Goal: Task Accomplishment & Management: Complete application form

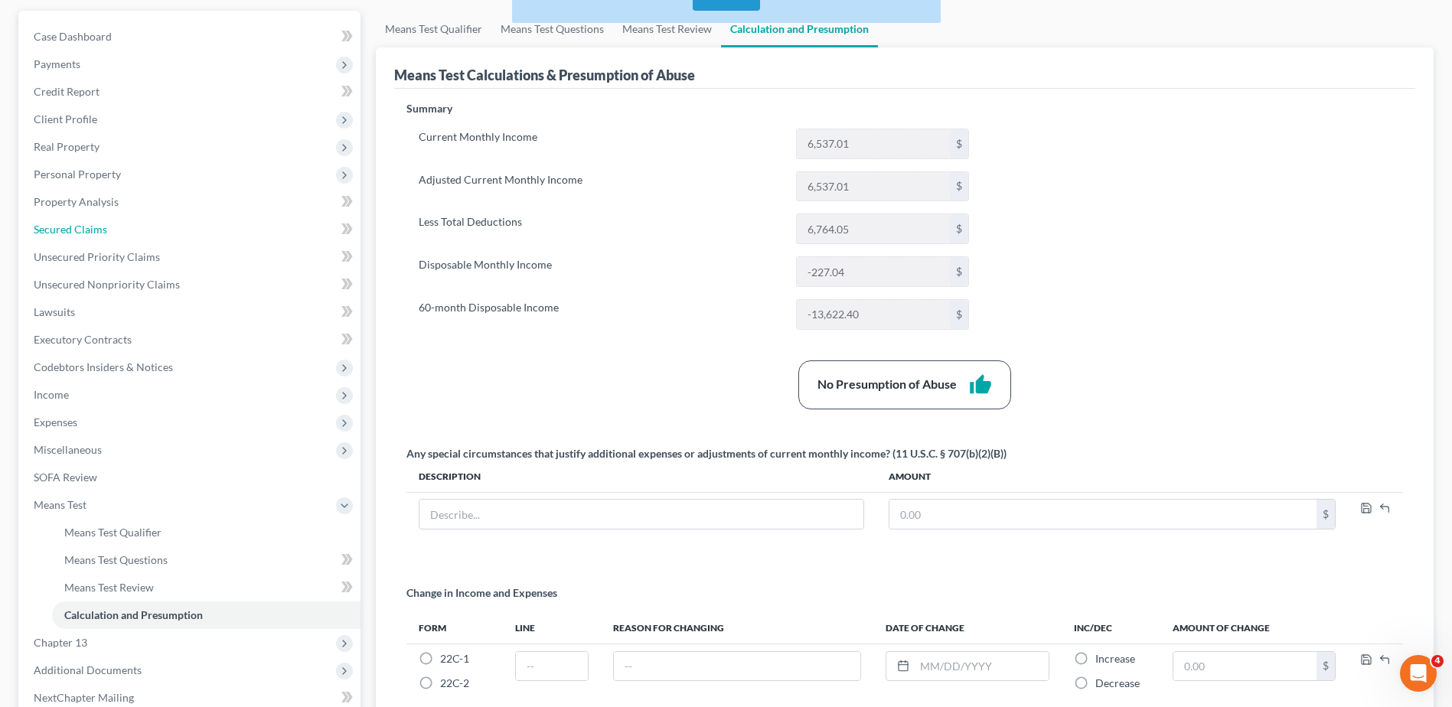
click at [137, 225] on link "Secured Claims" at bounding box center [190, 230] width 339 height 28
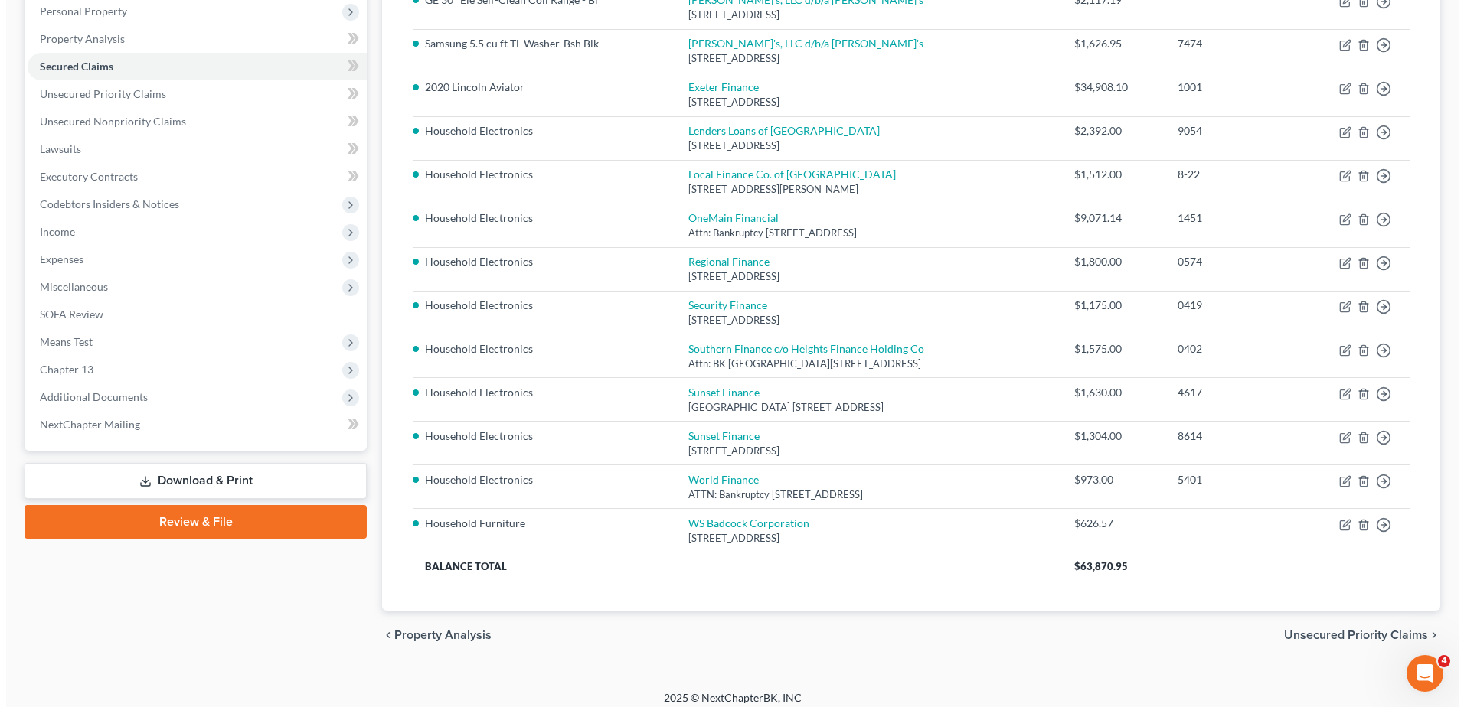
scroll to position [310, 0]
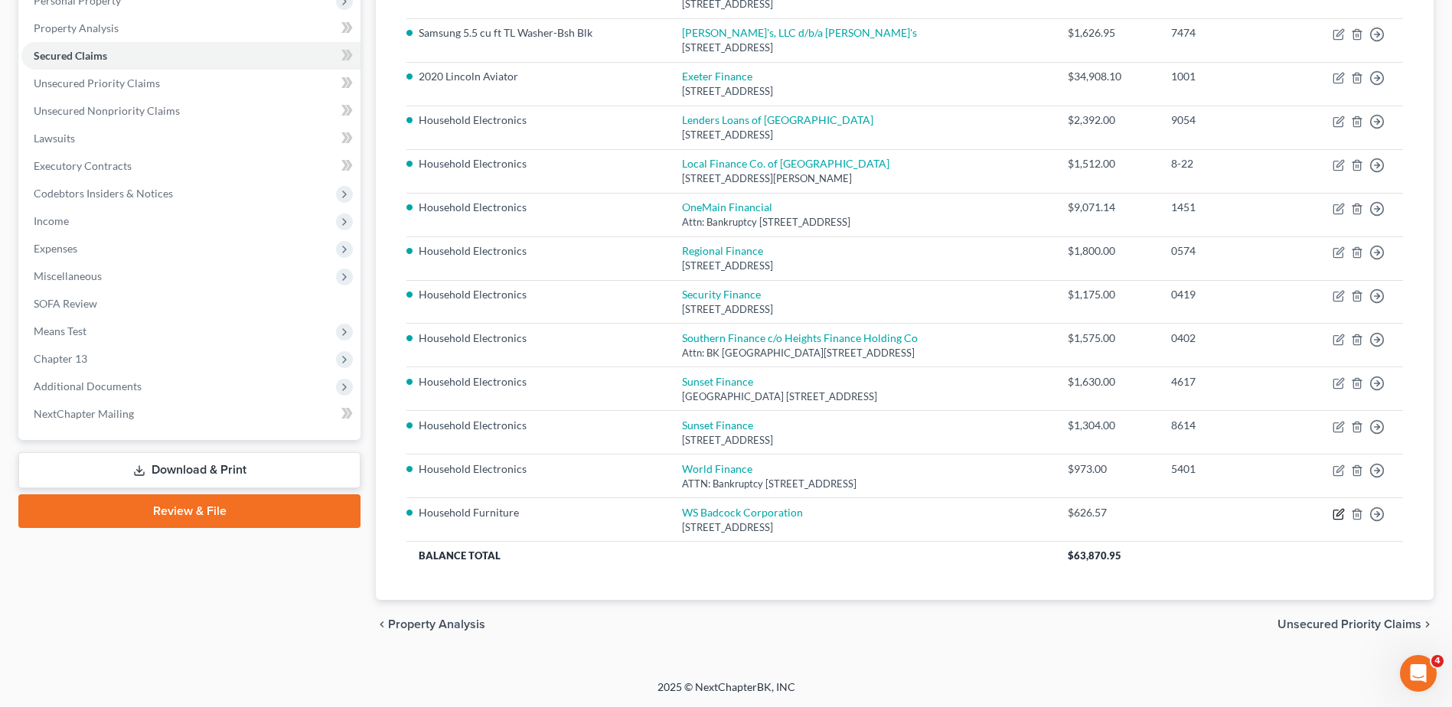
click at [1339, 517] on icon "button" at bounding box center [1339, 514] width 12 height 12
select select "9"
select select "0"
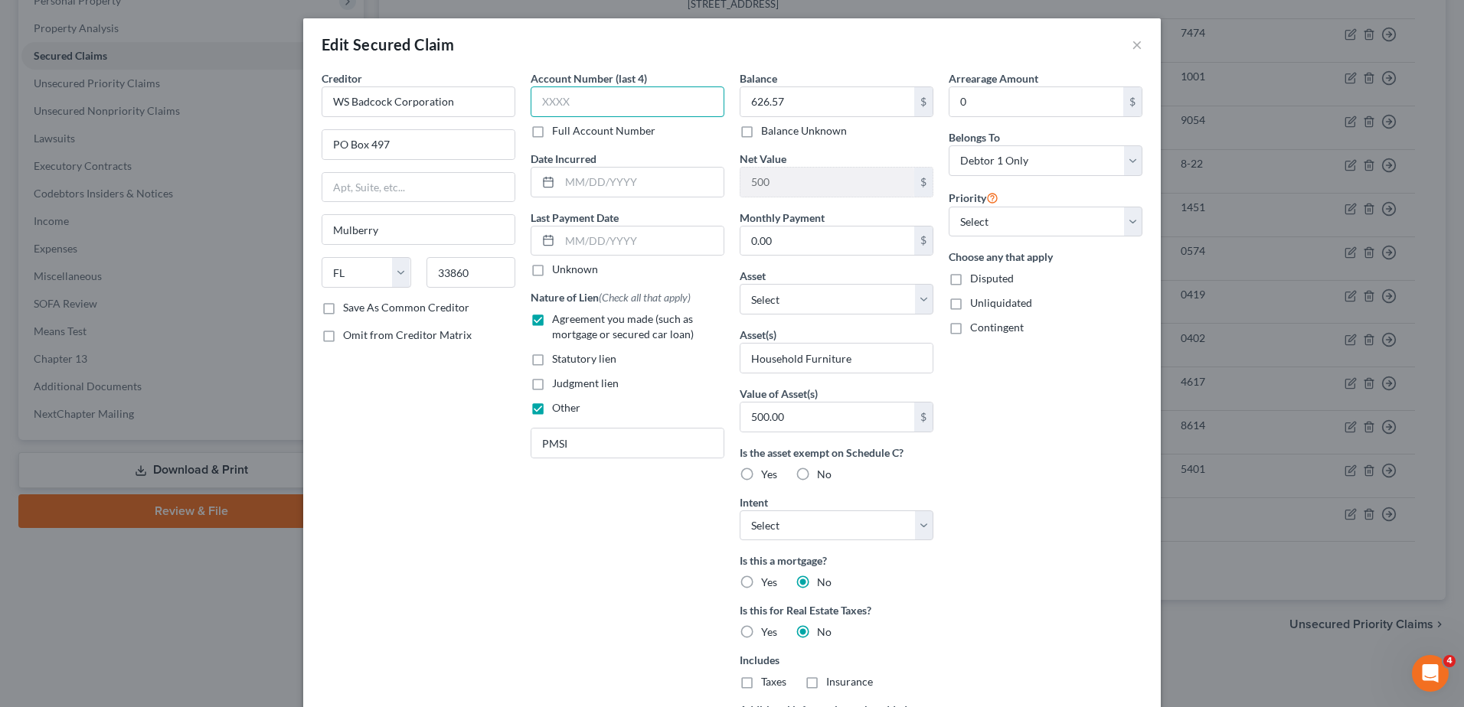
click at [636, 109] on input "text" at bounding box center [627, 101] width 194 height 31
type input "4962"
click at [814, 301] on select "Select Other Multiple Assets 2020 Lincoln Aviator - $38300.0 The debtor does no…" at bounding box center [836, 299] width 194 height 31
click at [822, 276] on div "Asset * Select Other Multiple Assets 2020 Lincoln Aviator - $38300.0 The debtor…" at bounding box center [836, 291] width 194 height 47
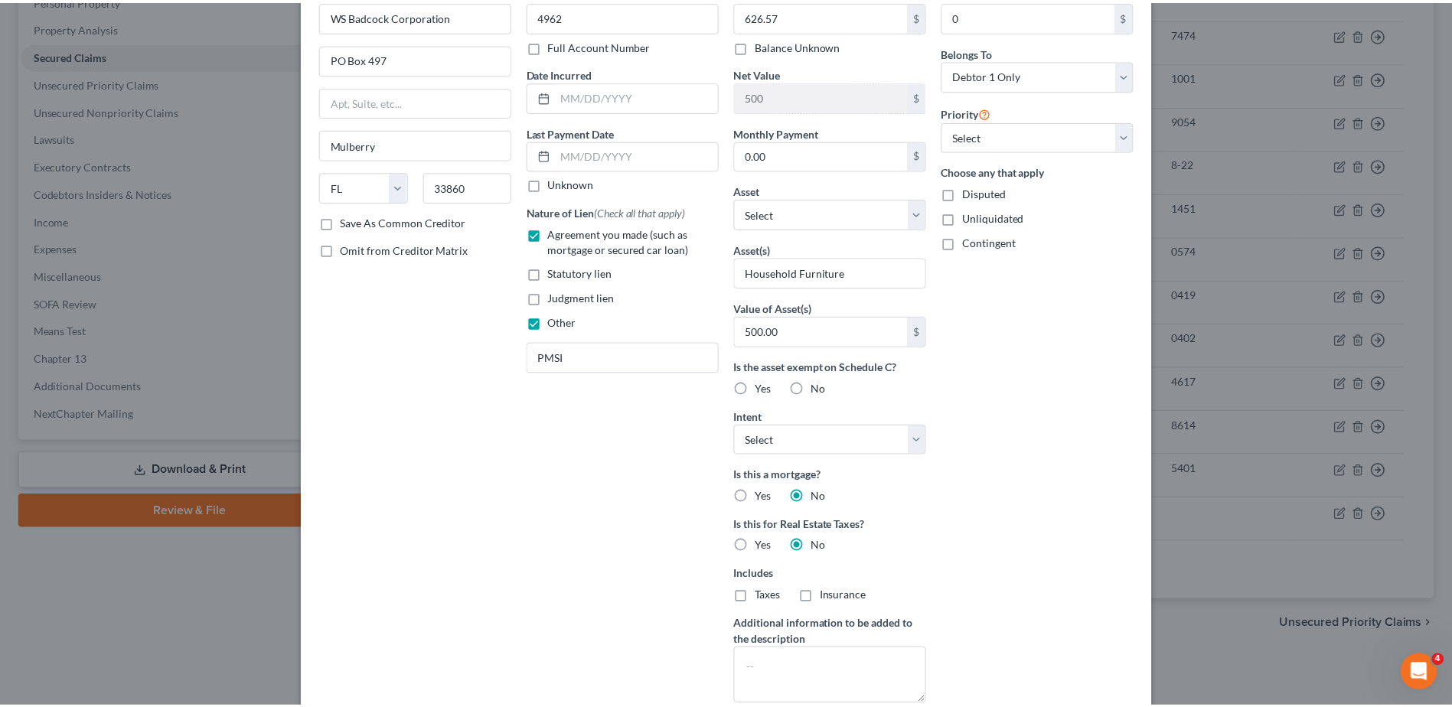
scroll to position [237, 0]
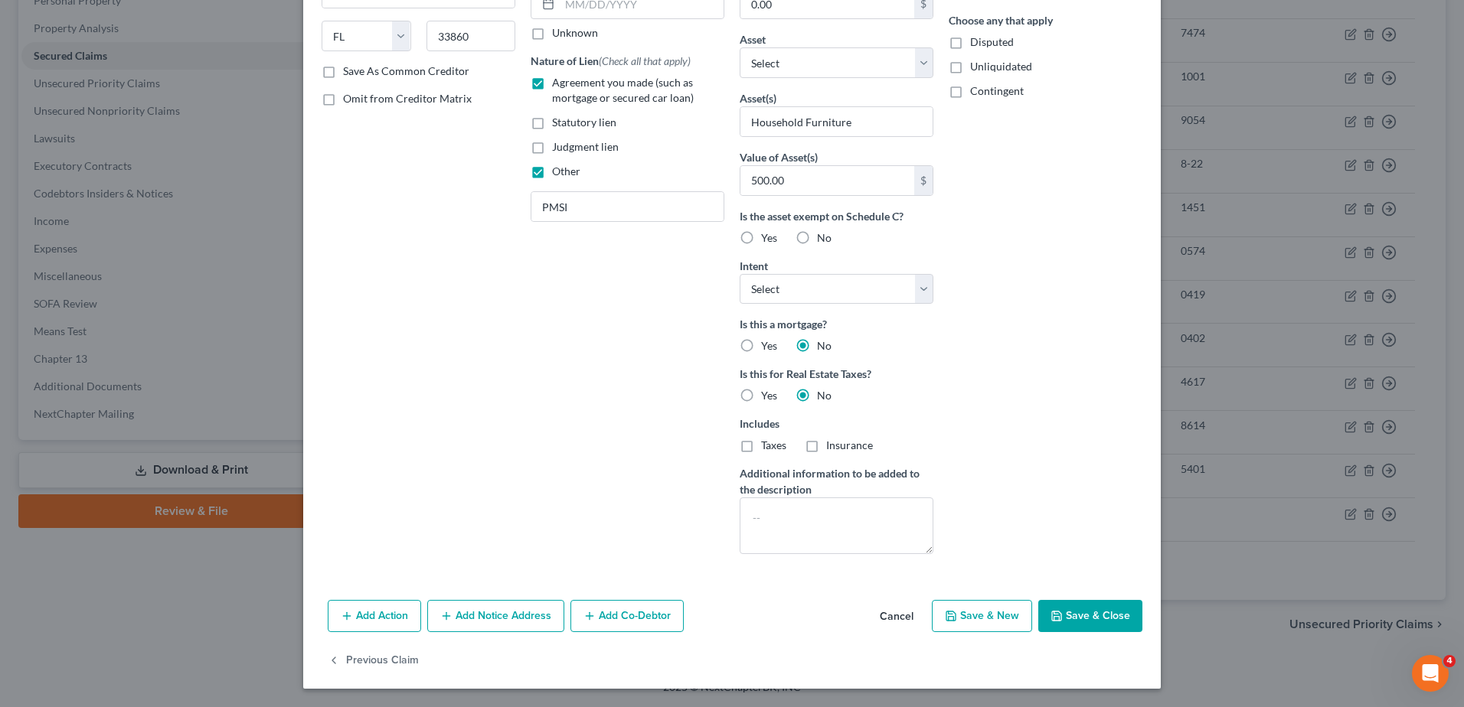
click at [879, 611] on button "Cancel" at bounding box center [896, 617] width 58 height 31
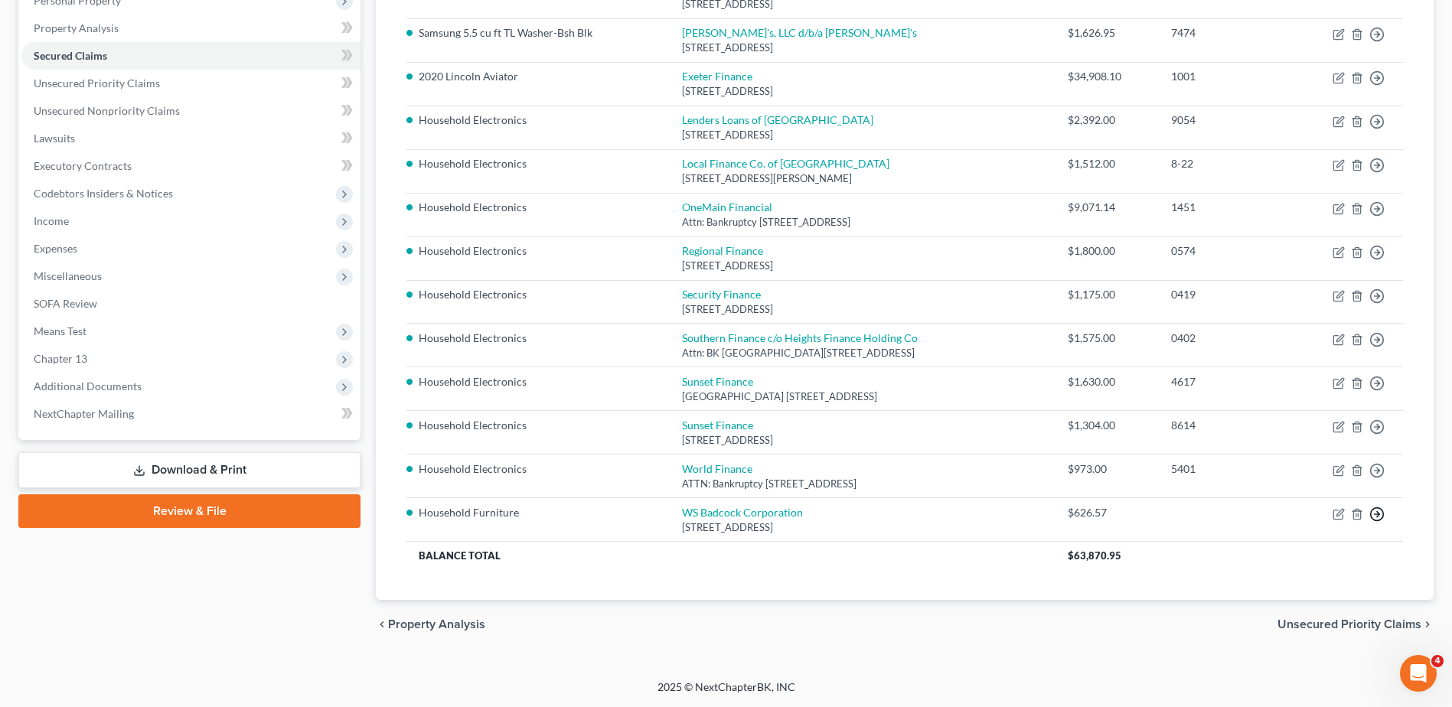
click at [1319, 550] on link "Move to F" at bounding box center [1307, 551] width 128 height 26
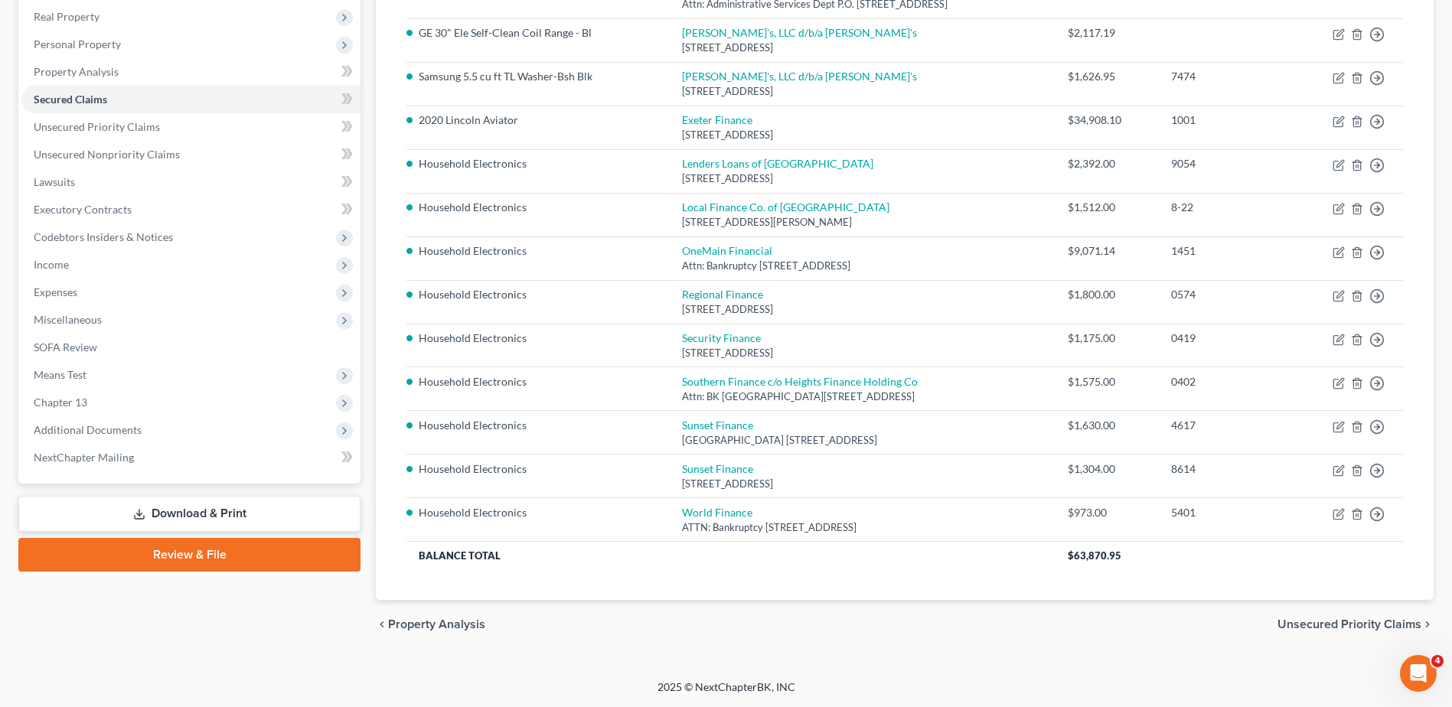
scroll to position [266, 0]
click at [174, 82] on link "Property Analysis" at bounding box center [190, 72] width 339 height 28
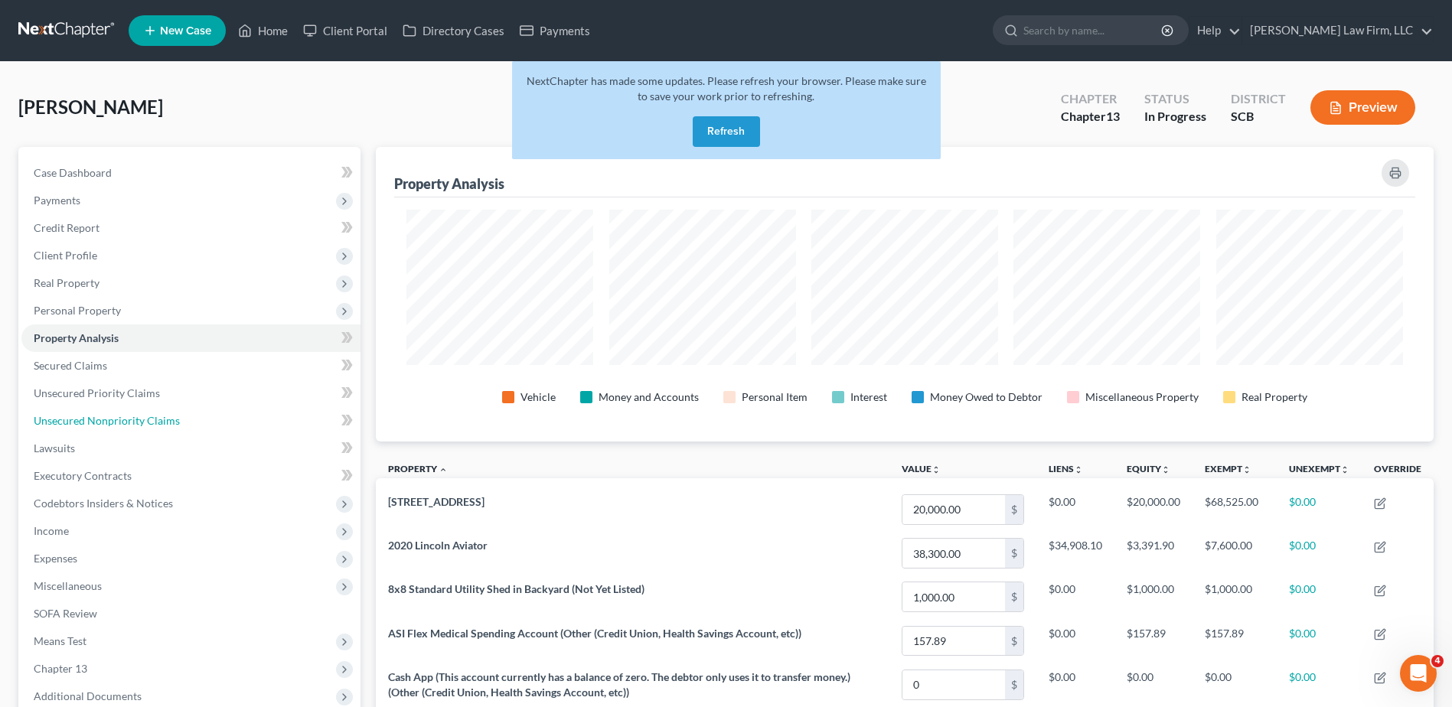
click at [97, 418] on span "Unsecured Nonpriority Claims" at bounding box center [107, 420] width 146 height 13
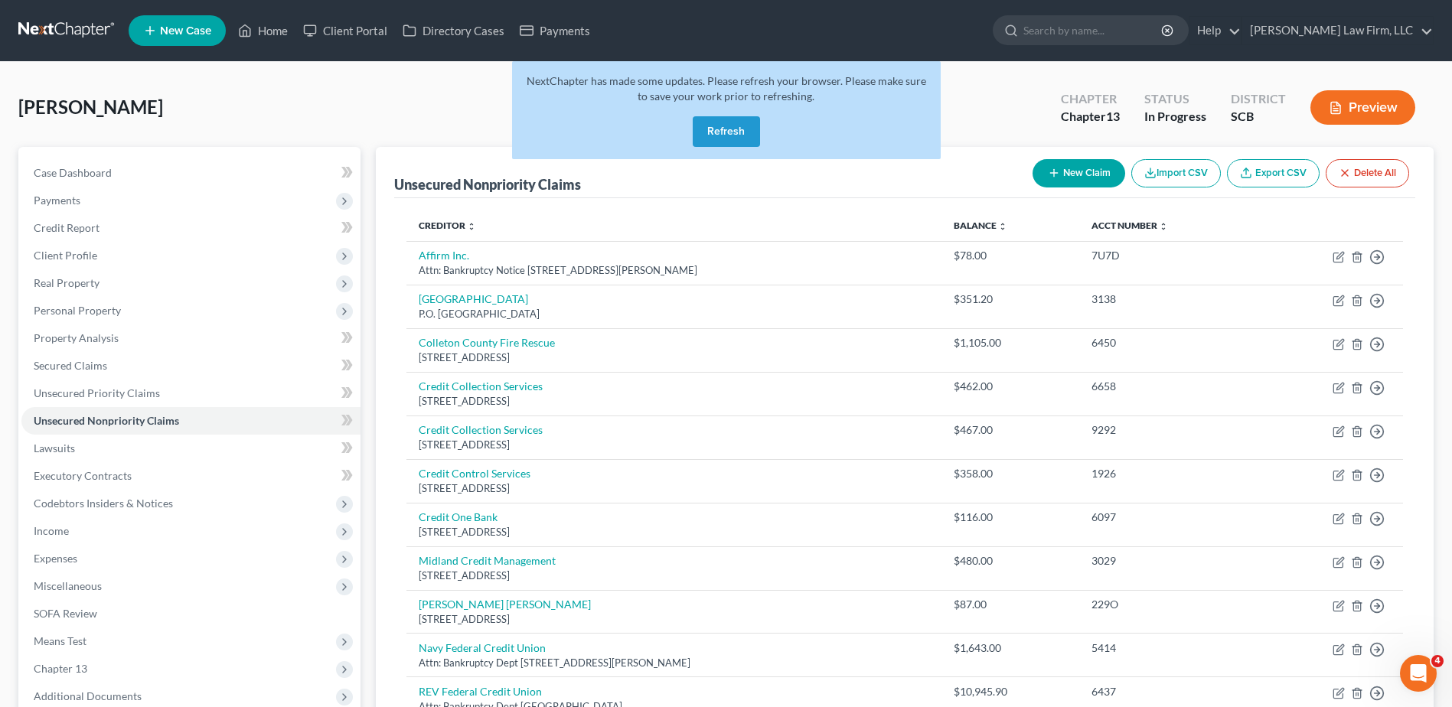
scroll to position [266, 0]
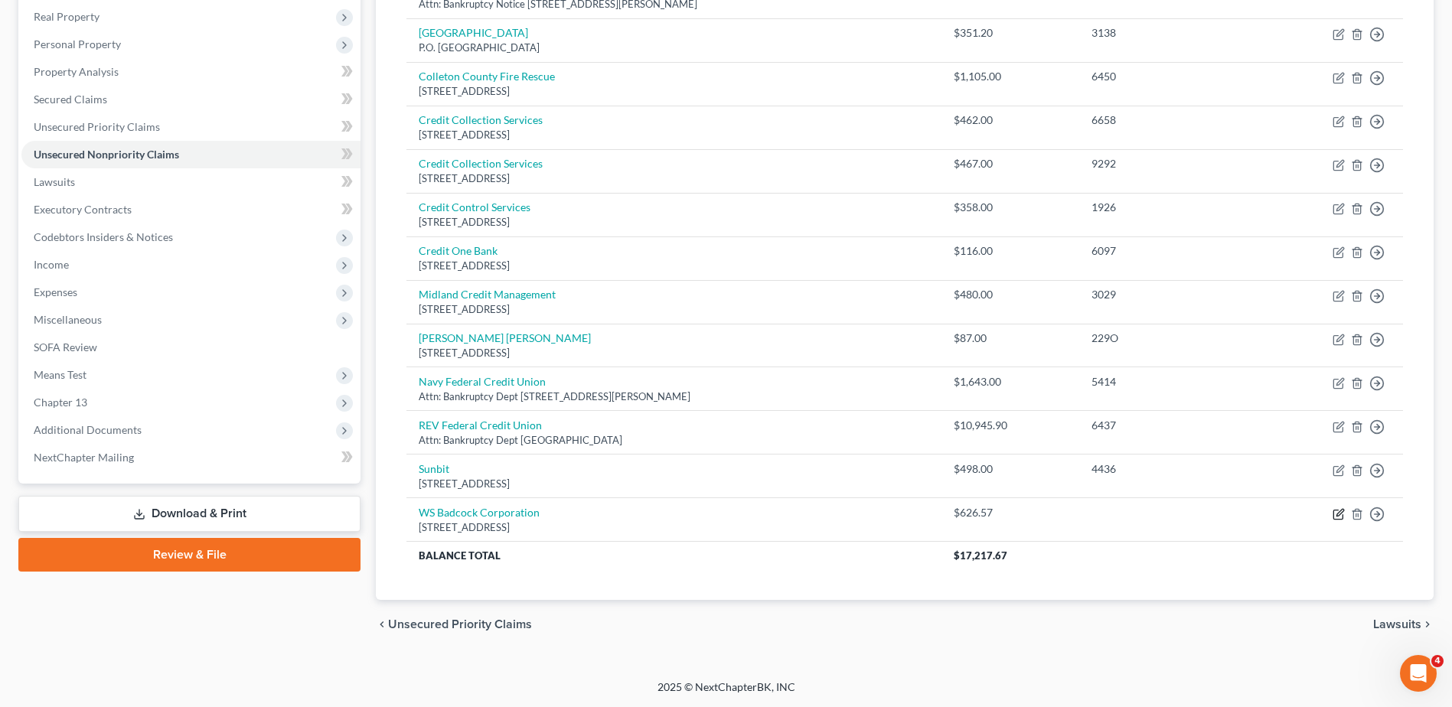
click at [1336, 517] on icon "button" at bounding box center [1339, 514] width 12 height 12
select select "9"
select select "0"
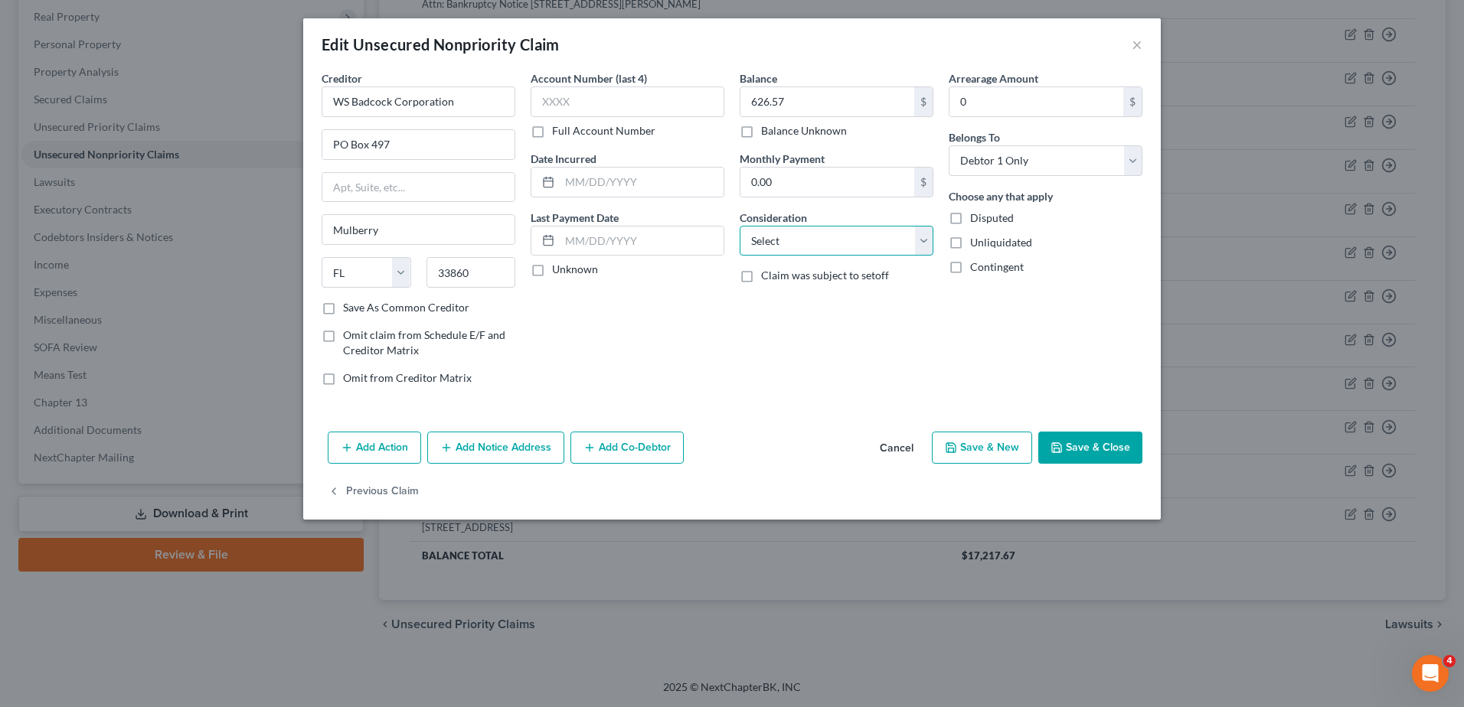
click at [813, 247] on select "Select Cable / Satellite Services Collection Agency Credit Card Debt Debt Couns…" at bounding box center [836, 241] width 194 height 31
select select "2"
click at [739, 226] on select "Select Cable / Satellite Services Collection Agency Credit Card Debt Debt Couns…" at bounding box center [836, 241] width 194 height 31
click at [595, 106] on input "text" at bounding box center [627, 101] width 194 height 31
type input "4962"
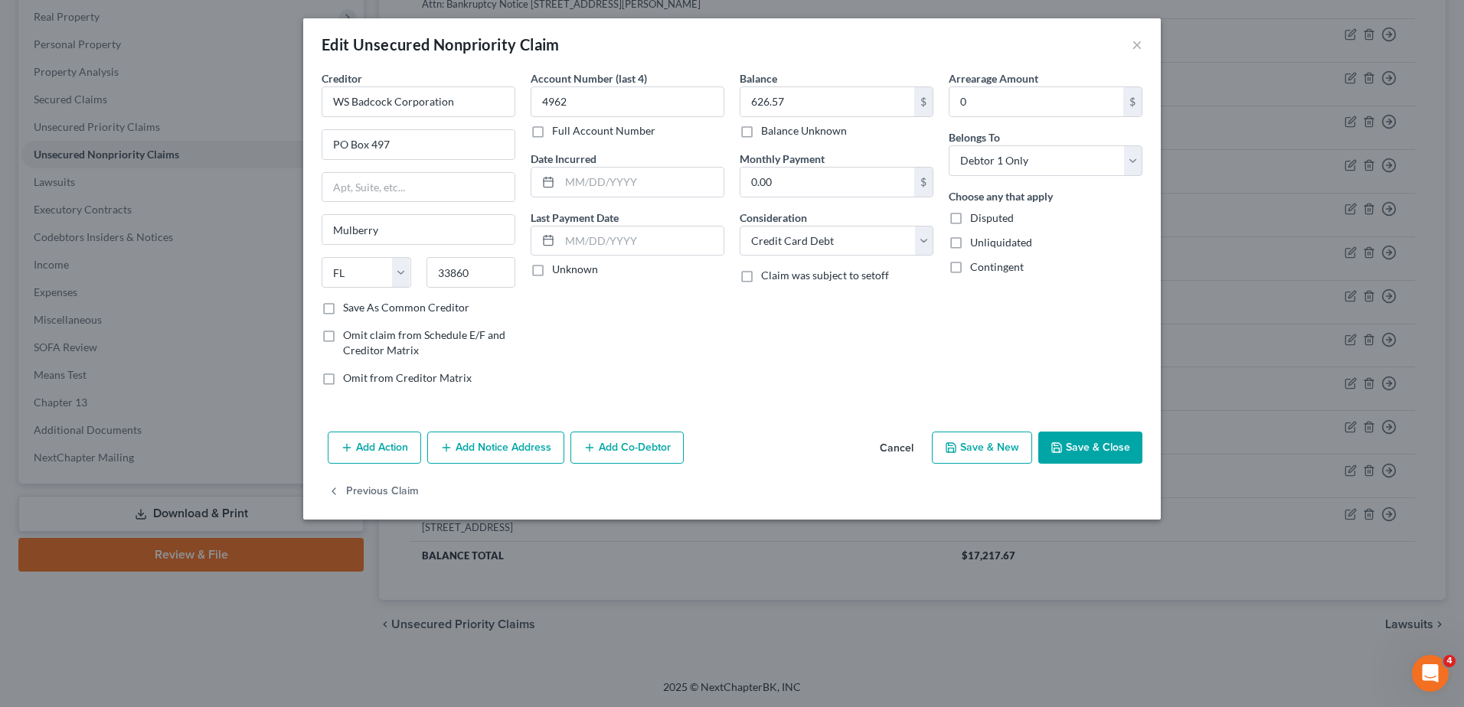
click at [1064, 443] on button "Save & Close" at bounding box center [1090, 448] width 104 height 32
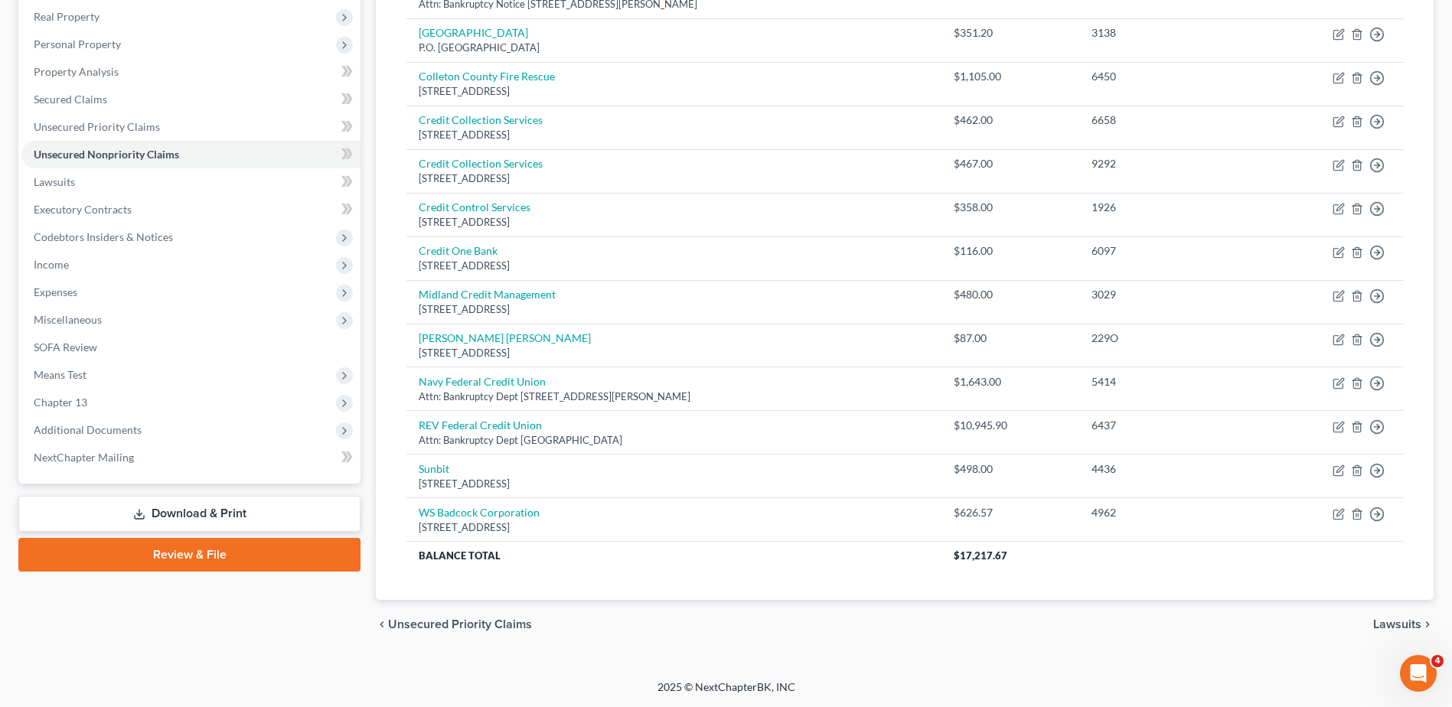
click at [106, 382] on span "Means Test" at bounding box center [190, 375] width 339 height 28
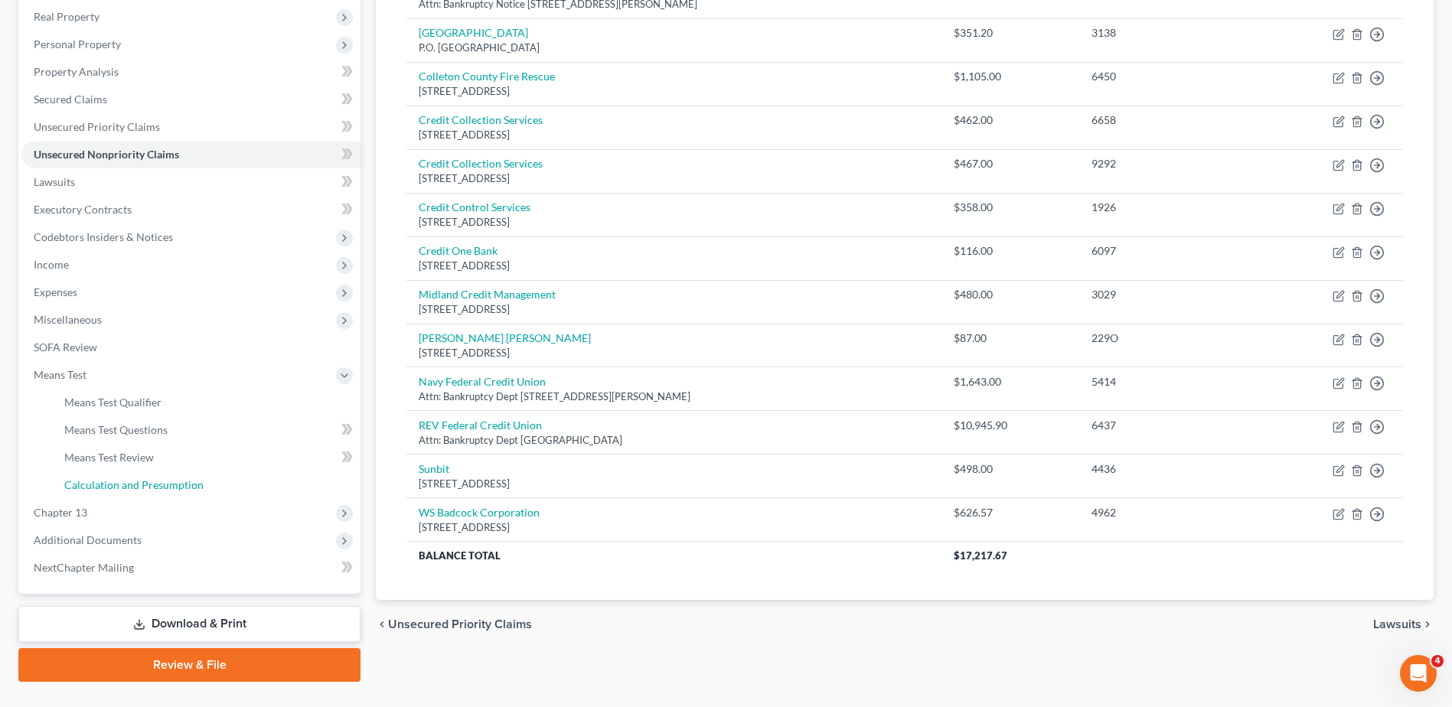
click at [125, 483] on span "Calculation and Presumption" at bounding box center [133, 484] width 139 height 13
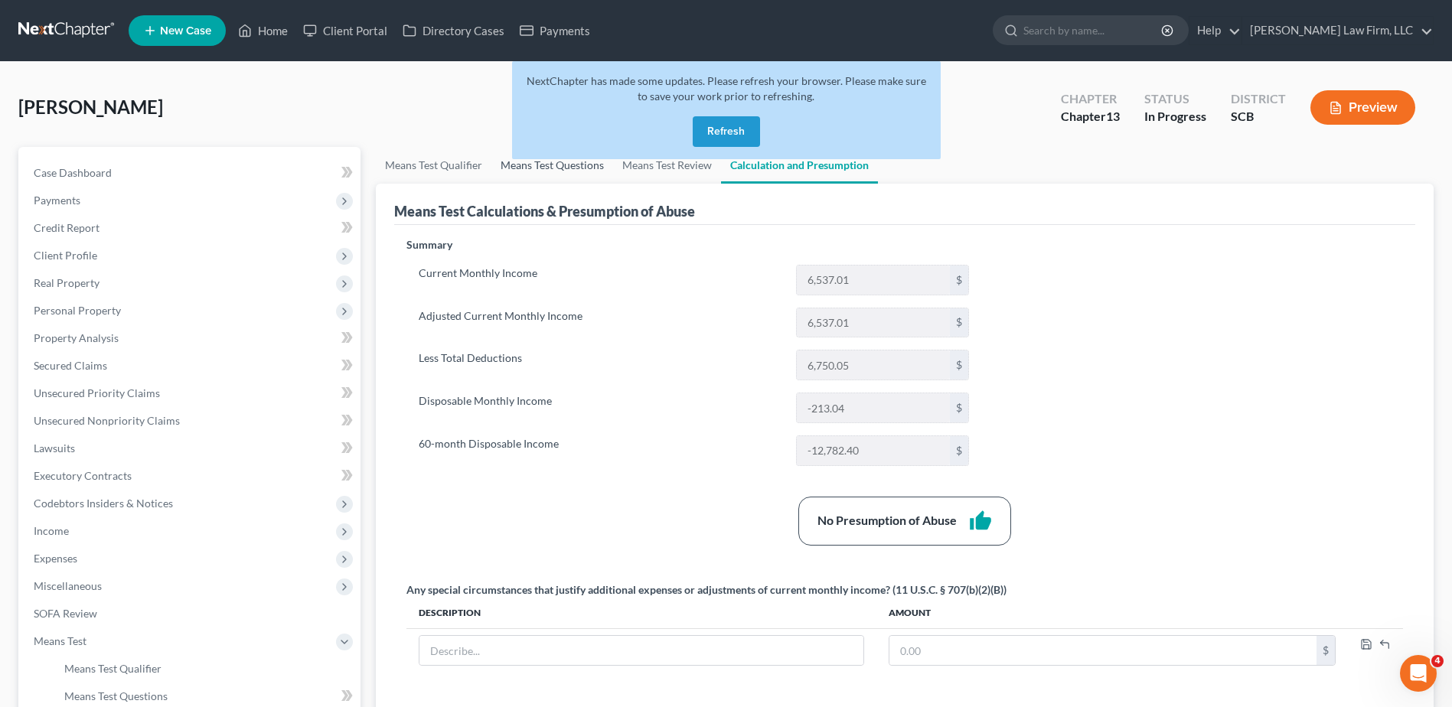
click at [569, 172] on link "Means Test Questions" at bounding box center [552, 165] width 122 height 37
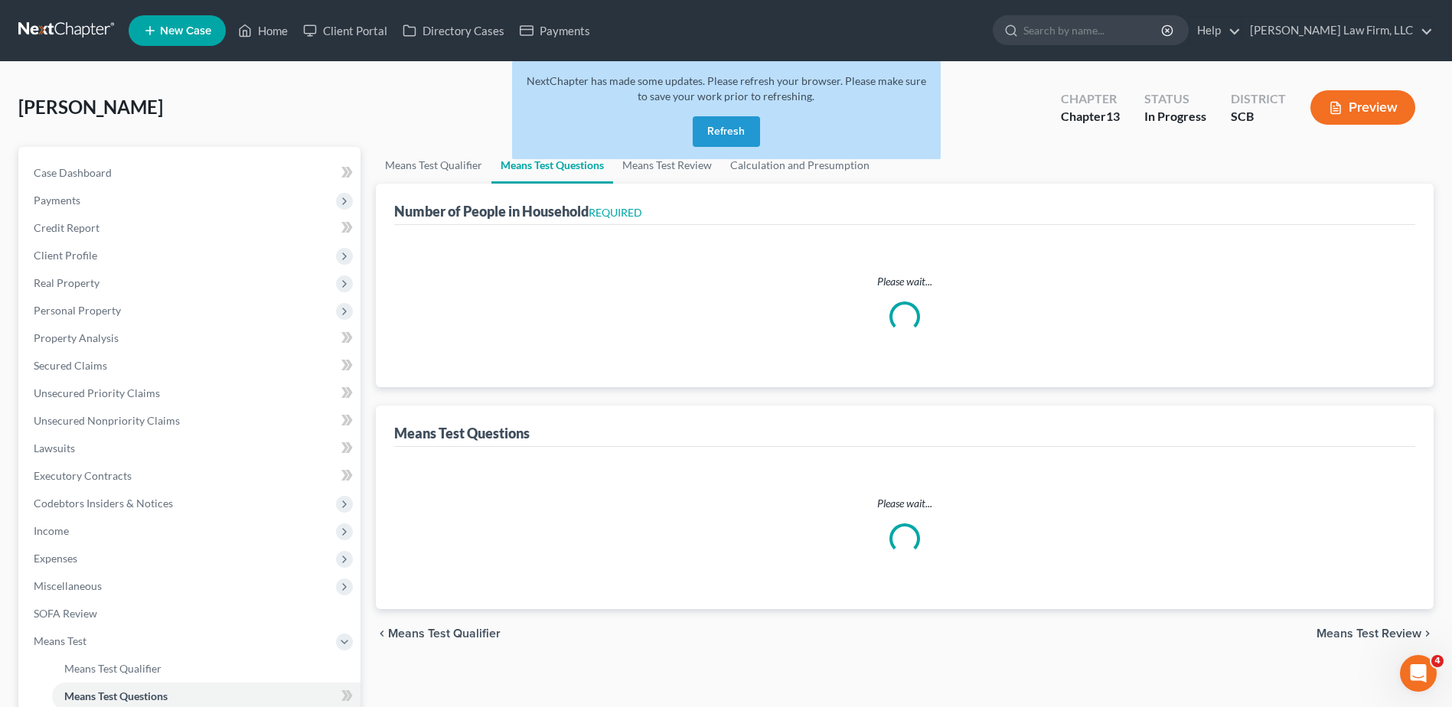
select select "1"
select select "60"
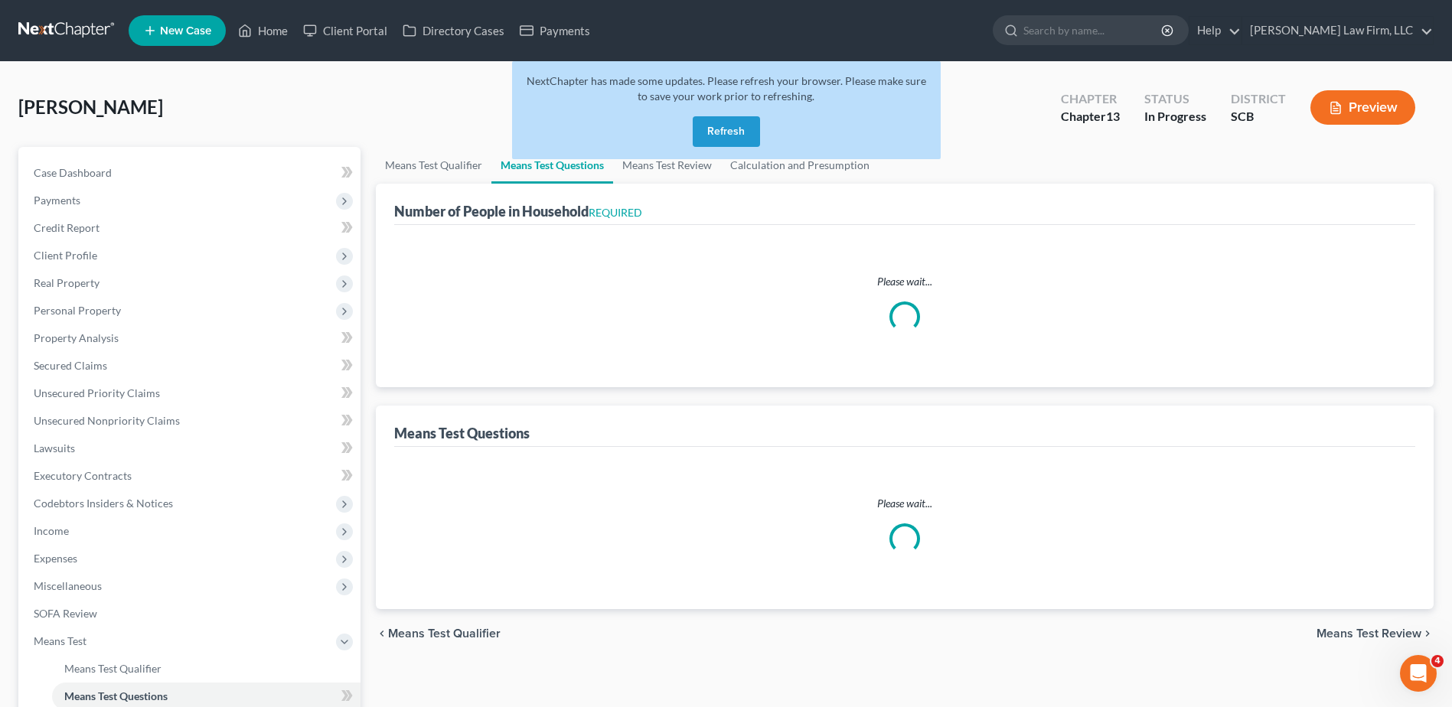
select select "60"
select select "2"
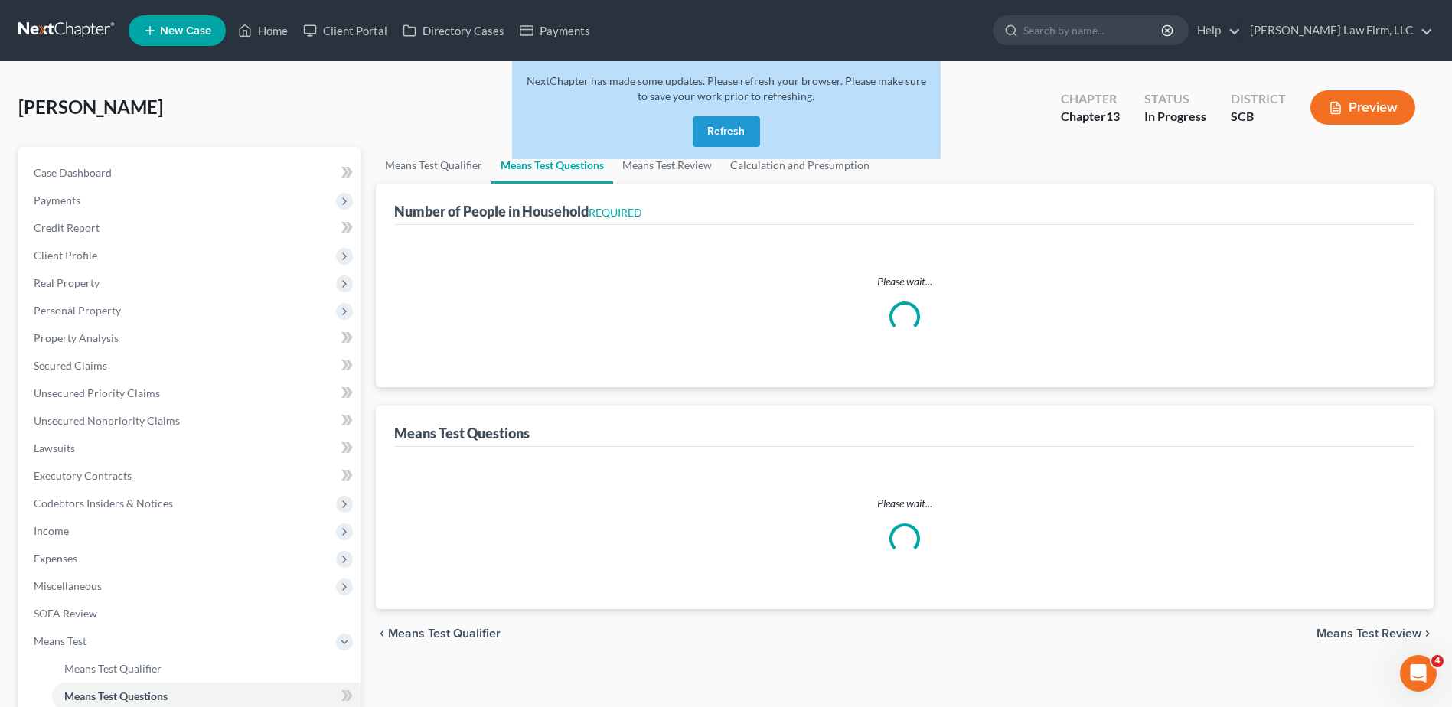
select select "60"
select select "2"
select select "60"
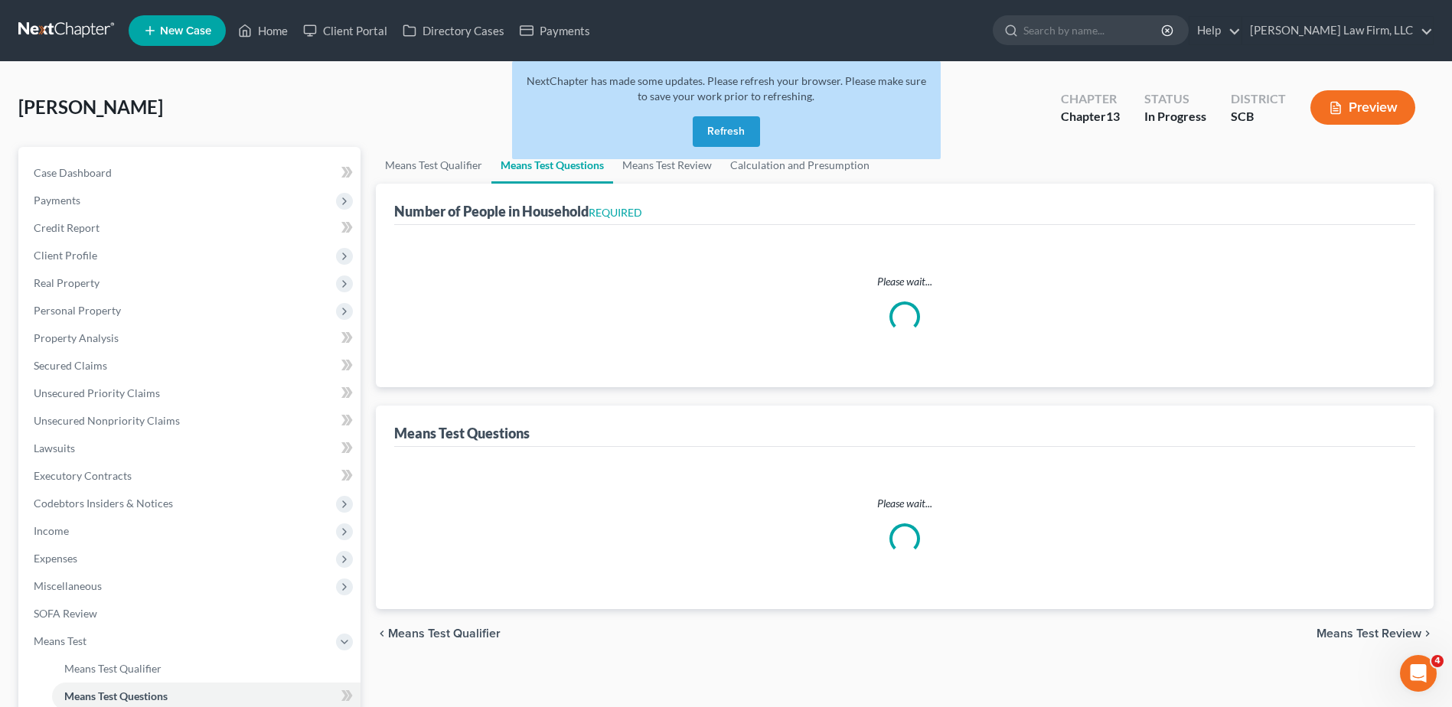
select select "60"
select select "2"
select select "0"
select select "1"
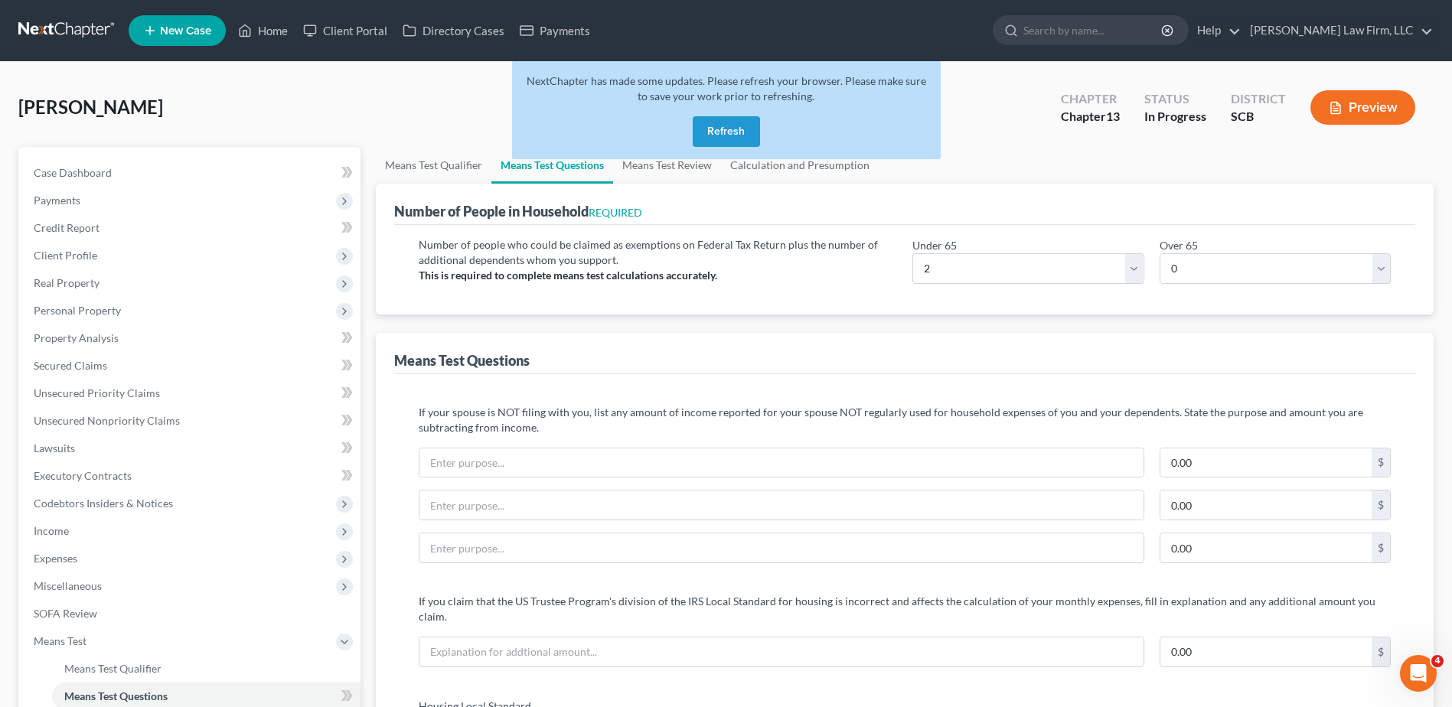
click at [733, 132] on button "Refresh" at bounding box center [726, 131] width 67 height 31
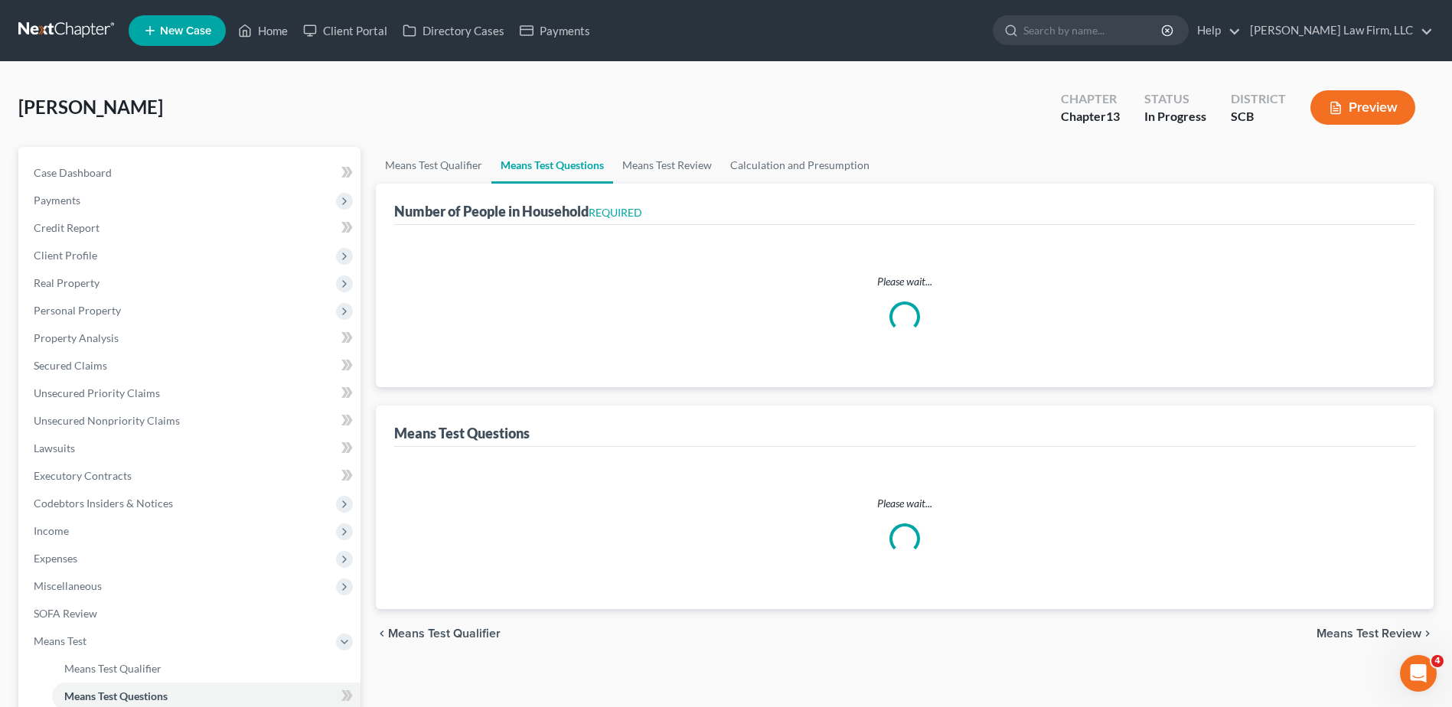
select select "1"
select select "60"
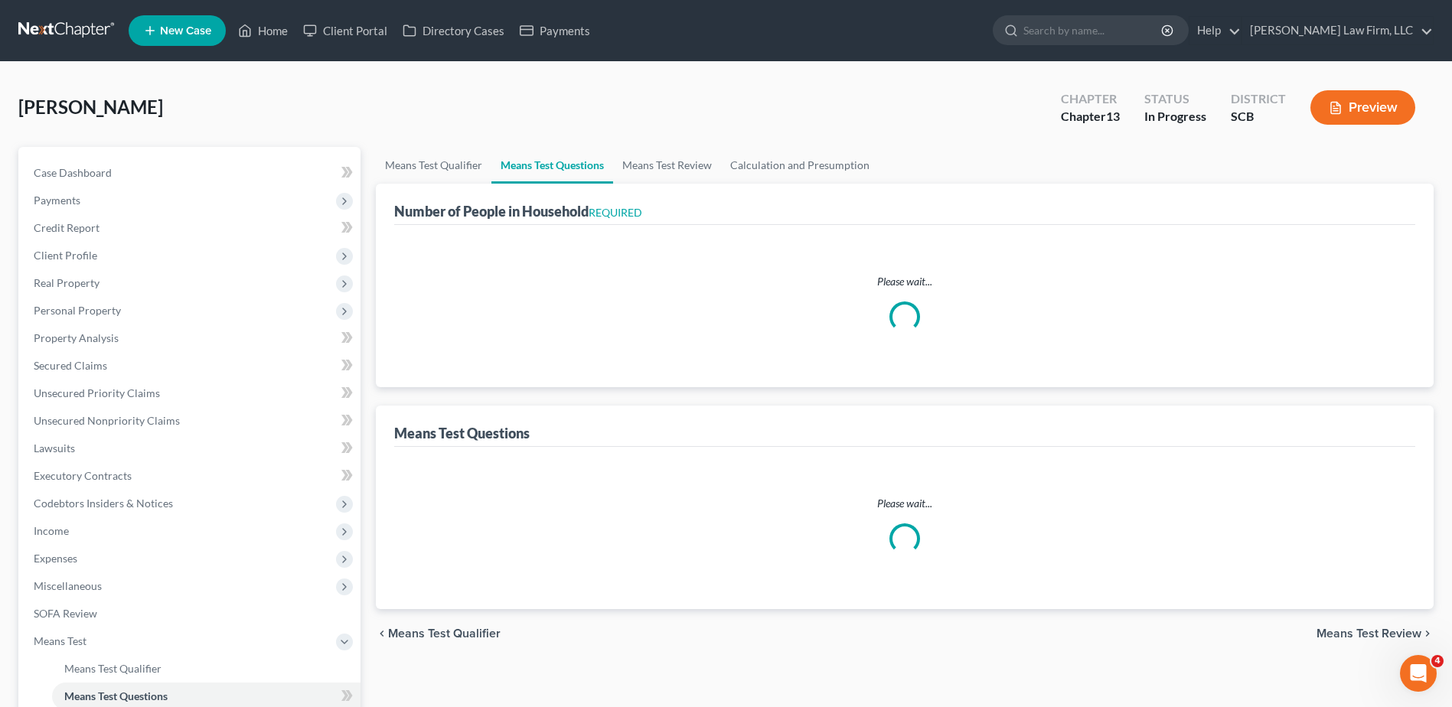
select select "60"
select select "2"
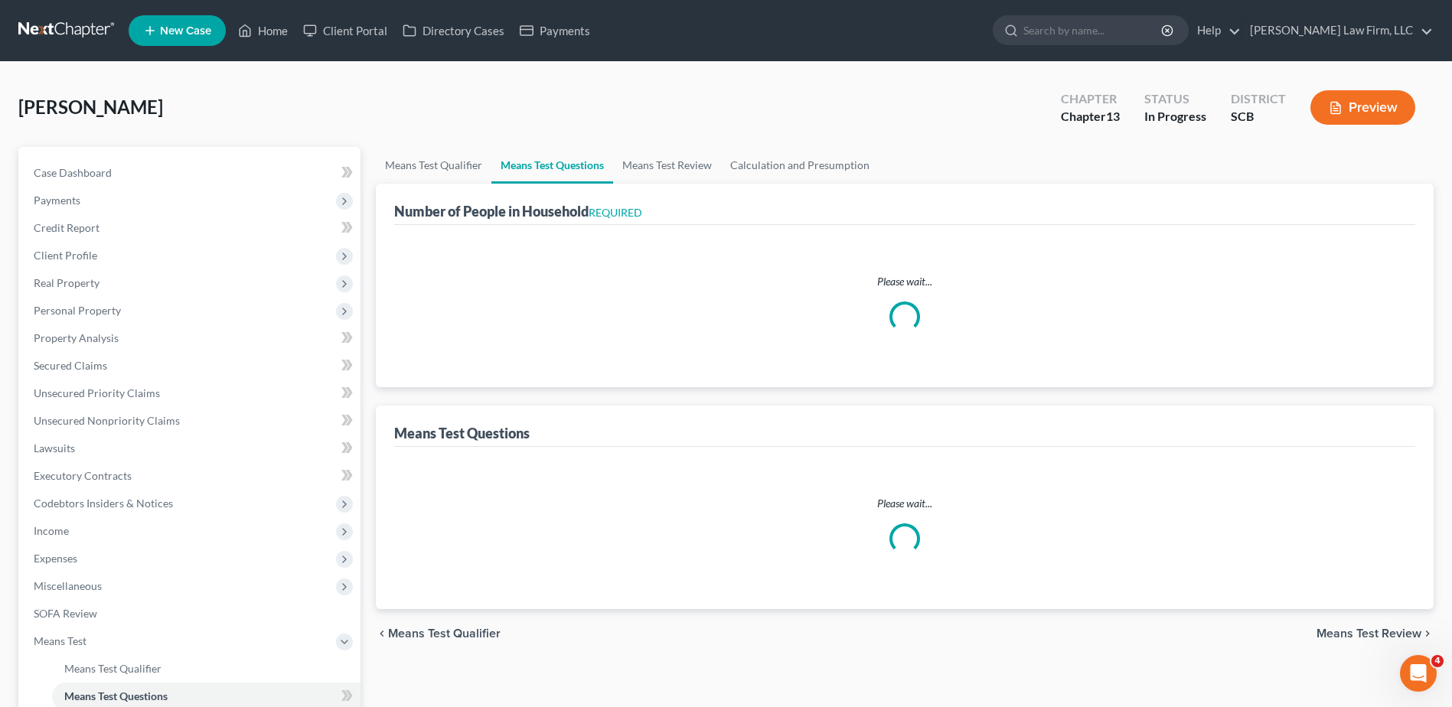
select select "60"
select select "2"
select select "60"
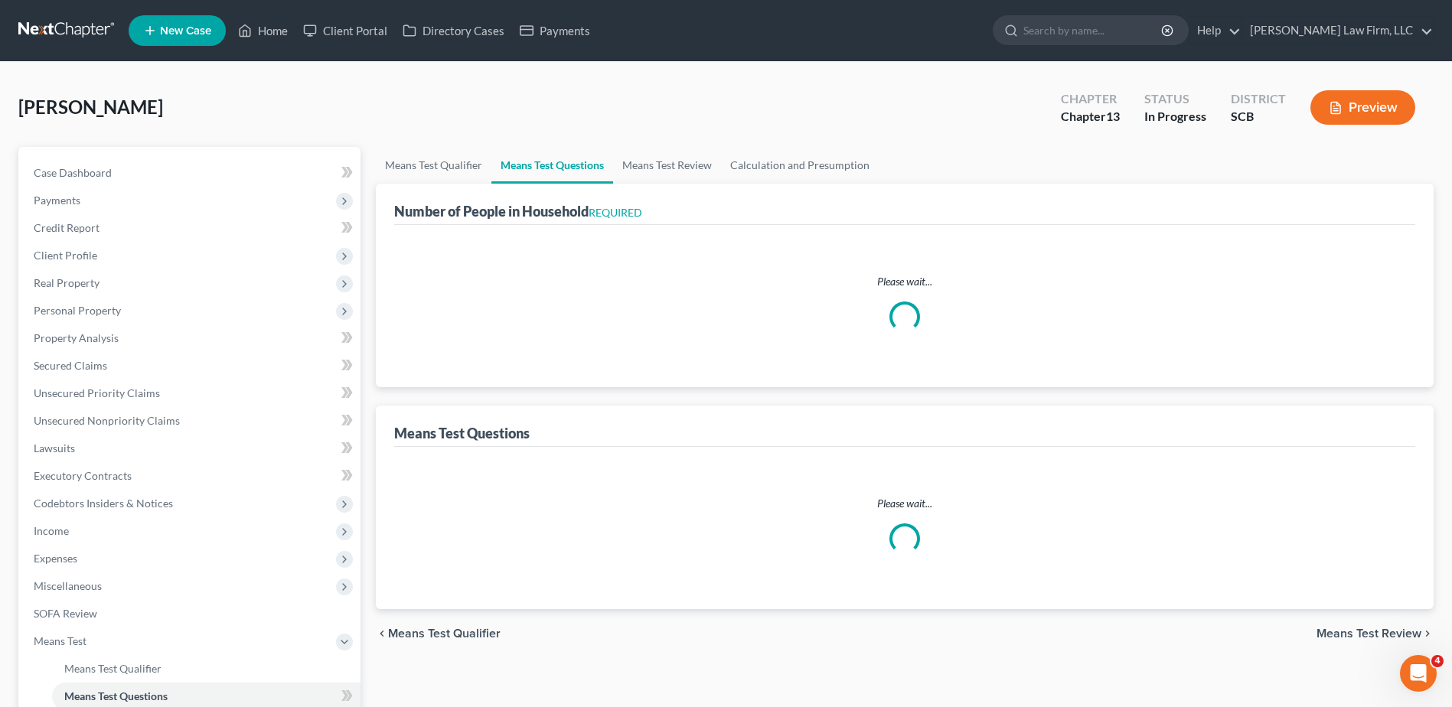
select select "60"
select select "1"
select select "2"
select select "0"
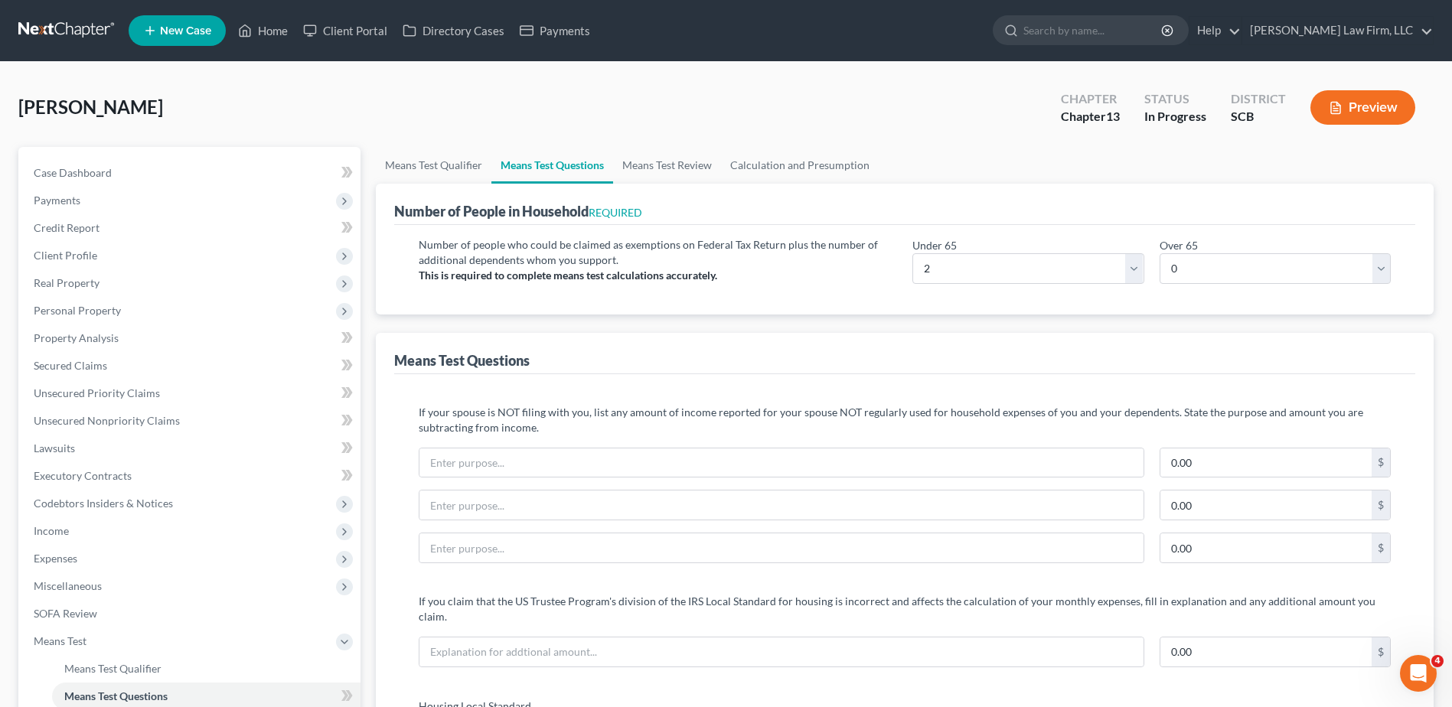
click at [77, 537] on span "Income" at bounding box center [190, 531] width 339 height 28
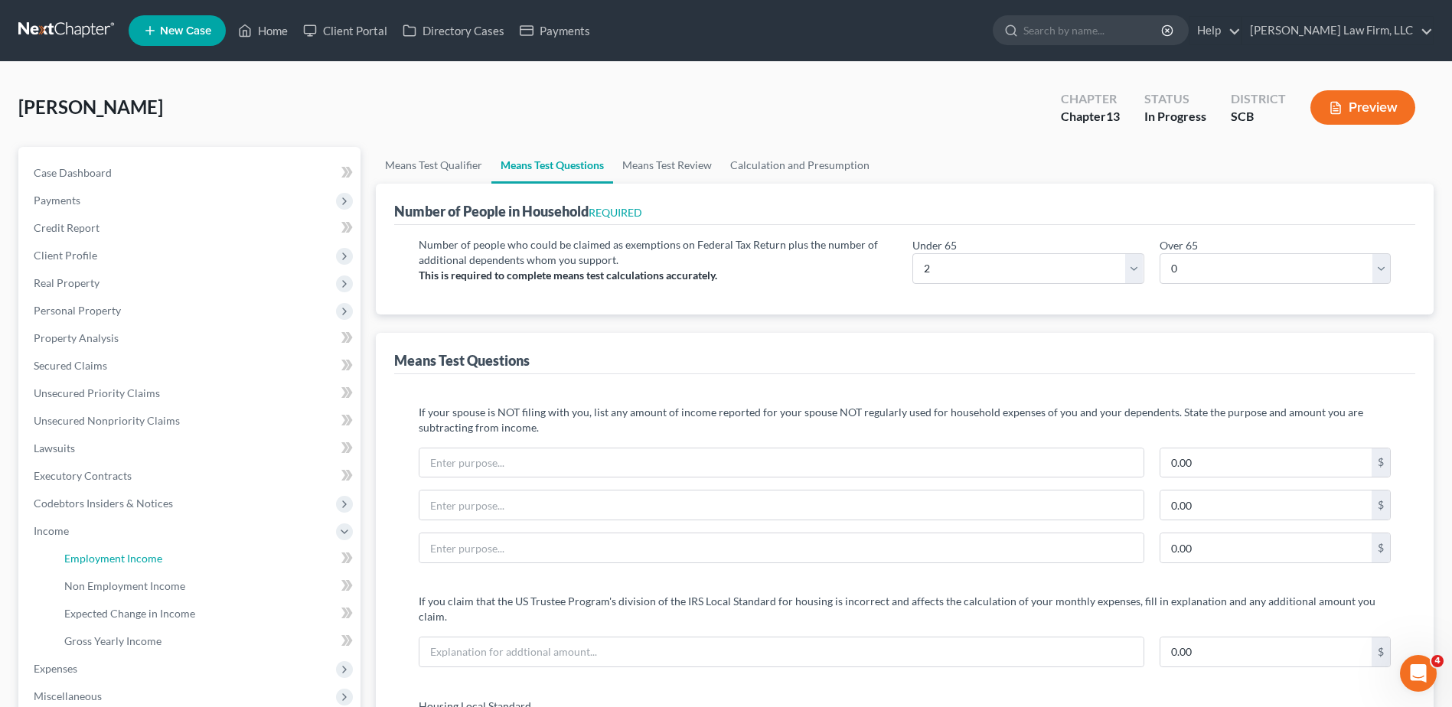
click at [83, 556] on span "Employment Income" at bounding box center [113, 558] width 98 height 13
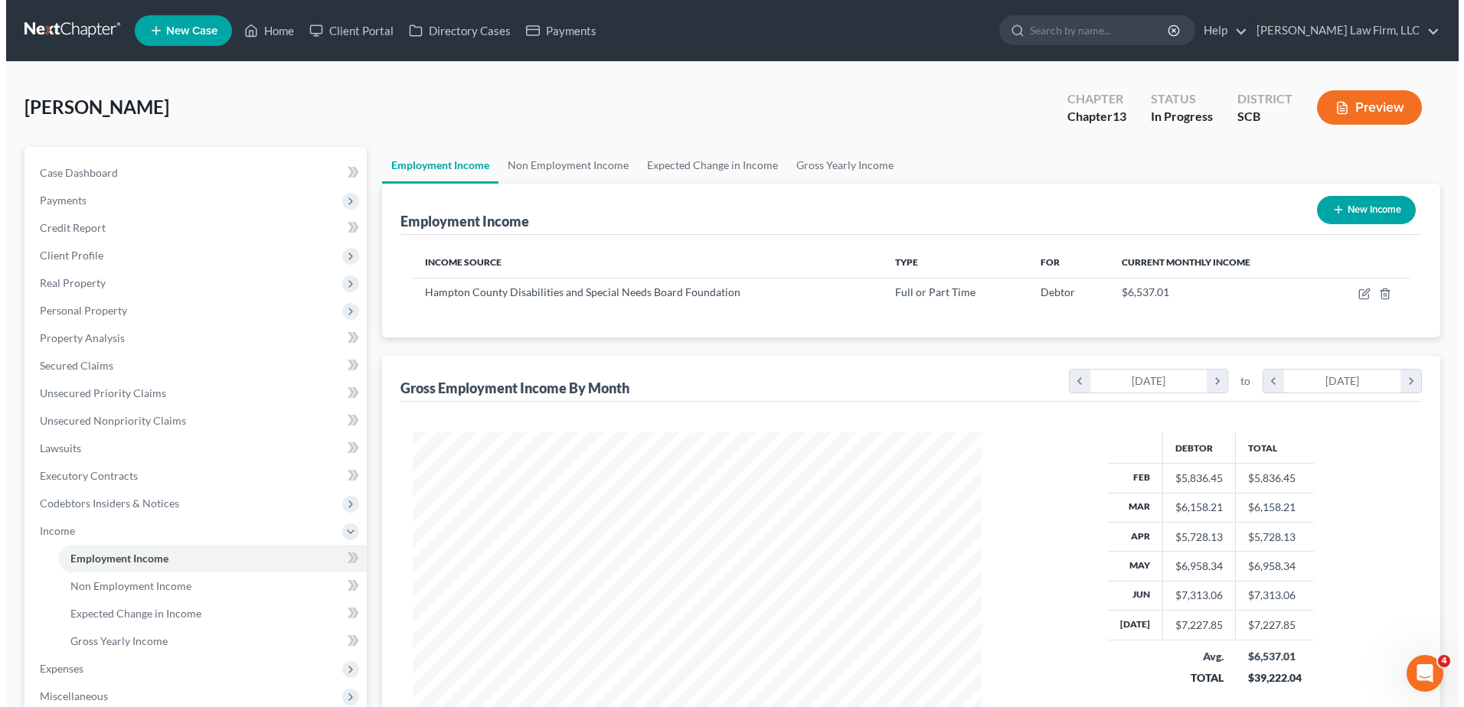
scroll to position [284, 599]
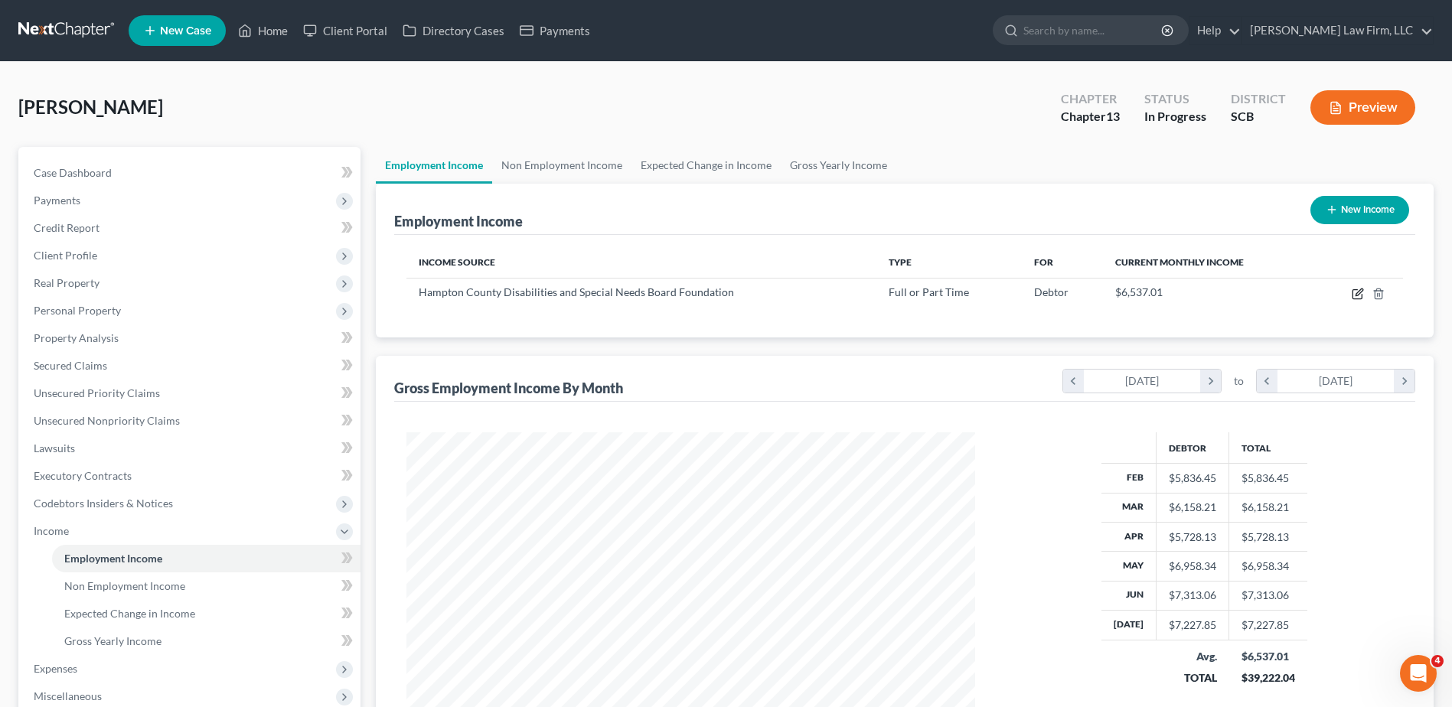
click at [1354, 298] on icon "button" at bounding box center [1358, 294] width 12 height 12
select select "0"
select select "42"
select select "1"
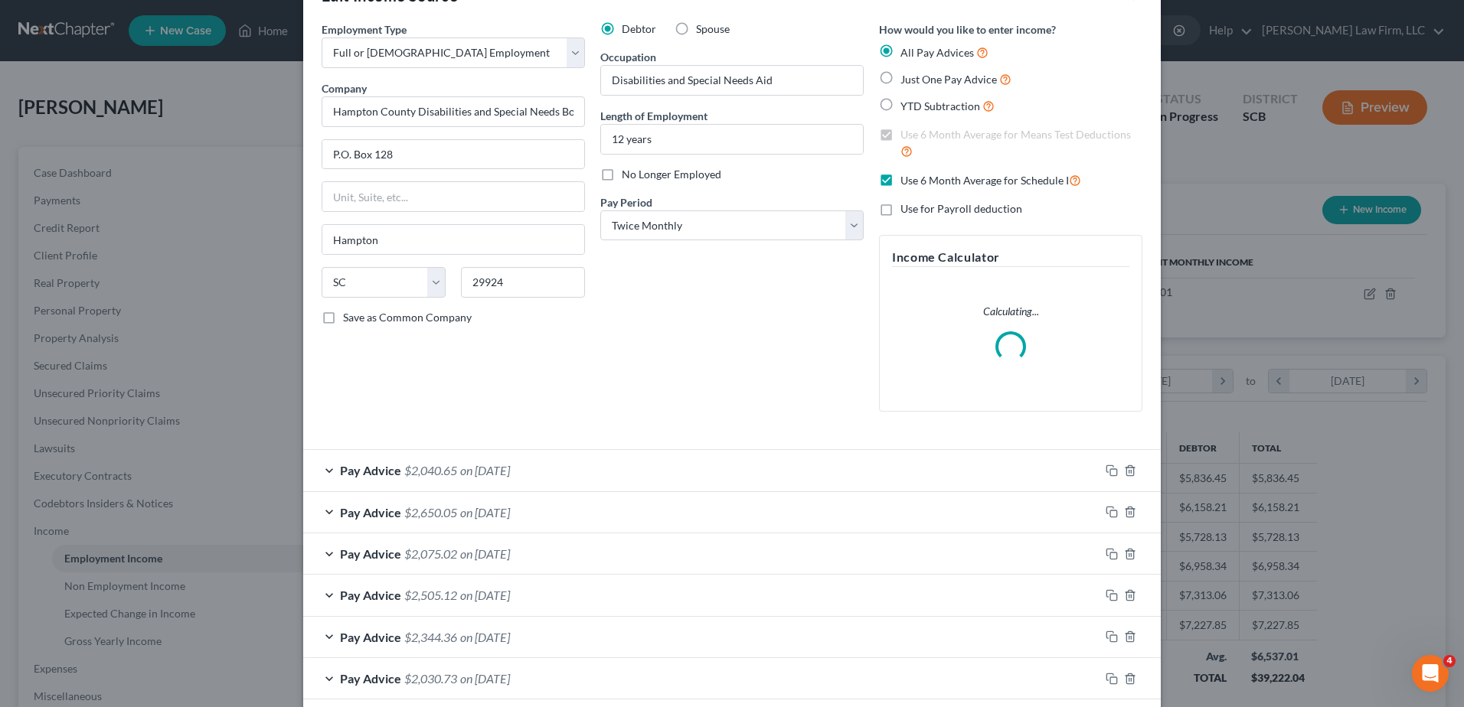
scroll to position [77, 0]
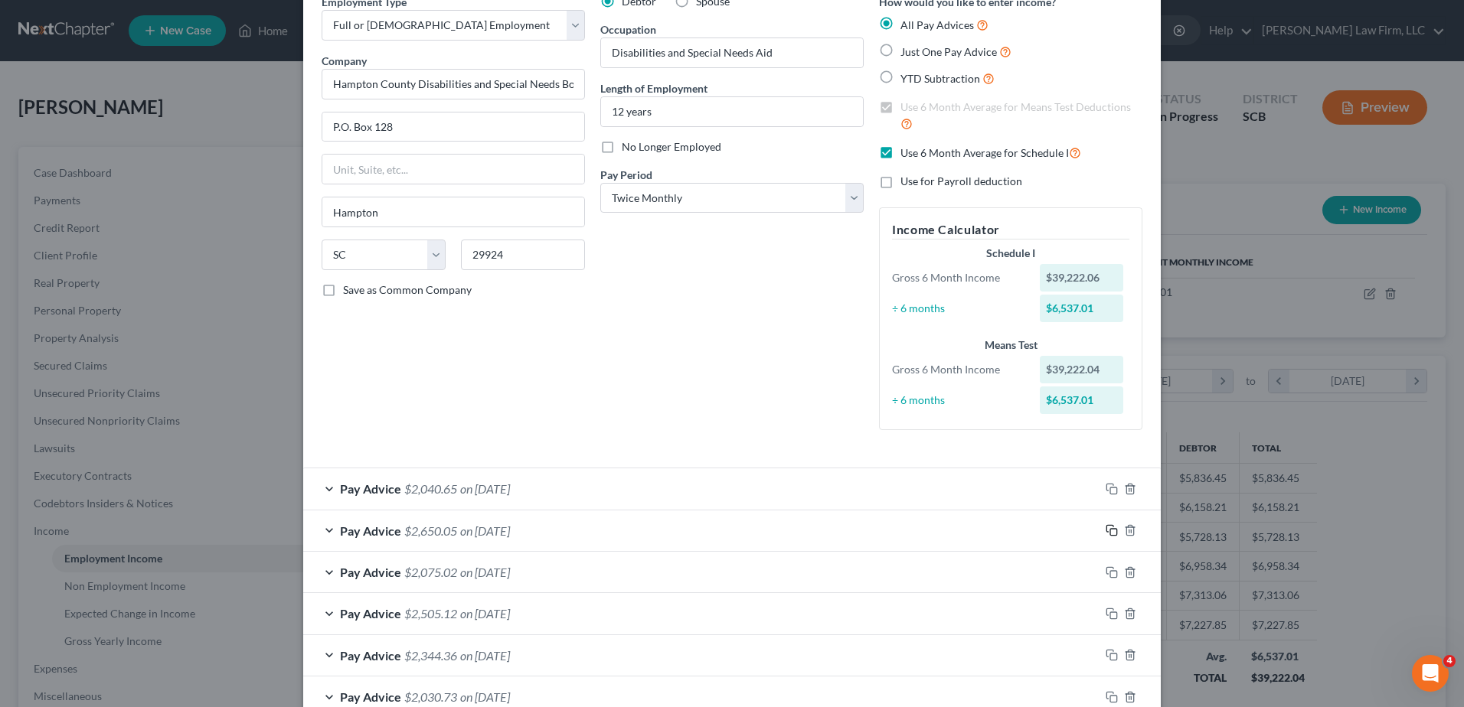
click at [1110, 530] on icon "button" at bounding box center [1111, 530] width 12 height 12
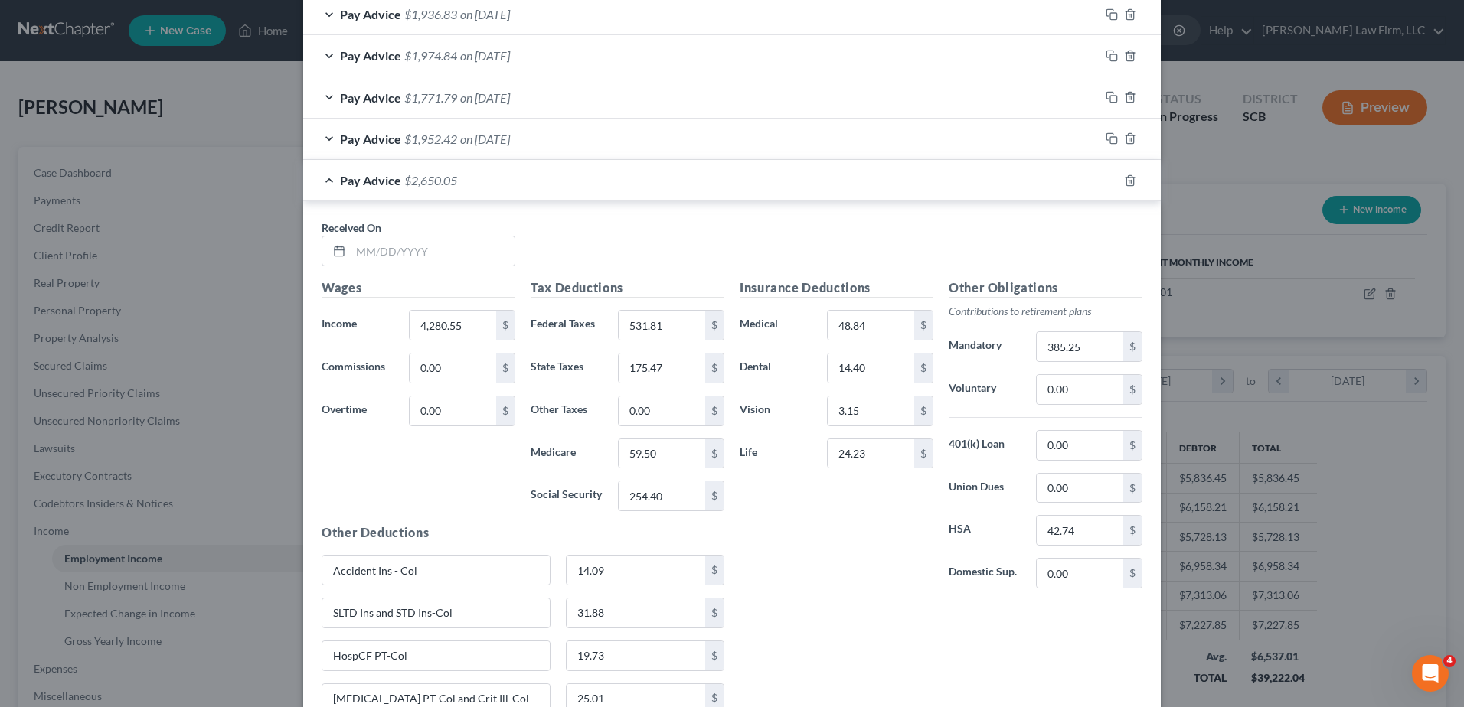
scroll to position [999, 0]
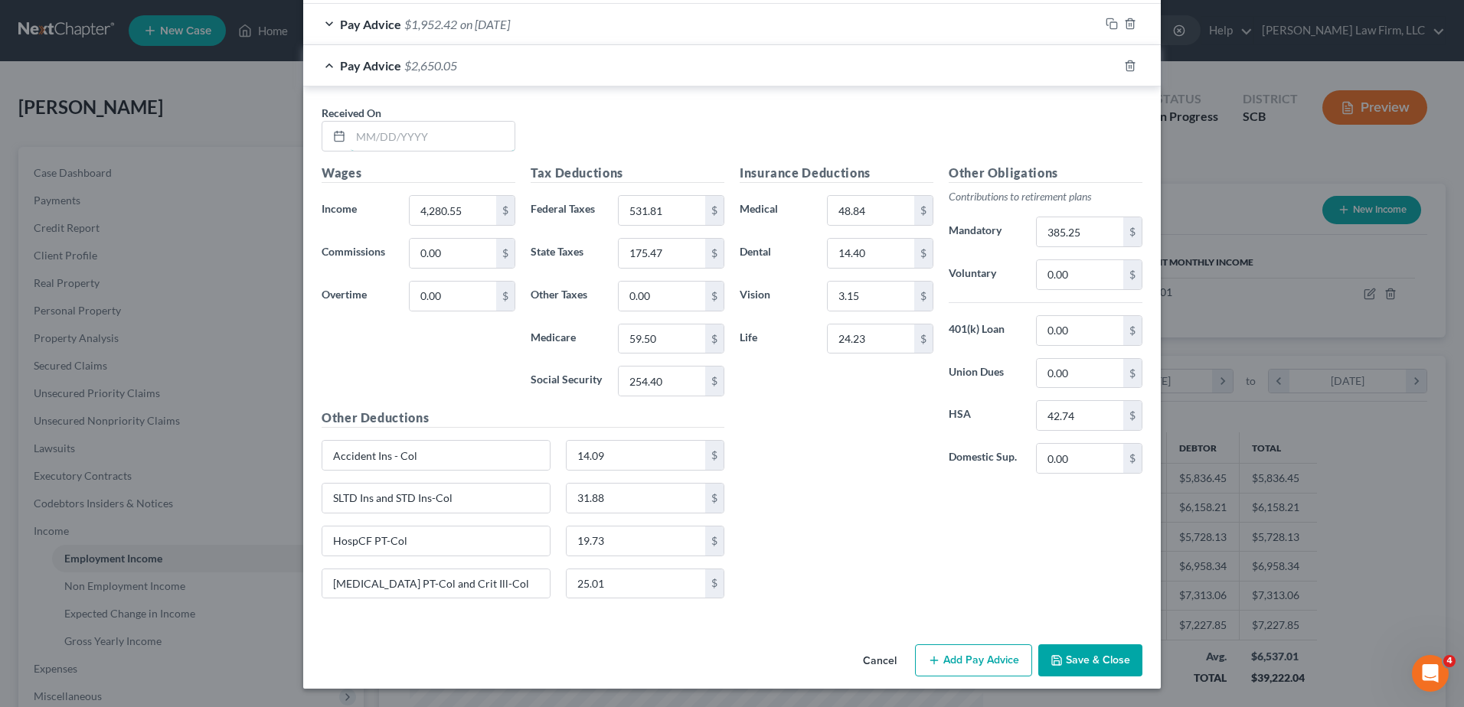
click at [464, 142] on input "text" at bounding box center [433, 136] width 164 height 29
type input "[DATE]"
click at [1052, 69] on div "Pay Advice $2,650.05 on [DATE]" at bounding box center [701, 65] width 796 height 41
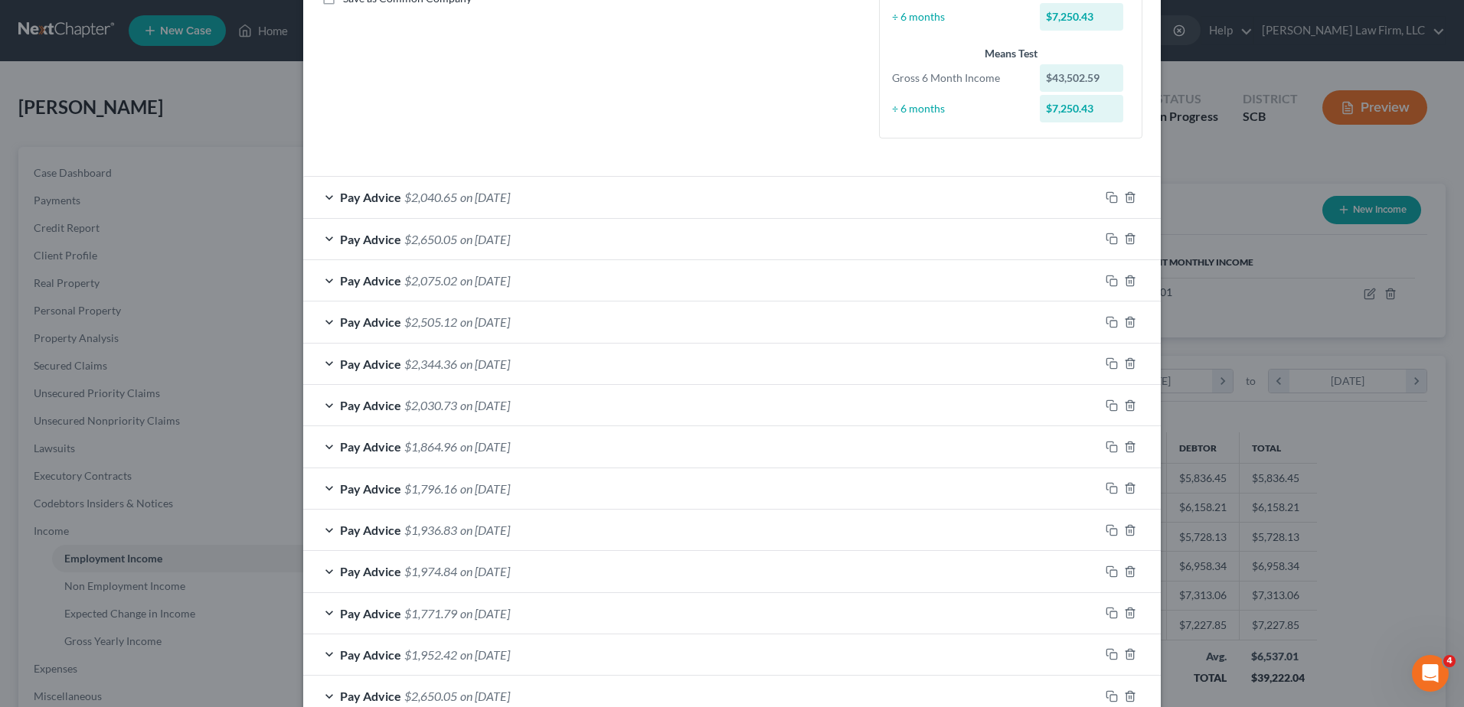
scroll to position [462, 0]
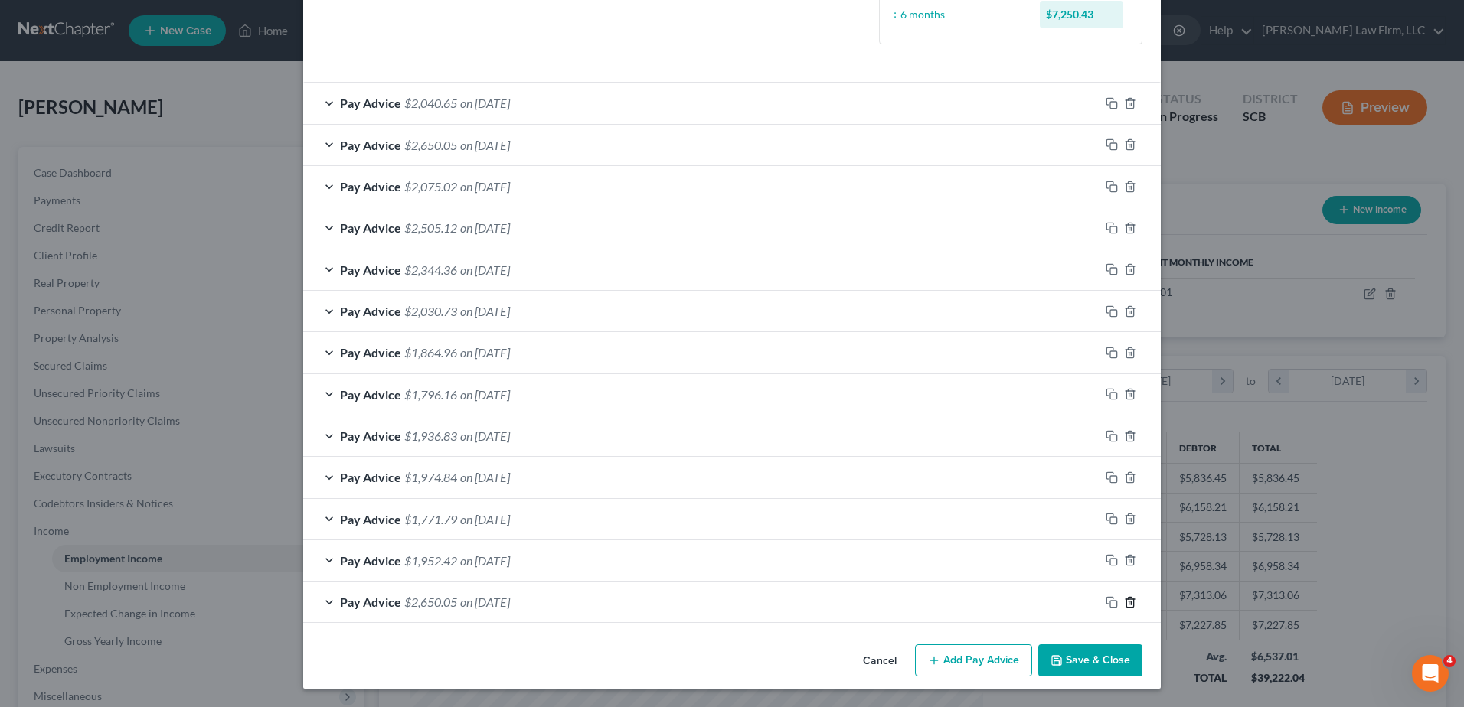
click at [1129, 605] on icon "button" at bounding box center [1130, 602] width 12 height 12
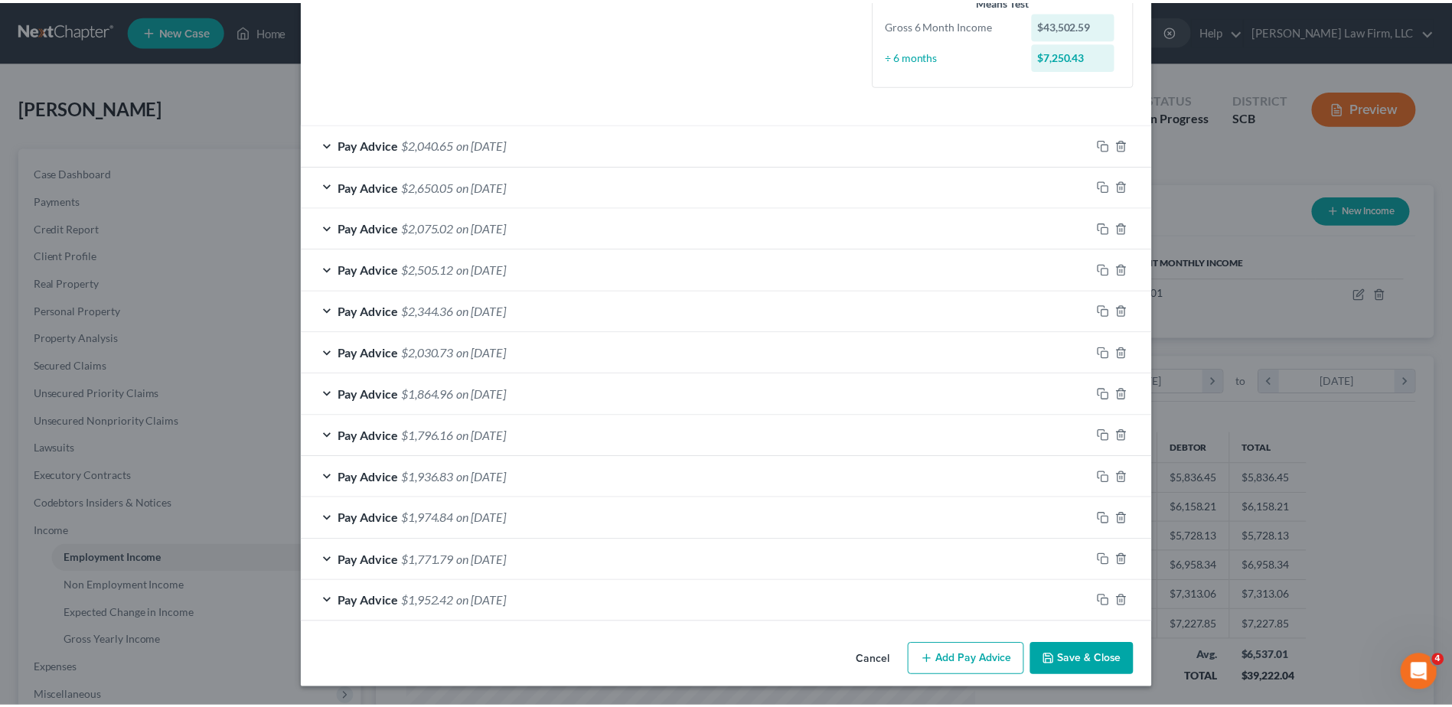
scroll to position [421, 0]
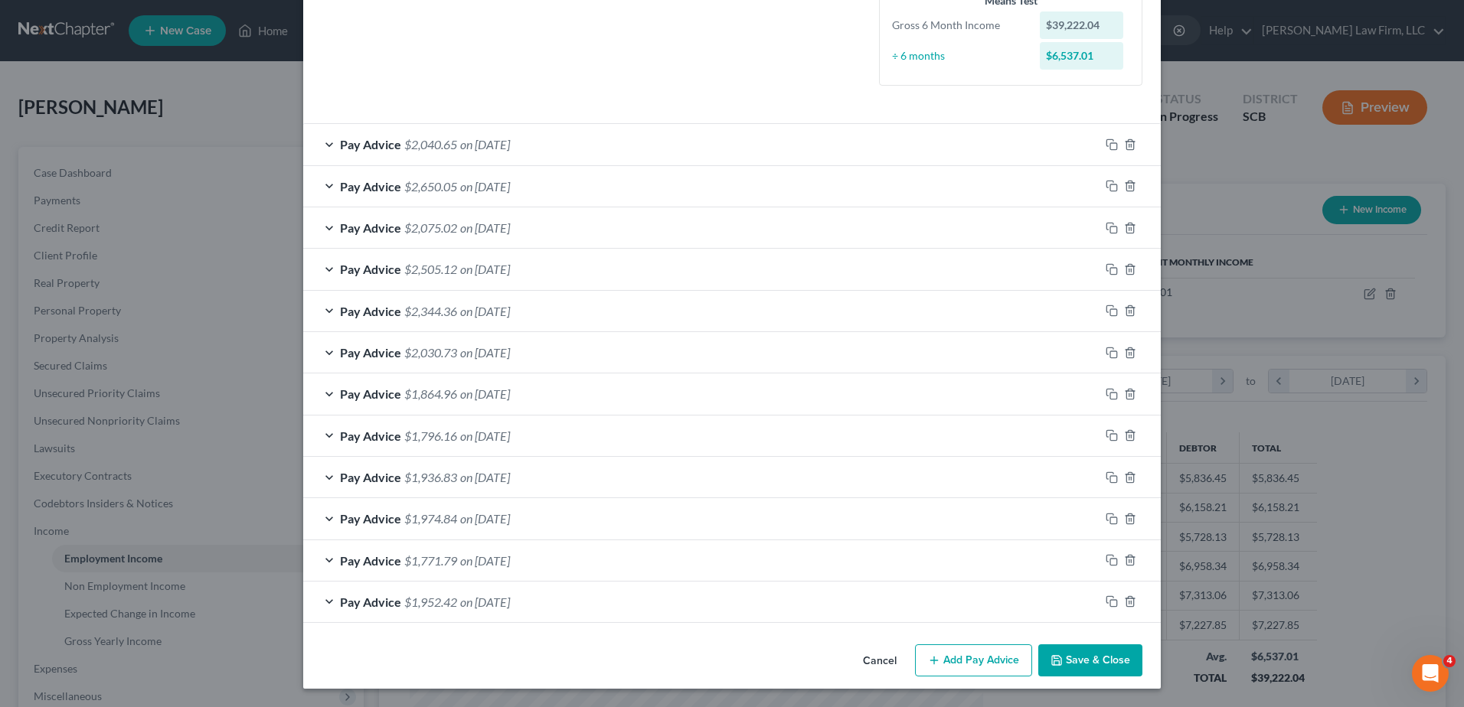
click at [1111, 654] on button "Save & Close" at bounding box center [1090, 661] width 104 height 32
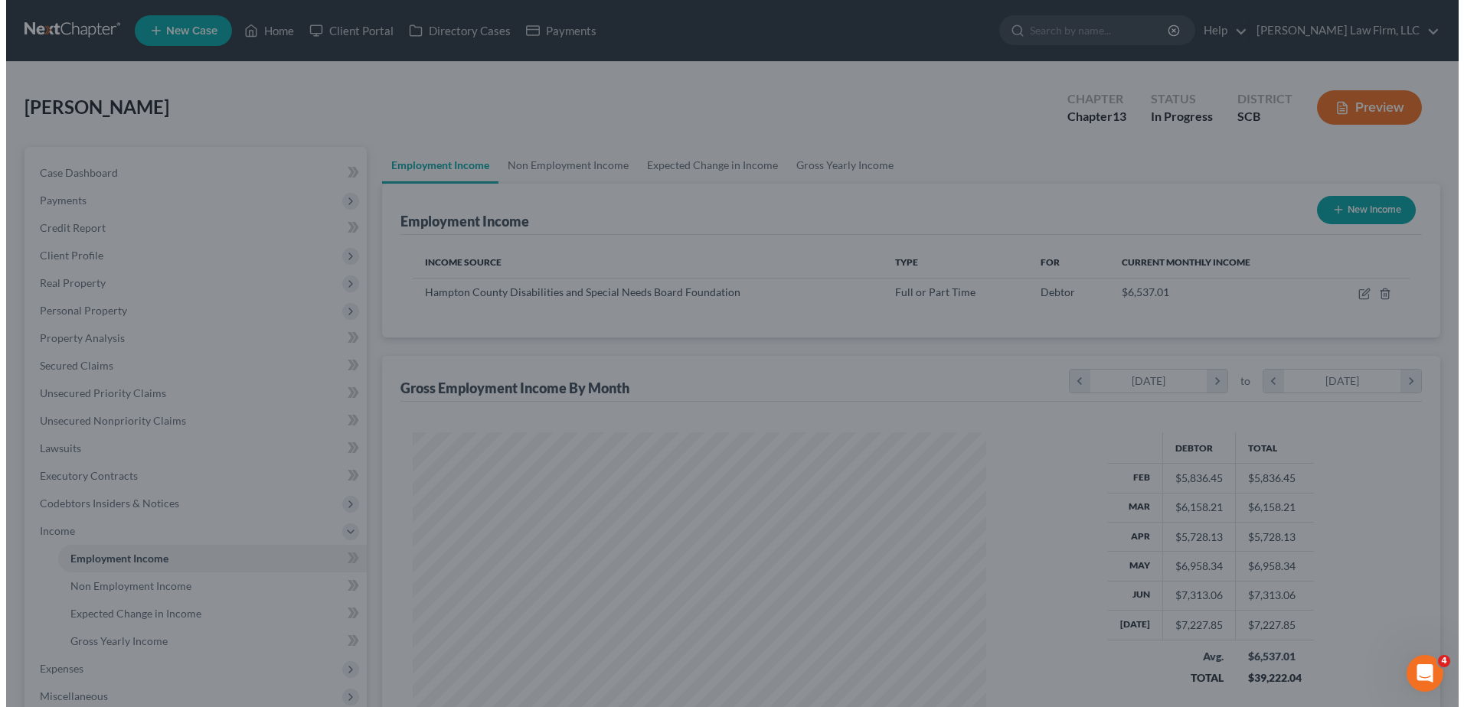
scroll to position [765157, 764842]
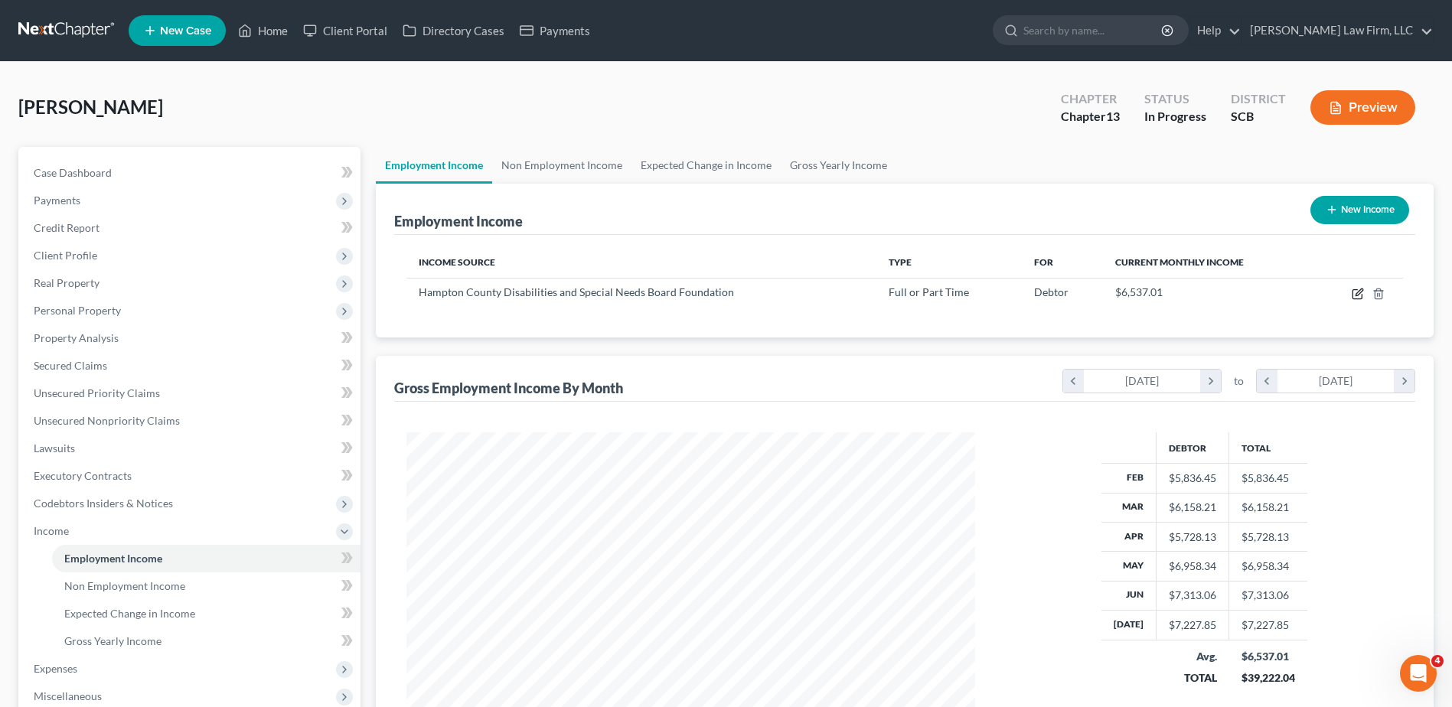
click at [1359, 296] on icon "button" at bounding box center [1358, 294] width 12 height 12
select select "0"
select select "42"
select select "1"
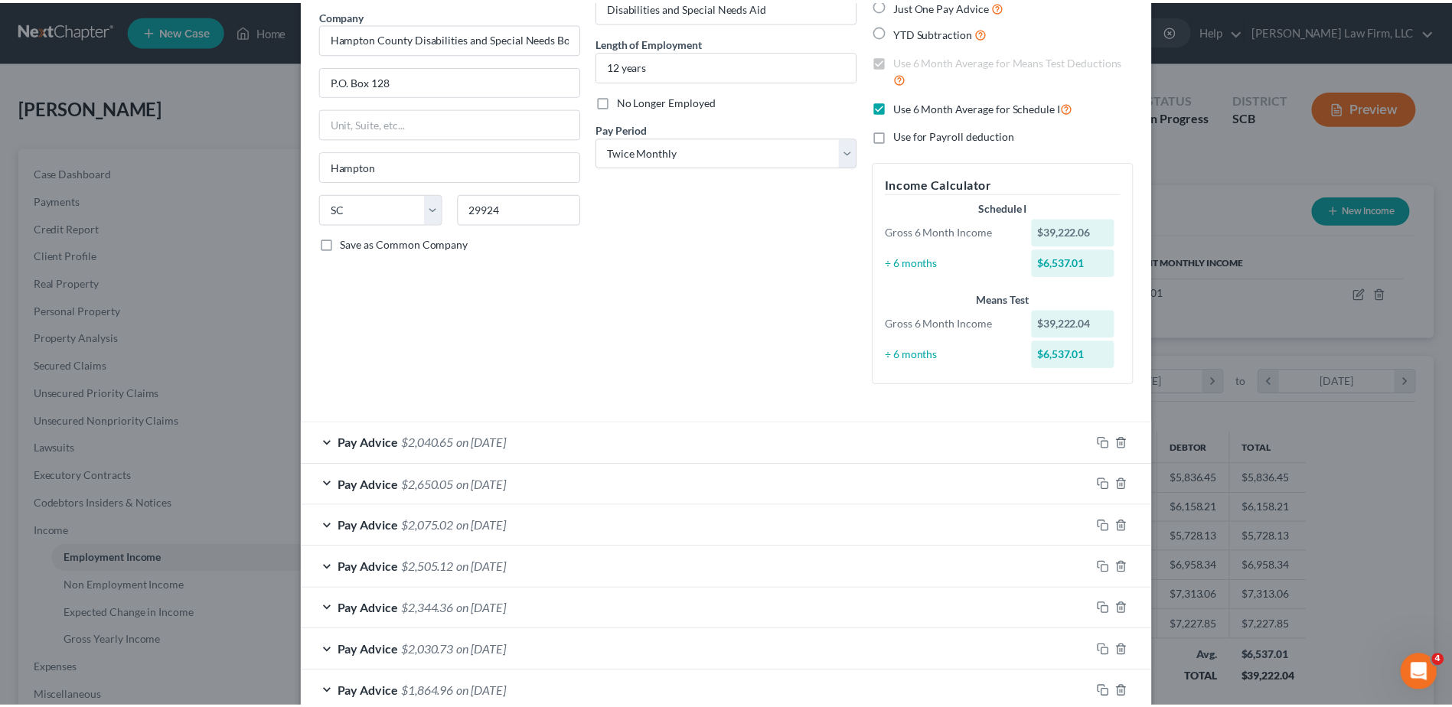
scroll to position [421, 0]
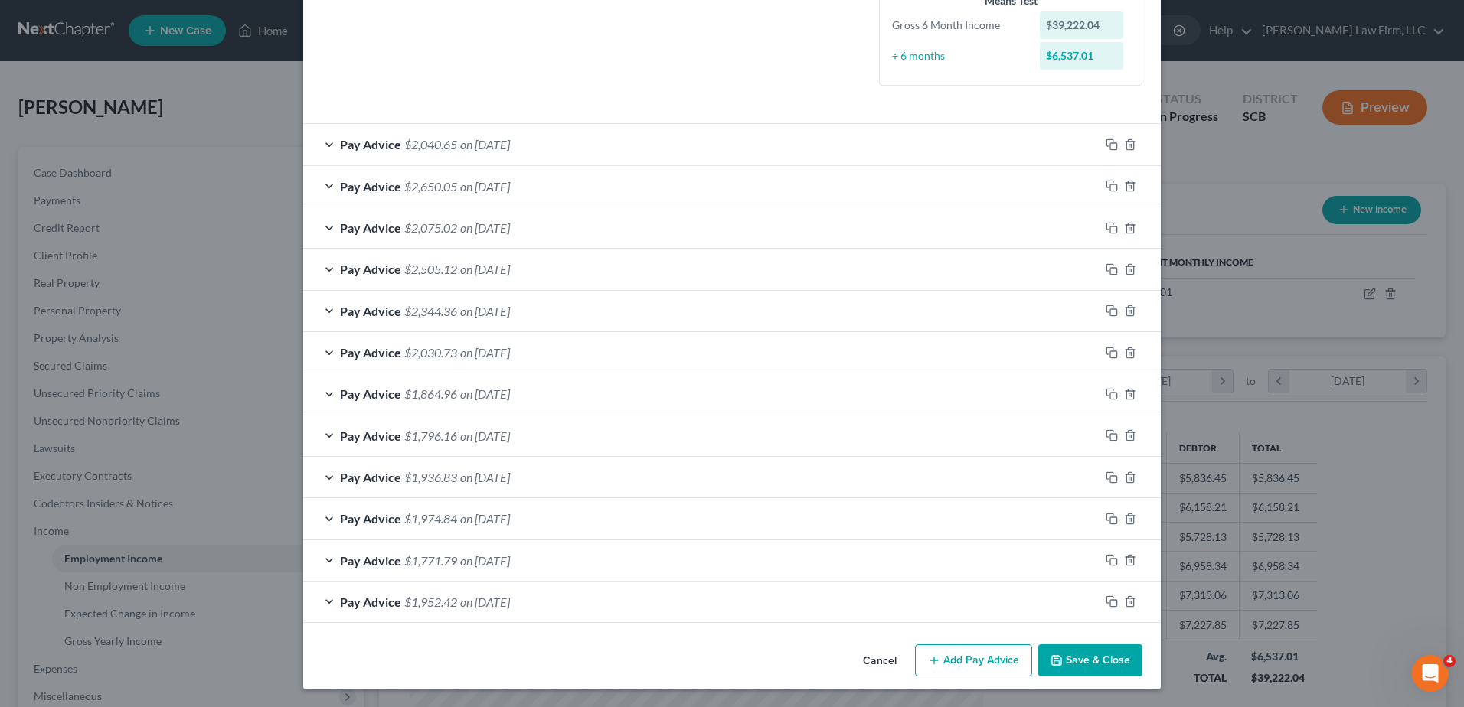
click at [896, 660] on button "Cancel" at bounding box center [879, 661] width 58 height 31
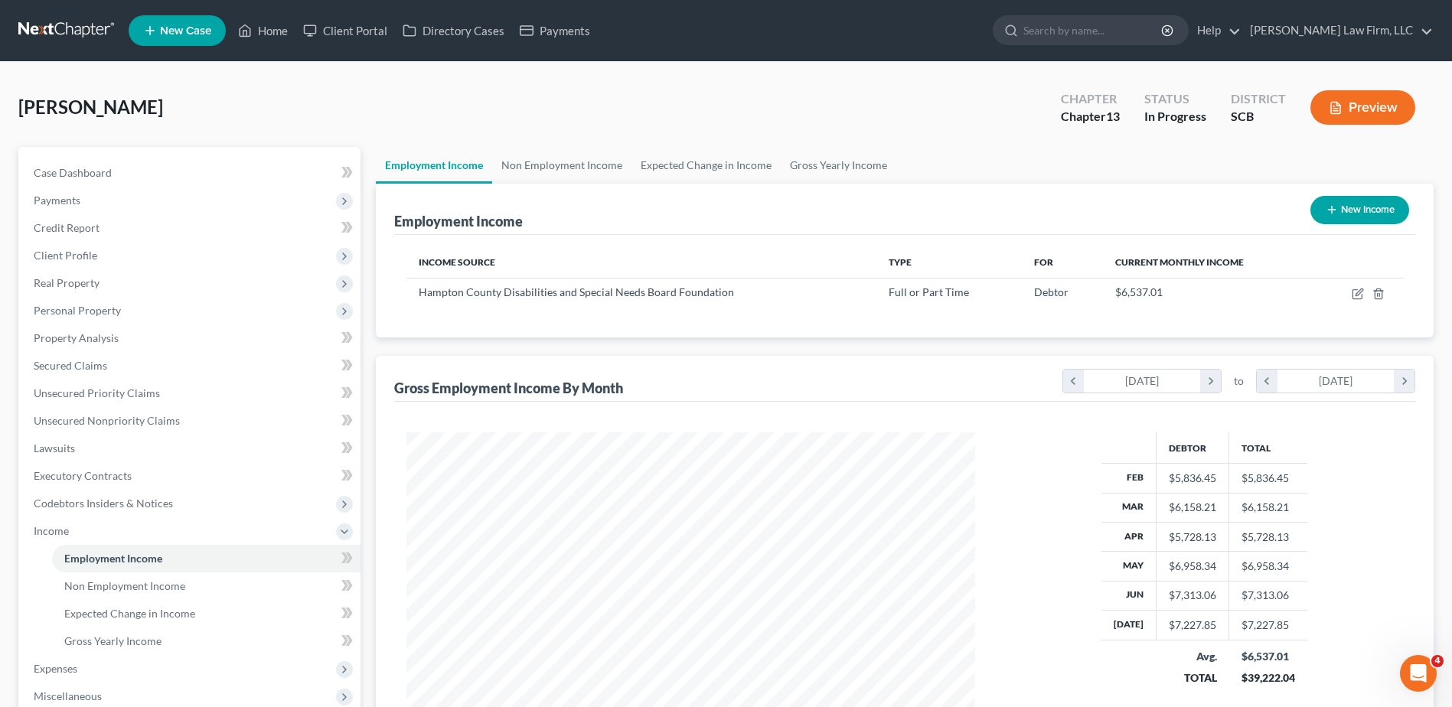
scroll to position [299, 0]
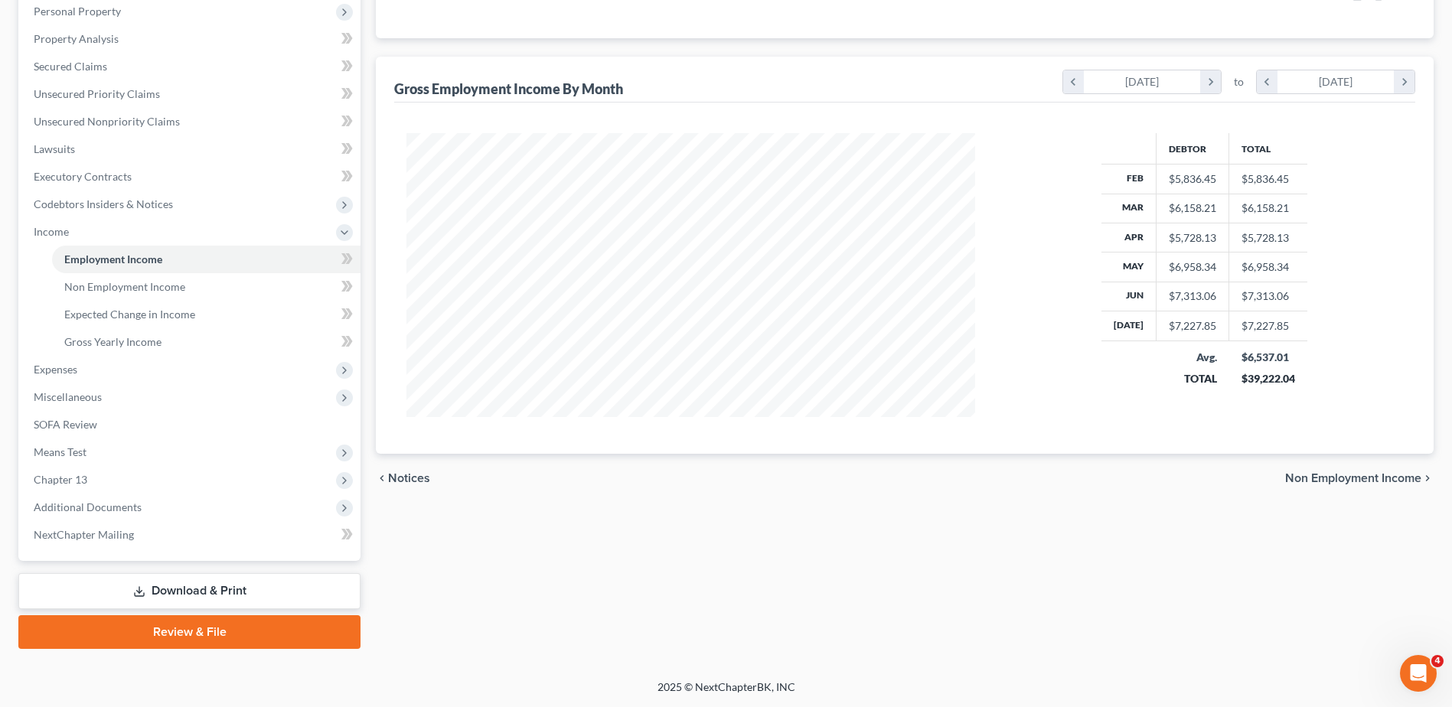
click at [170, 519] on span "Additional Documents" at bounding box center [190, 508] width 339 height 28
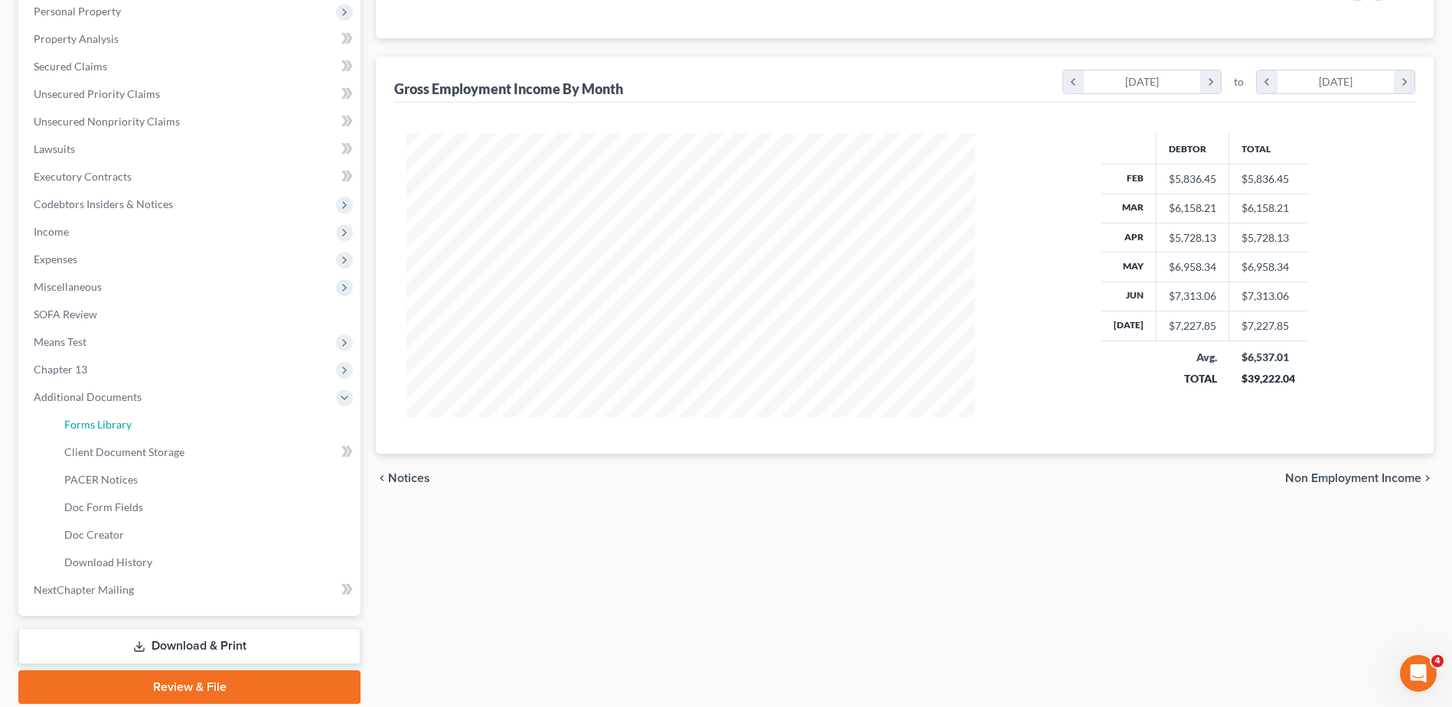
click at [142, 428] on link "Forms Library" at bounding box center [206, 425] width 308 height 28
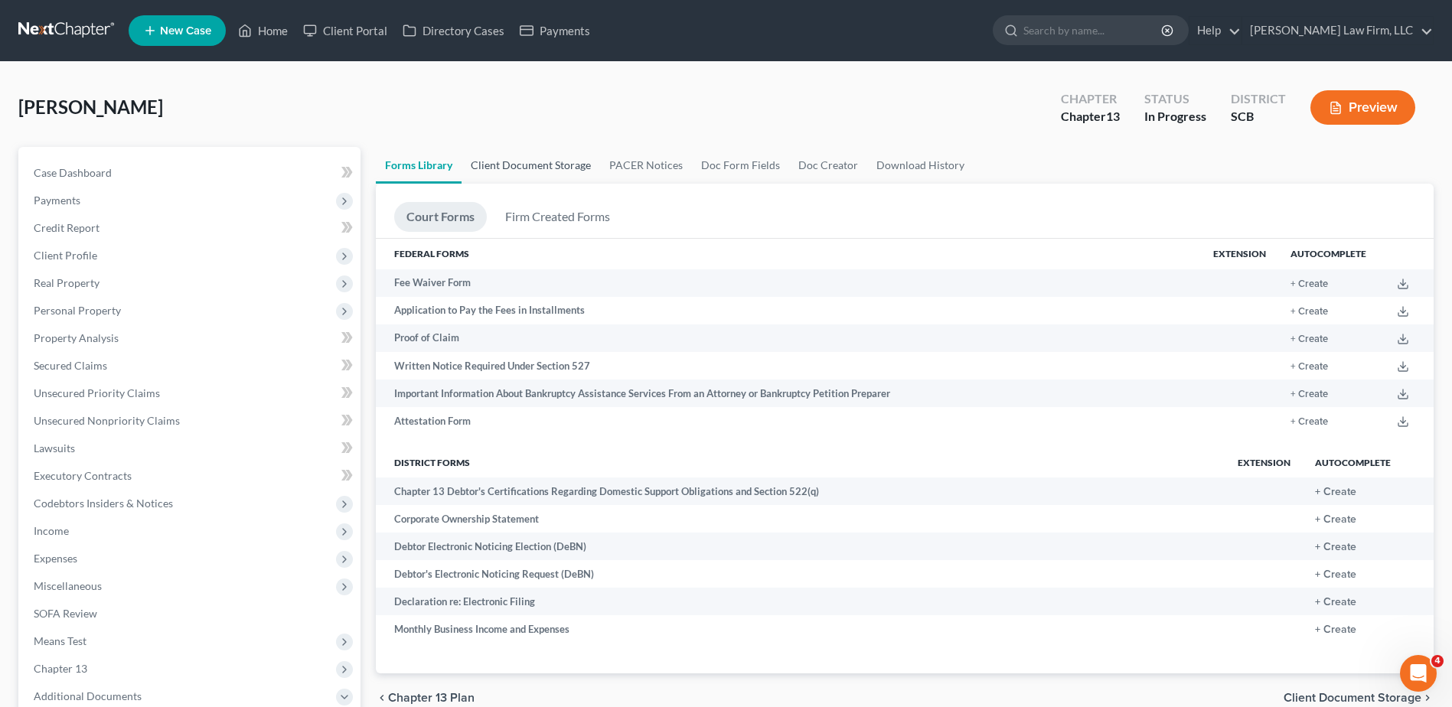
click at [549, 155] on link "Client Document Storage" at bounding box center [531, 165] width 139 height 37
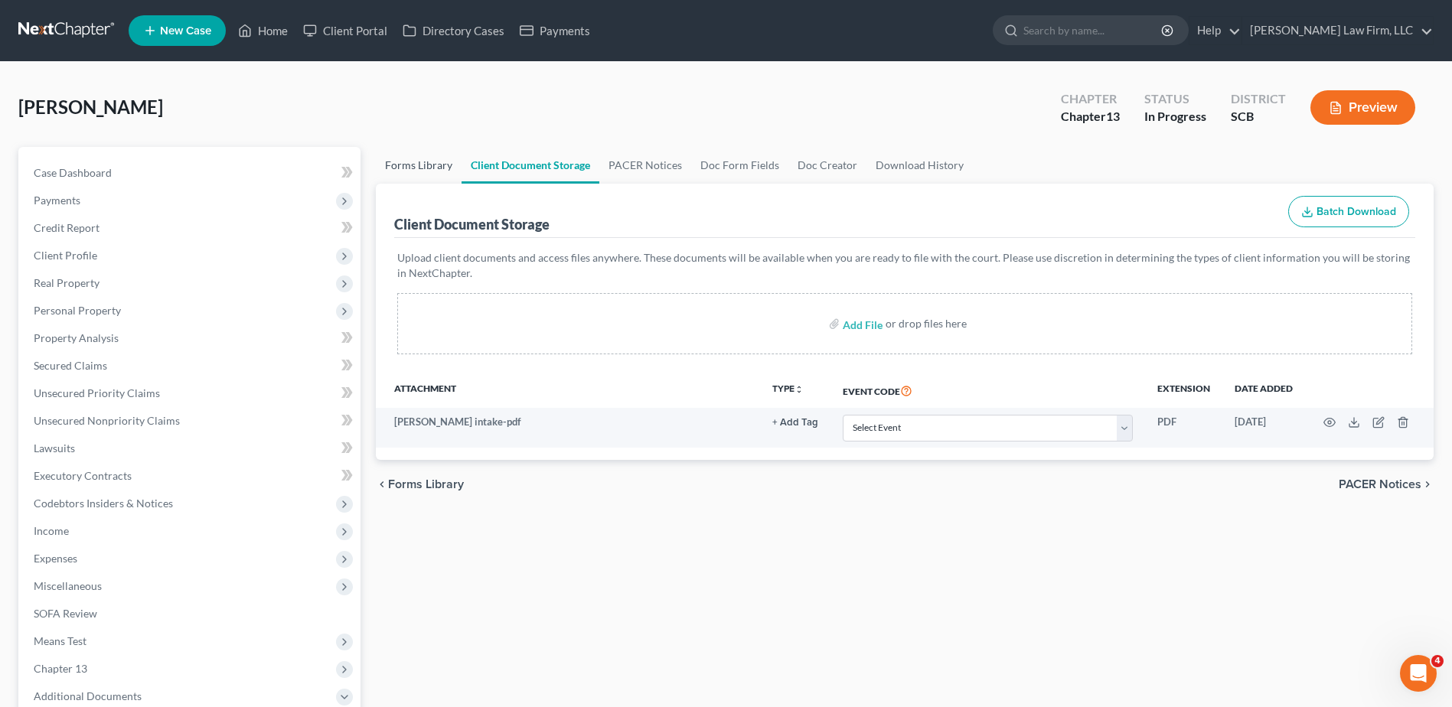
click at [419, 167] on link "Forms Library" at bounding box center [419, 165] width 86 height 37
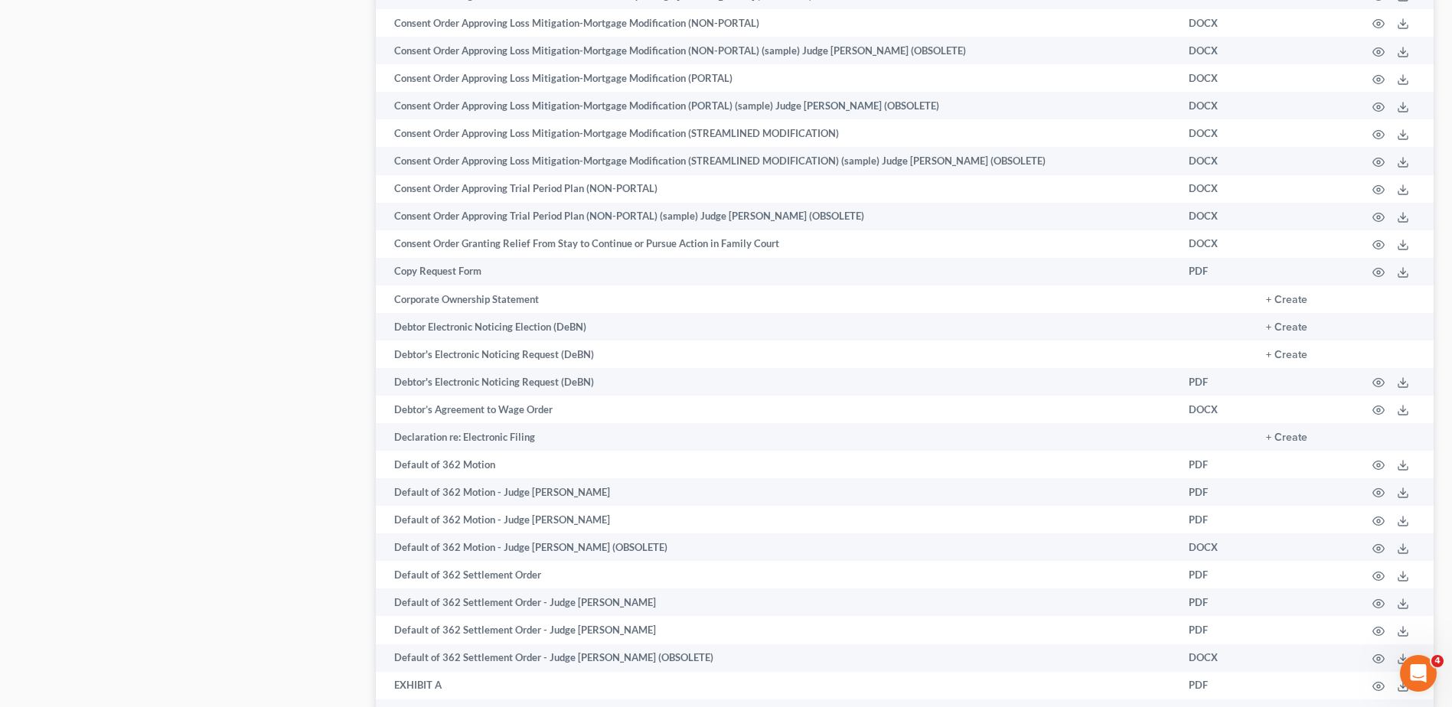
scroll to position [1607, 0]
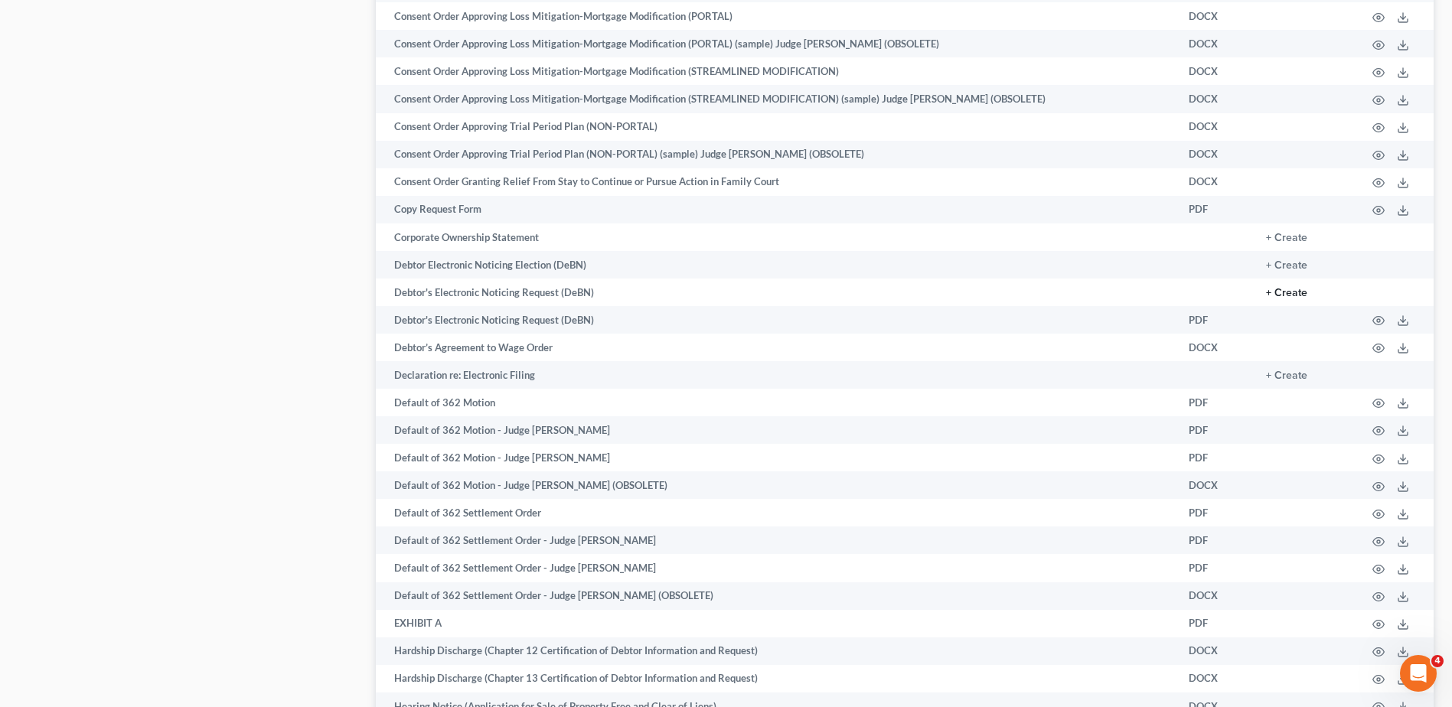
click at [1290, 290] on button "+ Create" at bounding box center [1286, 293] width 41 height 11
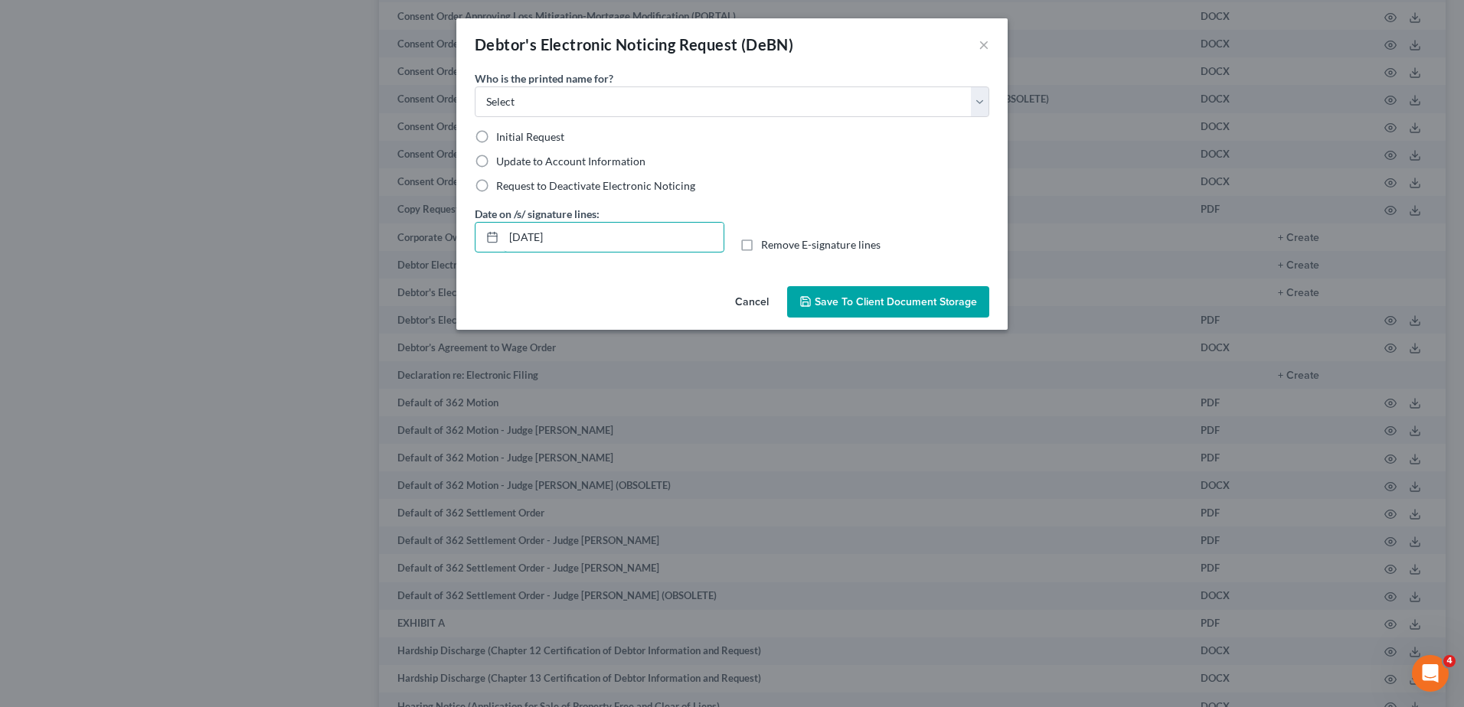
click at [575, 233] on input "[DATE]" at bounding box center [614, 237] width 220 height 29
click at [761, 242] on label "Remove E-signature lines" at bounding box center [820, 244] width 119 height 15
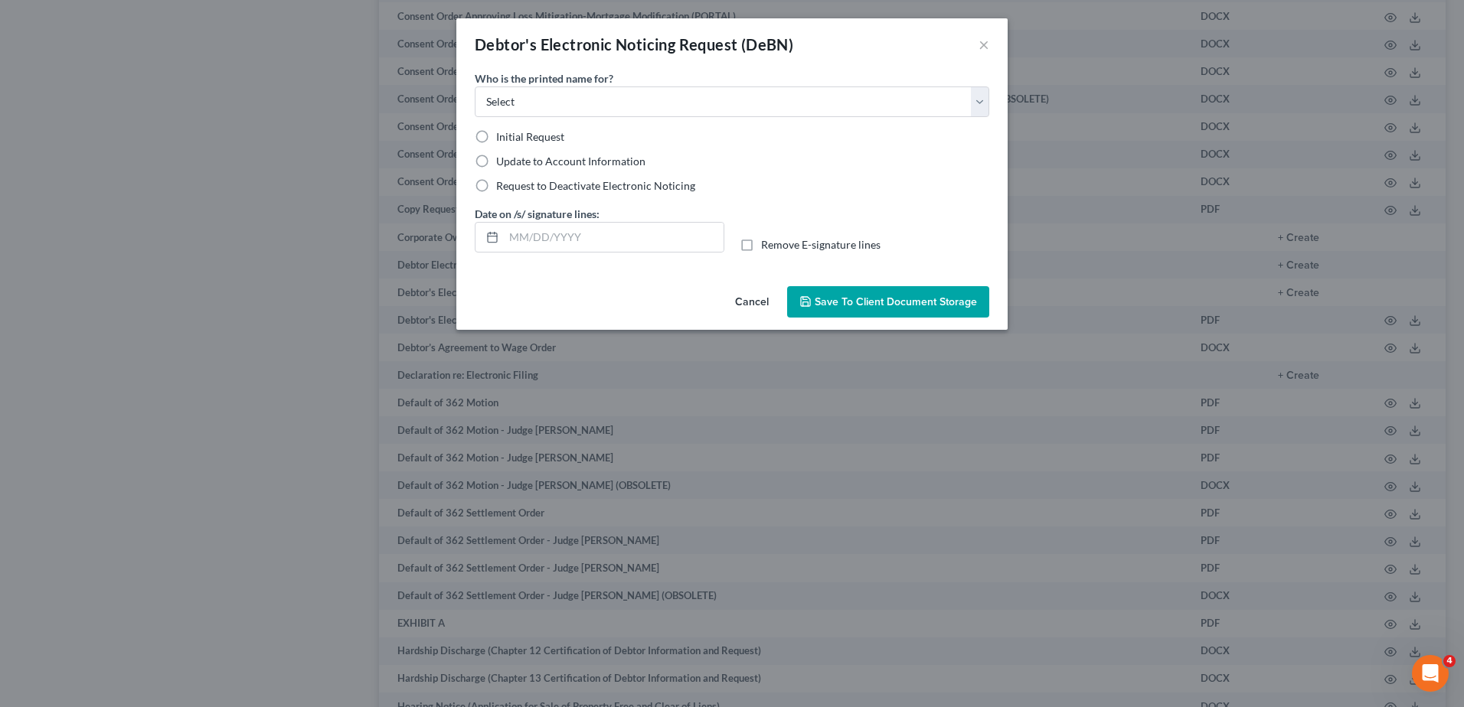
click at [767, 242] on input "Remove E-signature lines" at bounding box center [772, 242] width 10 height 10
checkbox input "true"
click at [606, 103] on select "Select Debtor Attorney" at bounding box center [732, 101] width 514 height 31
select select "0"
click at [475, 86] on select "Select Debtor Attorney" at bounding box center [732, 101] width 514 height 31
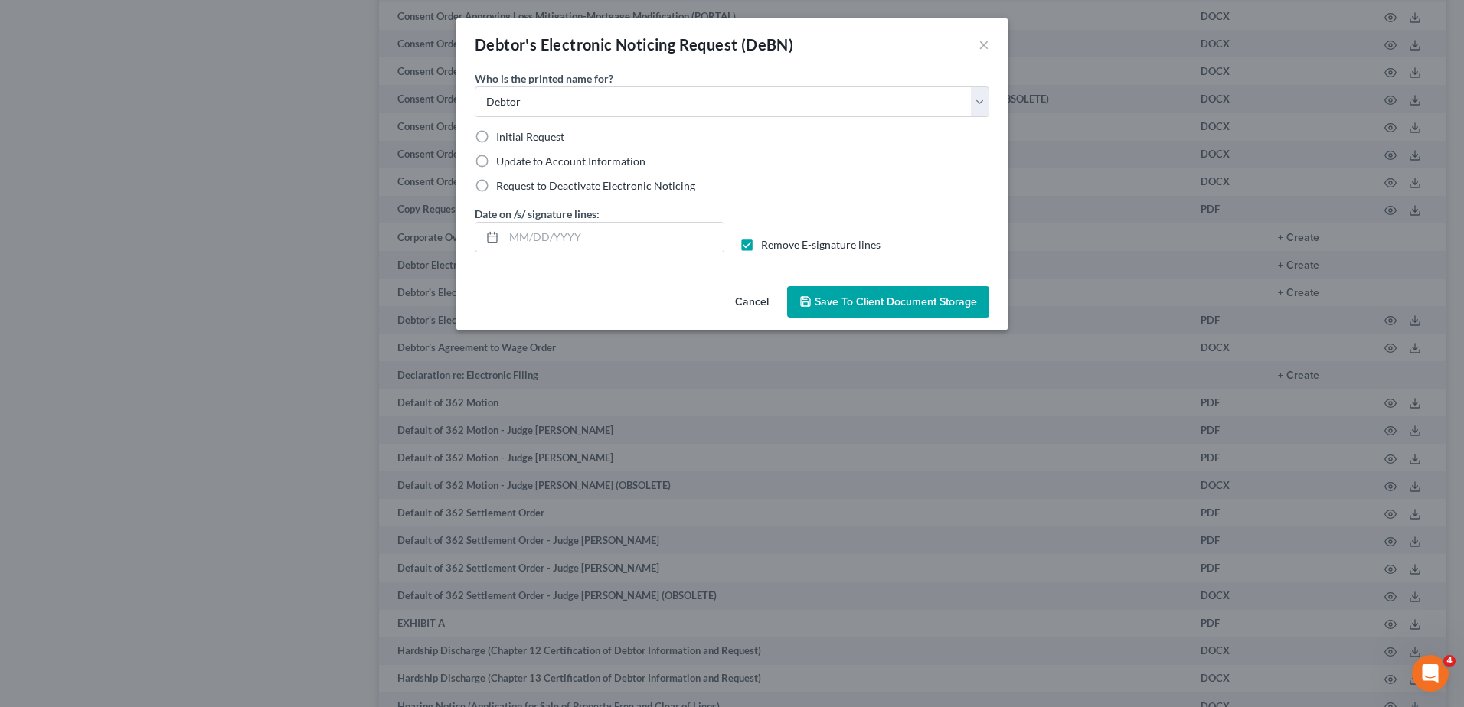
click at [748, 299] on button "Cancel" at bounding box center [752, 303] width 58 height 31
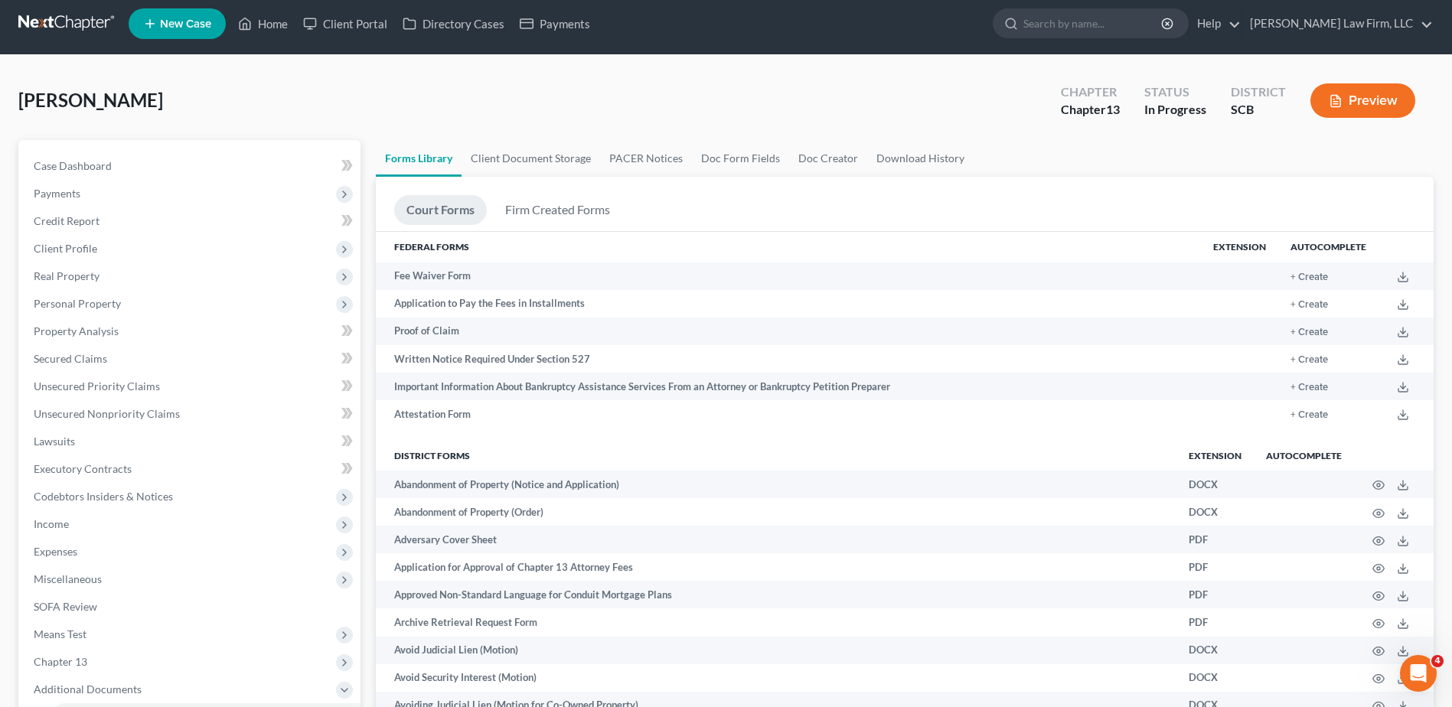
scroll to position [0, 0]
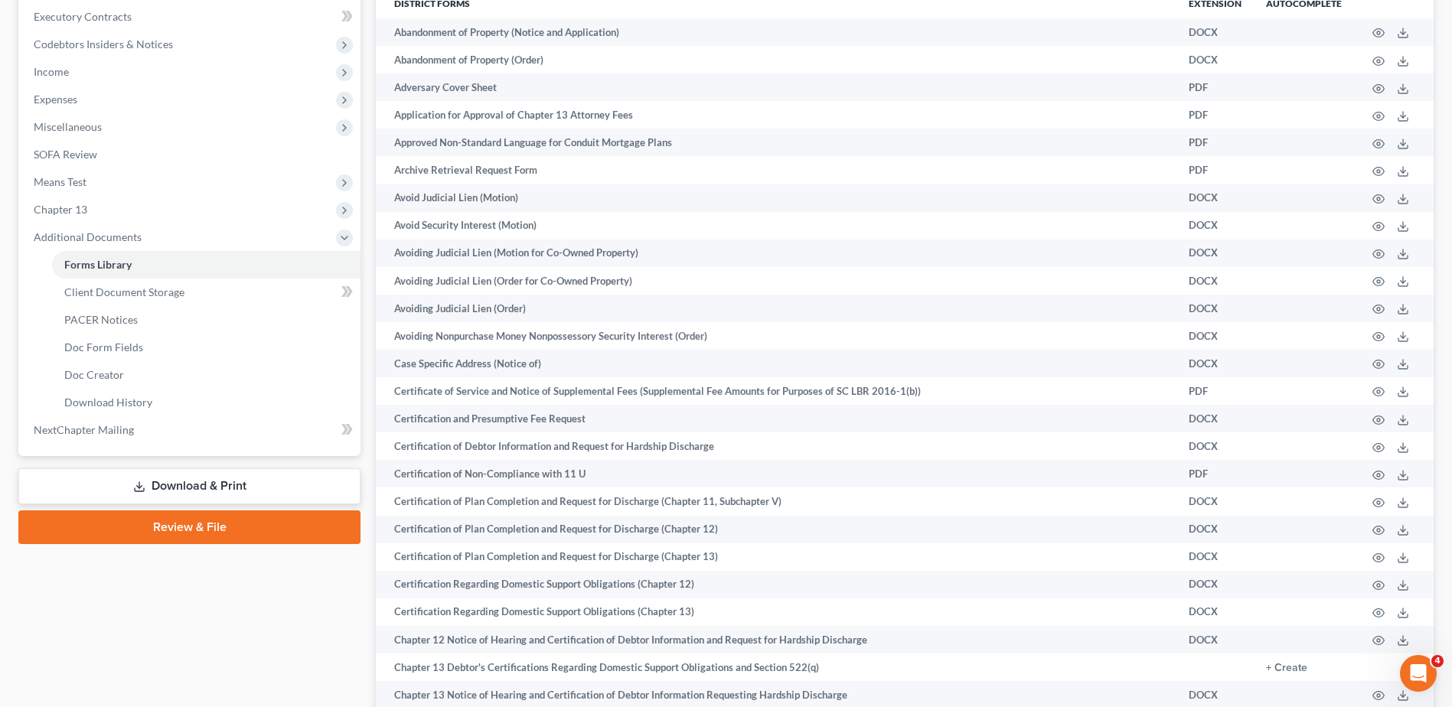
click at [174, 494] on link "Download & Print" at bounding box center [189, 486] width 342 height 36
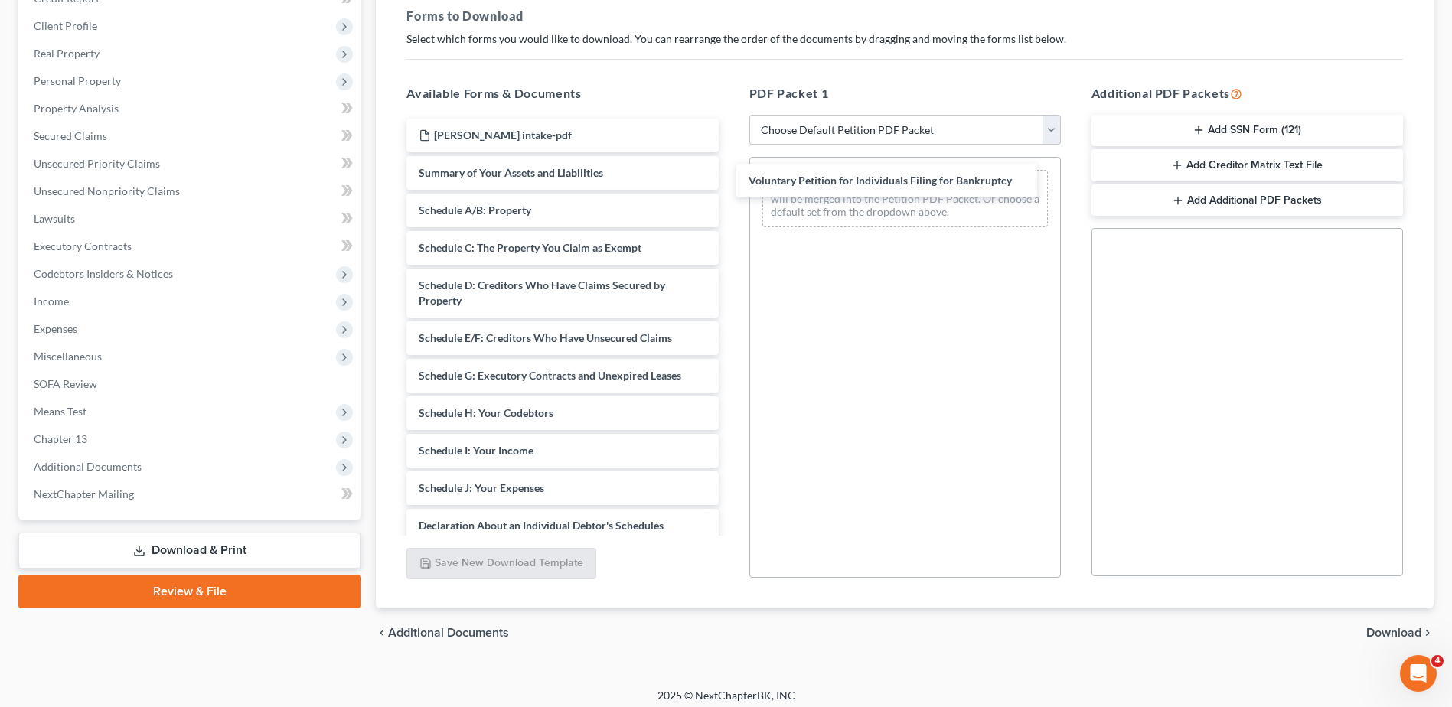
drag, startPoint x: 576, startPoint y: 175, endPoint x: 906, endPoint y: 183, distance: 330.0
click at [730, 183] on div "Voluntary Petition for Individuals Filing for Bankruptcy [PERSON_NAME] intake-p…" at bounding box center [562, 477] width 336 height 717
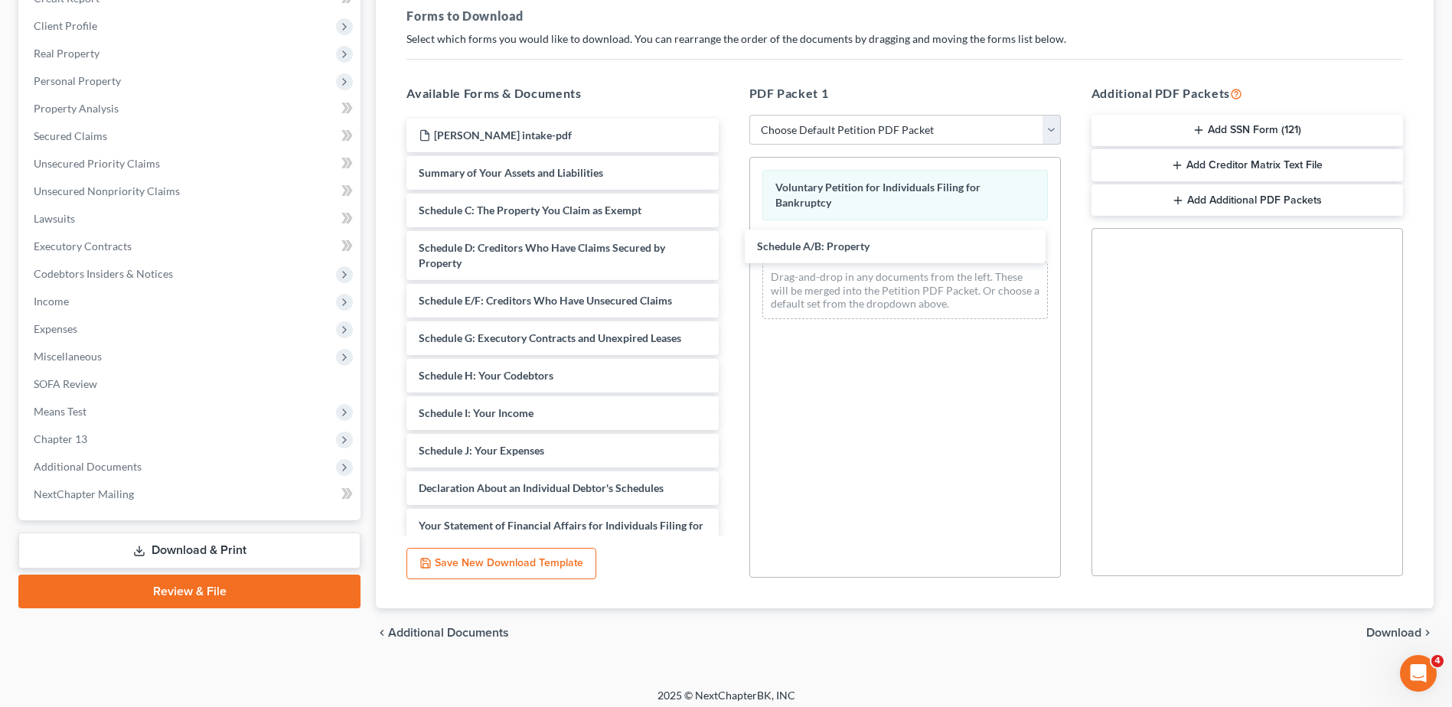
drag, startPoint x: 579, startPoint y: 211, endPoint x: 918, endPoint y: 242, distance: 339.7
click at [730, 242] on div "Schedule A/B: Property [PERSON_NAME] intake-pdf Summary of Your Assets and Liab…" at bounding box center [562, 459] width 336 height 680
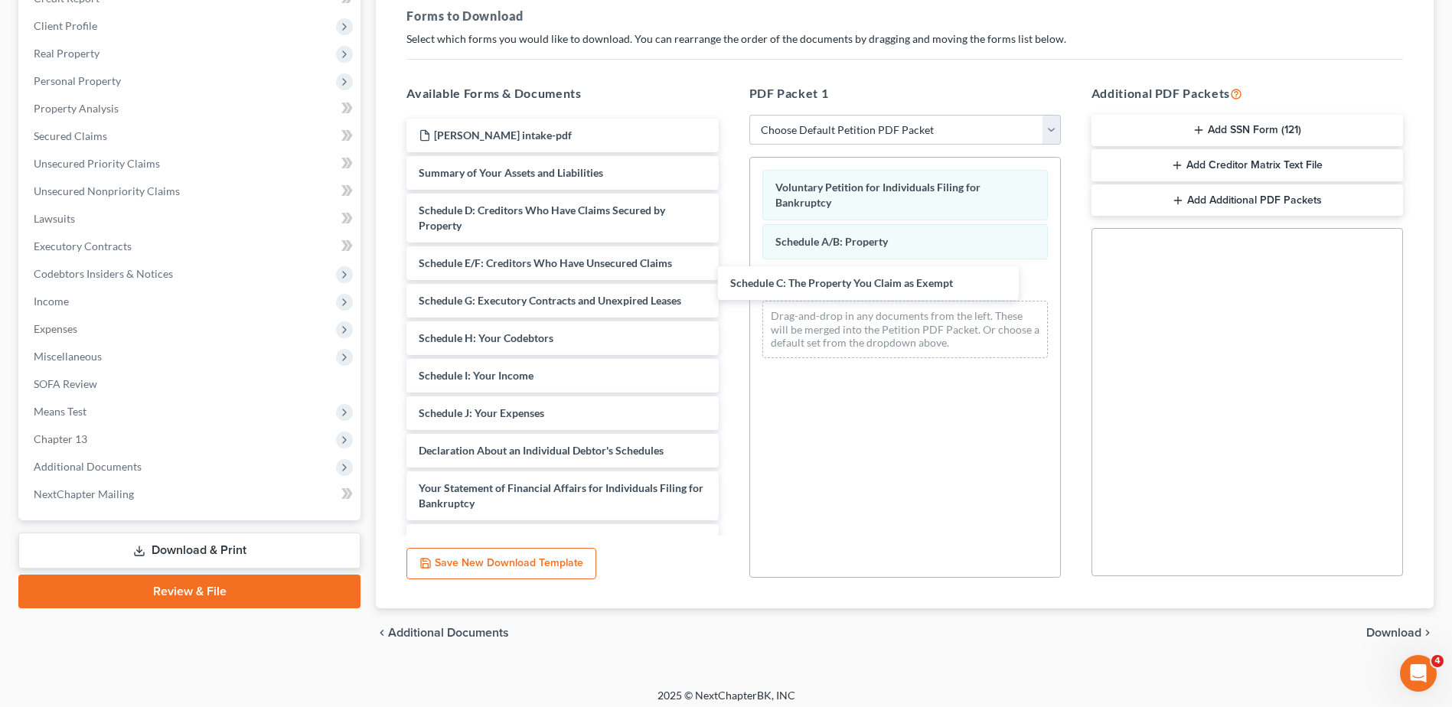
drag, startPoint x: 658, startPoint y: 254, endPoint x: 919, endPoint y: 280, distance: 263.1
click at [730, 280] on div "Schedule C: The Property You Claim as Exempt [PERSON_NAME] intake-pdf Summary o…" at bounding box center [562, 440] width 336 height 642
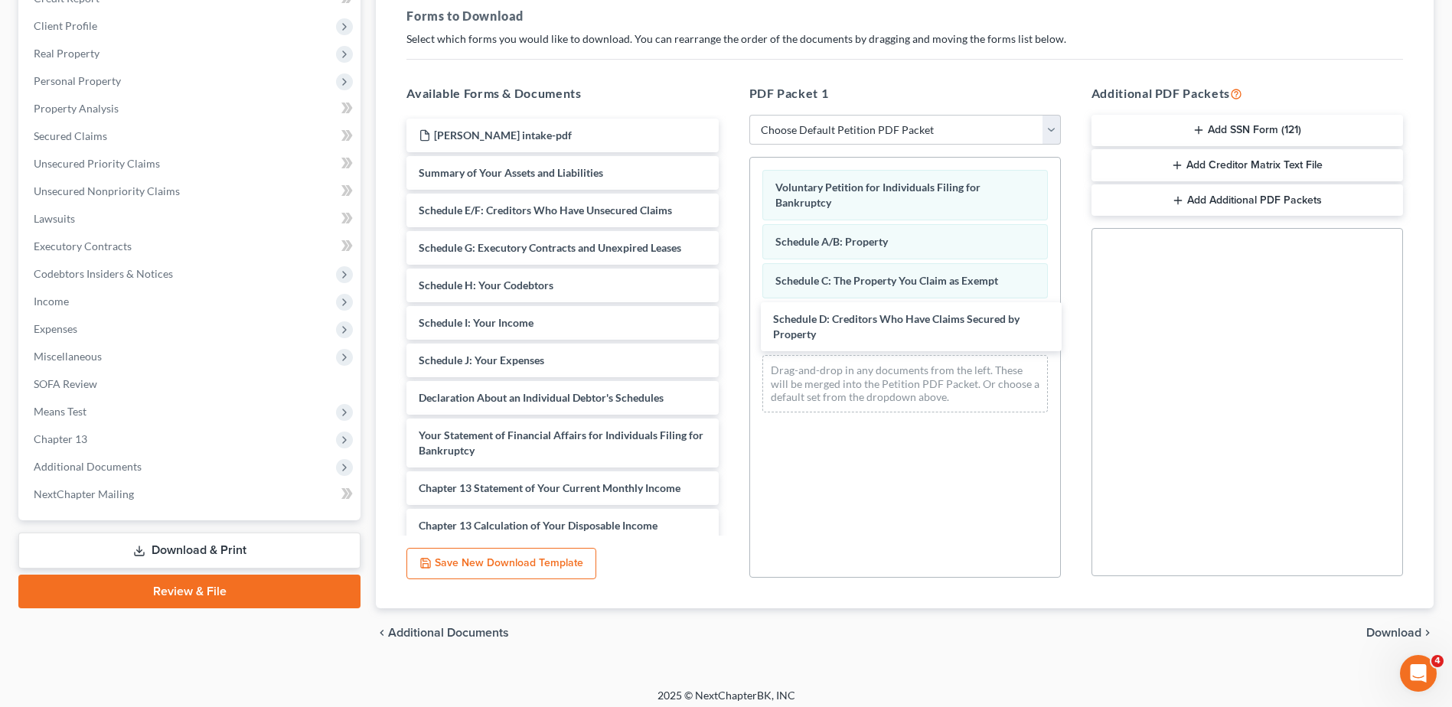
drag, startPoint x: 562, startPoint y: 220, endPoint x: 916, endPoint y: 328, distance: 370.7
click at [730, 328] on div "Schedule D: Creditors Who Have Claims Secured by Property [PERSON_NAME] intake-…" at bounding box center [562, 413] width 336 height 589
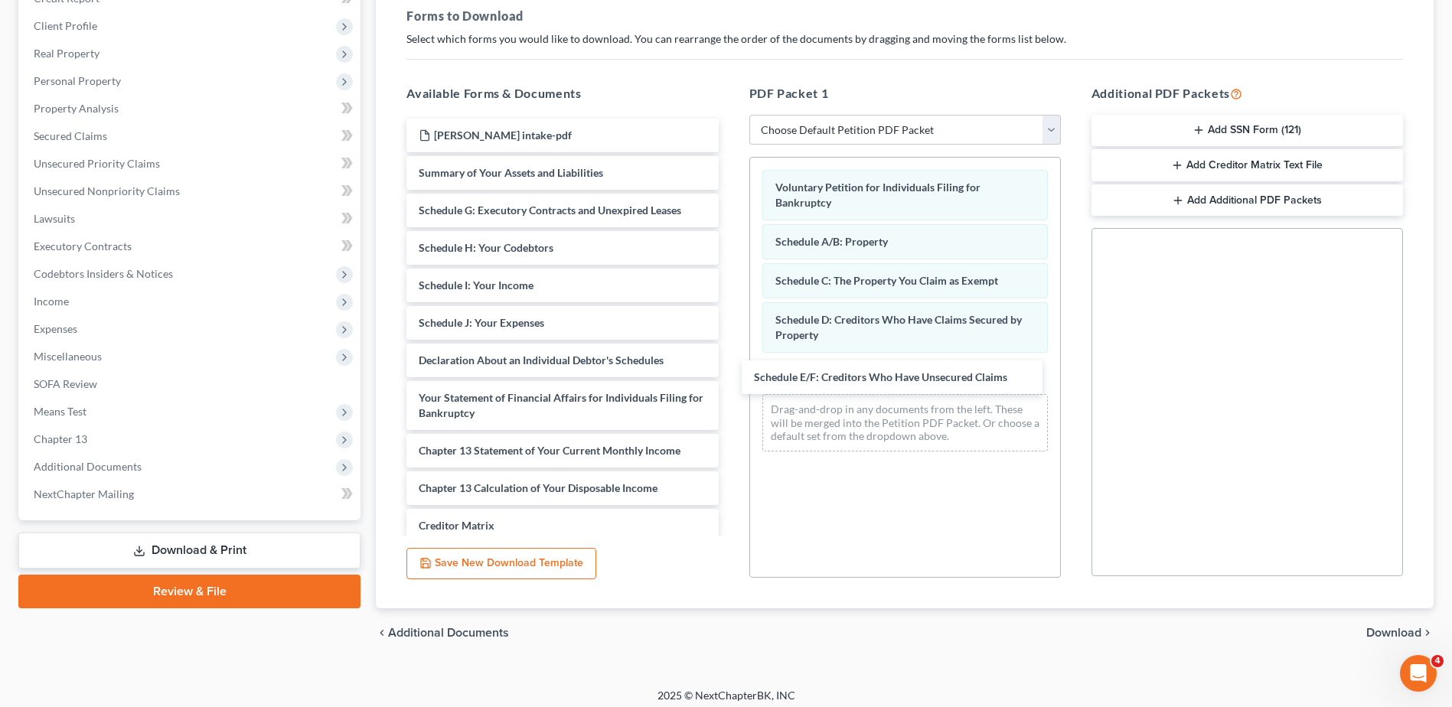
drag, startPoint x: 565, startPoint y: 209, endPoint x: 900, endPoint y: 376, distance: 374.5
click at [730, 376] on div "Schedule E/F: Creditors Who Have Unsecured Claims [PERSON_NAME] intake-pdf Summ…" at bounding box center [562, 395] width 336 height 552
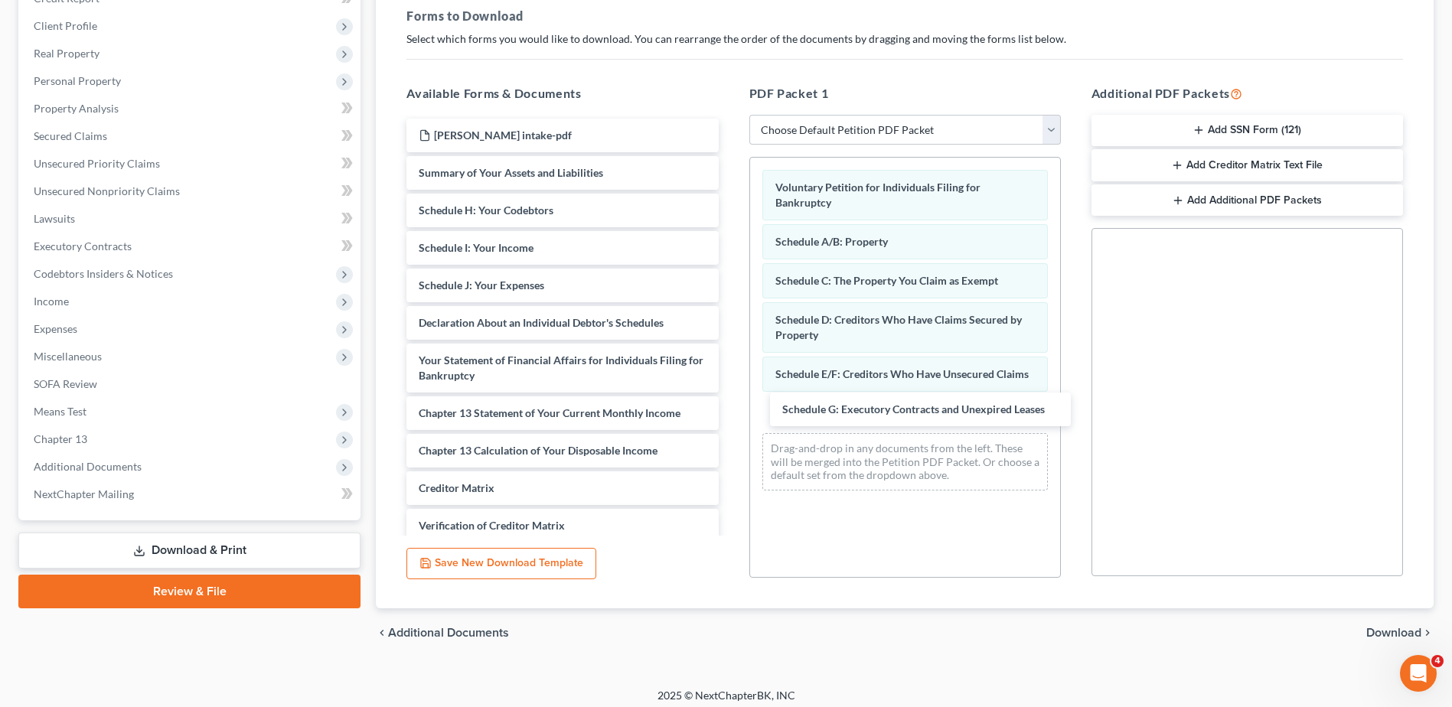
drag, startPoint x: 567, startPoint y: 217, endPoint x: 931, endPoint y: 423, distance: 417.5
click at [730, 423] on div "Schedule G: Executory Contracts and Unexpired Leases [PERSON_NAME] intake-pdf S…" at bounding box center [562, 376] width 336 height 514
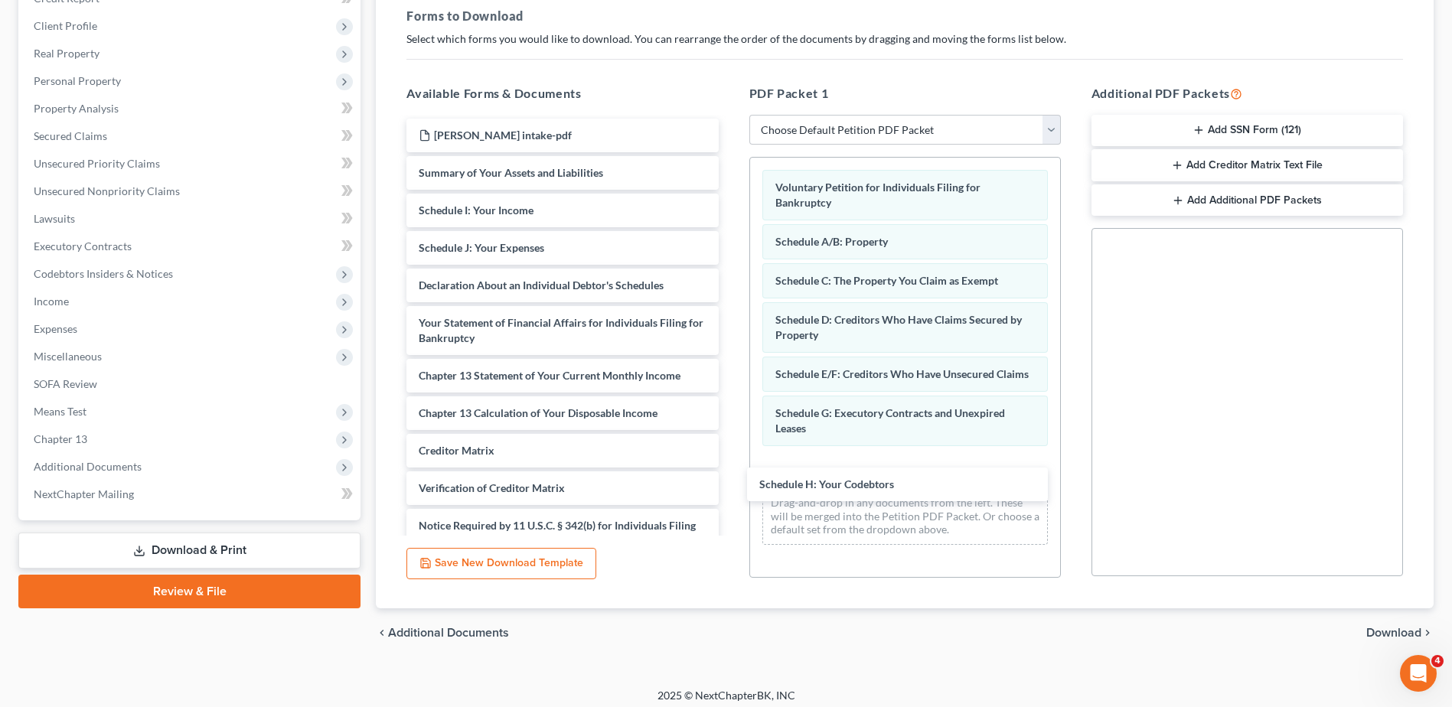
drag, startPoint x: 579, startPoint y: 211, endPoint x: 922, endPoint y: 458, distance: 422.1
click at [730, 458] on div "Schedule H: Your Codebtors [PERSON_NAME] intake-pdf Summary of Your Assets and …" at bounding box center [562, 357] width 336 height 477
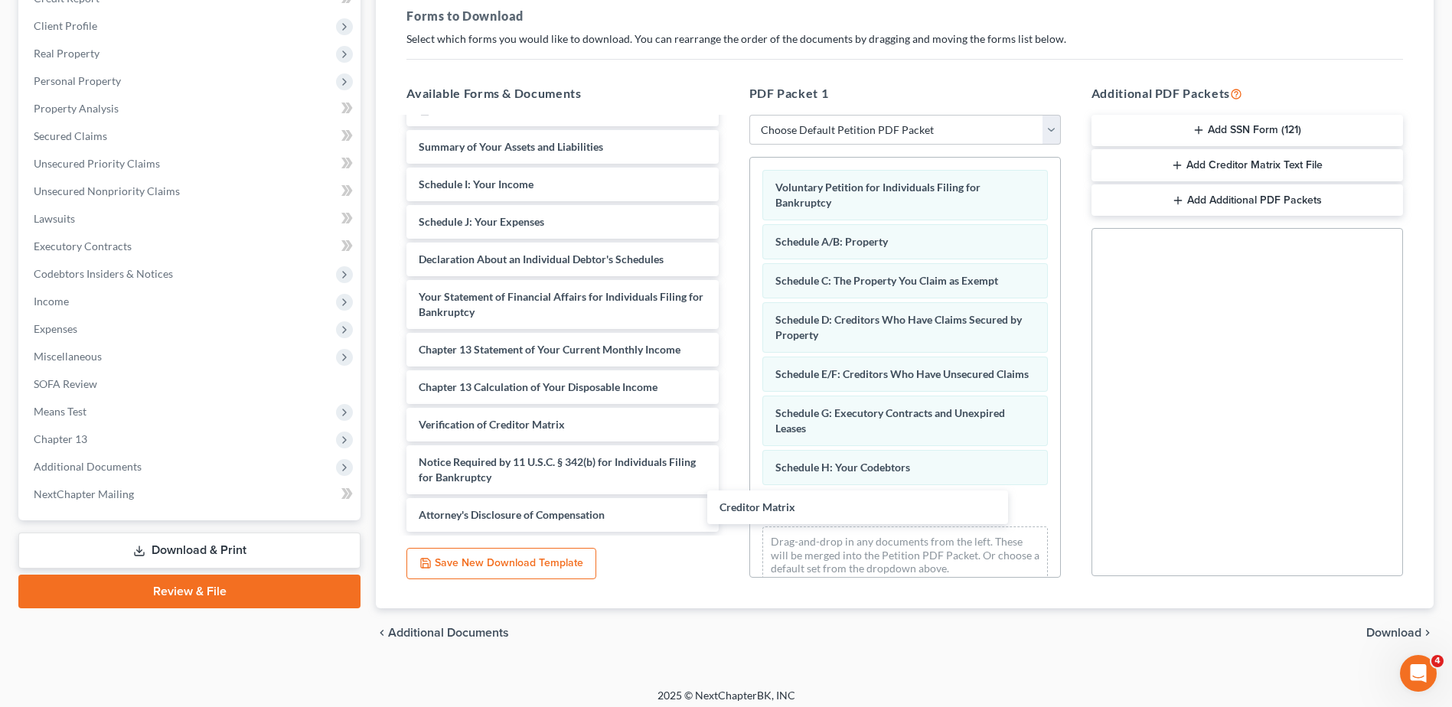
scroll to position [26, 0]
drag, startPoint x: 535, startPoint y: 396, endPoint x: 893, endPoint y: 527, distance: 381.4
click at [730, 527] on div "Creditor Matrix [PERSON_NAME] intake-pdf Summary of Your Assets and Liabilities…" at bounding box center [562, 312] width 336 height 439
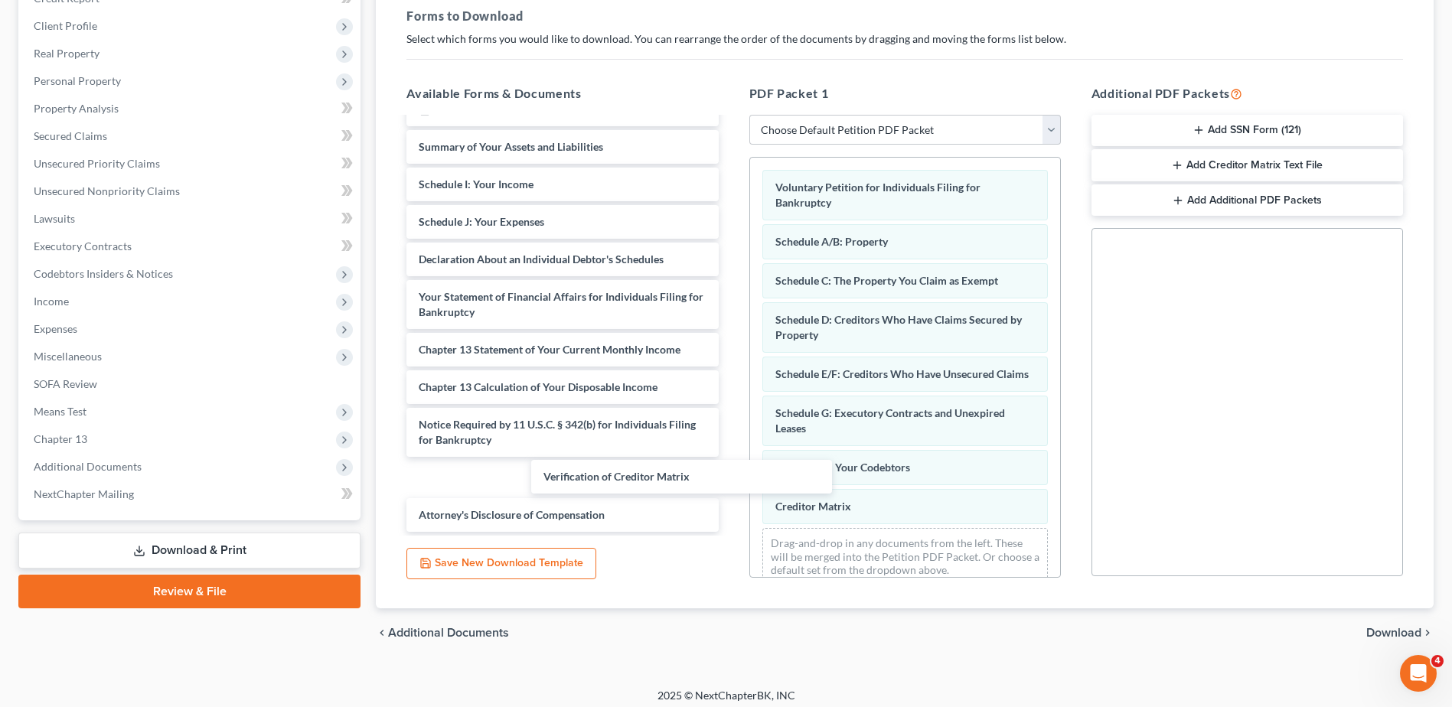
scroll to position [0, 0]
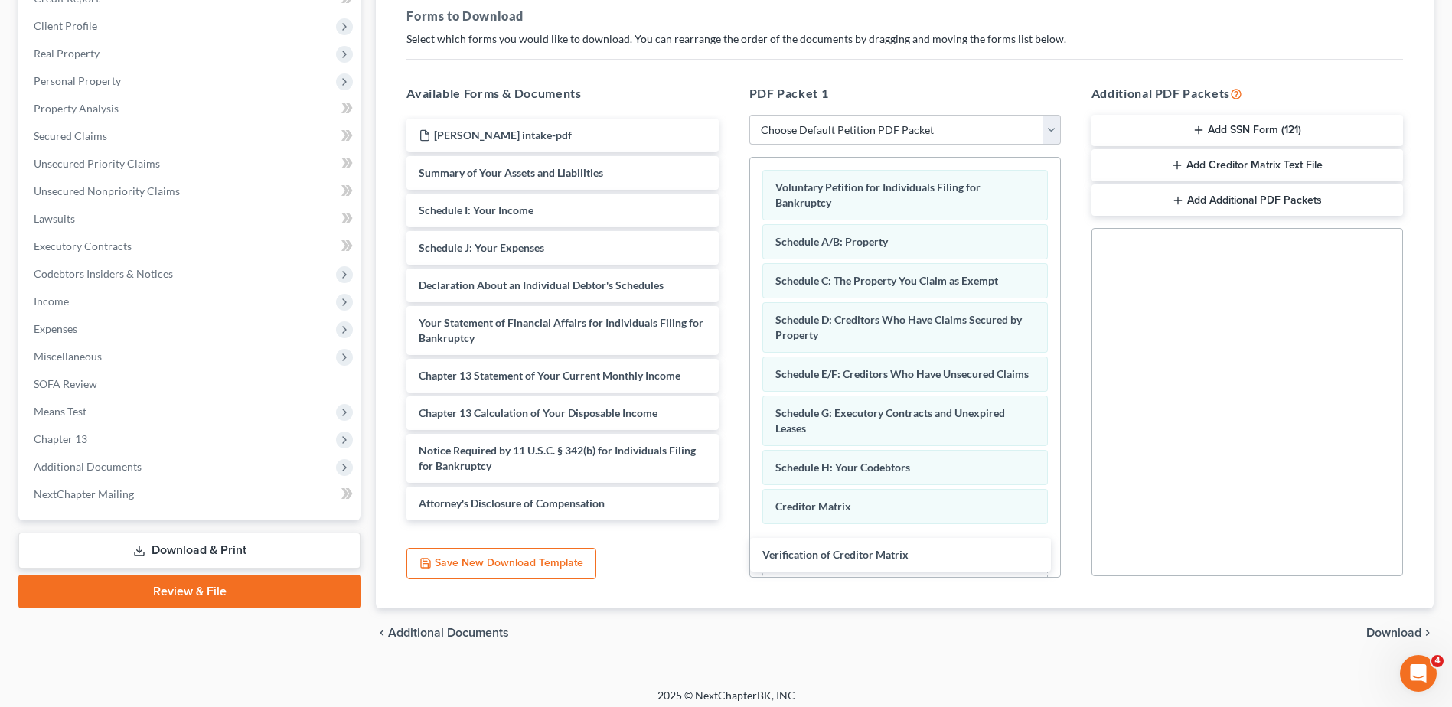
drag, startPoint x: 494, startPoint y: 419, endPoint x: 837, endPoint y: 550, distance: 367.5
click at [730, 521] on div "Verification of Creditor Matrix [PERSON_NAME] intake-pdf Summary of Your Assets…" at bounding box center [562, 320] width 336 height 402
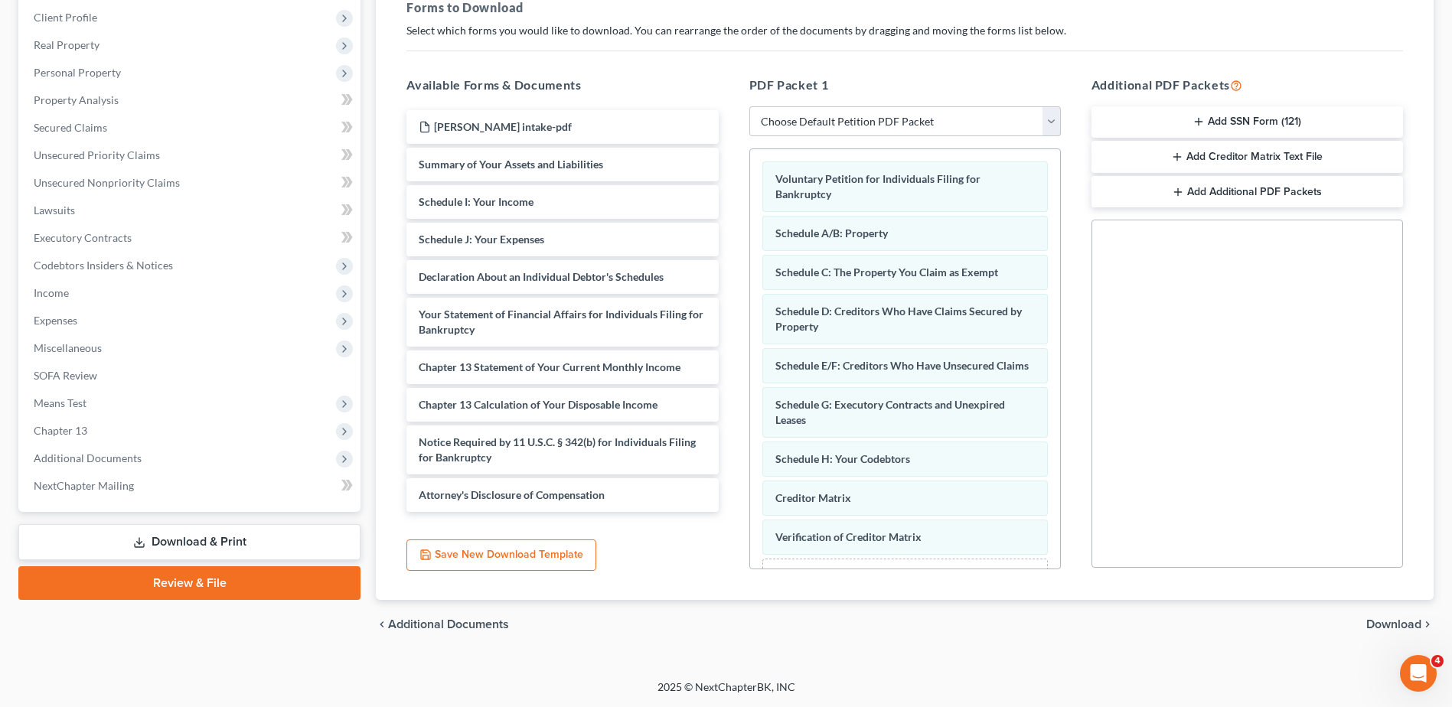
scroll to position [75, 0]
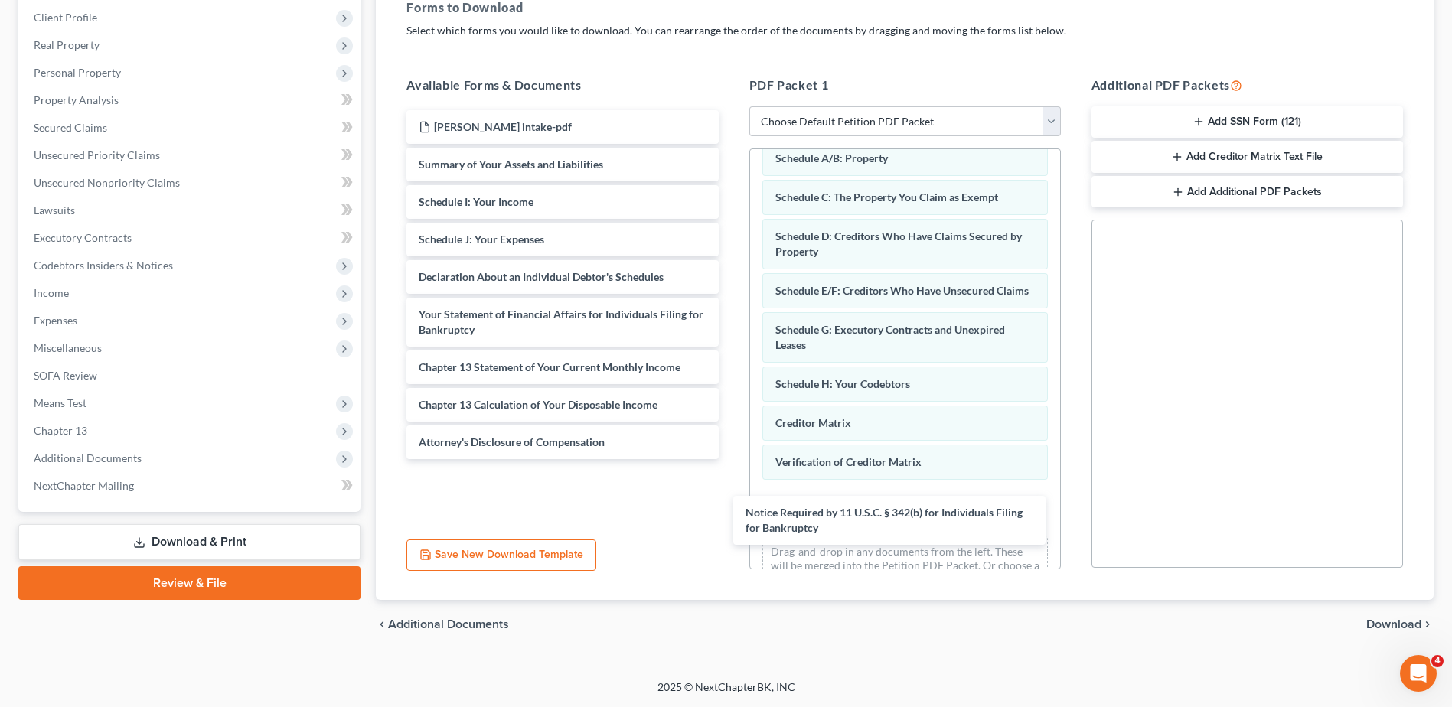
drag, startPoint x: 601, startPoint y: 446, endPoint x: 928, endPoint y: 517, distance: 334.3
click at [730, 459] on div "Notice Required by 11 U.S.C. § 342(b) for Individuals Filing for Bankruptcy [PE…" at bounding box center [562, 284] width 336 height 349
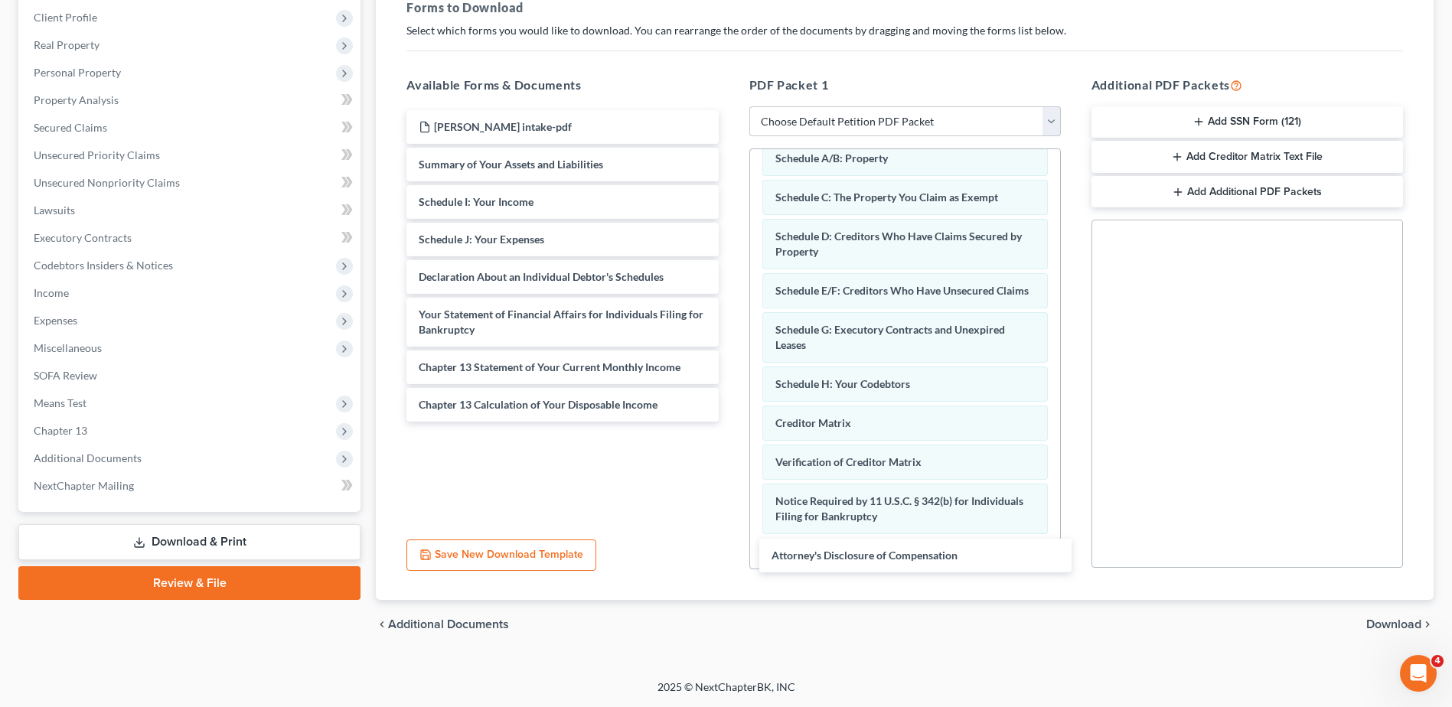
drag, startPoint x: 611, startPoint y: 442, endPoint x: 960, endPoint y: 550, distance: 365.6
click at [730, 422] on div "Attorney's Disclosure of Compensation [PERSON_NAME] intake-pdf Summary of Your …" at bounding box center [562, 266] width 336 height 312
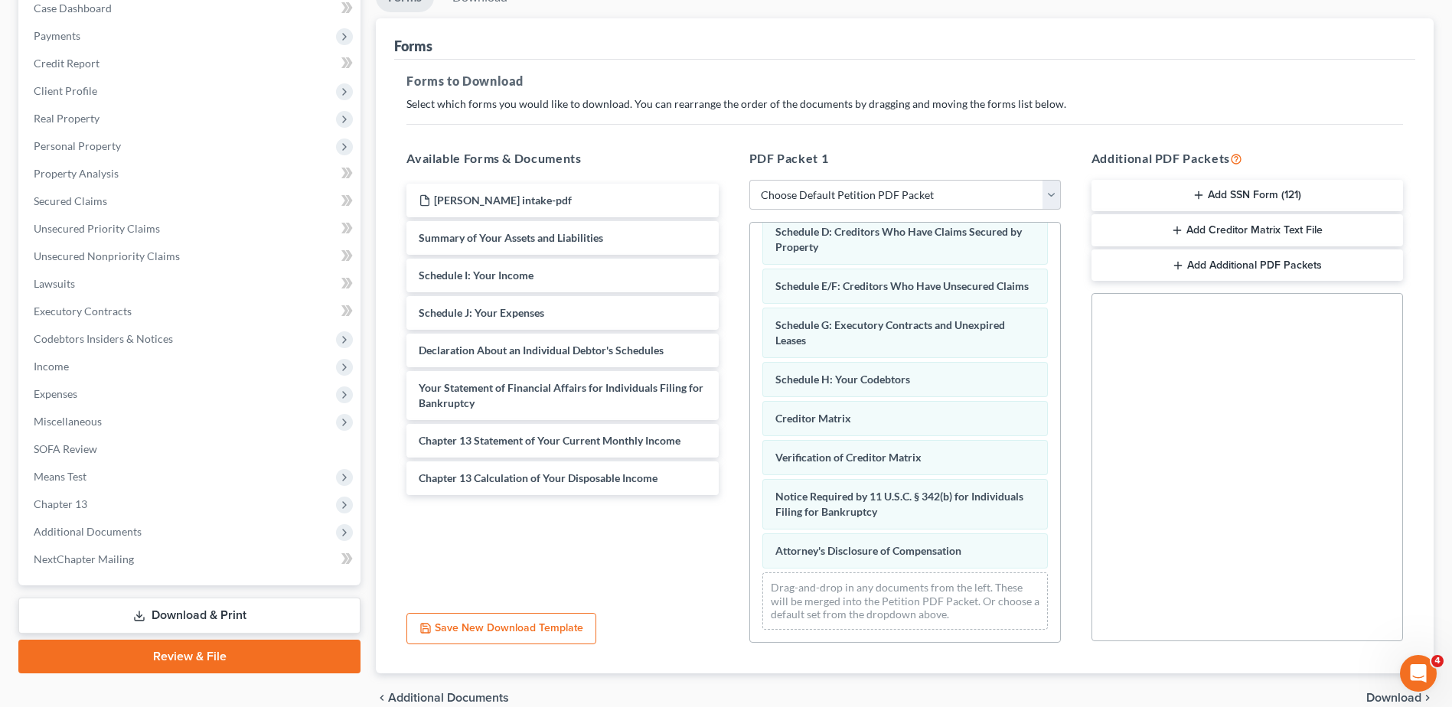
scroll to position [162, 0]
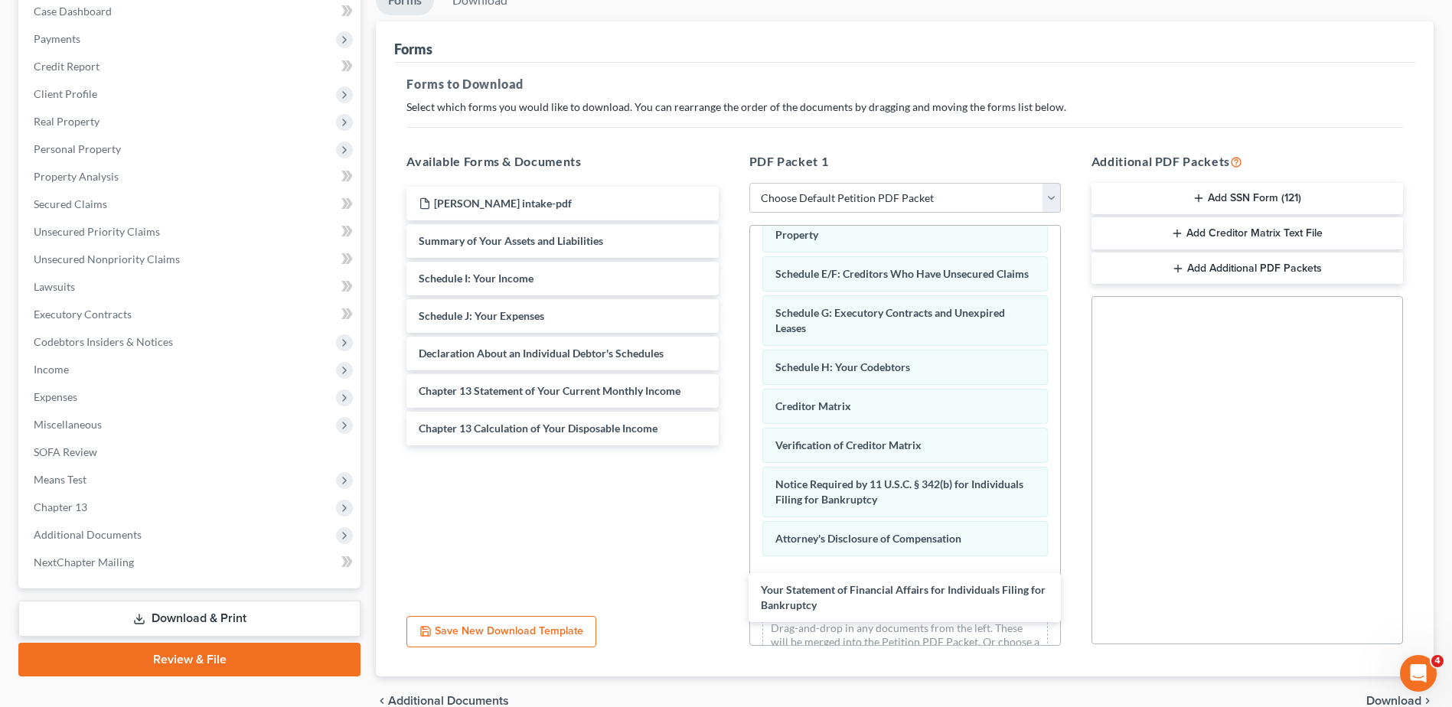
drag, startPoint x: 583, startPoint y: 398, endPoint x: 925, endPoint y: 596, distance: 395.1
click at [730, 445] on div "Your Statement of Financial Affairs for Individuals Filing for Bankruptcy [PERS…" at bounding box center [562, 316] width 336 height 259
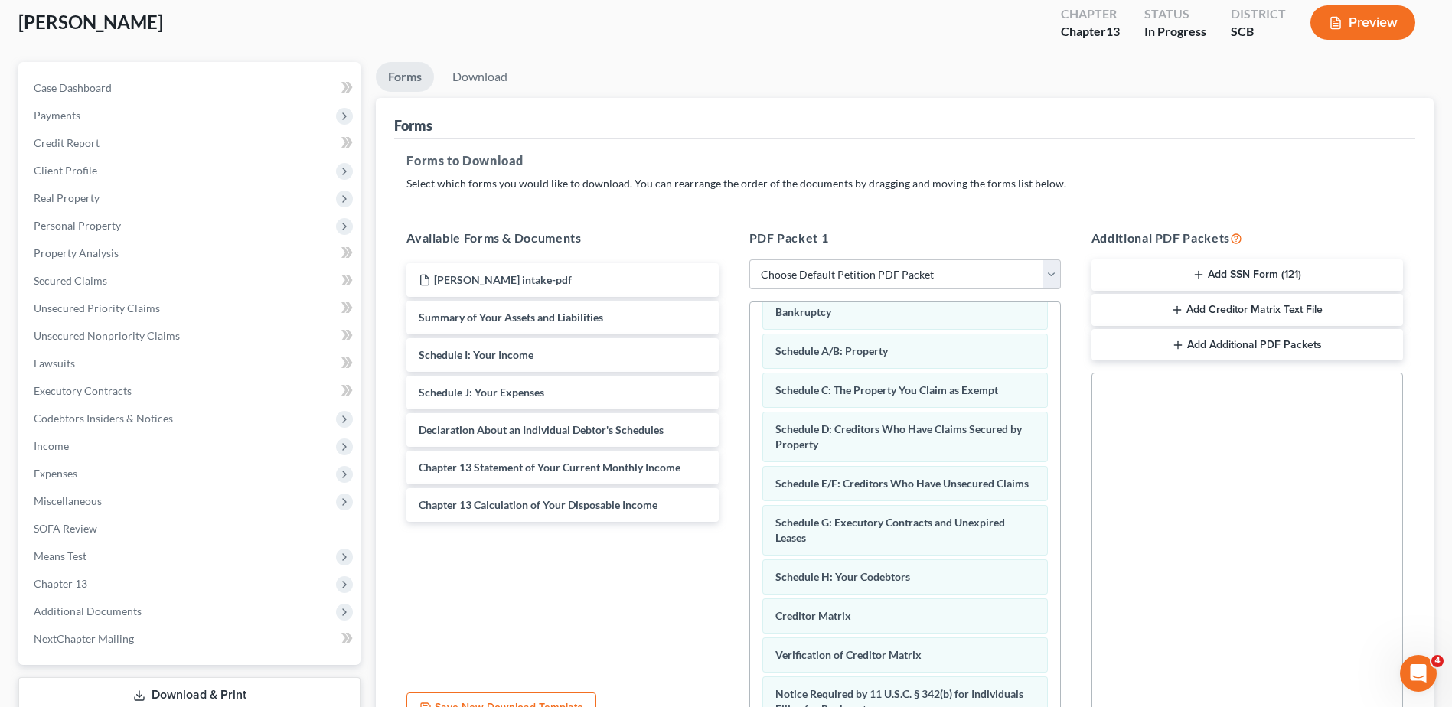
scroll to position [0, 0]
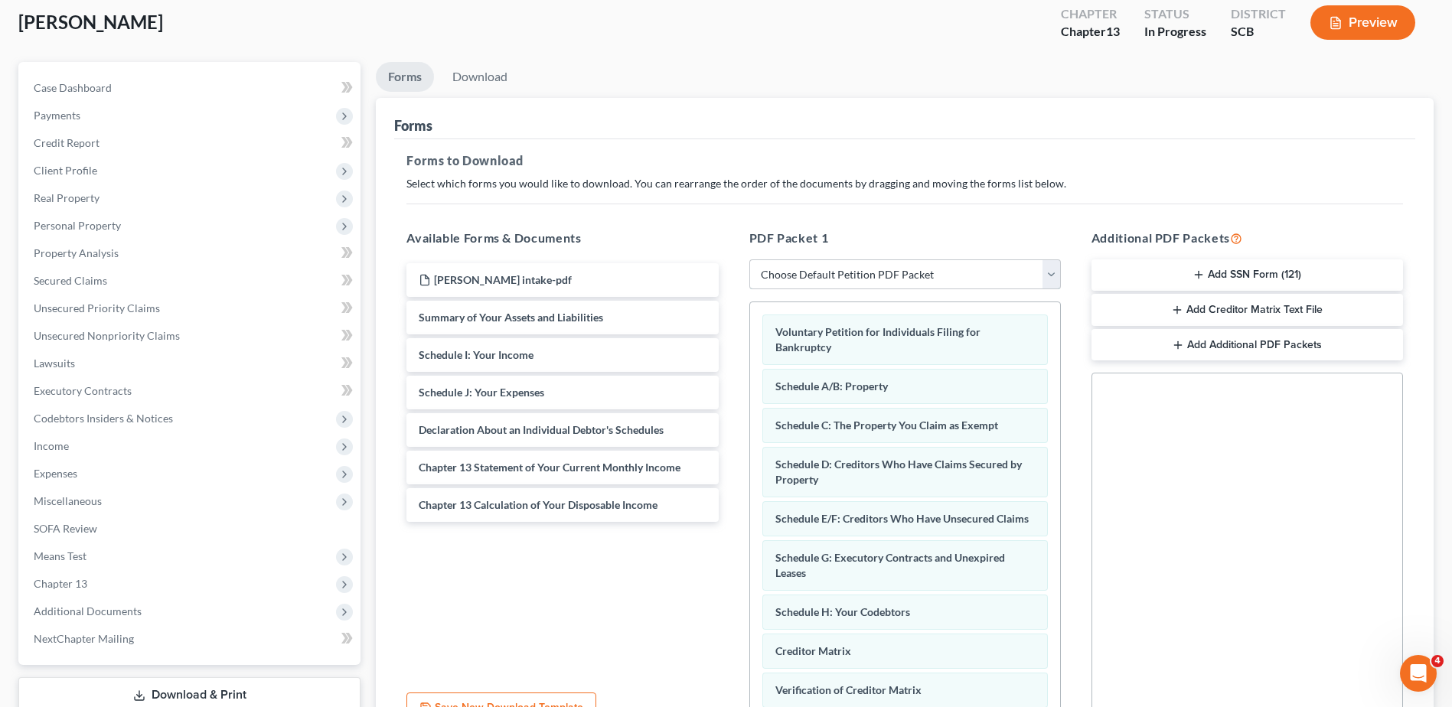
click at [954, 269] on select "Choose Default Petition PDF Packet Complete Bankruptcy Petition (all forms and …" at bounding box center [905, 274] width 312 height 31
click at [749, 259] on select "Choose Default Petition PDF Packet Complete Bankruptcy Petition (all forms and …" at bounding box center [905, 274] width 312 height 31
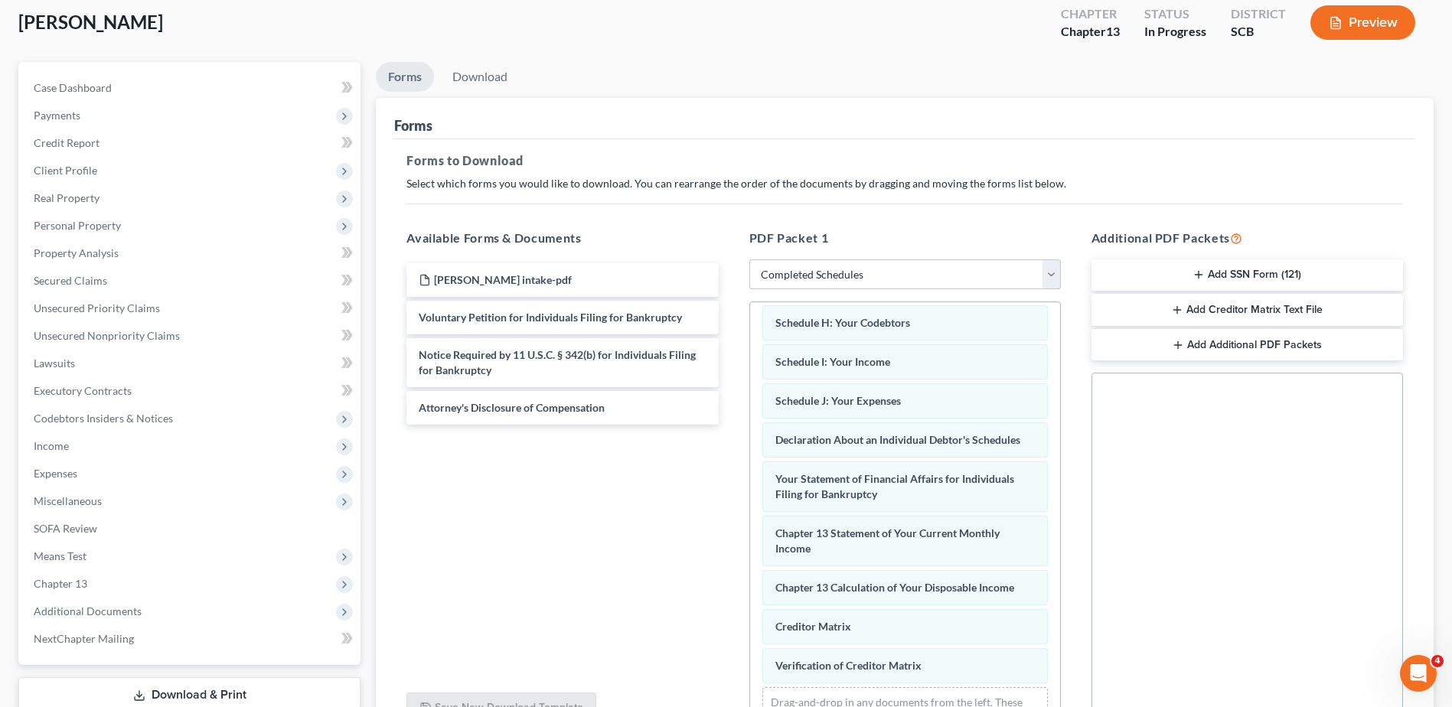
scroll to position [248, 0]
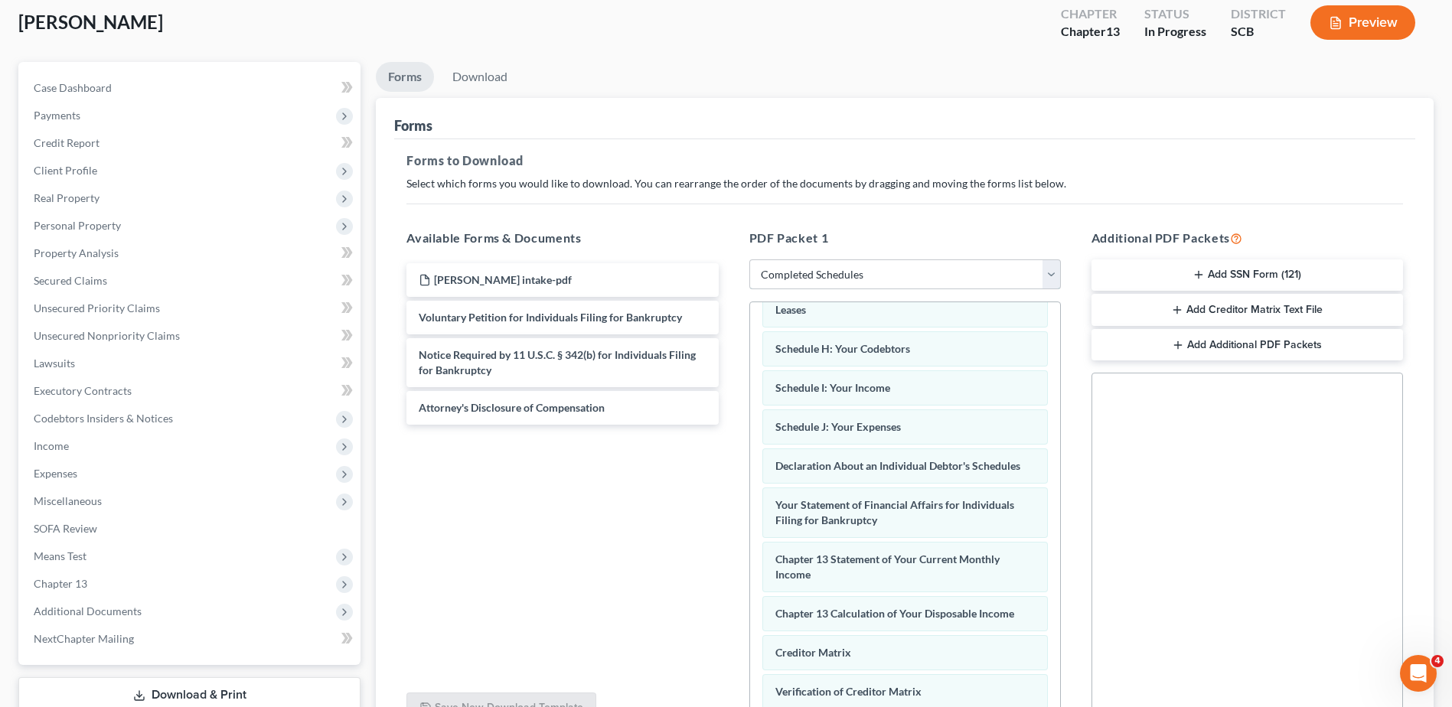
click at [912, 277] on select "Choose Default Petition PDF Packet Complete Bankruptcy Petition (all forms and …" at bounding box center [905, 274] width 312 height 31
select select "0"
click at [749, 259] on select "Choose Default Petition PDF Packet Complete Bankruptcy Petition (all forms and …" at bounding box center [905, 274] width 312 height 31
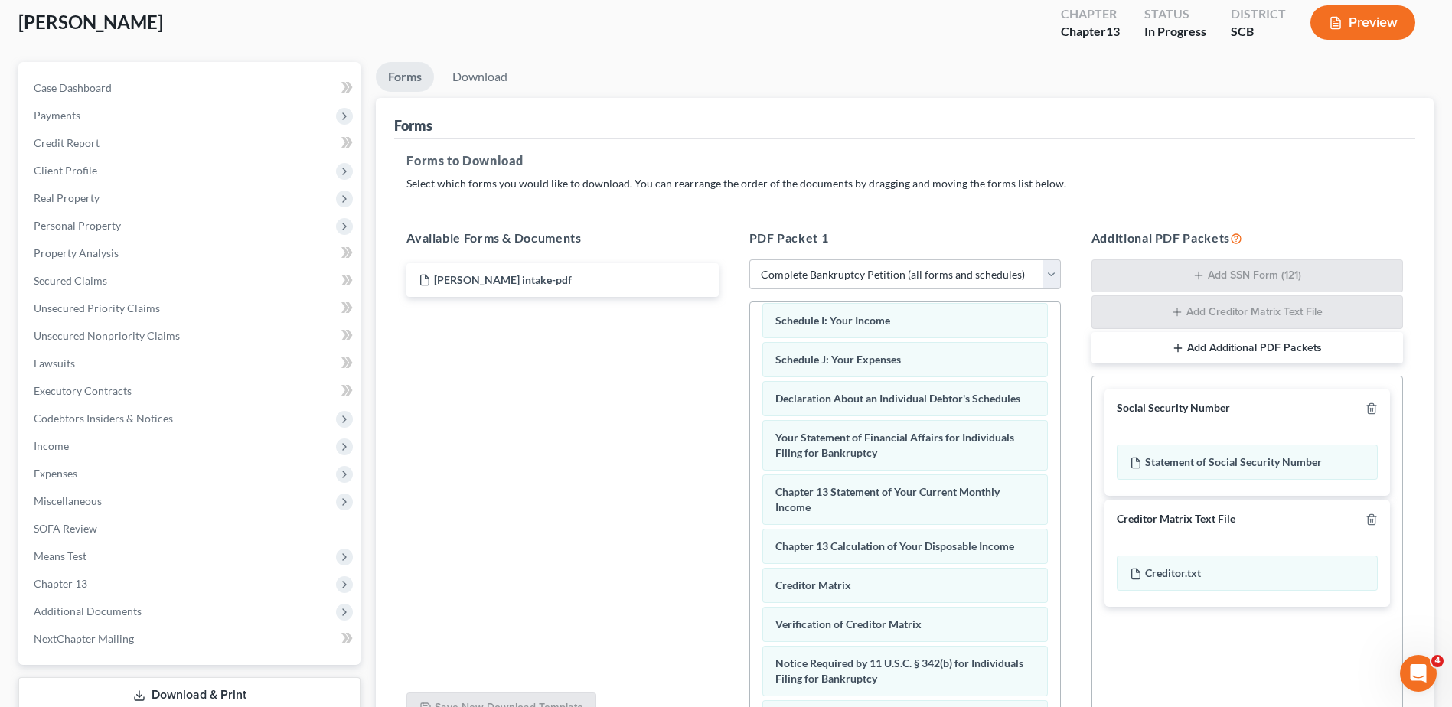
scroll to position [472, 0]
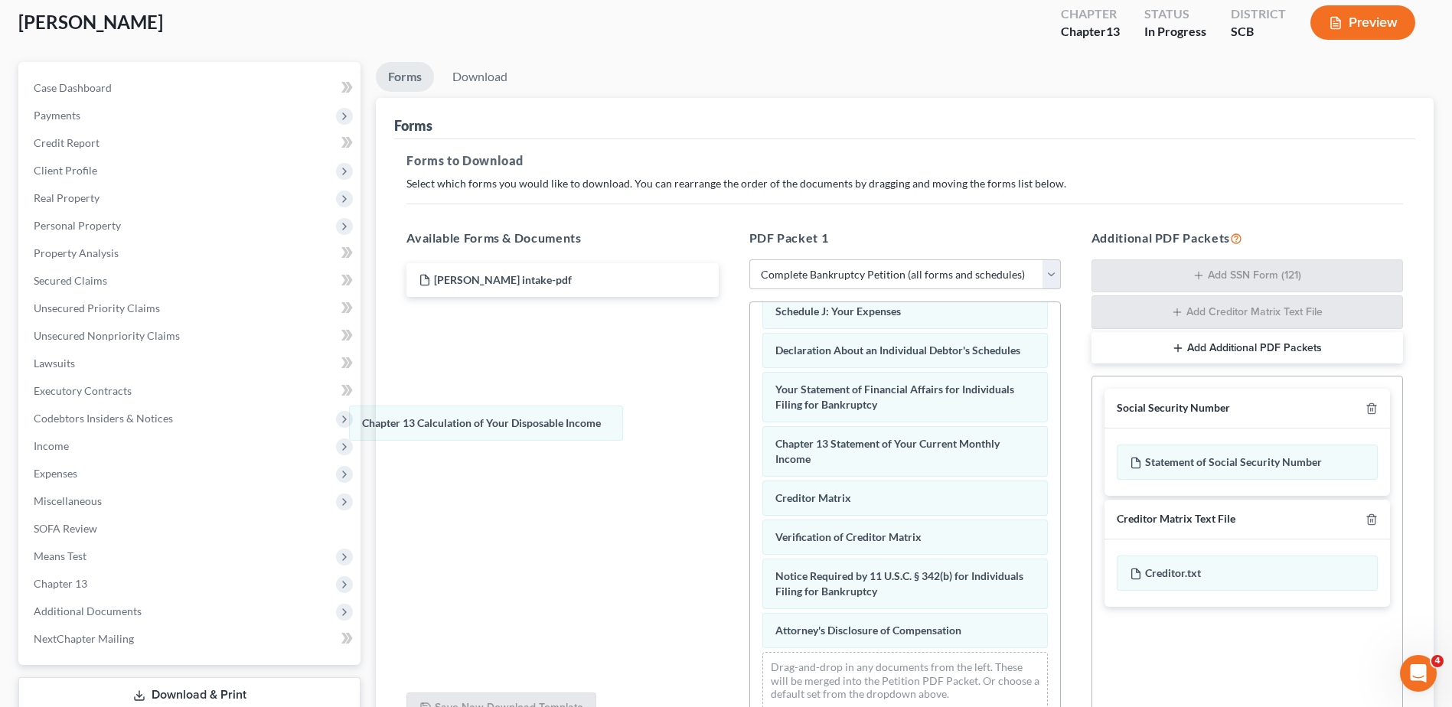
drag, startPoint x: 846, startPoint y: 463, endPoint x: 432, endPoint y: 427, distance: 414.9
click at [750, 427] on div "Chapter 13 Calculation of Your Disposable Income Voluntary Petition for Individ…" at bounding box center [905, 302] width 310 height 837
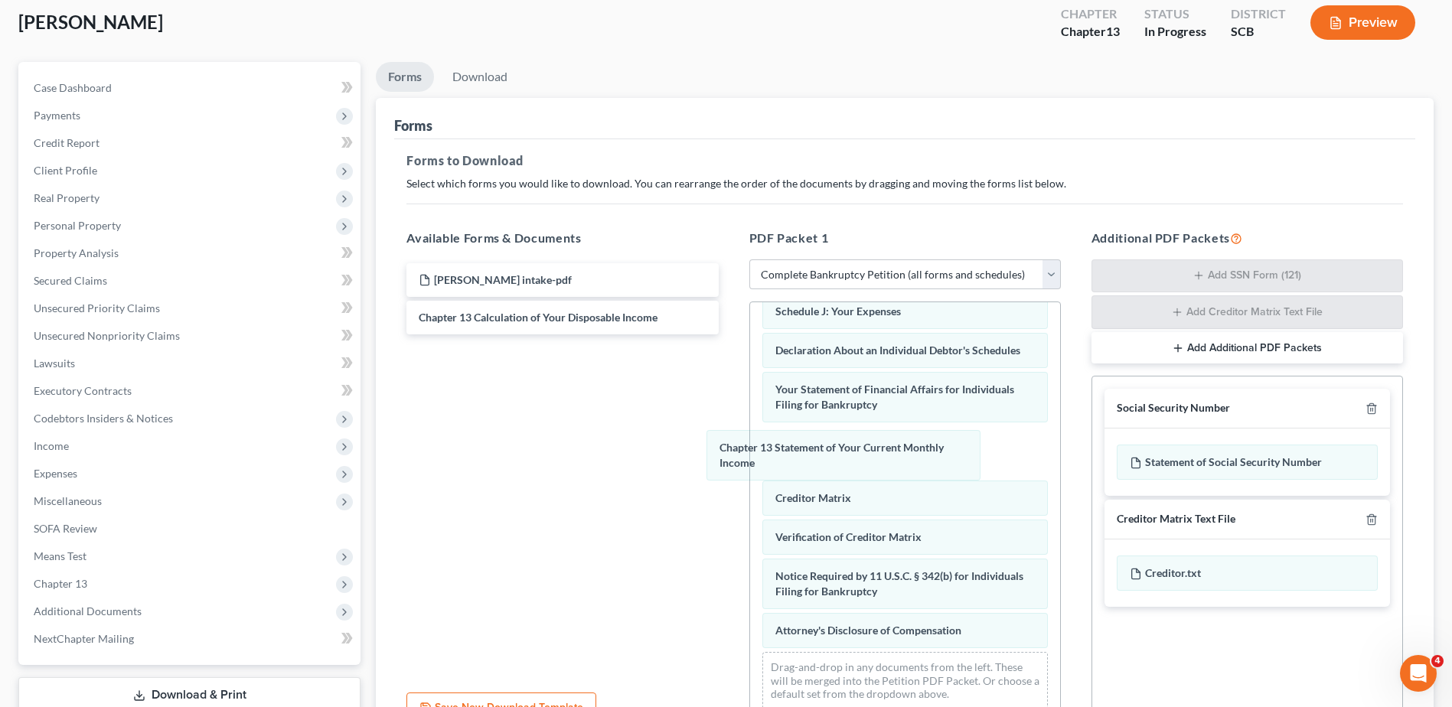
scroll to position [379, 0]
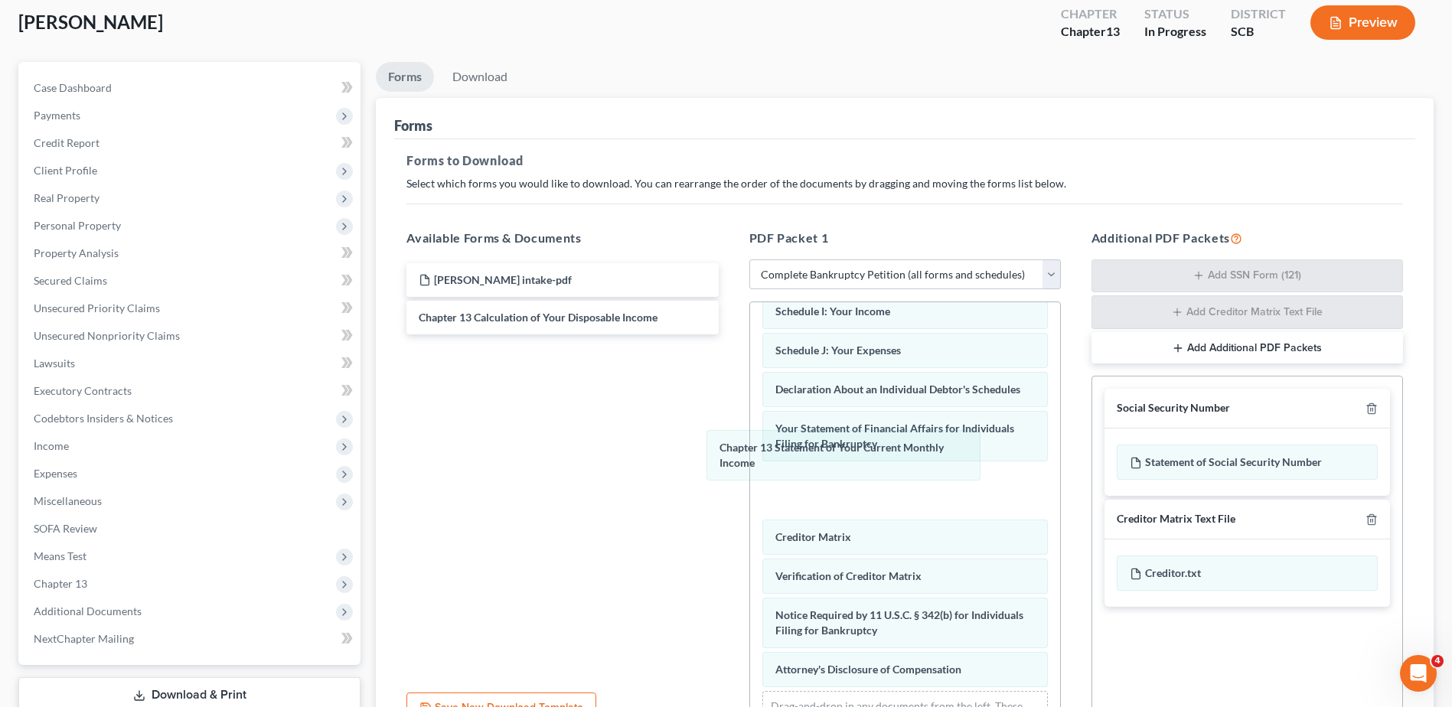
drag, startPoint x: 801, startPoint y: 449, endPoint x: 364, endPoint y: 355, distance: 447.1
click at [750, 355] on div "Chapter 13 Statement of Your Current Monthly Income Voluntary Petition for Indi…" at bounding box center [905, 341] width 310 height 837
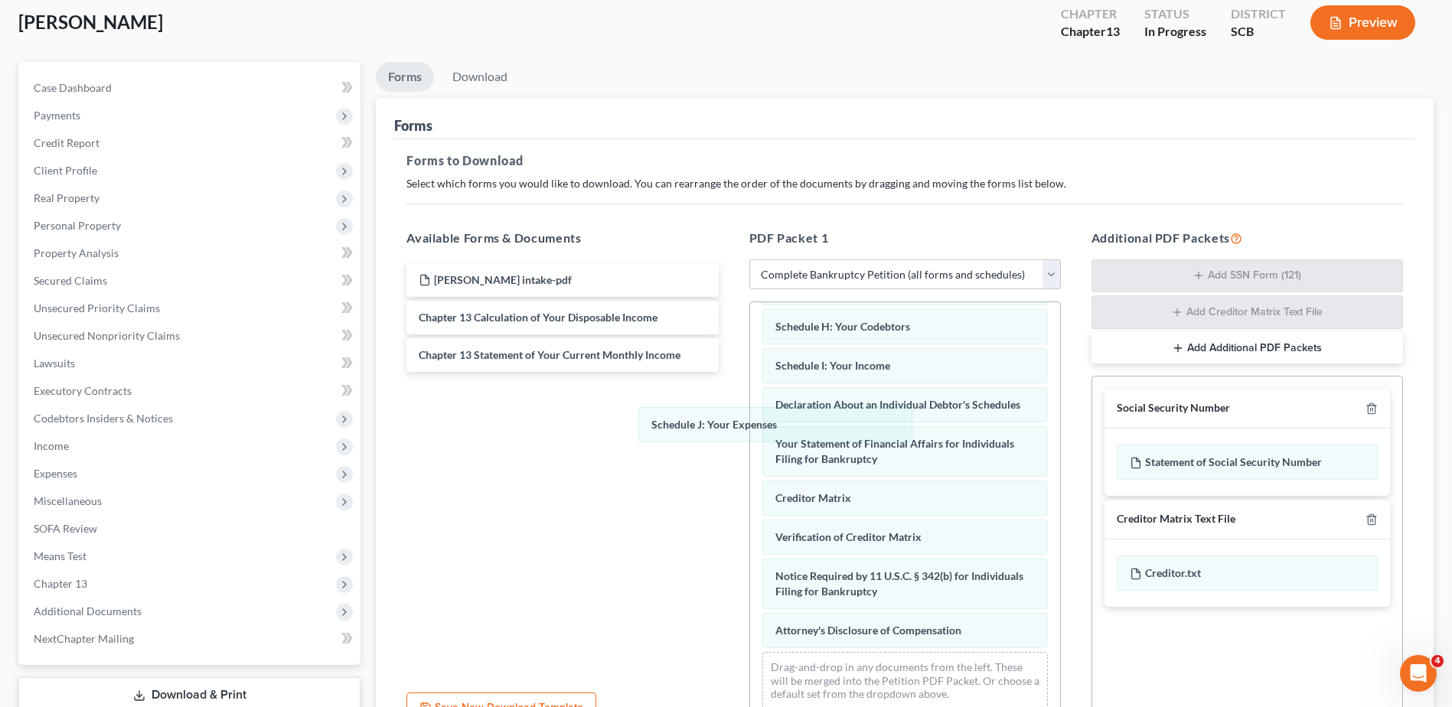
drag, startPoint x: 831, startPoint y: 364, endPoint x: 524, endPoint y: 489, distance: 331.6
click at [750, 488] on div "Schedule J: Your Expenses Voluntary Petition for Individuals Filing for Bankrup…" at bounding box center [905, 350] width 310 height 744
drag, startPoint x: 793, startPoint y: 374, endPoint x: 505, endPoint y: 521, distance: 323.2
click at [750, 521] on div "Schedule I: Your Income Voluntary Petition for Individuals Filing for Bankruptc…" at bounding box center [905, 369] width 310 height 705
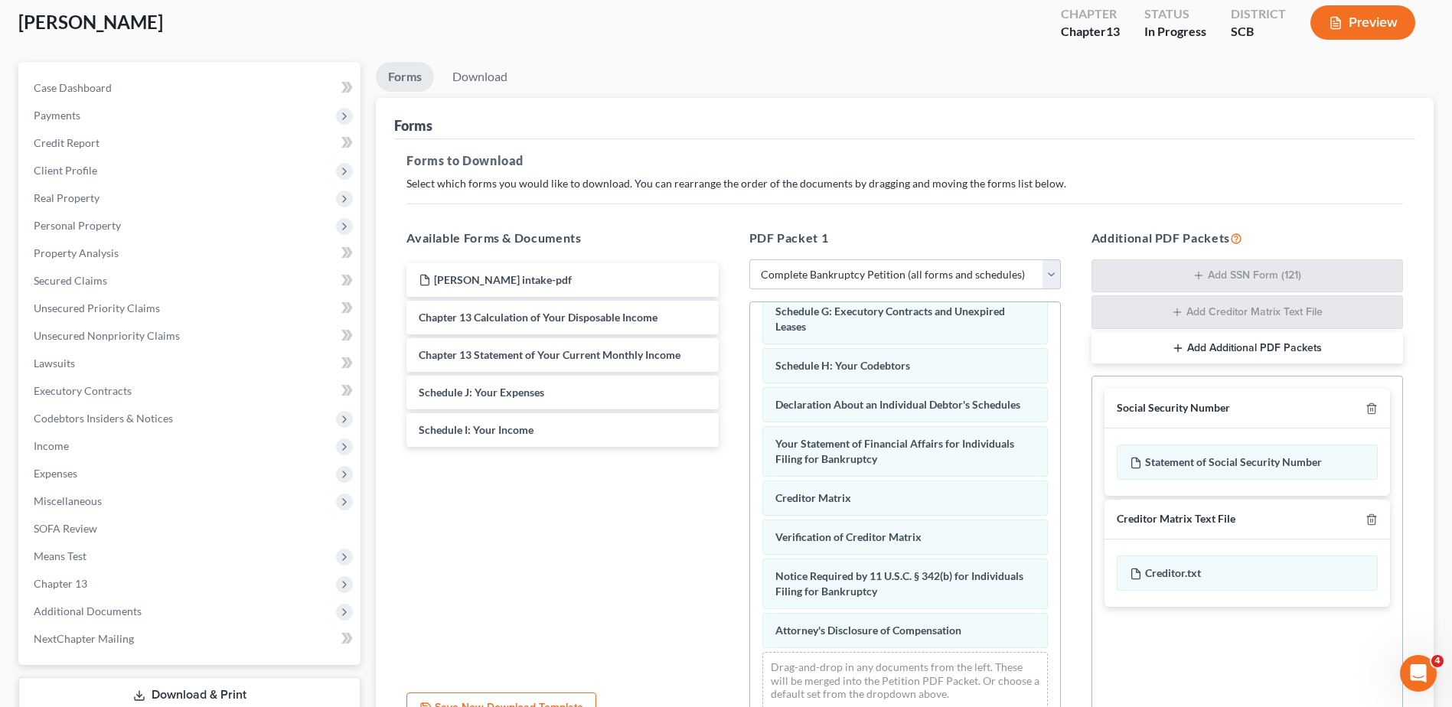
scroll to position [262, 0]
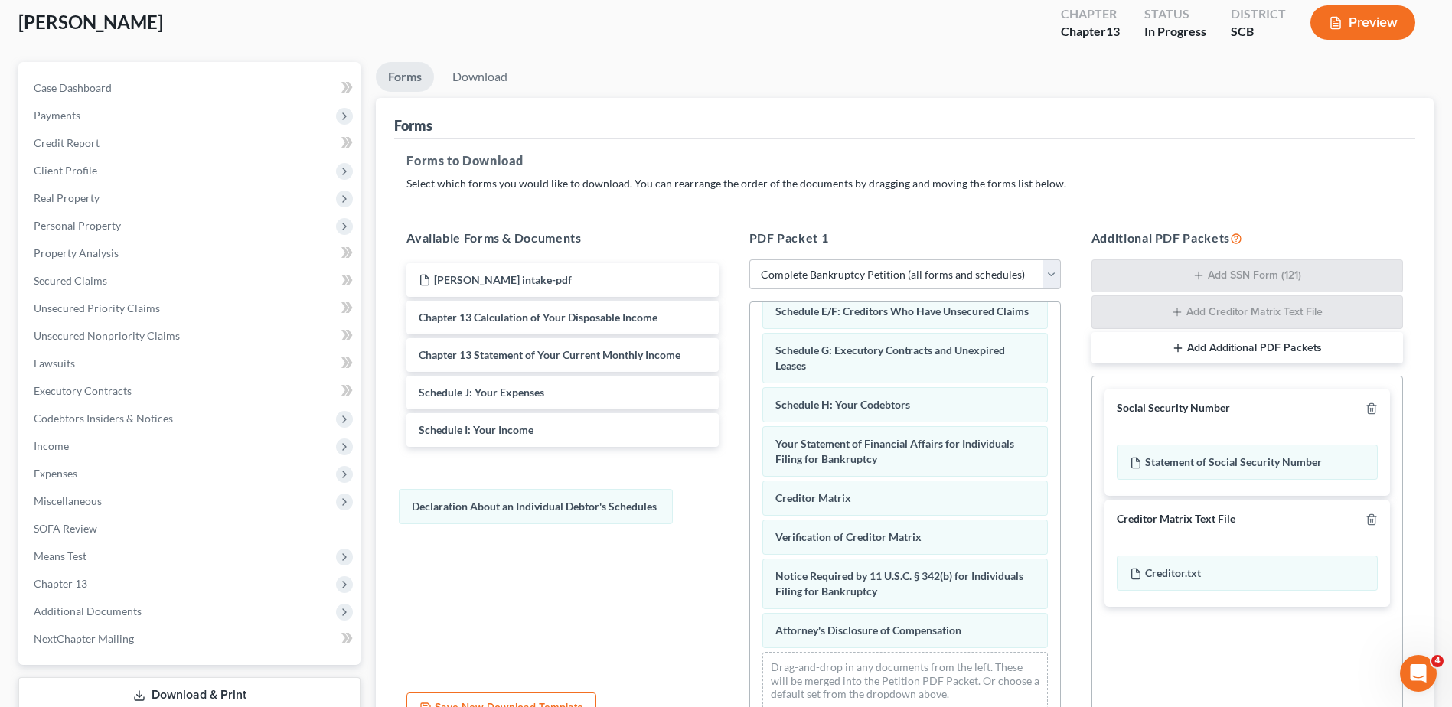
drag, startPoint x: 869, startPoint y: 409, endPoint x: 505, endPoint y: 511, distance: 377.6
click at [750, 511] on div "Declaration About an Individual Debtor's Schedules Voluntary Petition for Indiv…" at bounding box center [905, 389] width 310 height 666
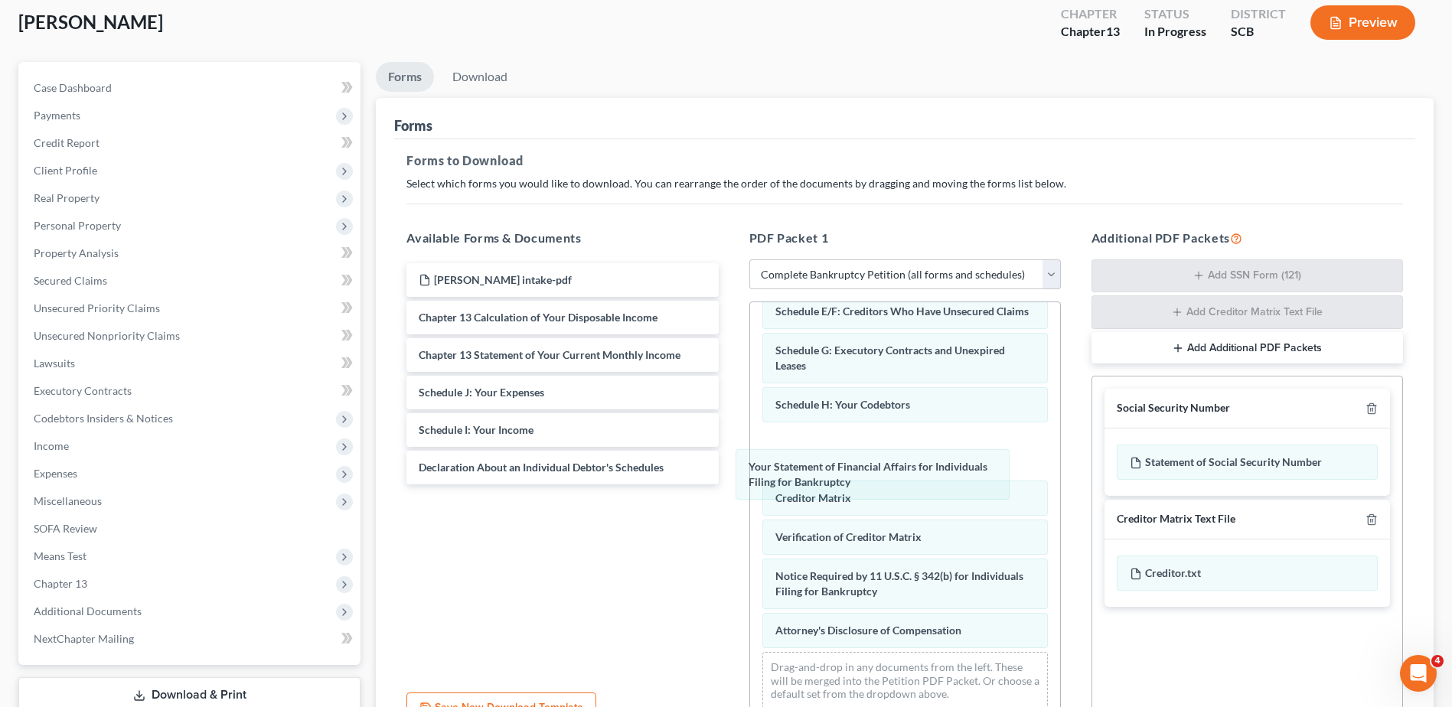
scroll to position [207, 0]
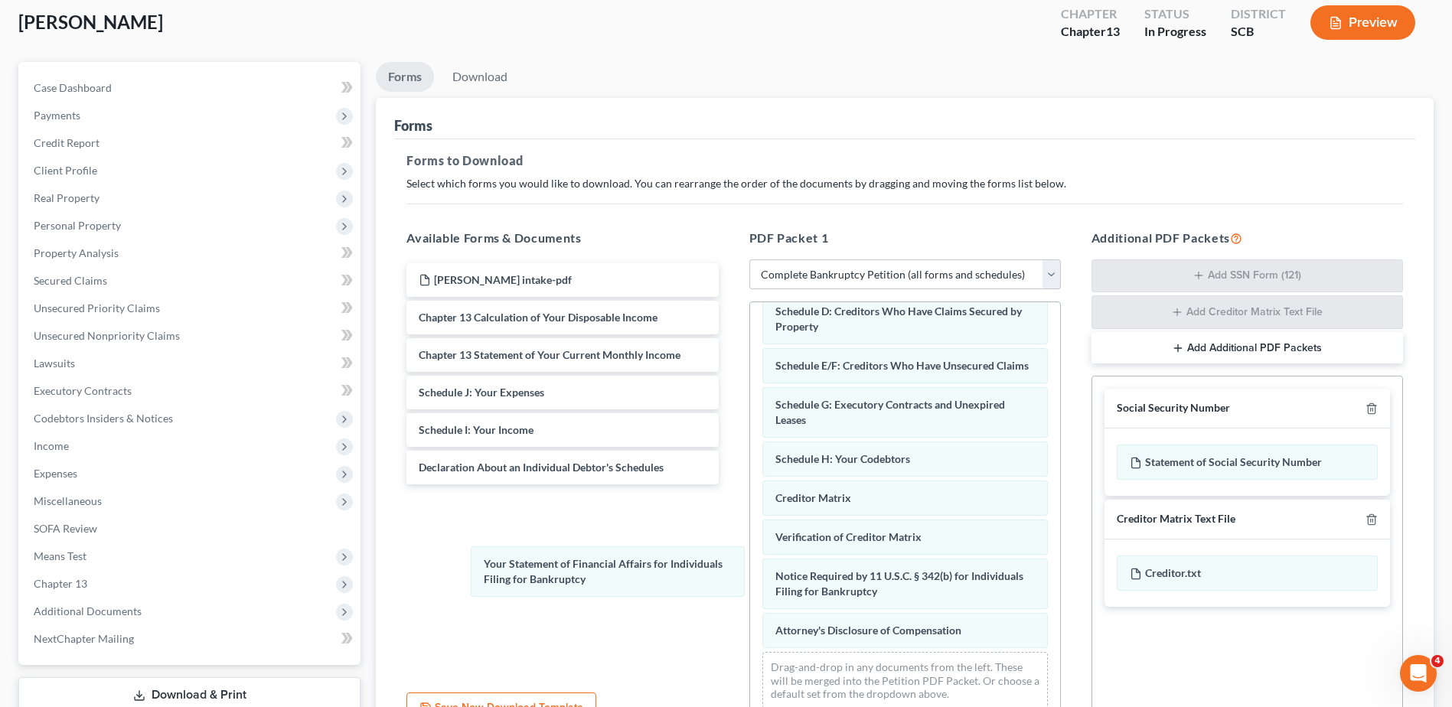
drag, startPoint x: 831, startPoint y: 453, endPoint x: 504, endPoint y: 573, distance: 349.0
click at [750, 573] on div "Your Statement of Financial Affairs for Individuals Filing for Bankruptcy Volun…" at bounding box center [905, 416] width 310 height 612
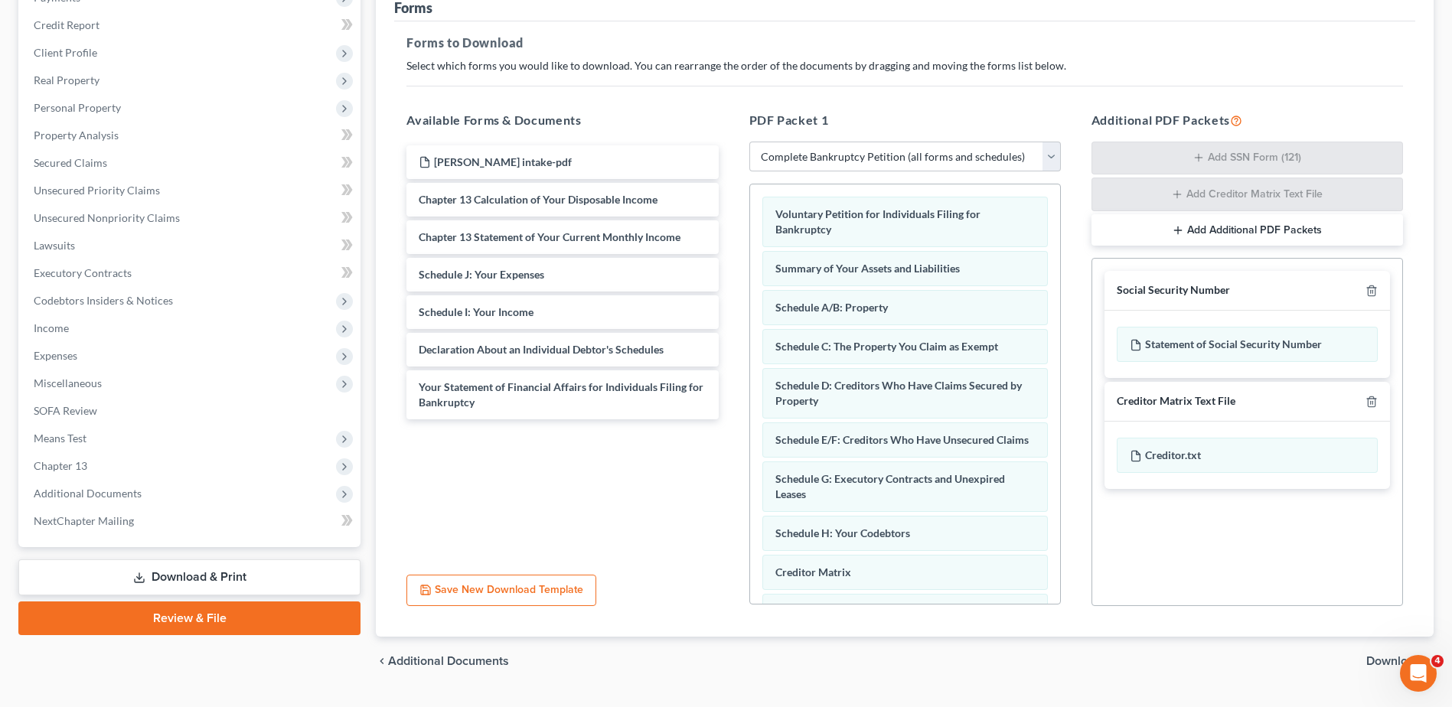
scroll to position [240, 0]
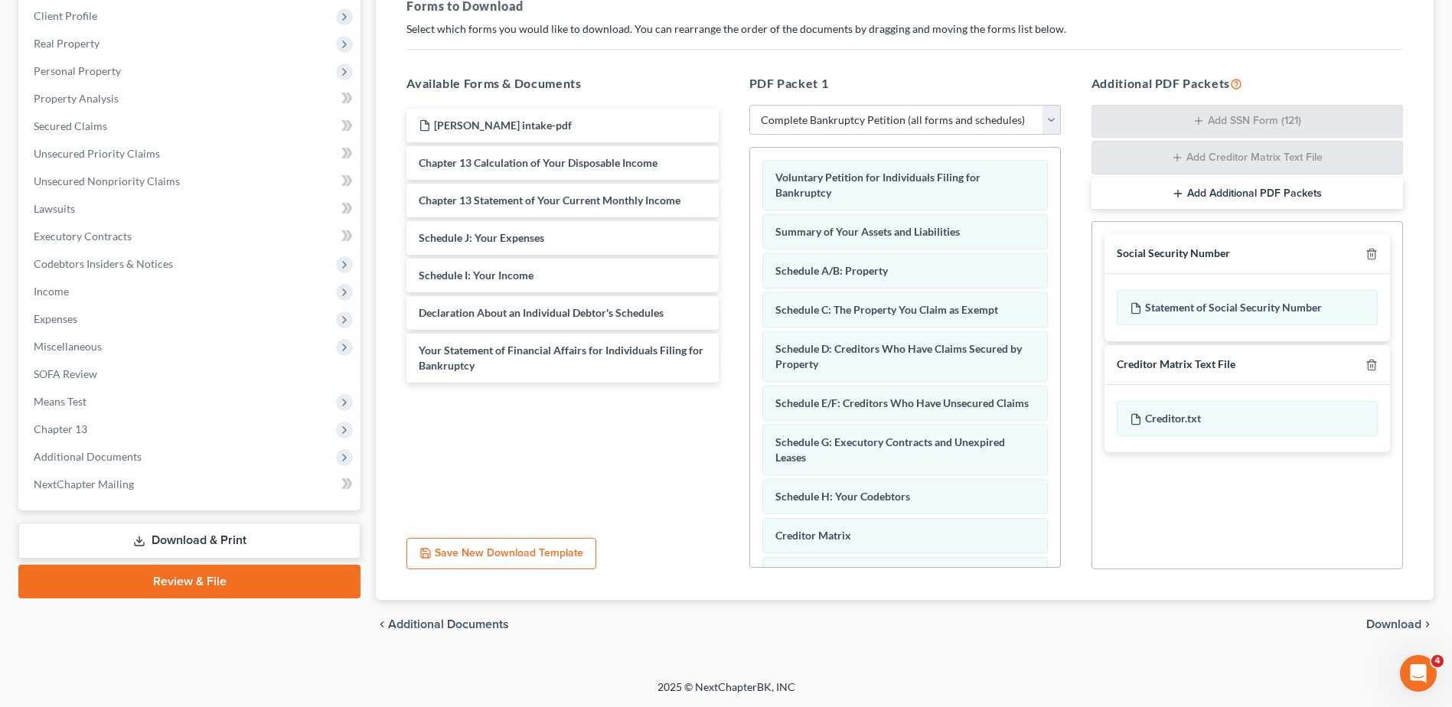
click at [1402, 627] on span "Download" at bounding box center [1393, 624] width 55 height 12
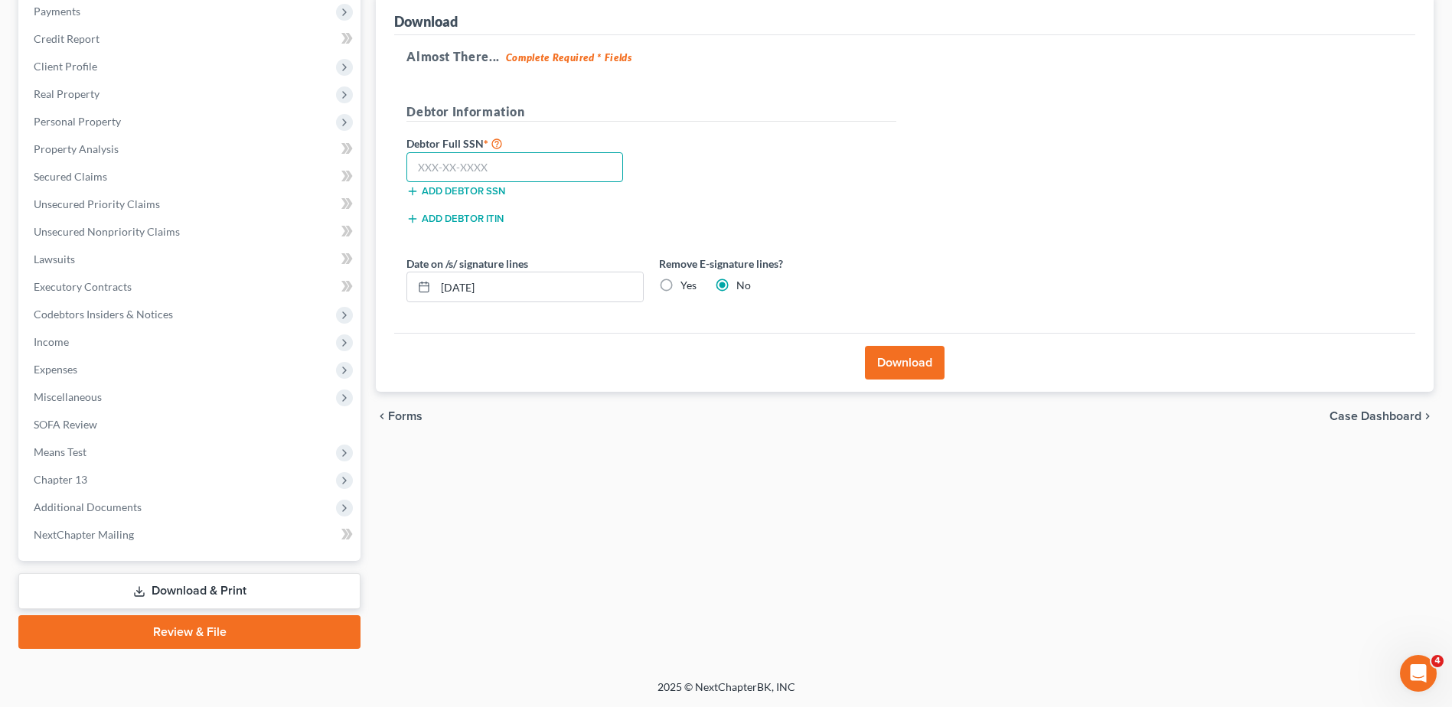
click at [447, 158] on input "text" at bounding box center [514, 167] width 217 height 31
type input "248-37-4230"
click at [527, 291] on input "[DATE]" at bounding box center [539, 286] width 207 height 29
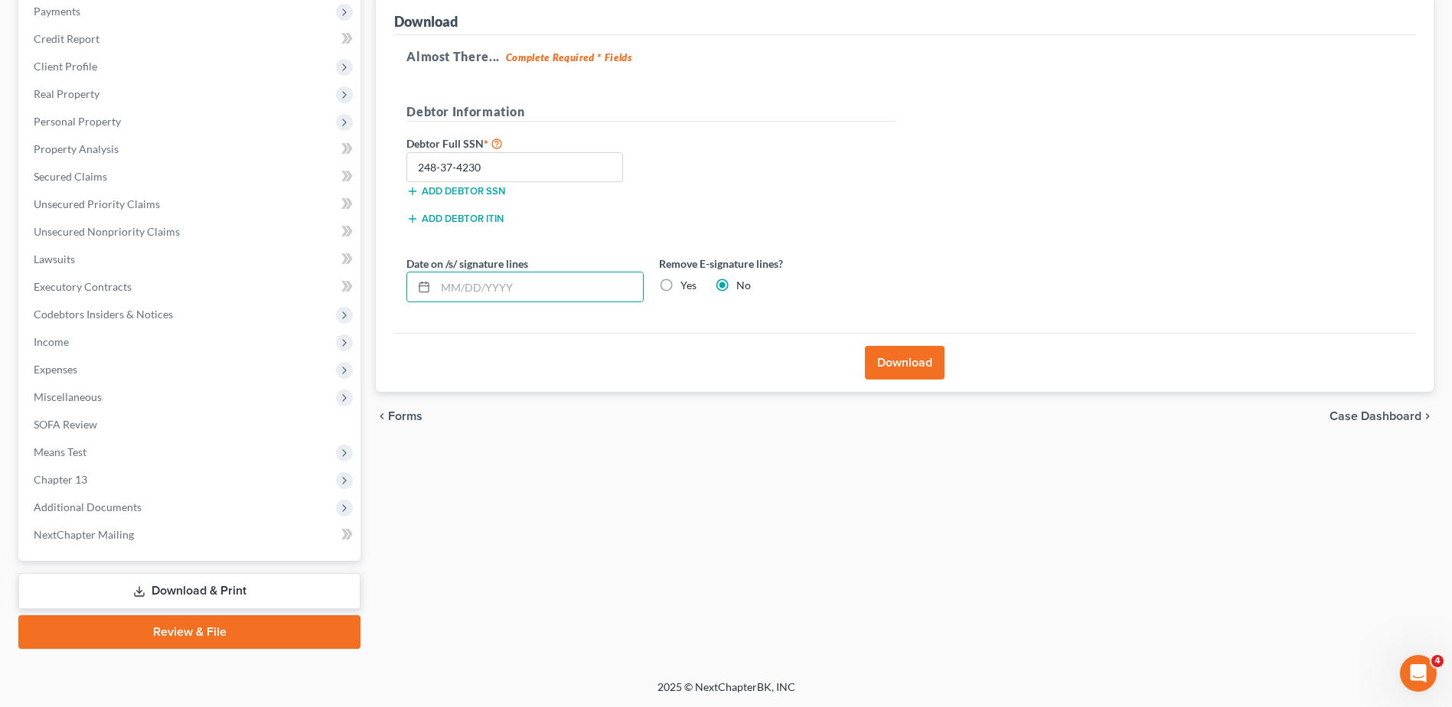
click at [680, 283] on label "Yes" at bounding box center [688, 285] width 16 height 15
click at [687, 283] on input "Yes" at bounding box center [692, 283] width 10 height 10
radio input "true"
radio input "false"
click at [876, 363] on button "Download" at bounding box center [905, 363] width 80 height 34
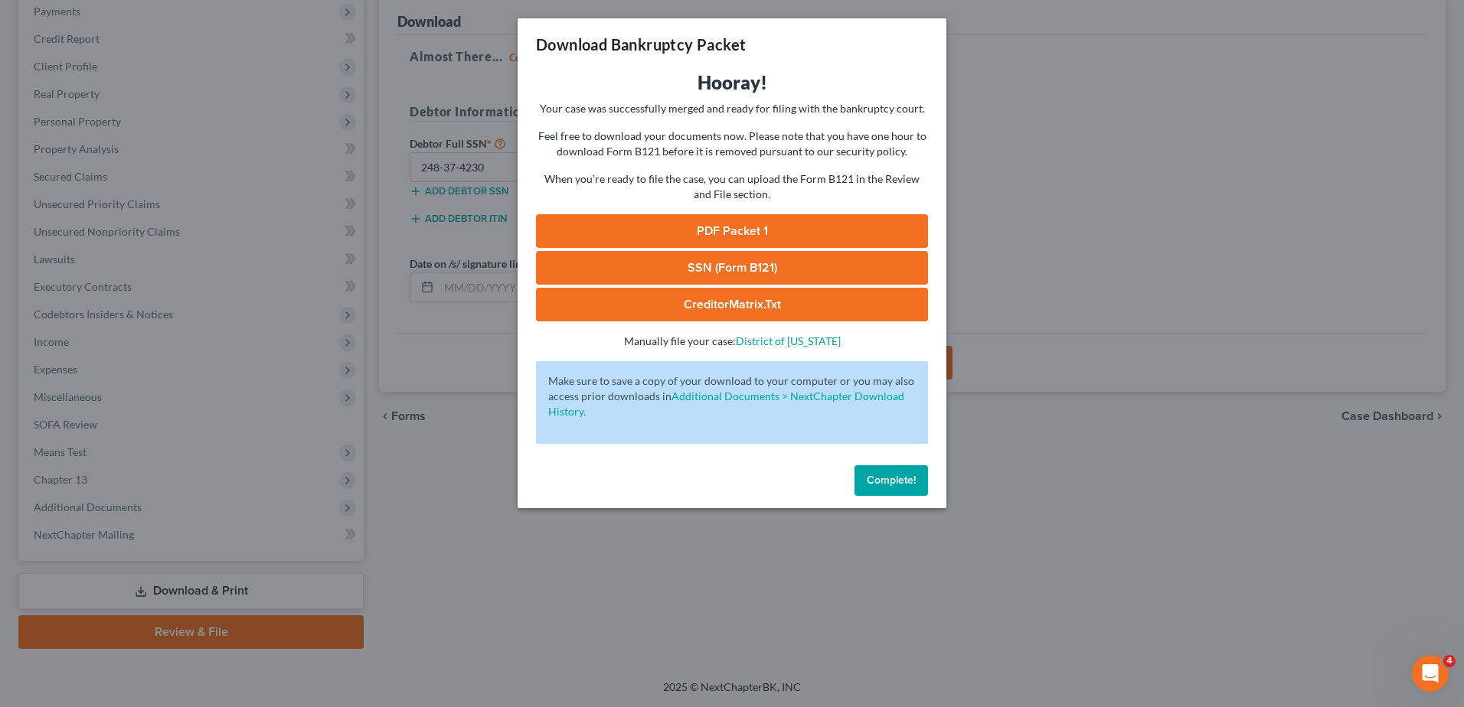
click at [745, 233] on link "PDF Packet 1" at bounding box center [732, 231] width 392 height 34
click at [798, 263] on link "SSN (Form B121)" at bounding box center [732, 268] width 392 height 34
click at [902, 484] on span "Complete!" at bounding box center [890, 480] width 49 height 13
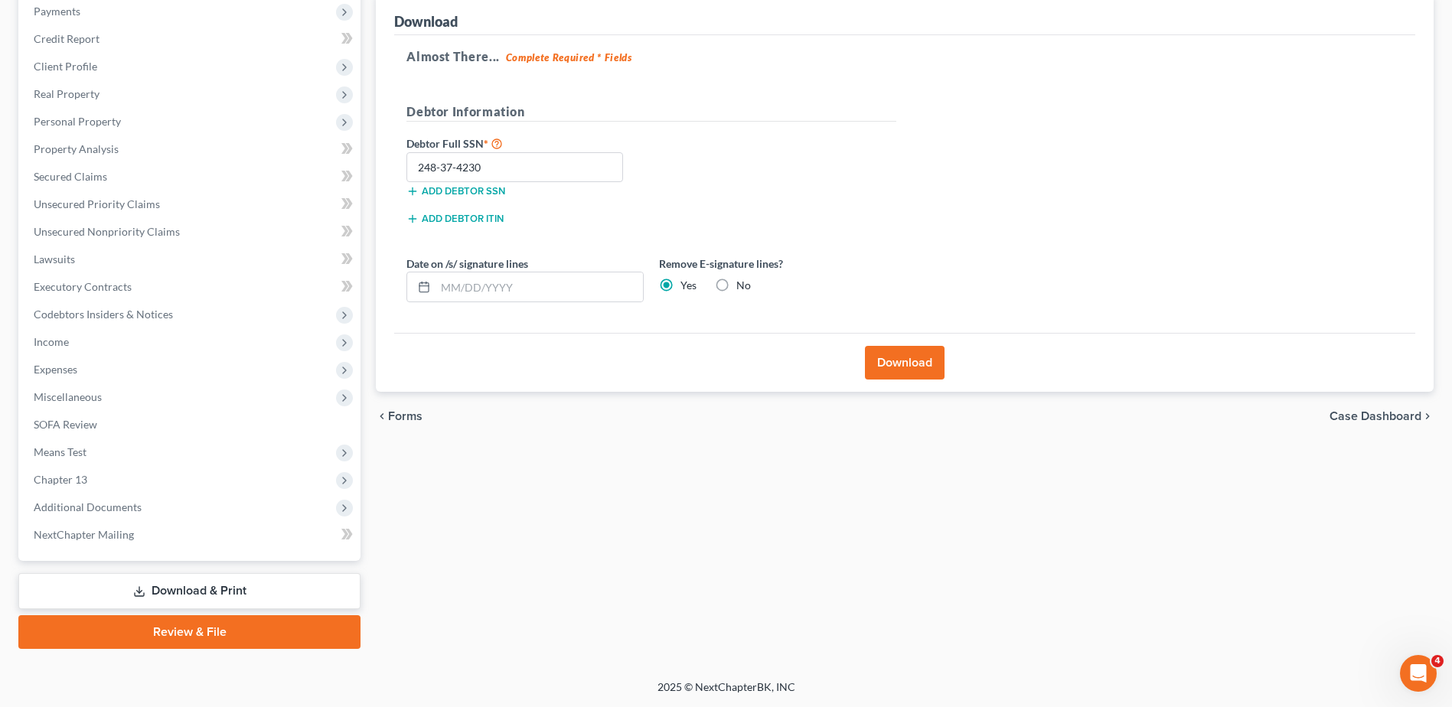
click at [119, 509] on span "Additional Documents" at bounding box center [88, 507] width 108 height 13
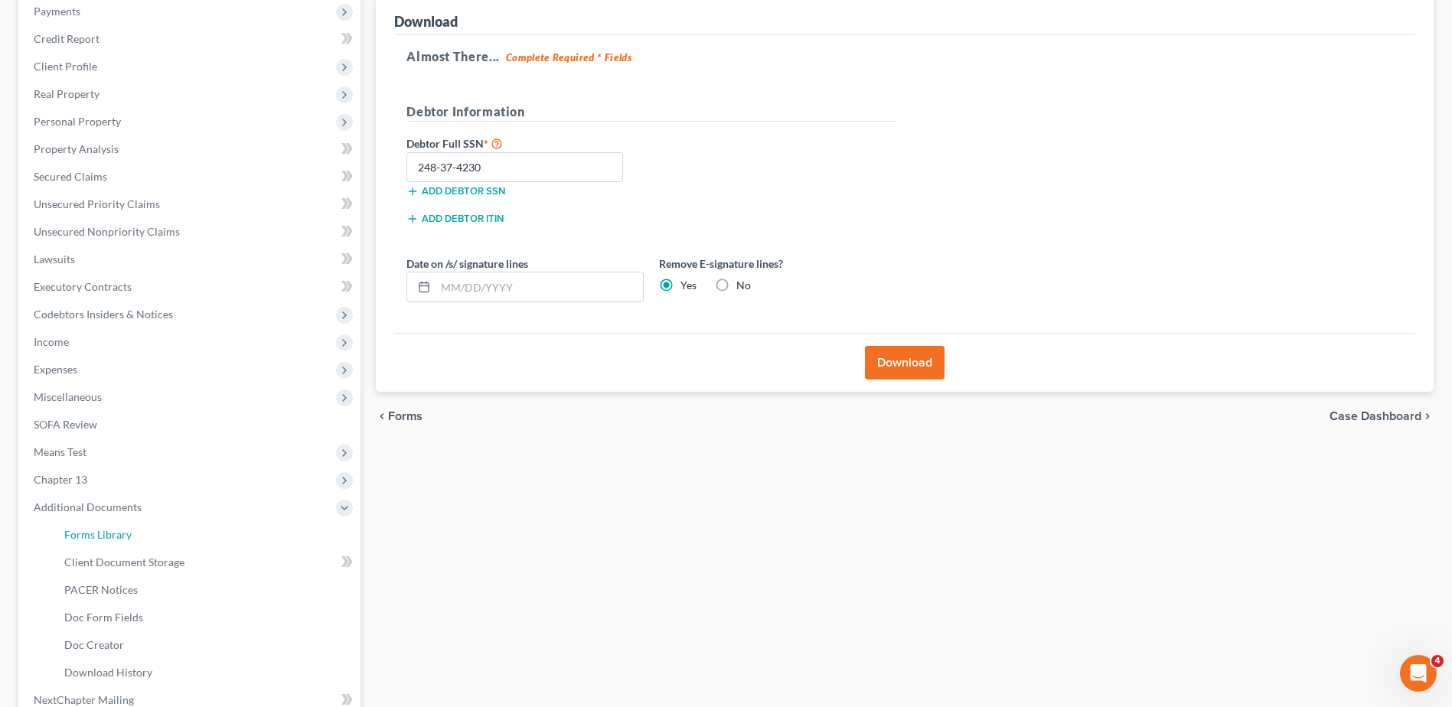
click at [116, 540] on span "Forms Library" at bounding box center [97, 534] width 67 height 13
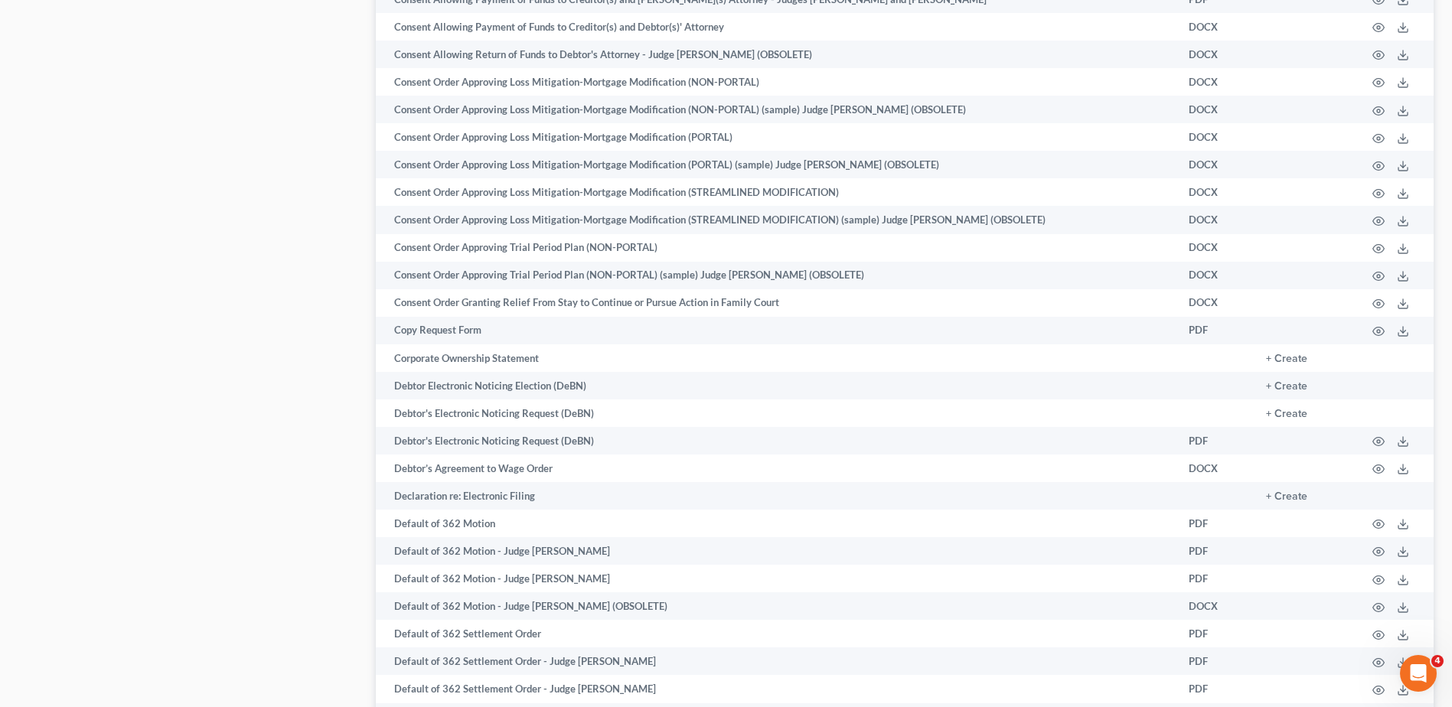
scroll to position [1531, 0]
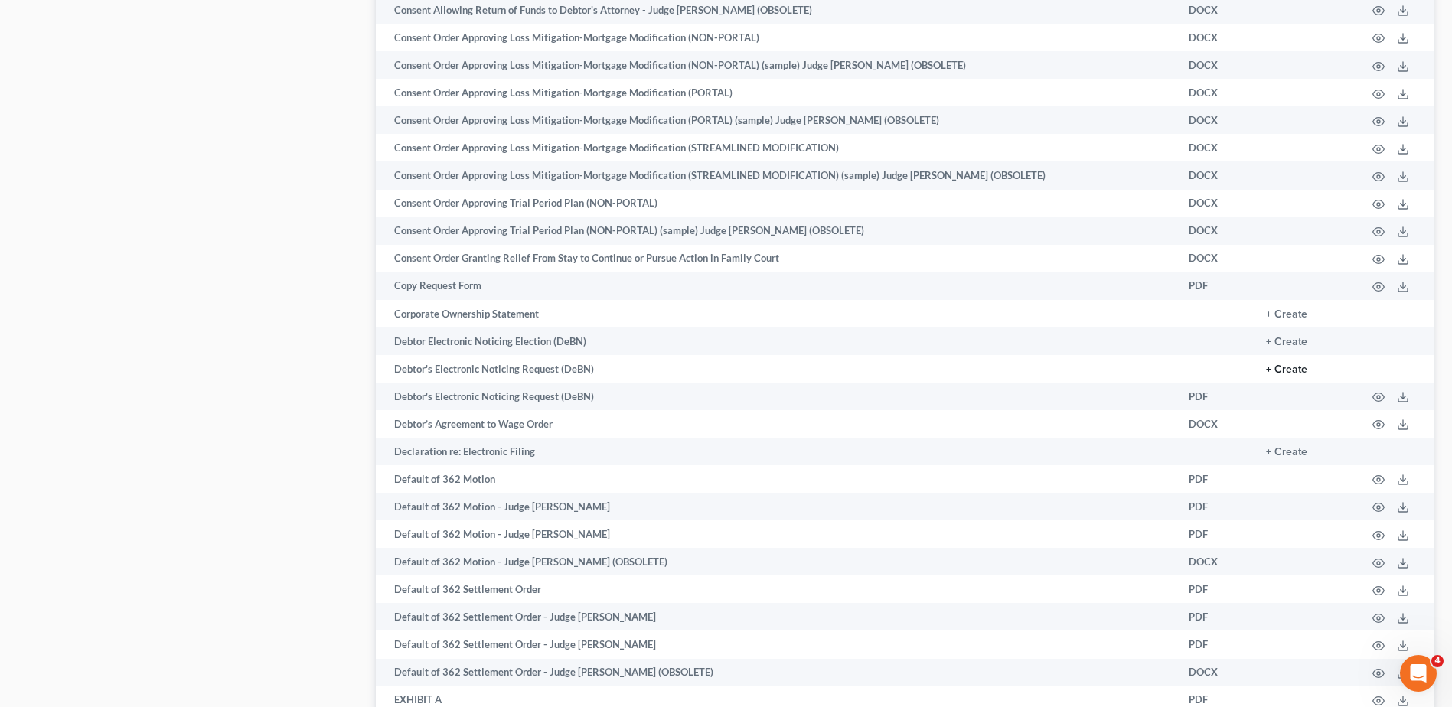
click at [1284, 367] on button "+ Create" at bounding box center [1286, 369] width 41 height 11
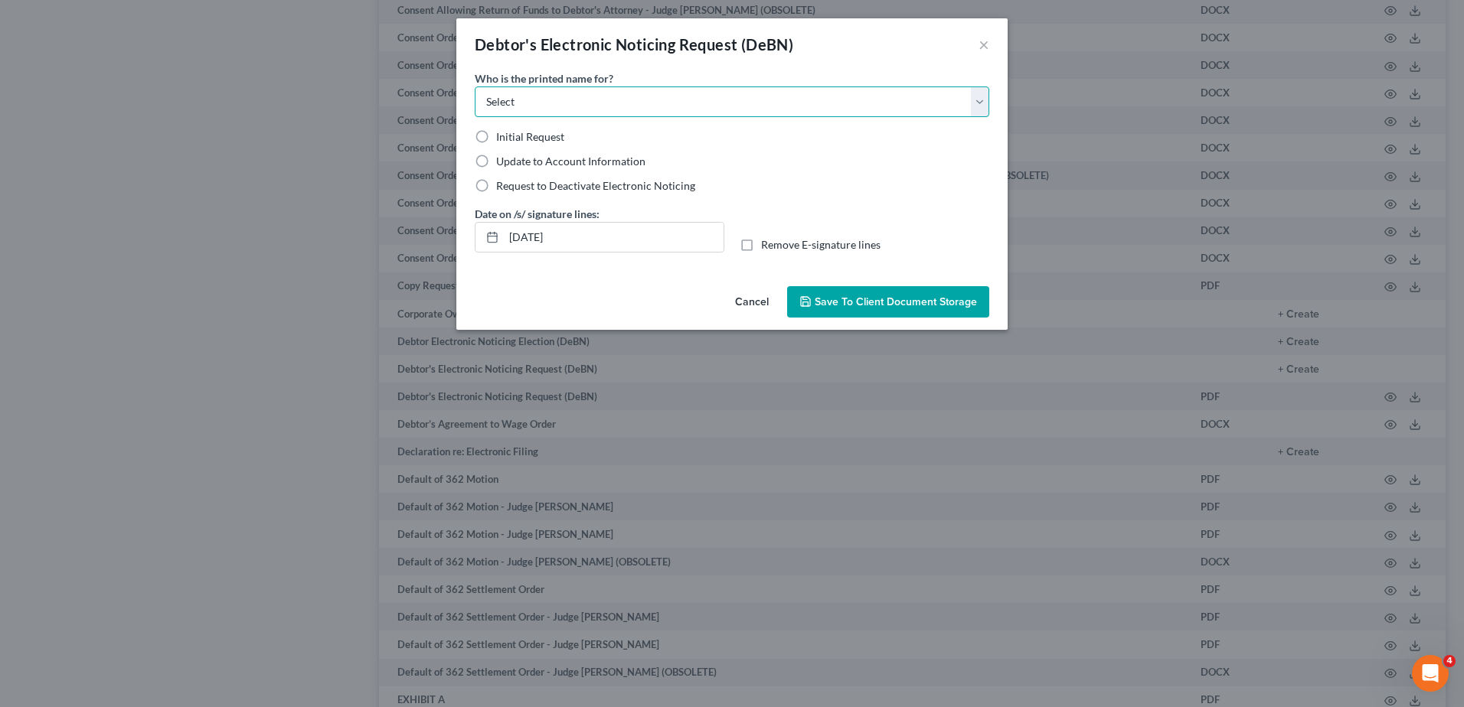
click at [579, 101] on select "Select Debtor Attorney" at bounding box center [732, 101] width 514 height 31
select select "0"
click at [475, 86] on select "Select Debtor Attorney" at bounding box center [732, 101] width 514 height 31
click at [546, 137] on span "Initial Request" at bounding box center [530, 136] width 68 height 13
click at [512, 137] on input "Initial Request" at bounding box center [507, 134] width 10 height 10
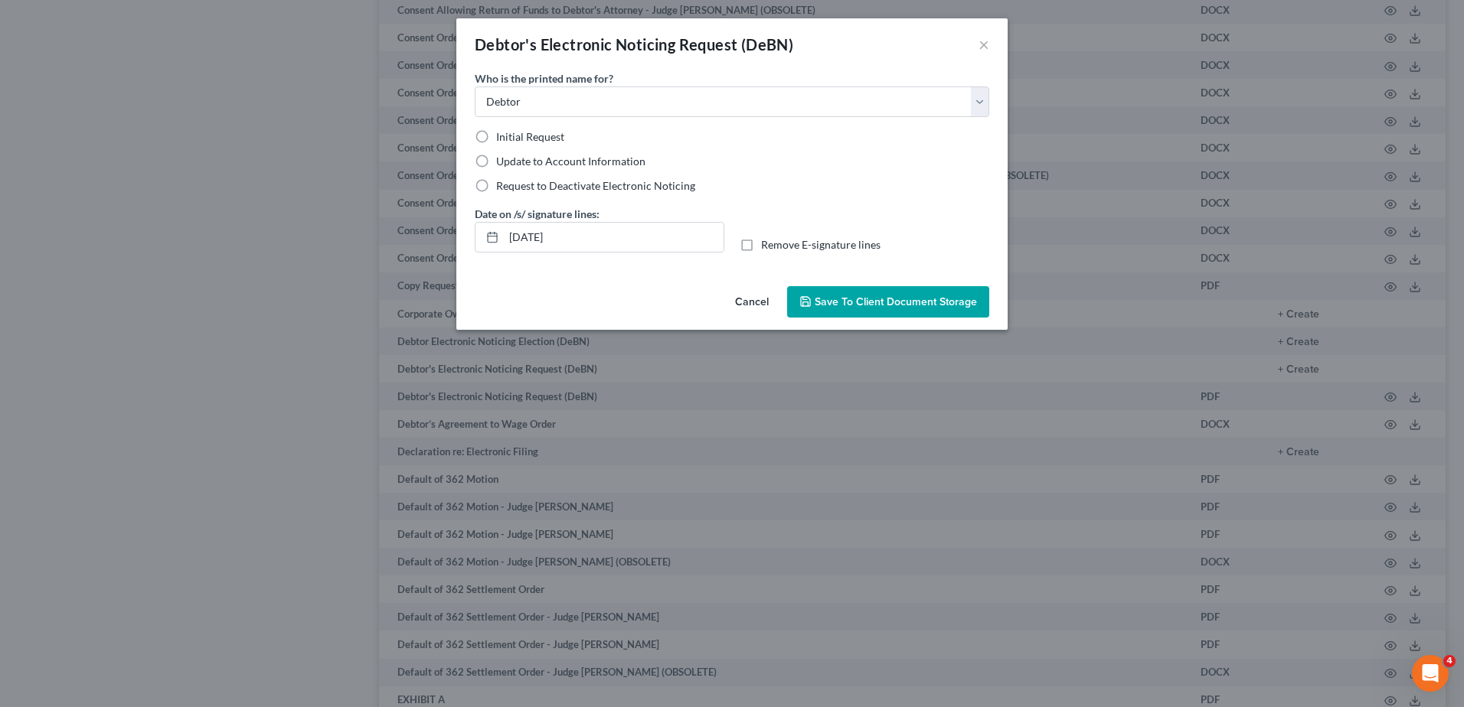
radio input "true"
click at [586, 238] on input "[DATE]" at bounding box center [614, 237] width 220 height 29
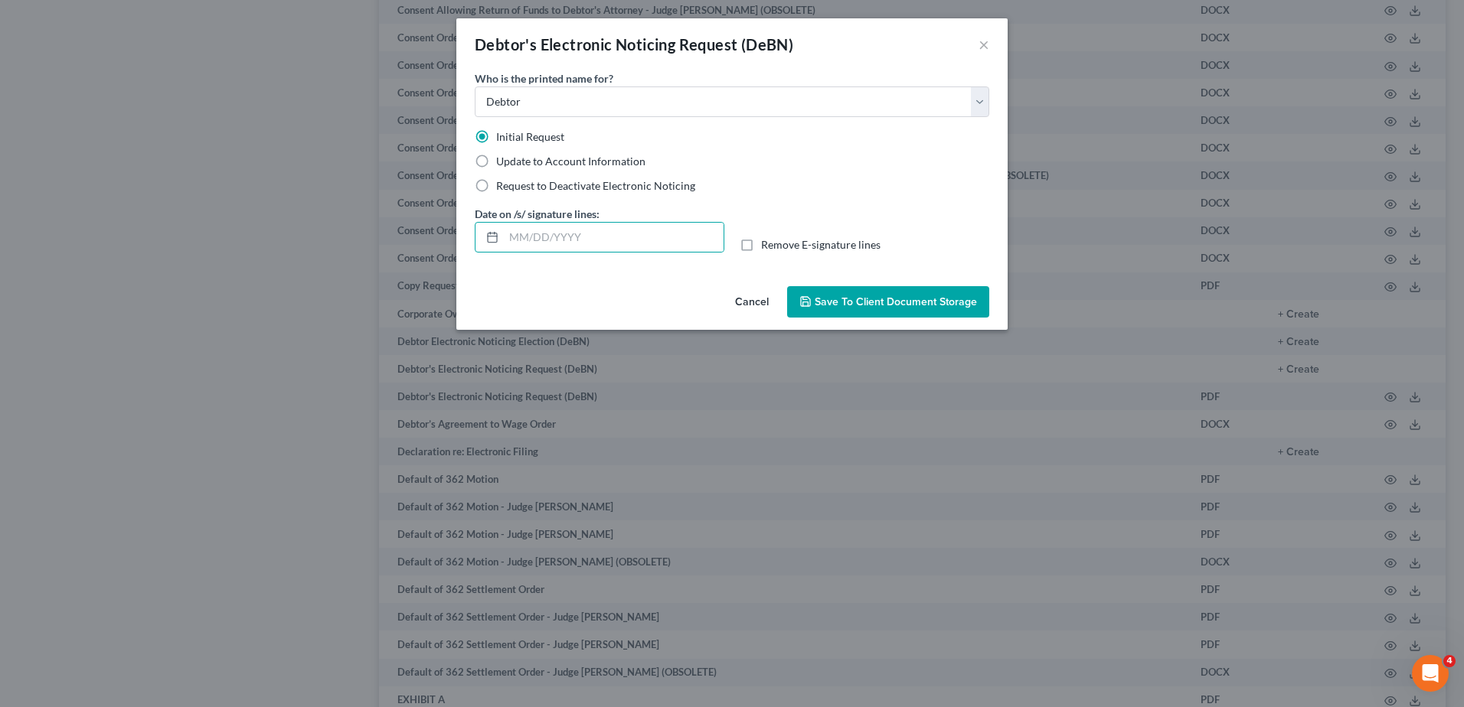
click at [761, 245] on label "Remove E-signature lines" at bounding box center [820, 244] width 119 height 15
click at [767, 245] on input "Remove E-signature lines" at bounding box center [772, 242] width 10 height 10
checkbox input "true"
click at [831, 298] on span "Save to Client Document Storage" at bounding box center [895, 301] width 162 height 13
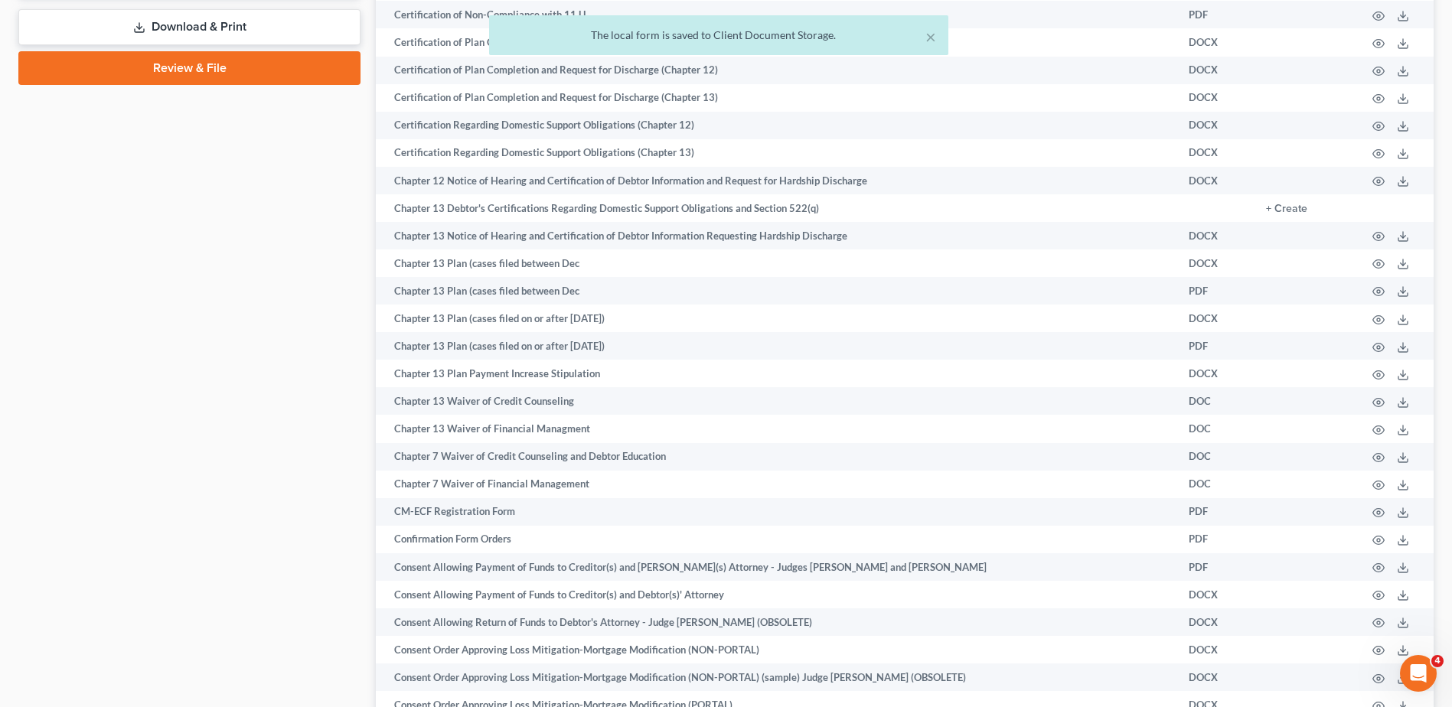
scroll to position [383, 0]
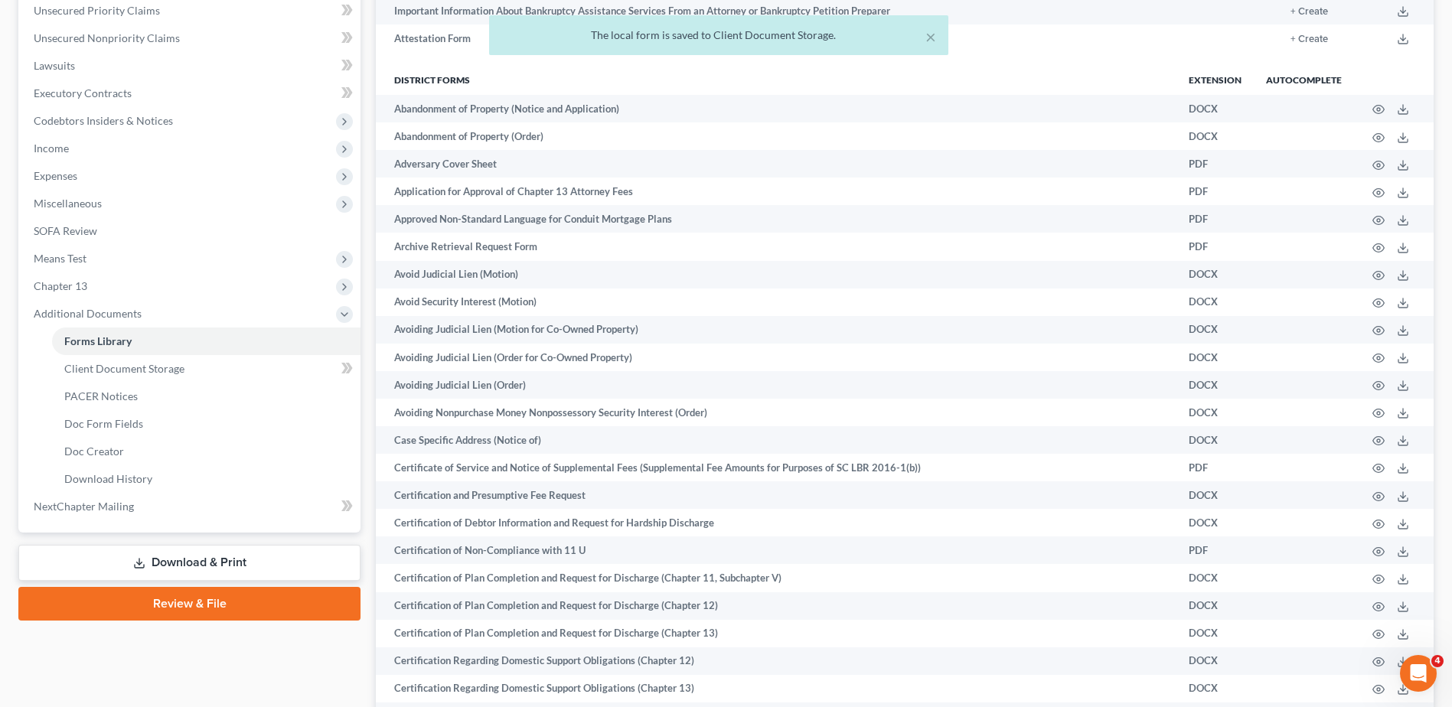
click at [91, 210] on span "Miscellaneous" at bounding box center [190, 204] width 339 height 28
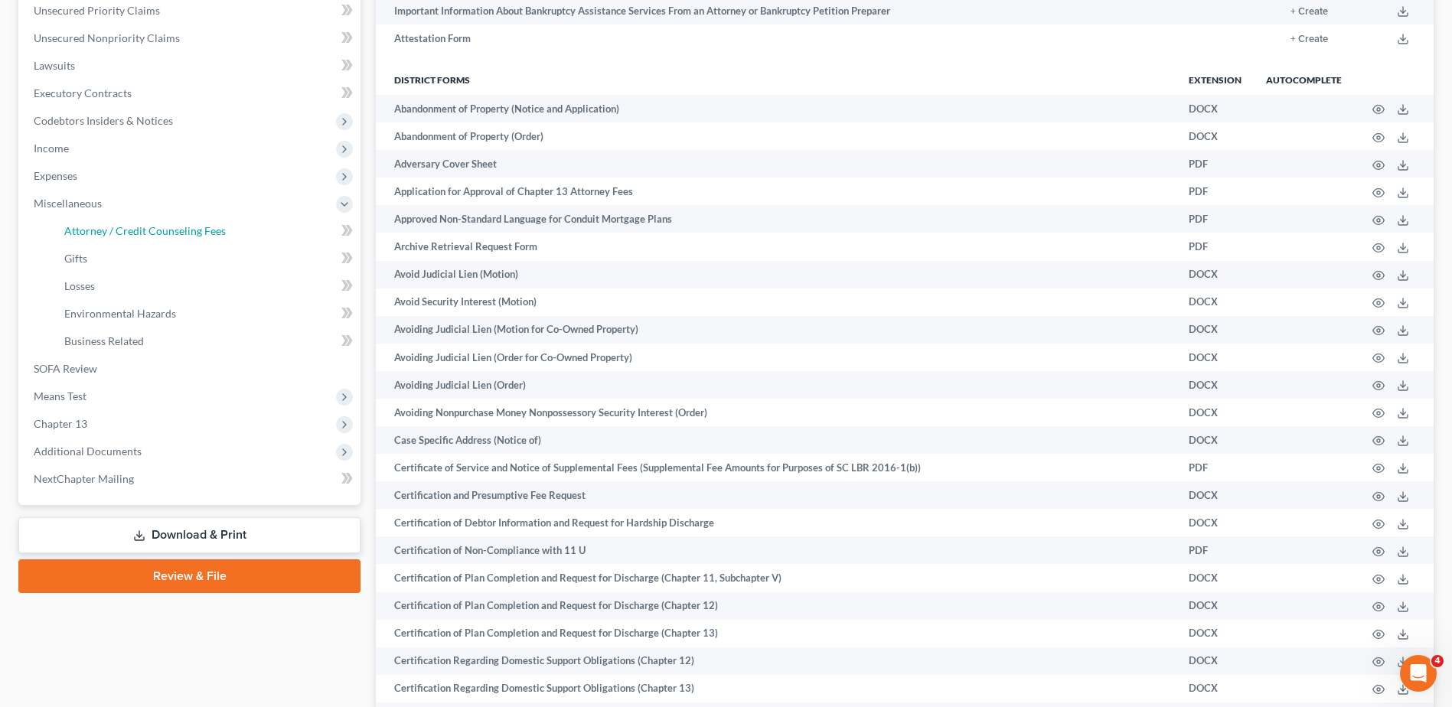
click at [114, 241] on link "Attorney / Credit Counseling Fees" at bounding box center [206, 231] width 308 height 28
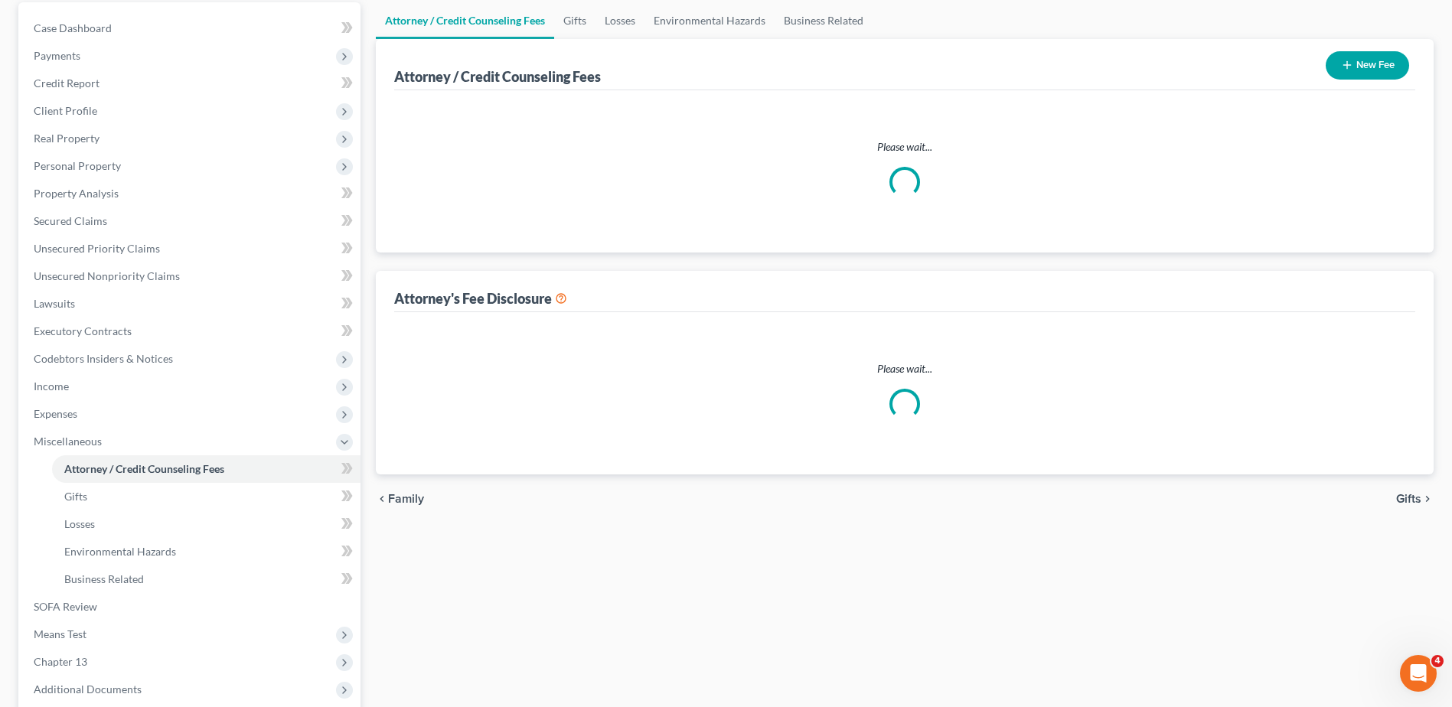
select select "0"
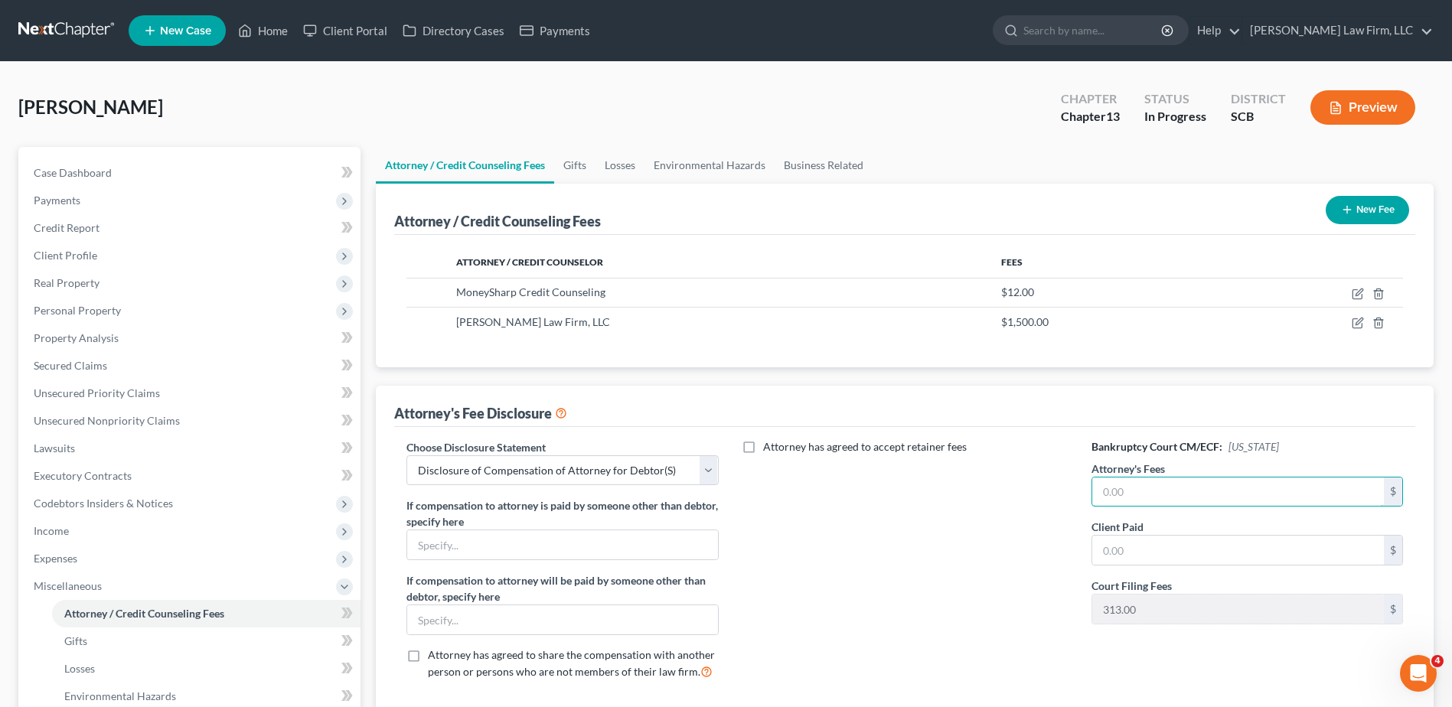
click at [1154, 491] on input "text" at bounding box center [1238, 492] width 292 height 29
type input "5,000"
click at [1359, 319] on icon "button" at bounding box center [1358, 323] width 12 height 12
select select "42"
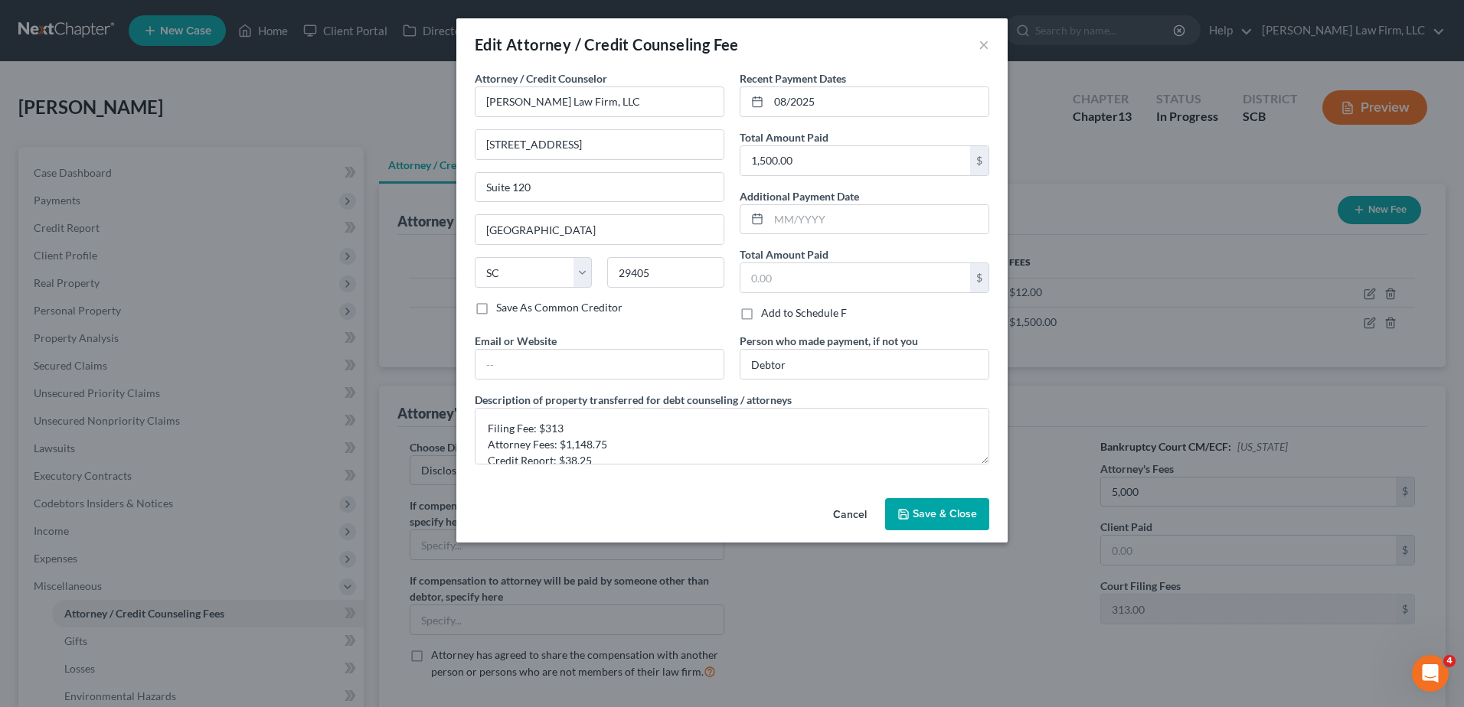
click at [921, 504] on button "Save & Close" at bounding box center [937, 514] width 104 height 32
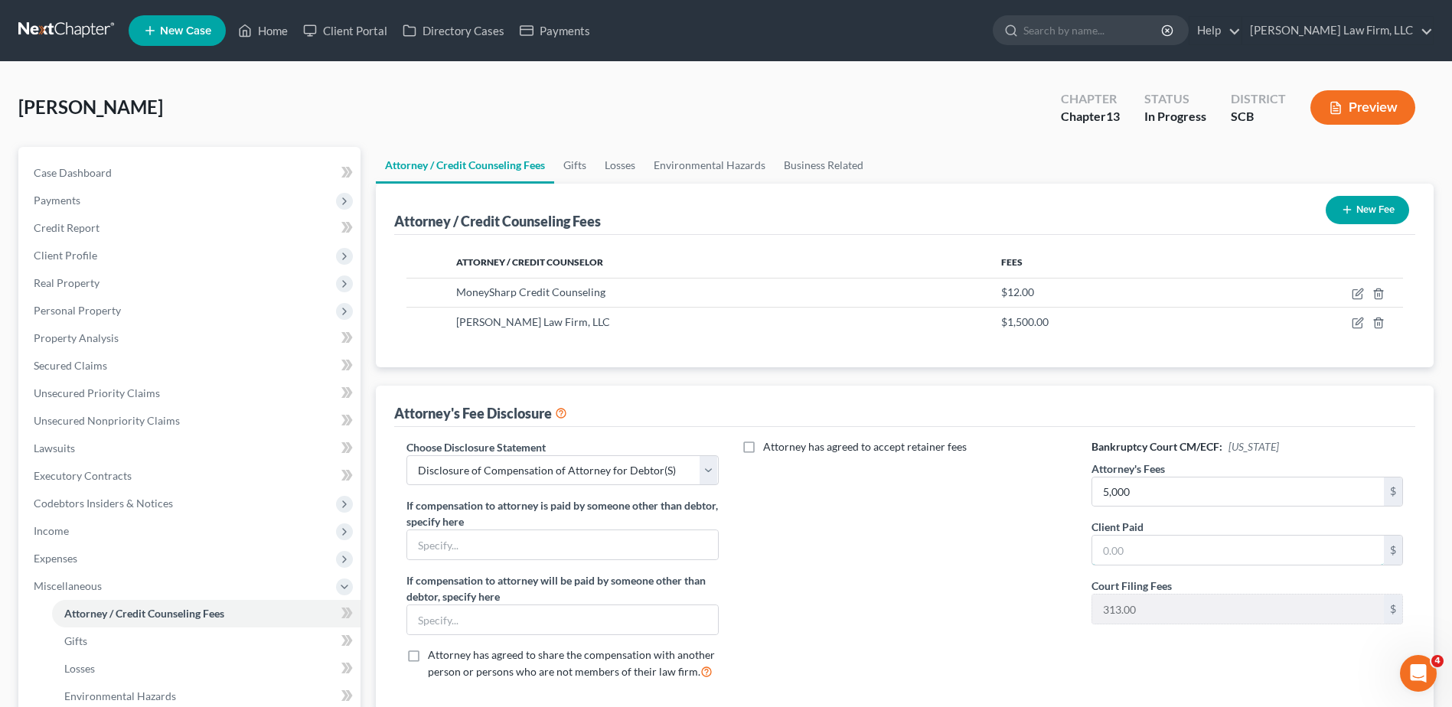
click at [1170, 554] on input "text" at bounding box center [1238, 550] width 292 height 29
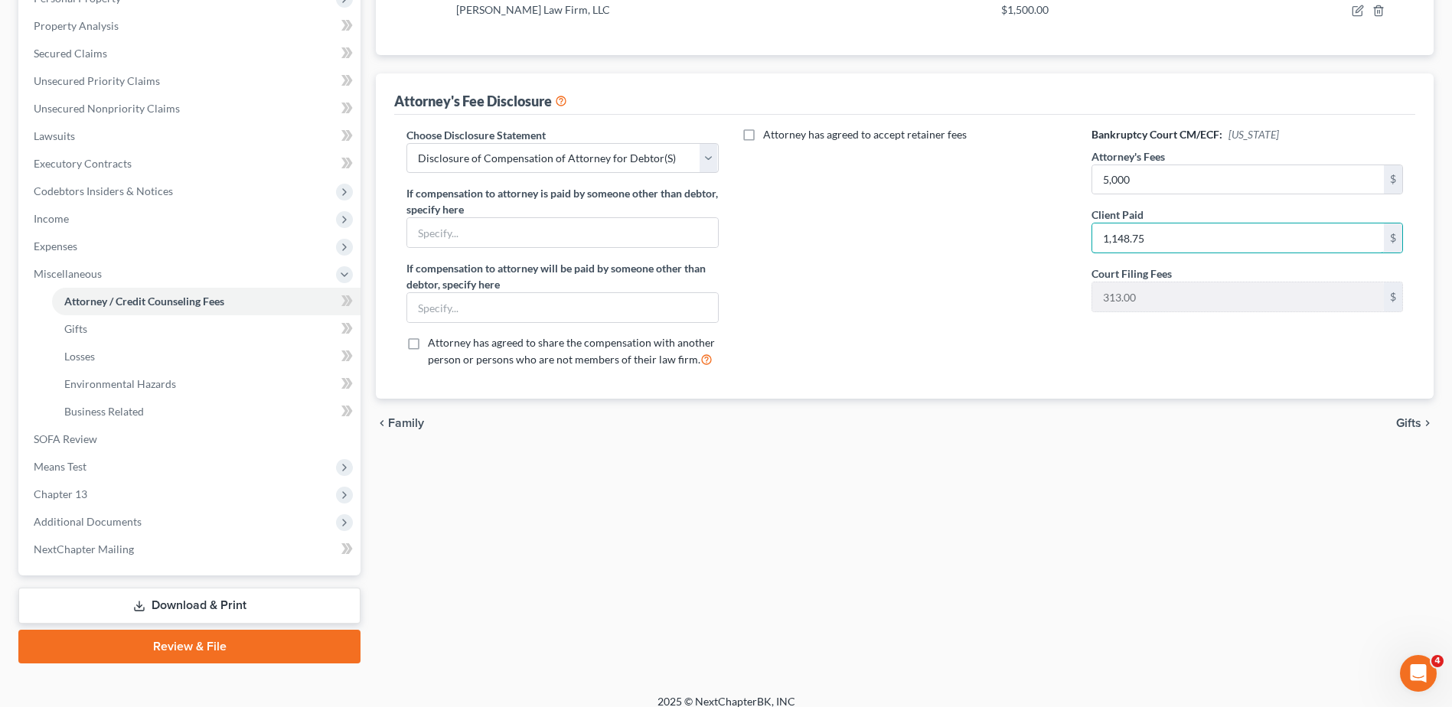
scroll to position [327, 0]
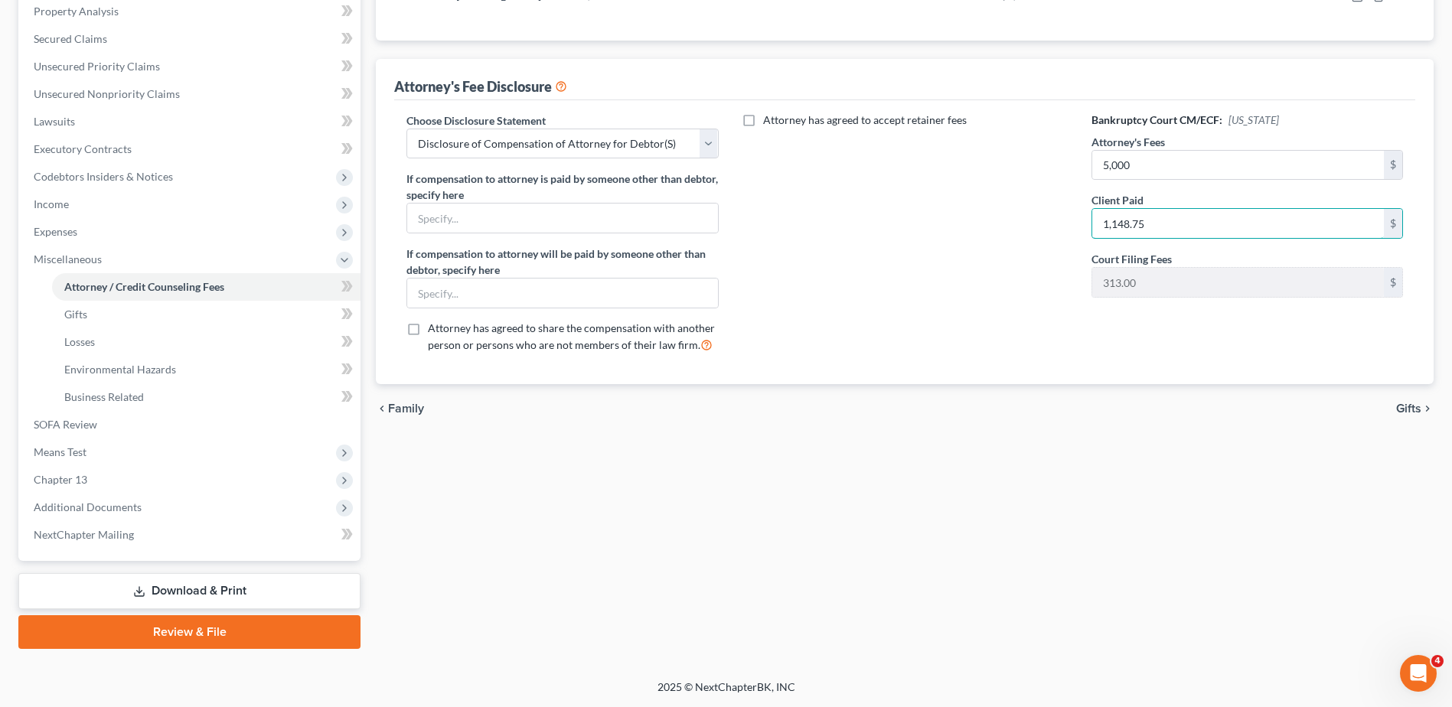
type input "1,148.75"
click at [142, 591] on icon at bounding box center [139, 592] width 12 height 12
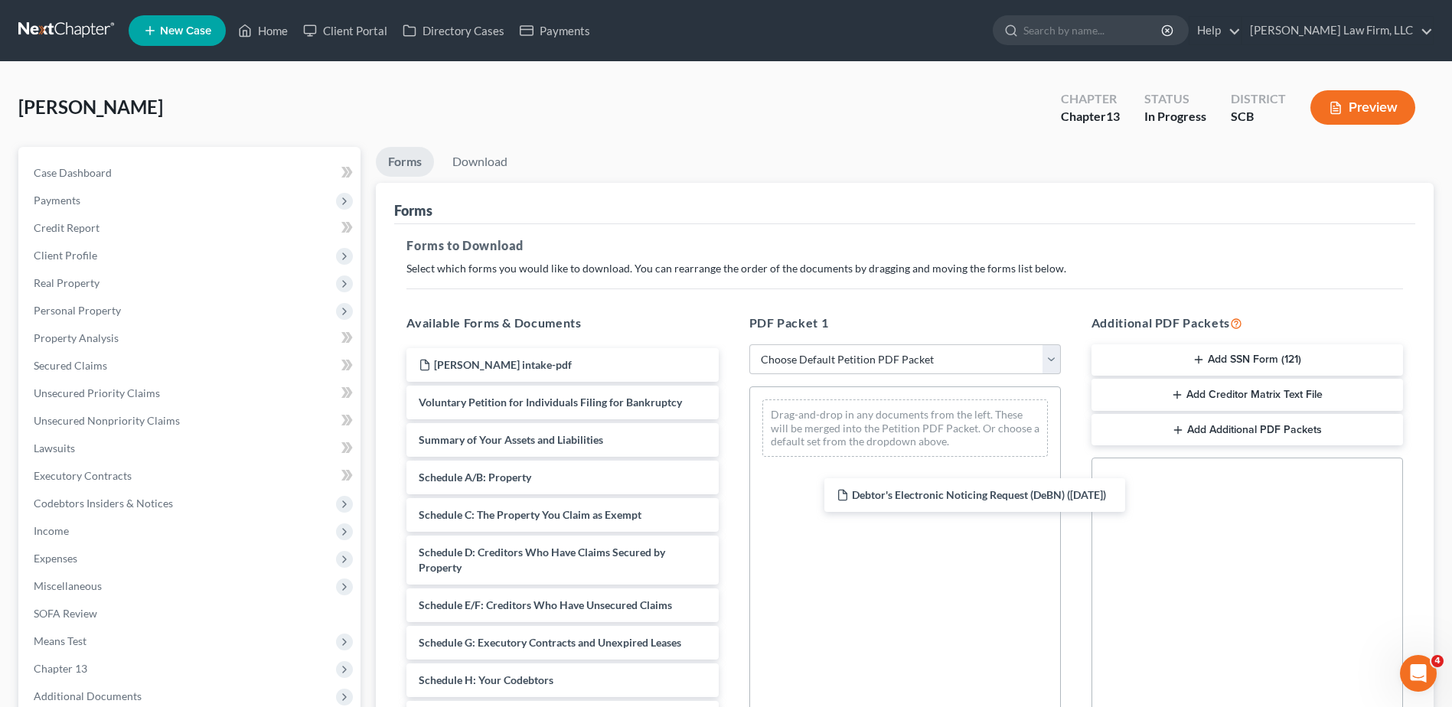
drag, startPoint x: 610, startPoint y: 377, endPoint x: 966, endPoint y: 464, distance: 366.5
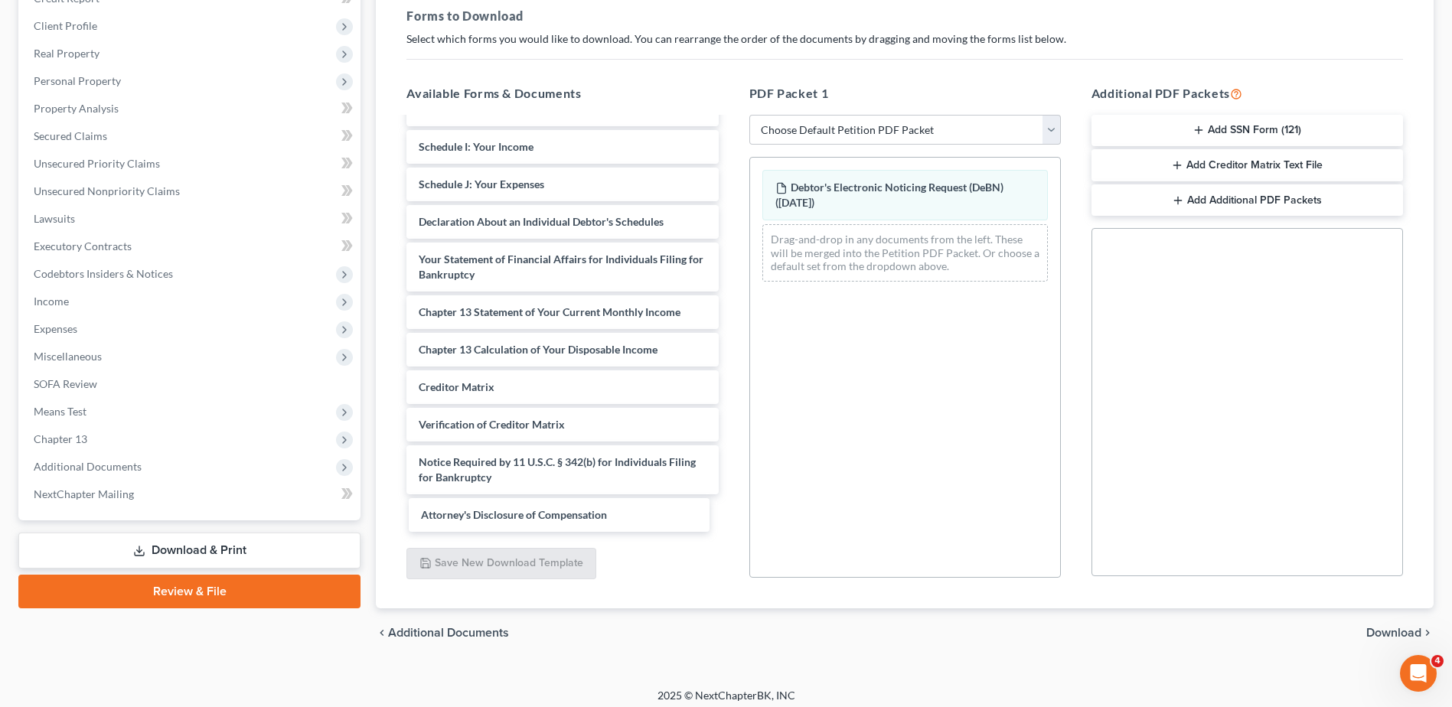
scroll to position [304, 0]
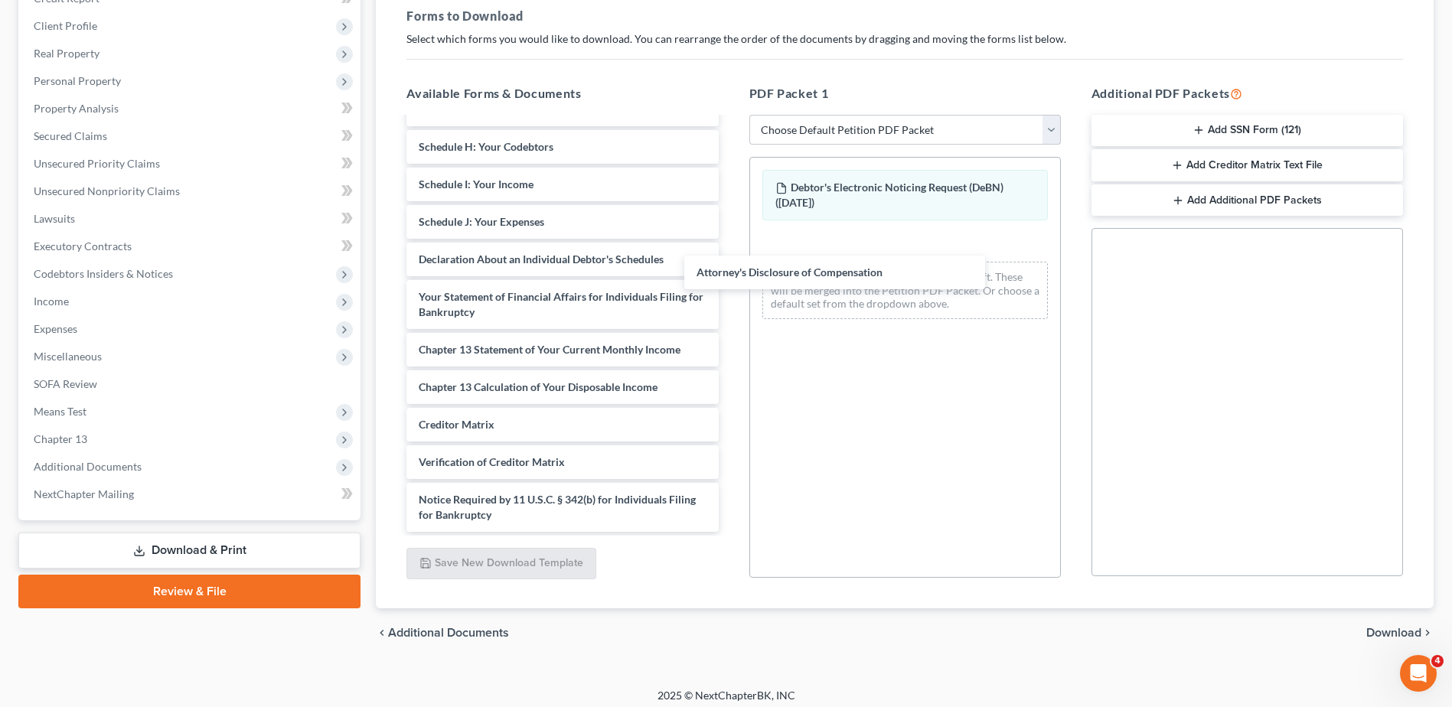
drag, startPoint x: 631, startPoint y: 517, endPoint x: 926, endPoint y: 250, distance: 397.8
click at [730, 250] on div "Attorney's Disclosure of Compensation [PERSON_NAME] intake-pdf Voluntary Petiti…" at bounding box center [562, 173] width 336 height 717
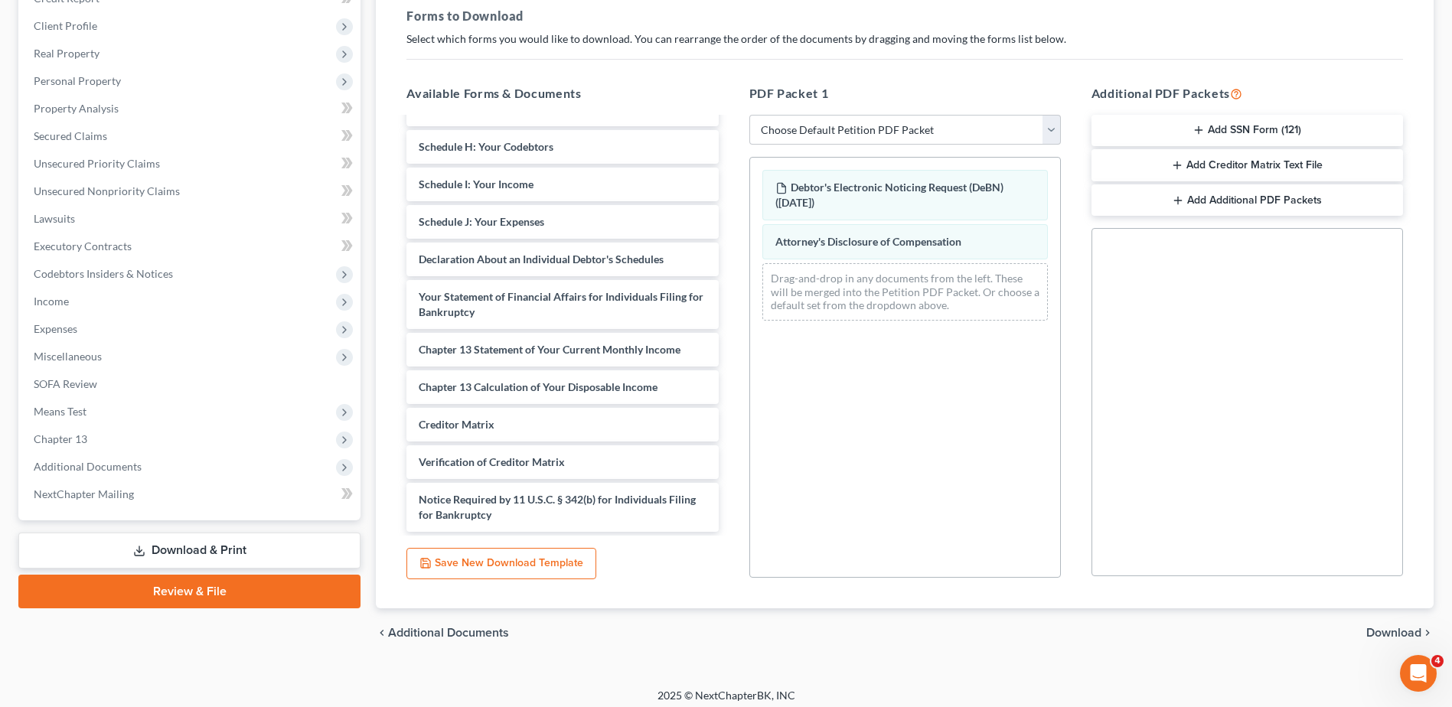
click at [1397, 636] on span "Download" at bounding box center [1393, 633] width 55 height 12
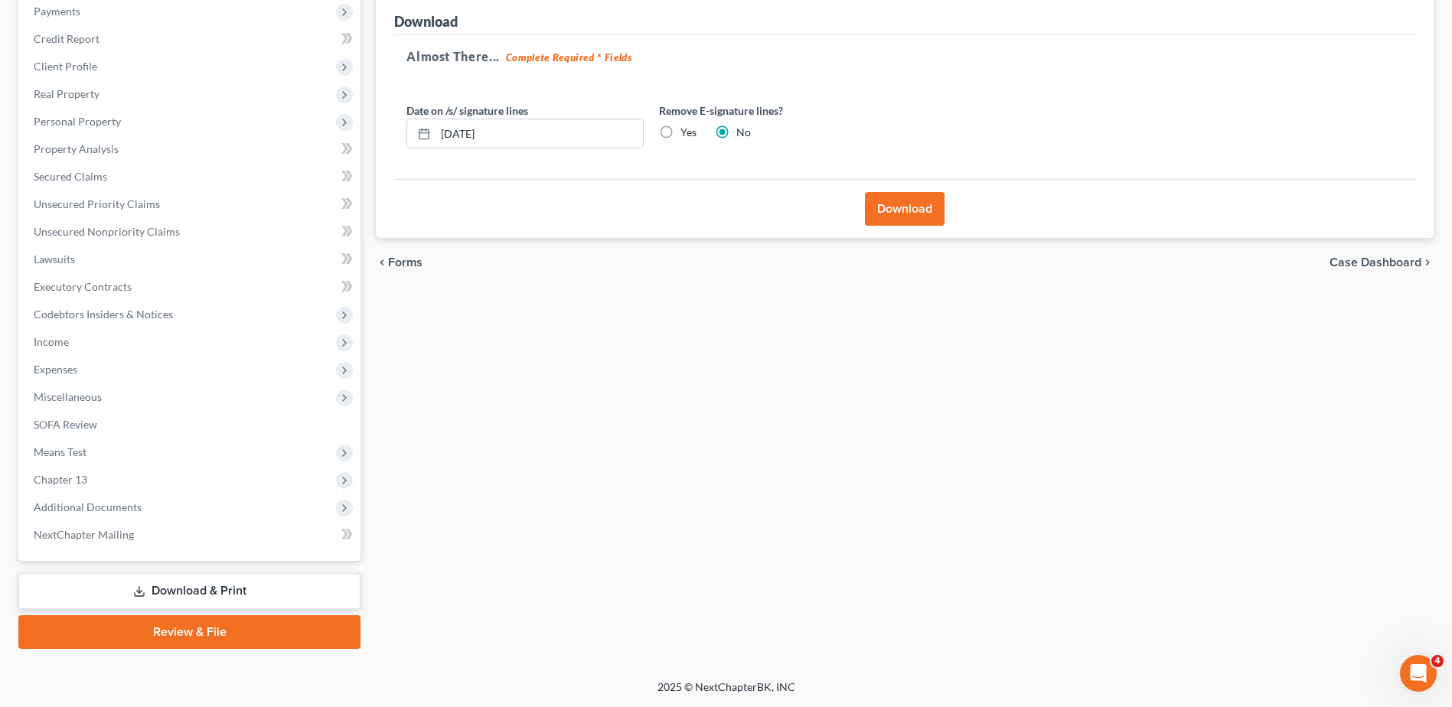
scroll to position [189, 0]
click at [556, 136] on input "[DATE]" at bounding box center [539, 133] width 207 height 29
click at [680, 130] on label "Yes" at bounding box center [688, 132] width 16 height 15
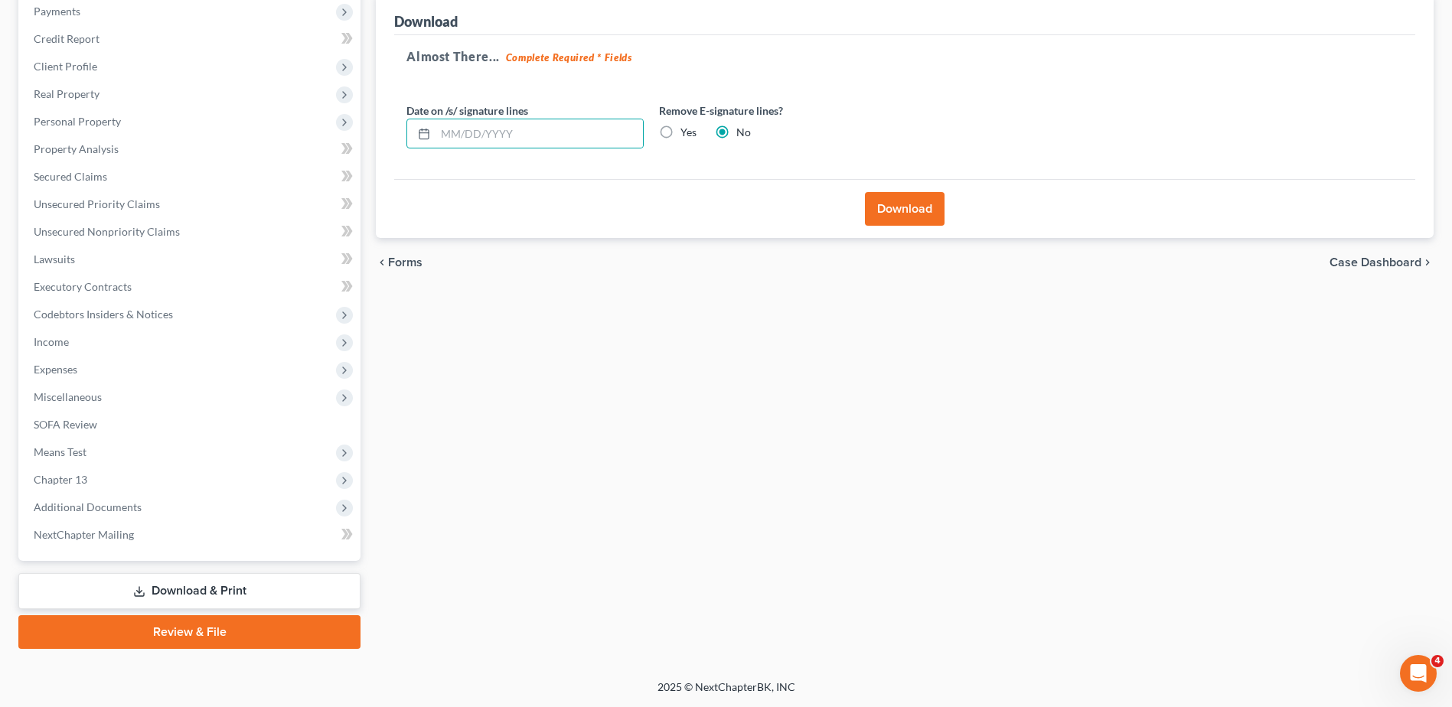
click at [687, 130] on input "Yes" at bounding box center [692, 130] width 10 height 10
radio input "true"
radio input "false"
click at [894, 210] on button "Download" at bounding box center [905, 209] width 80 height 34
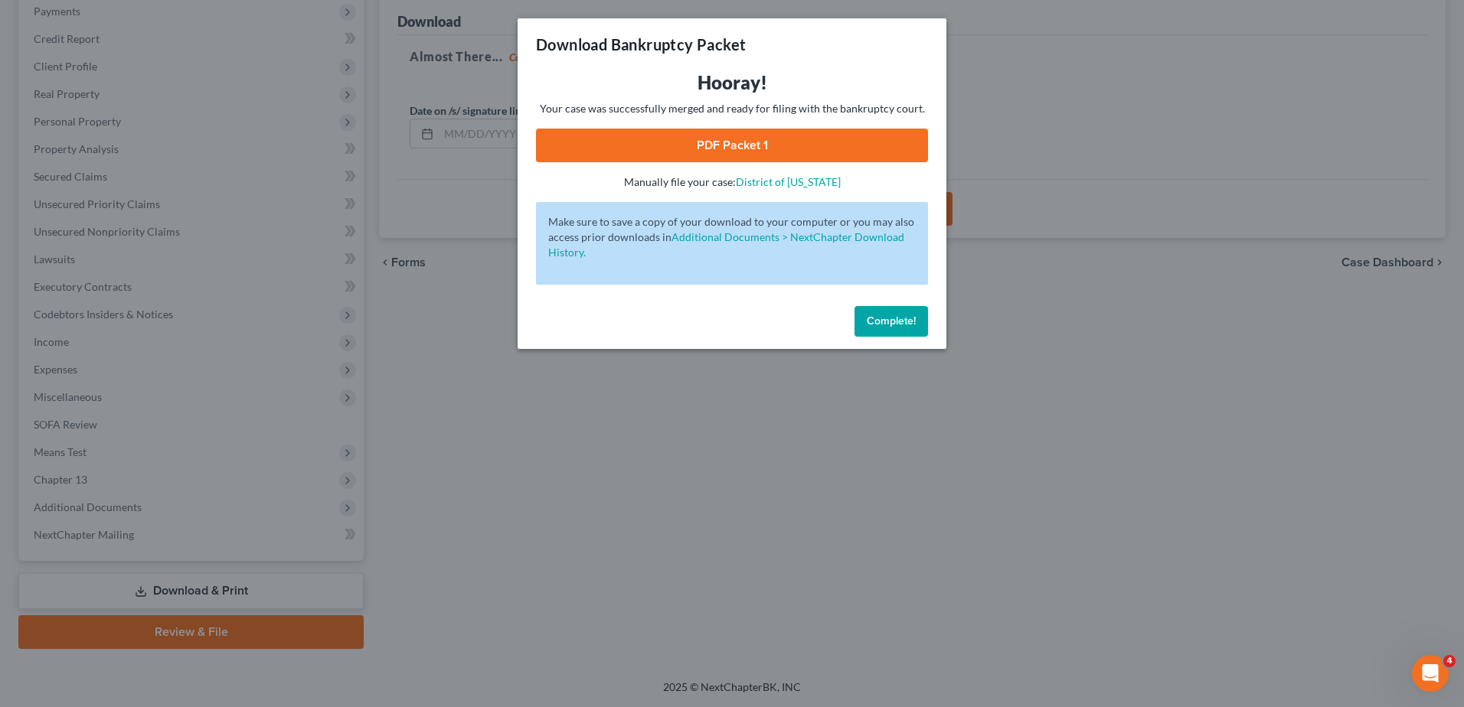
click at [762, 152] on link "PDF Packet 1" at bounding box center [732, 146] width 392 height 34
click at [901, 326] on span "Complete!" at bounding box center [890, 321] width 49 height 13
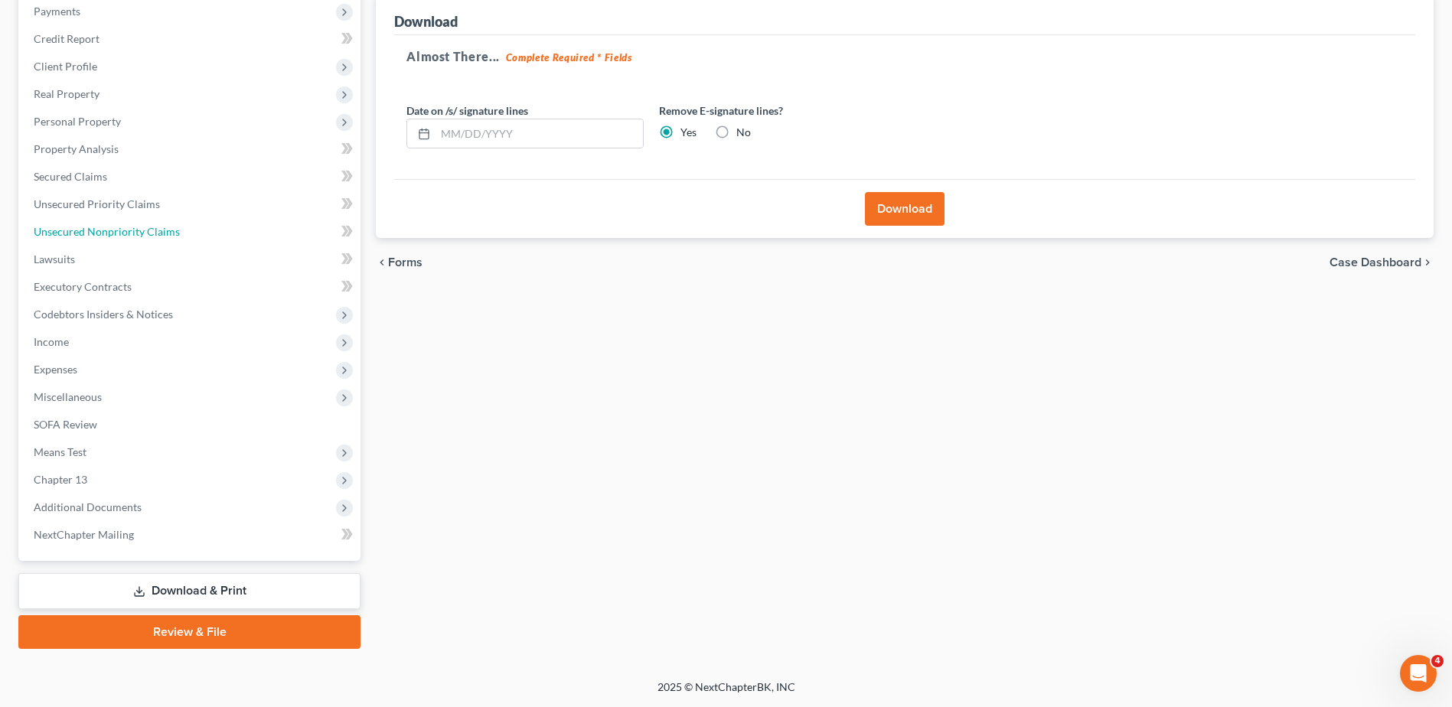
click at [106, 230] on span "Unsecured Nonpriority Claims" at bounding box center [107, 231] width 146 height 13
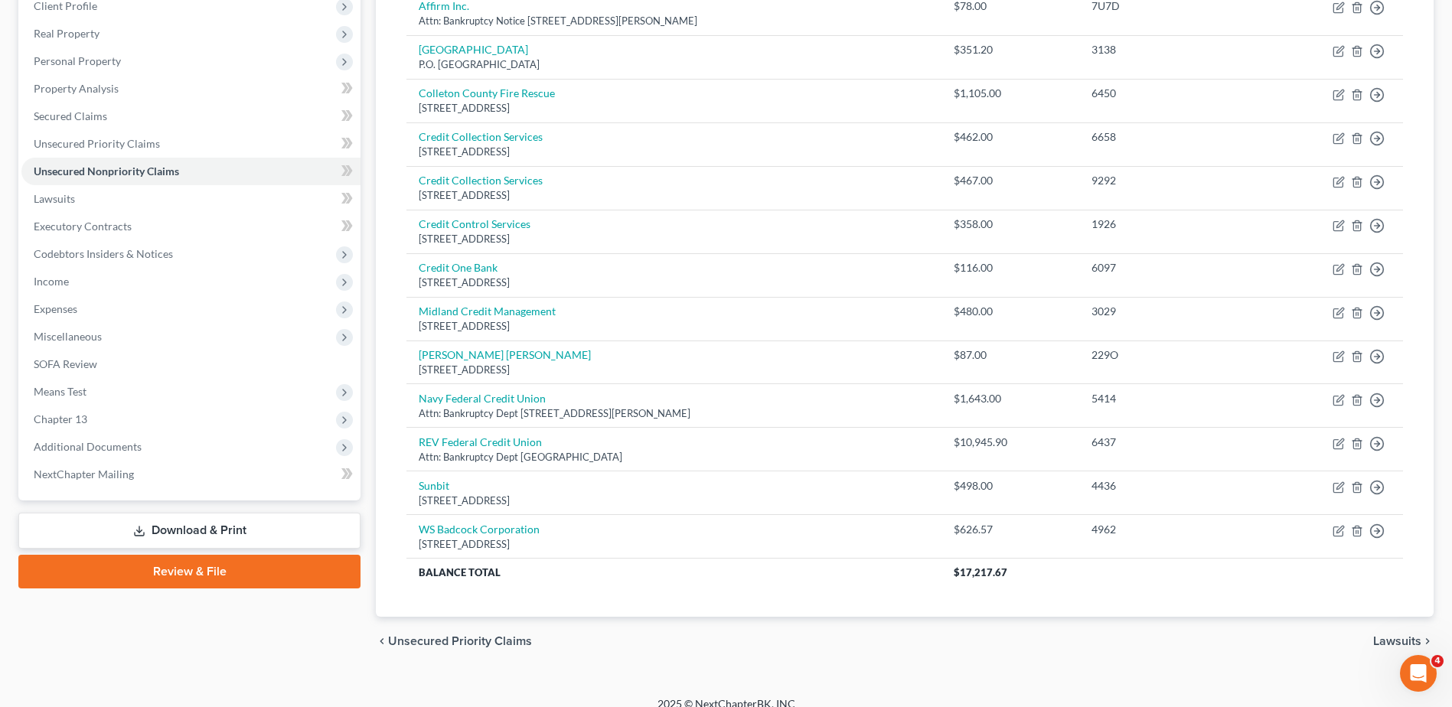
scroll to position [266, 0]
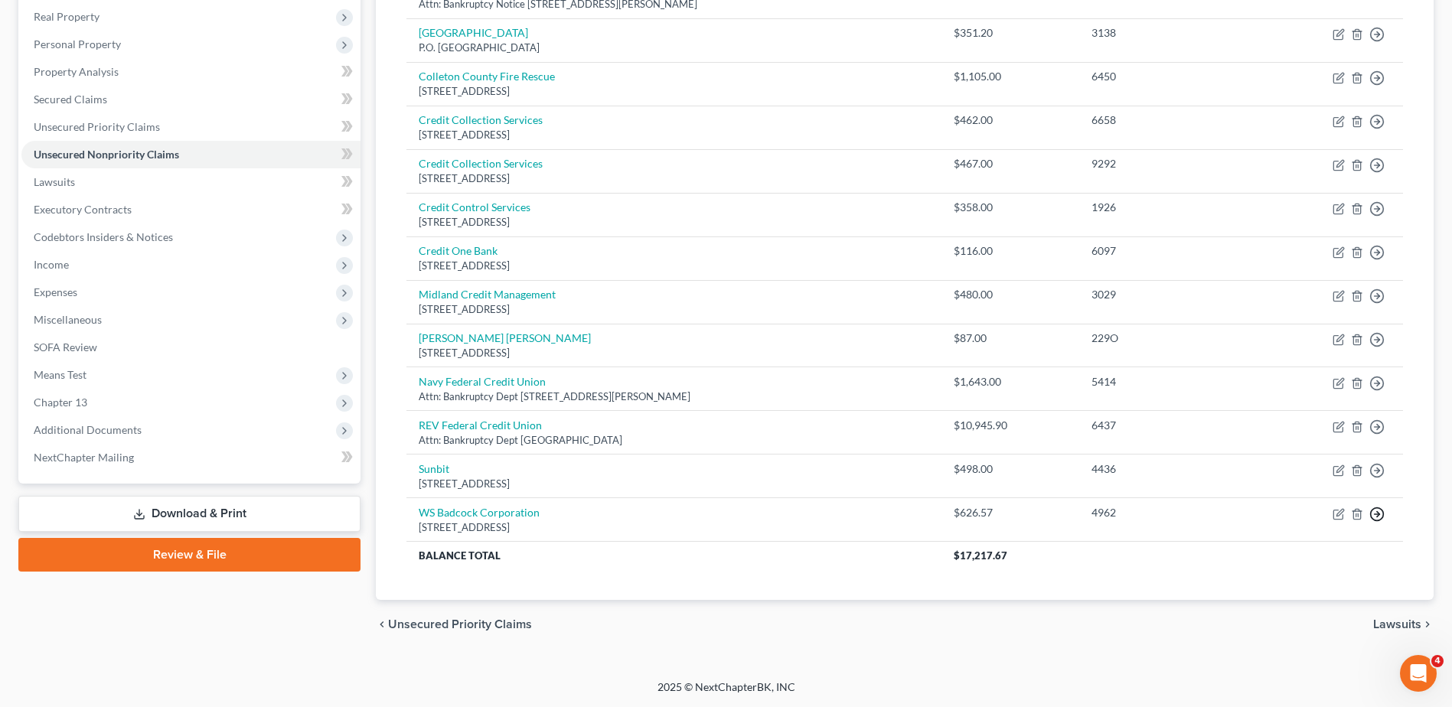
click at [1316, 522] on link "Move to D" at bounding box center [1307, 525] width 128 height 26
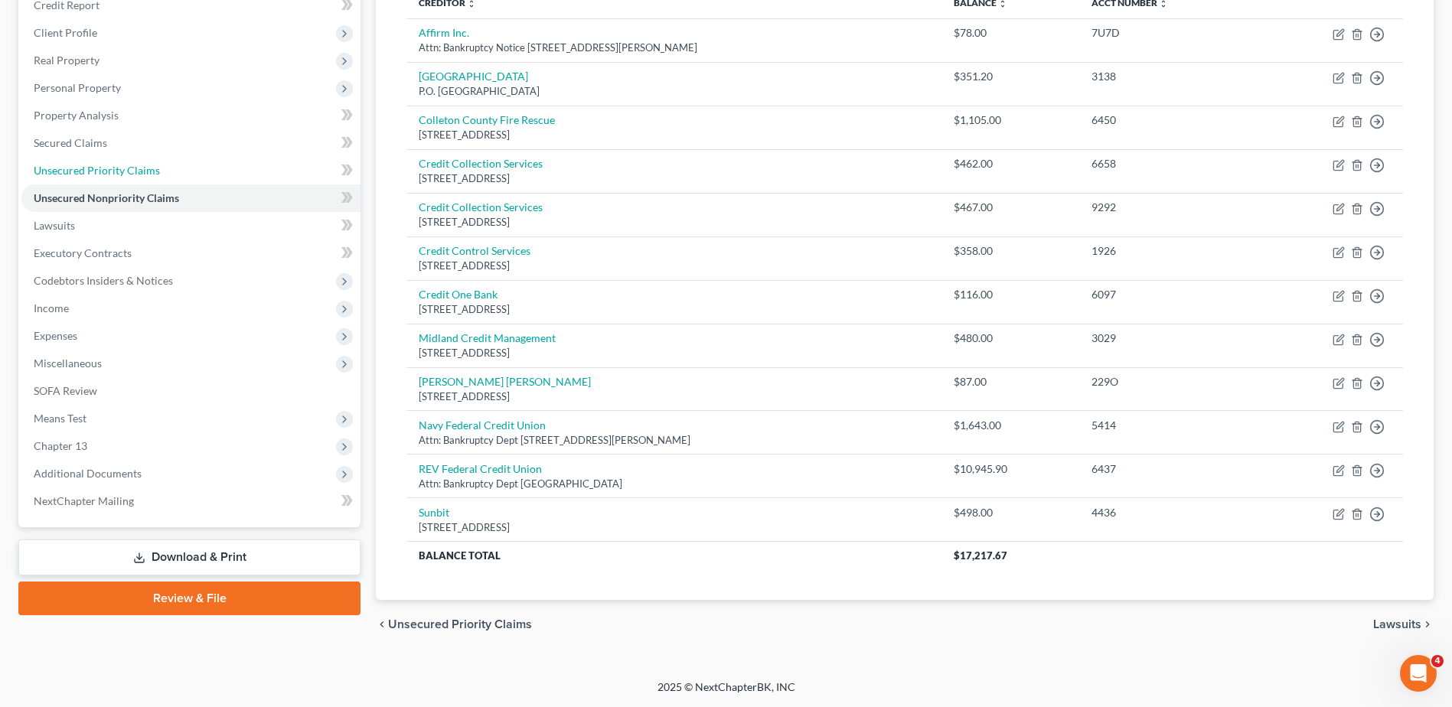
click at [148, 168] on span "Unsecured Priority Claims" at bounding box center [97, 170] width 126 height 13
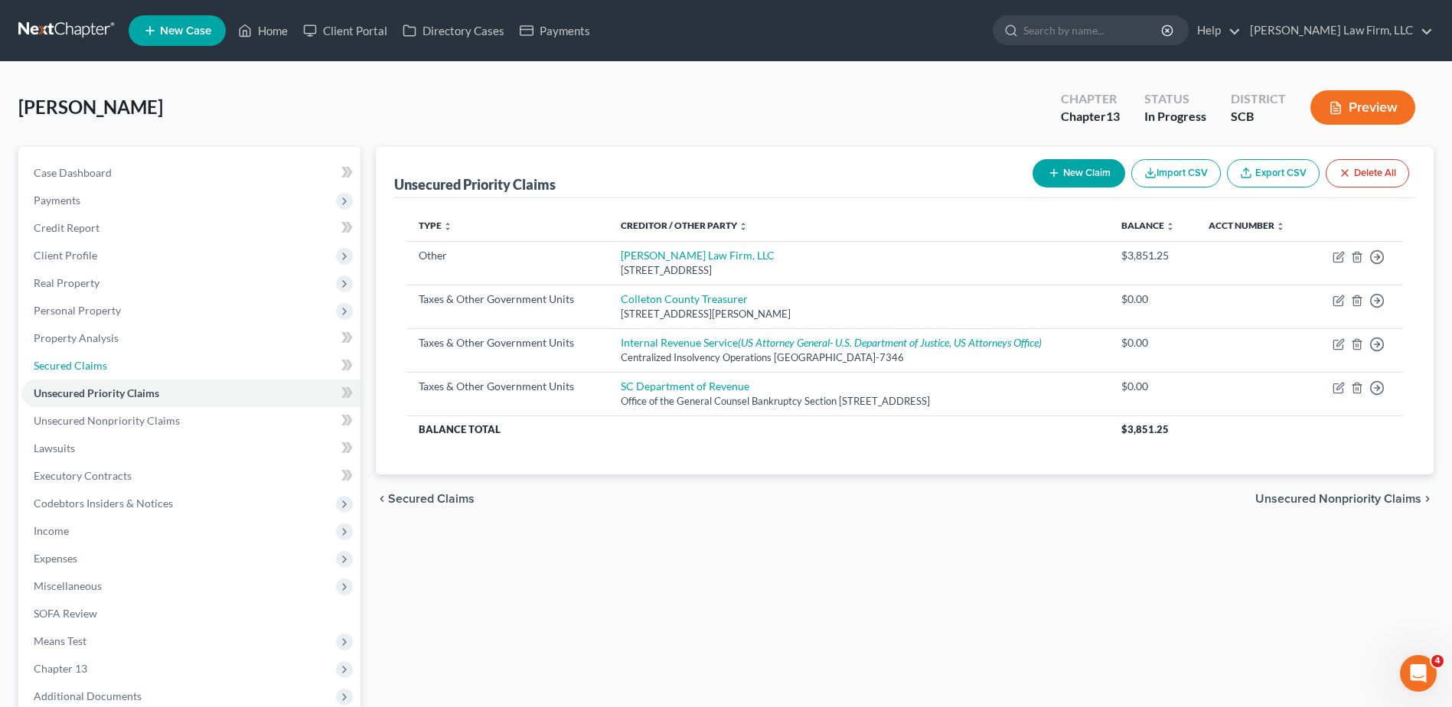
click at [84, 364] on span "Secured Claims" at bounding box center [70, 365] width 73 height 13
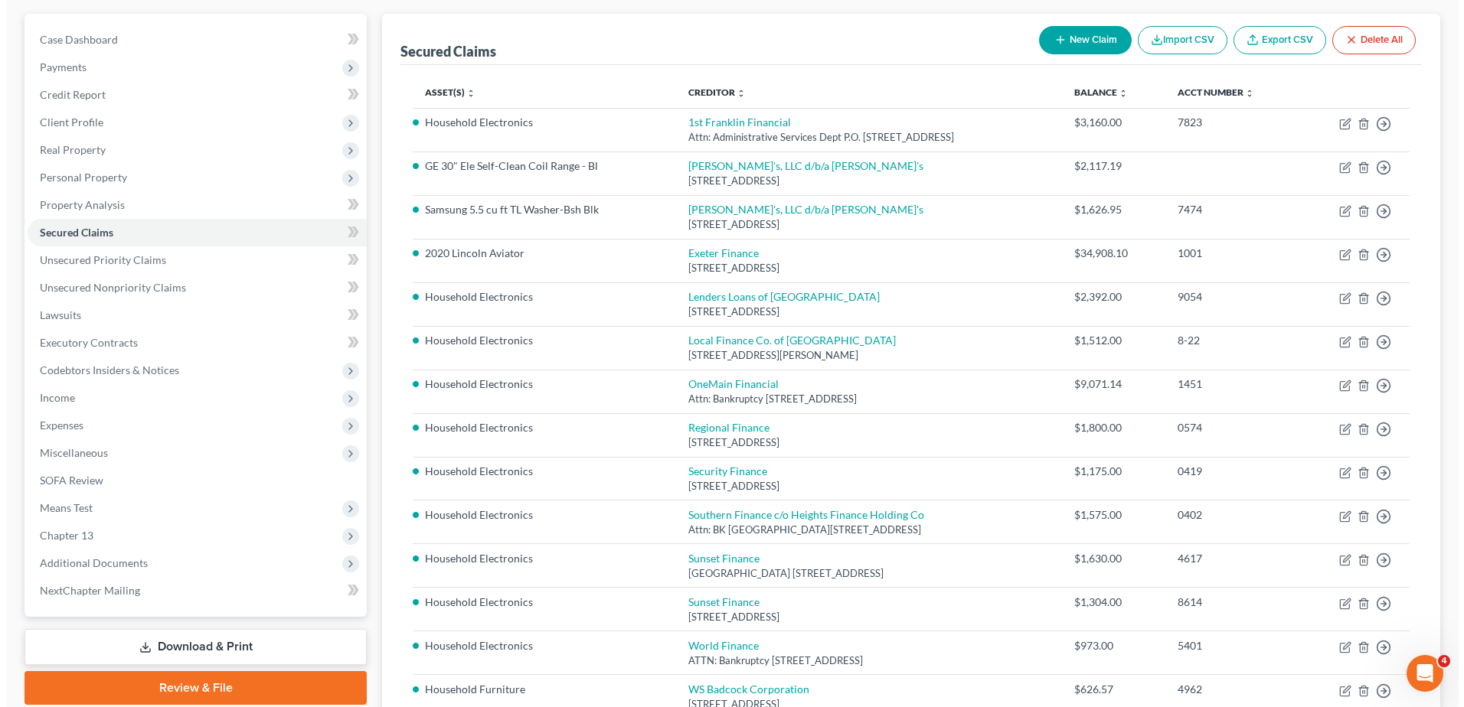
scroll to position [310, 0]
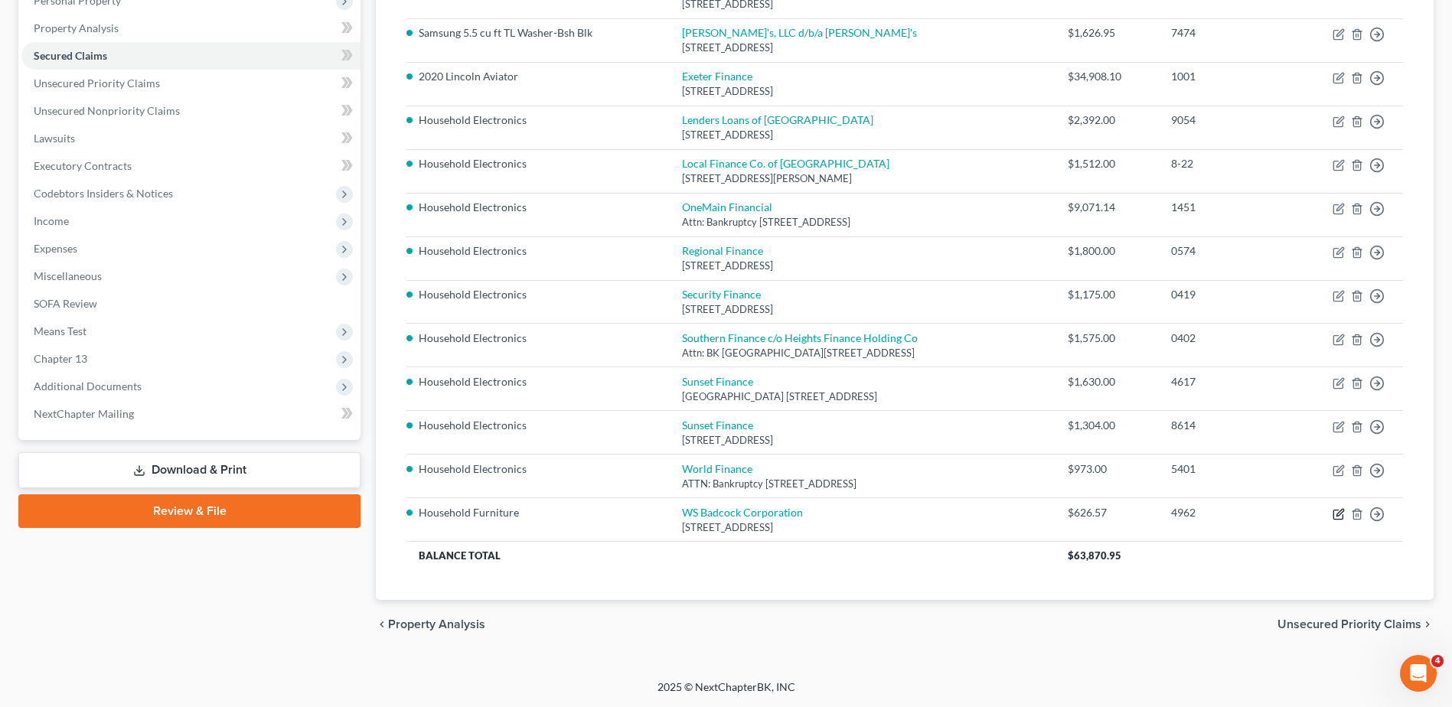
click at [1336, 514] on icon "button" at bounding box center [1339, 514] width 12 height 12
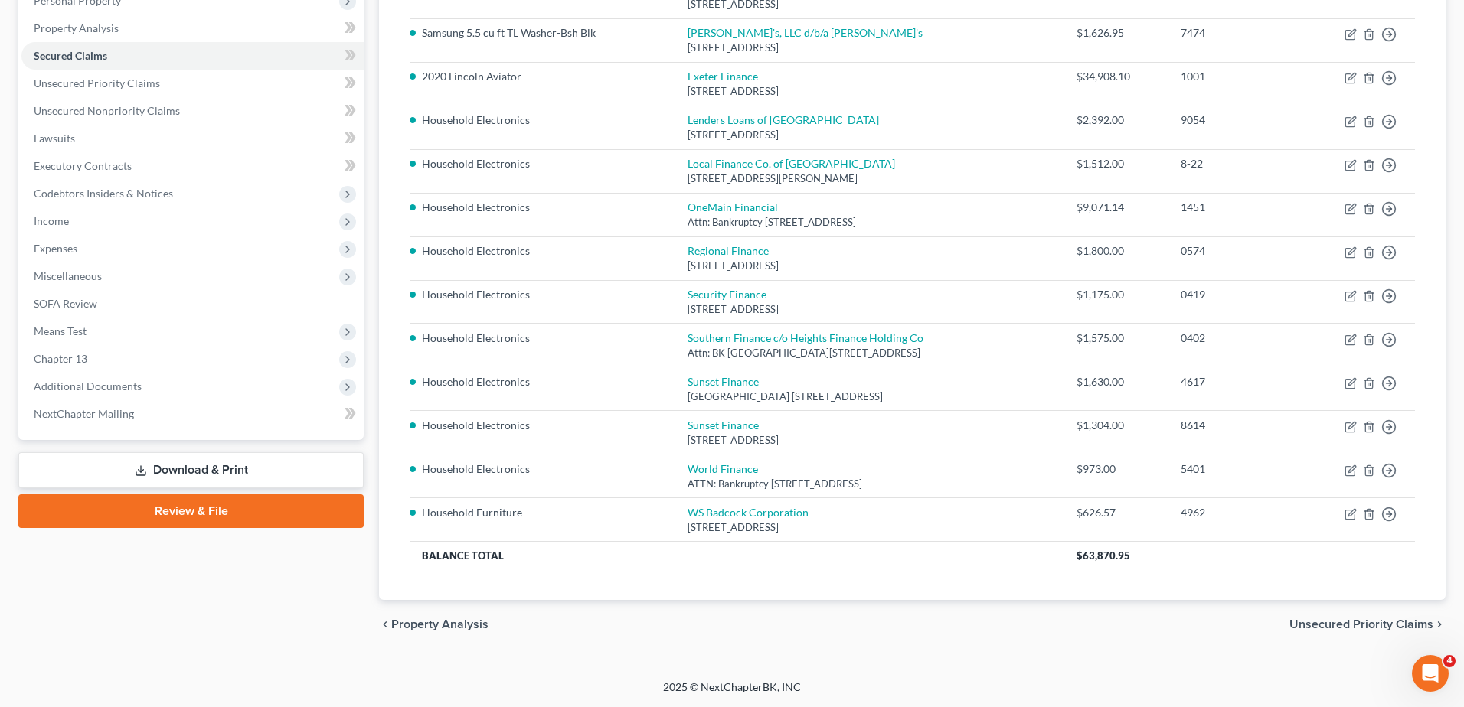
select select "9"
select select "0"
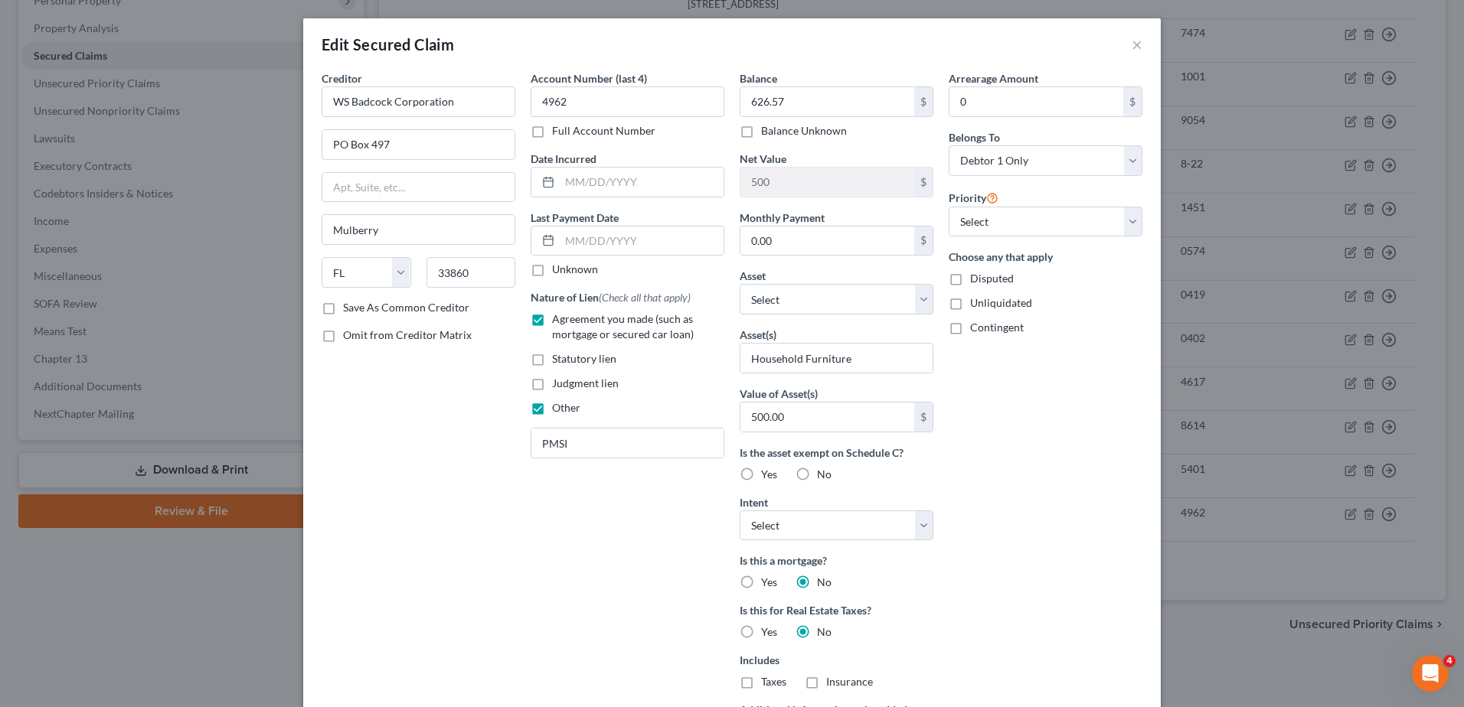
click at [761, 475] on label "Yes" at bounding box center [769, 474] width 16 height 15
click at [767, 475] on input "Yes" at bounding box center [772, 472] width 10 height 10
radio input "true"
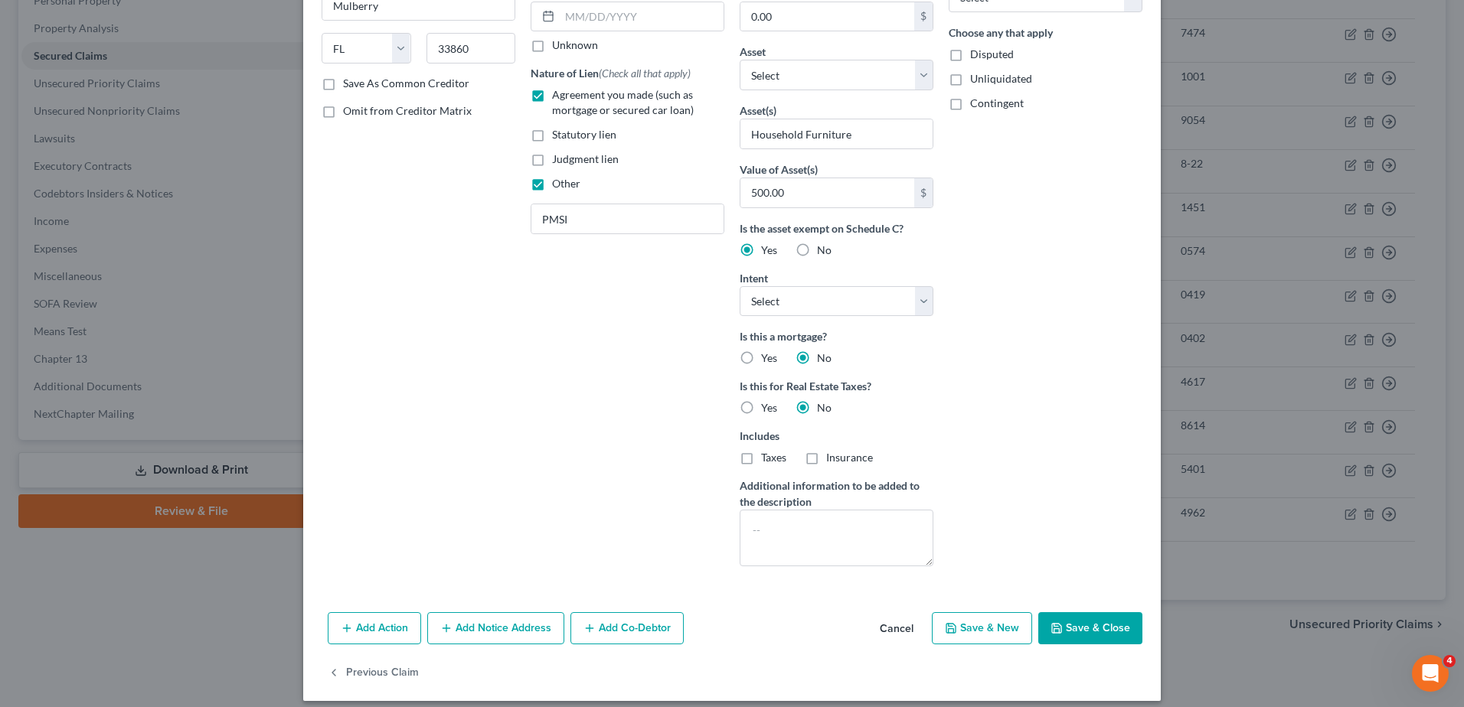
scroll to position [230, 0]
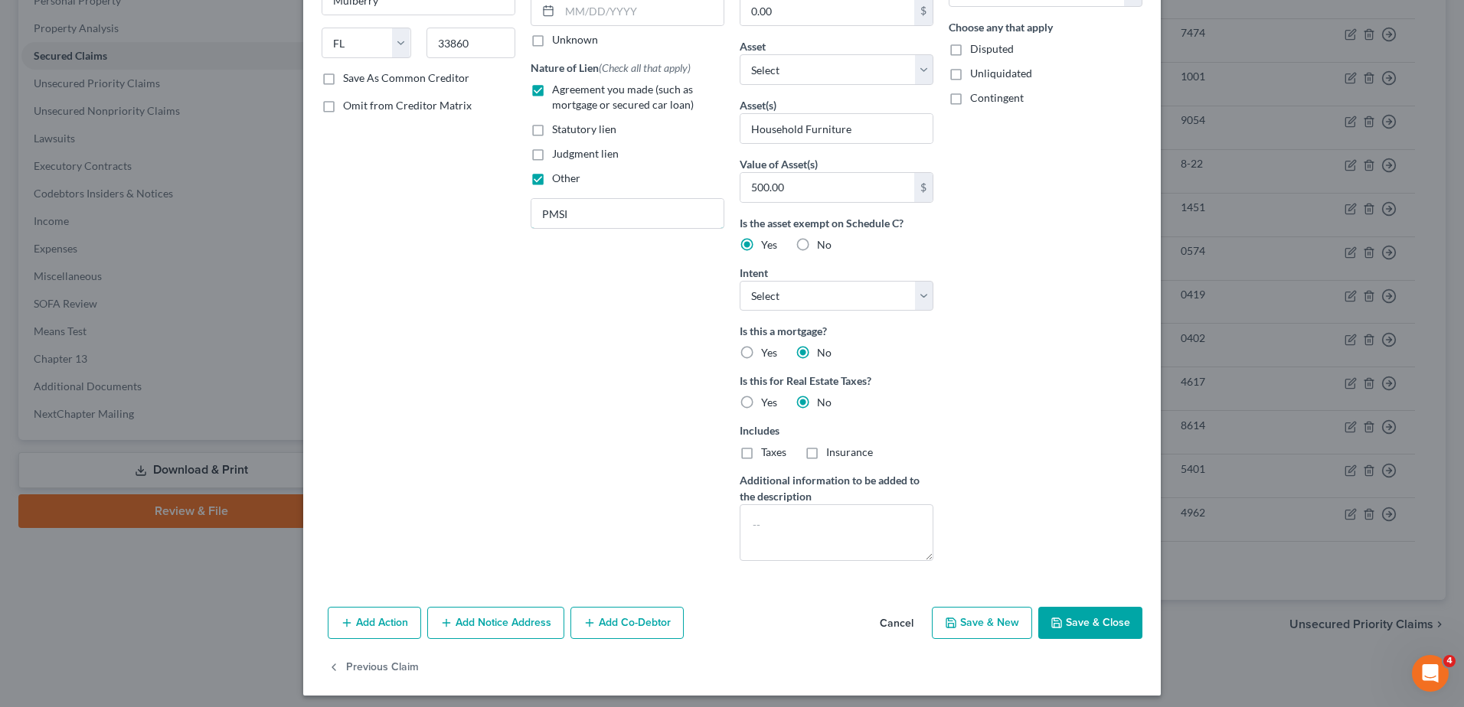
click at [537, 217] on input "PMSI" at bounding box center [627, 213] width 192 height 29
click at [1088, 623] on button "Save & Close" at bounding box center [1090, 623] width 104 height 32
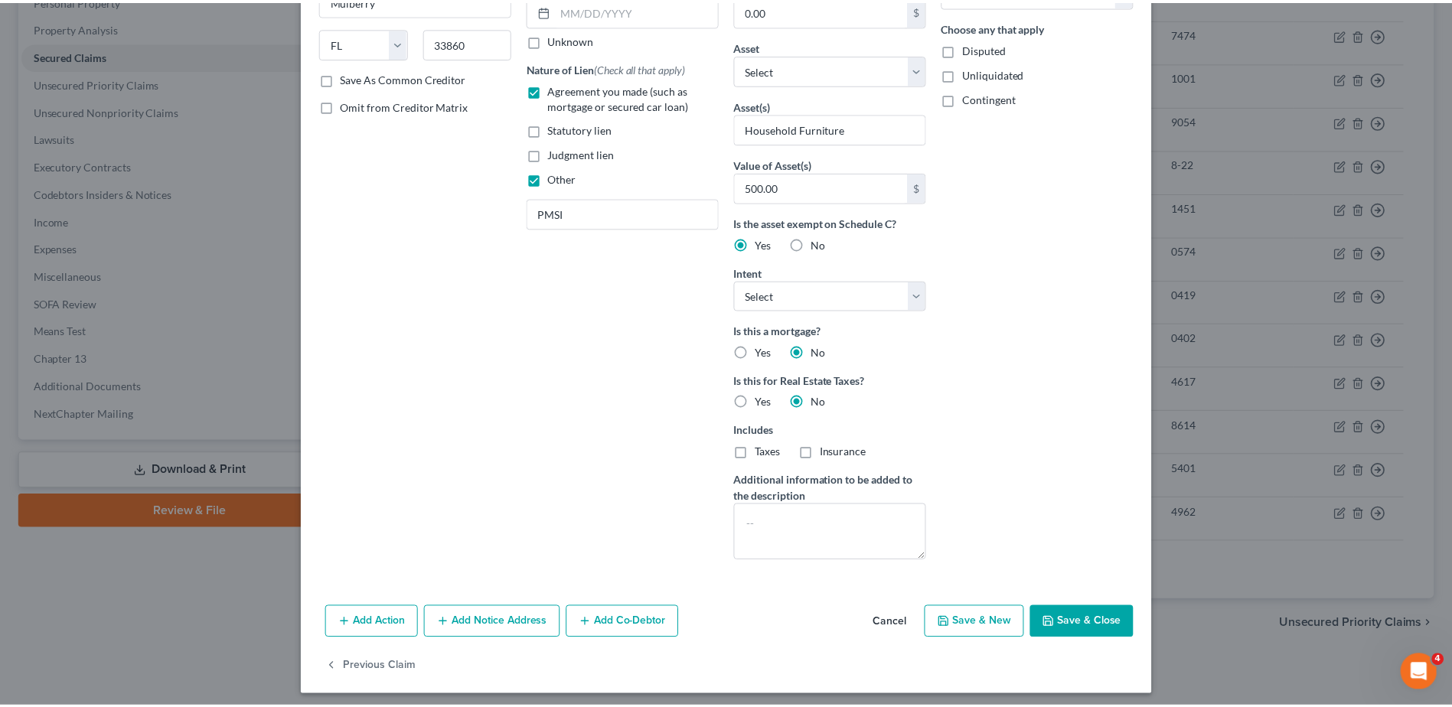
scroll to position [69, 0]
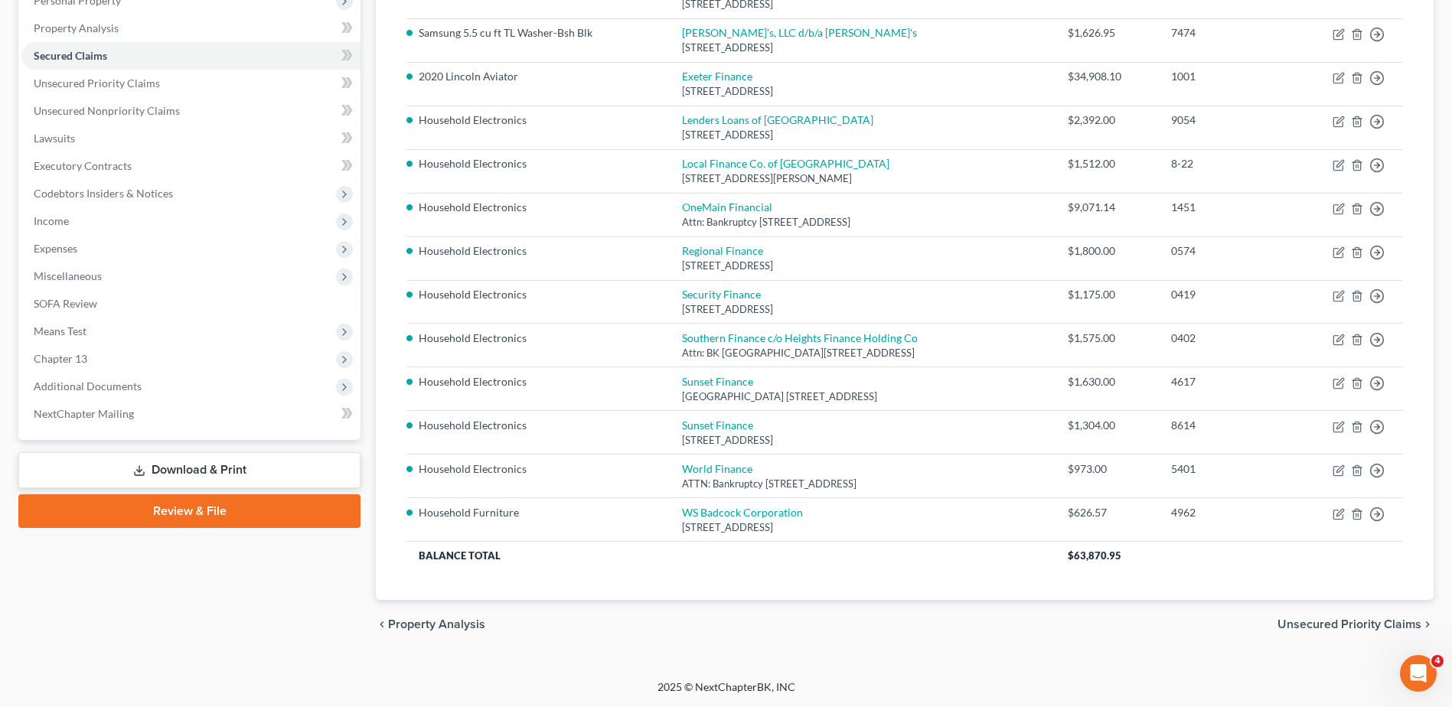
click at [136, 365] on span "Chapter 13" at bounding box center [190, 359] width 339 height 28
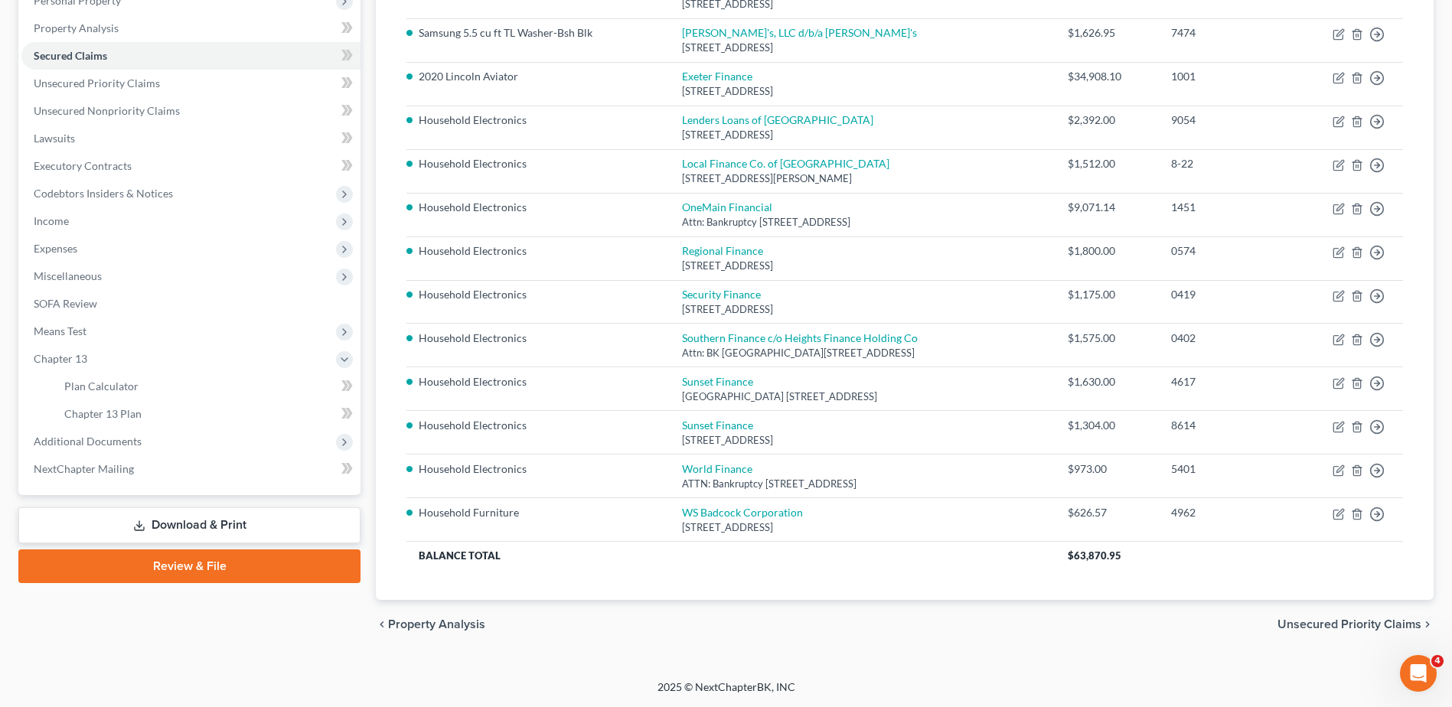
click at [120, 325] on span "Means Test" at bounding box center [190, 332] width 339 height 28
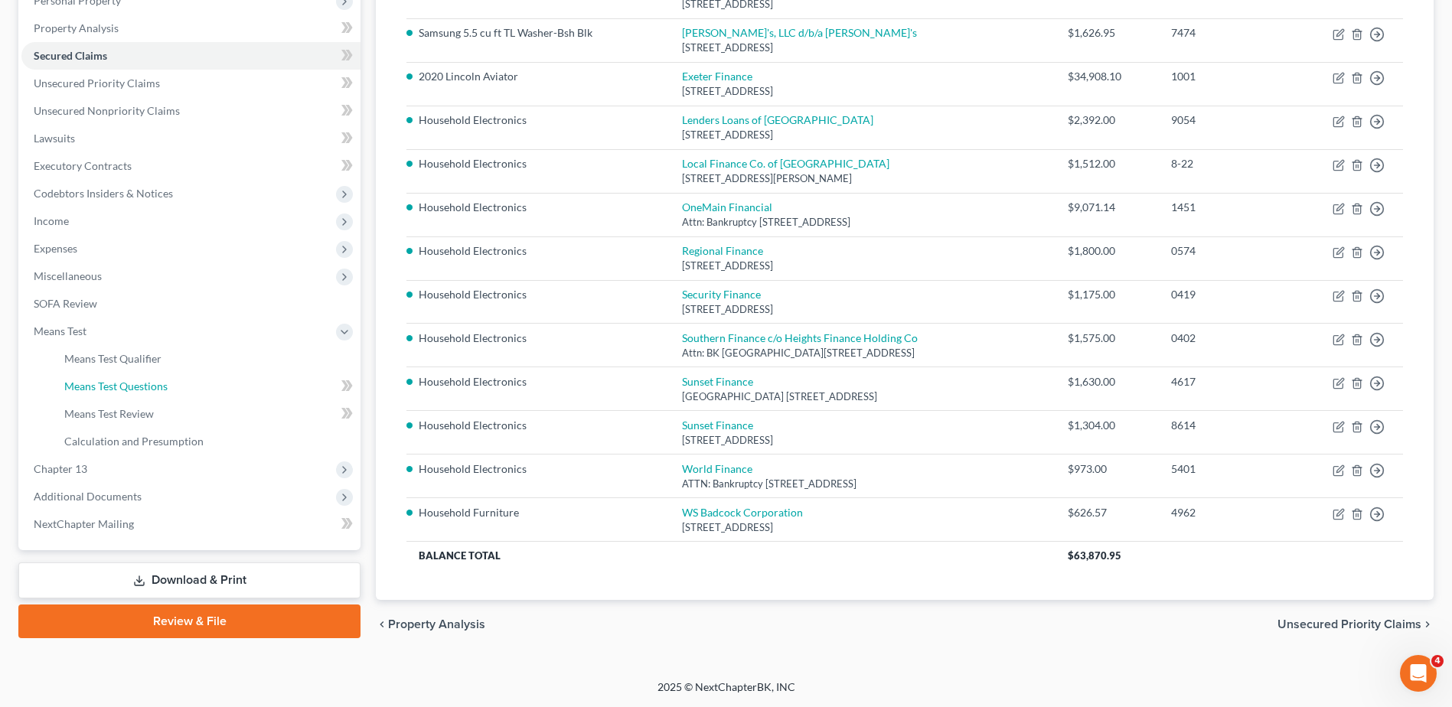
click at [136, 380] on span "Means Test Questions" at bounding box center [115, 386] width 103 height 13
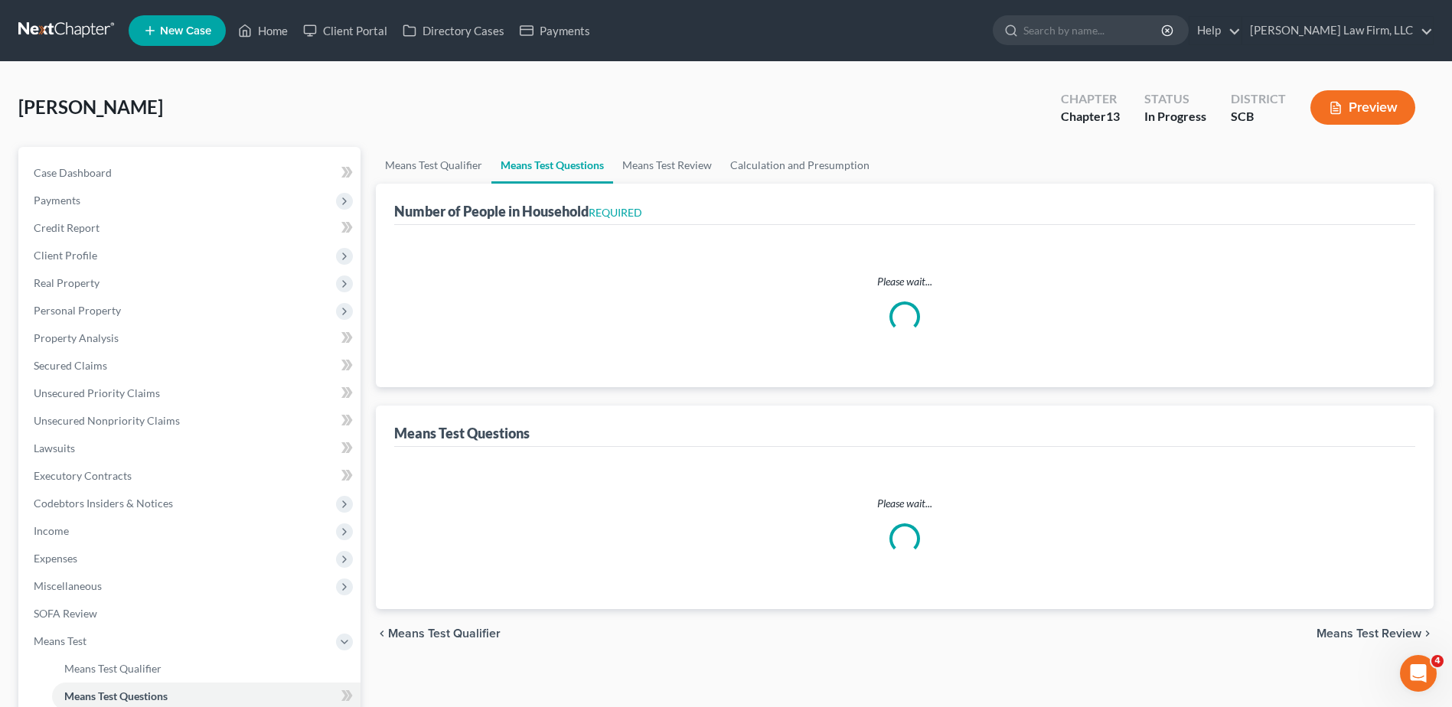
select select "1"
select select "60"
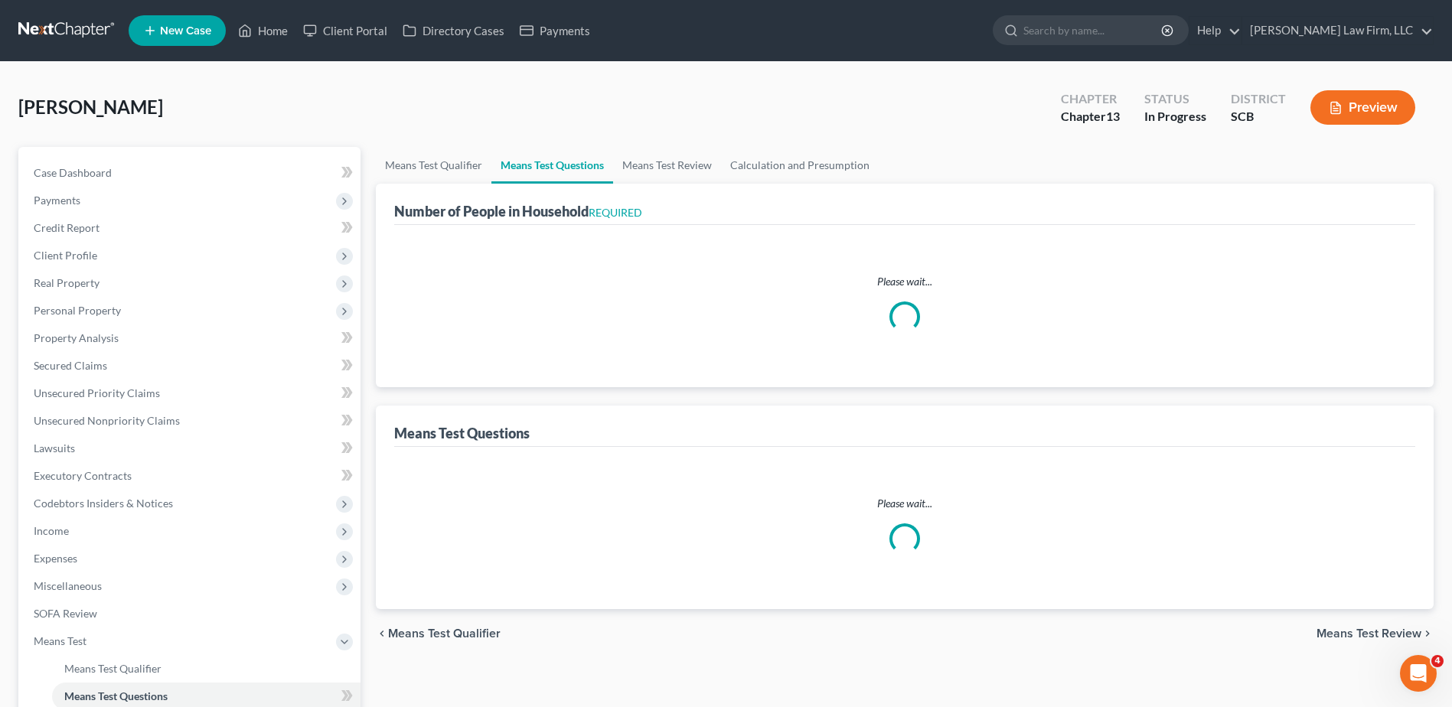
select select "60"
select select "2"
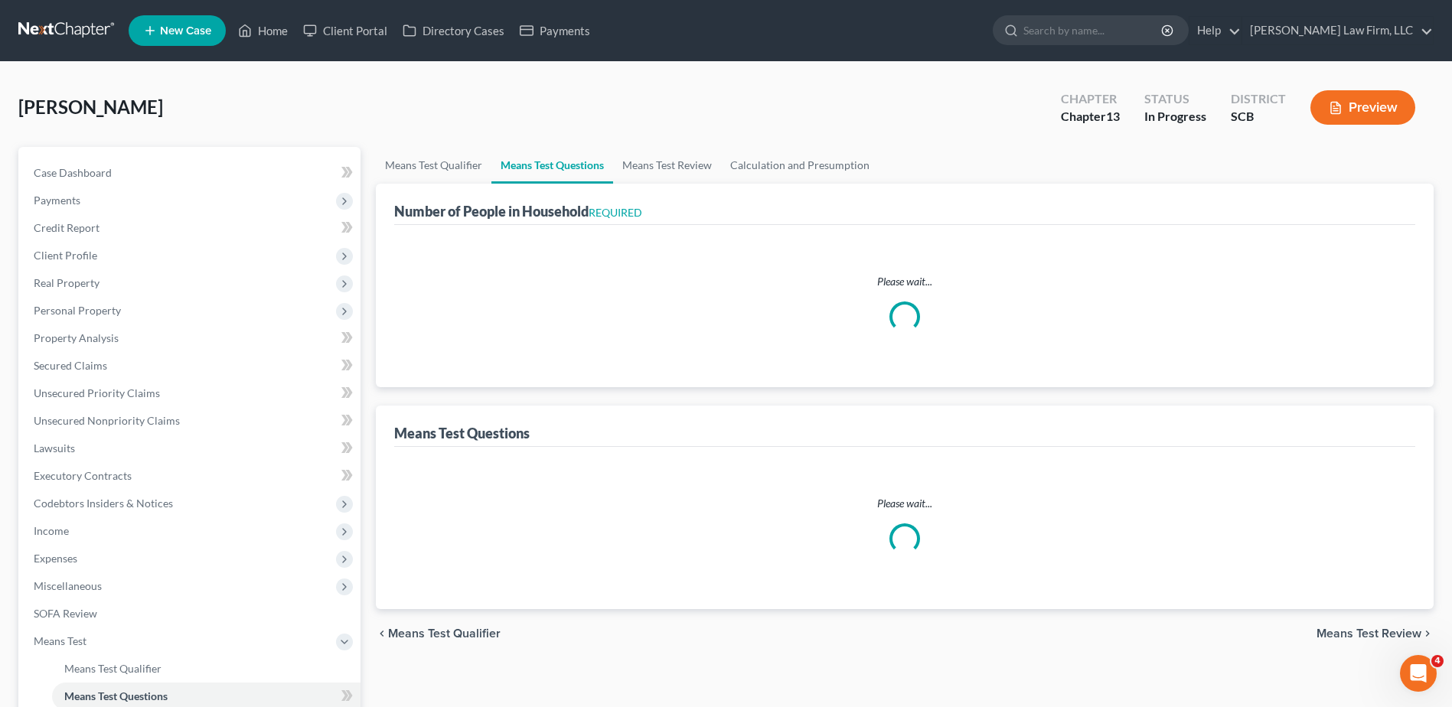
select select "60"
select select "2"
select select "60"
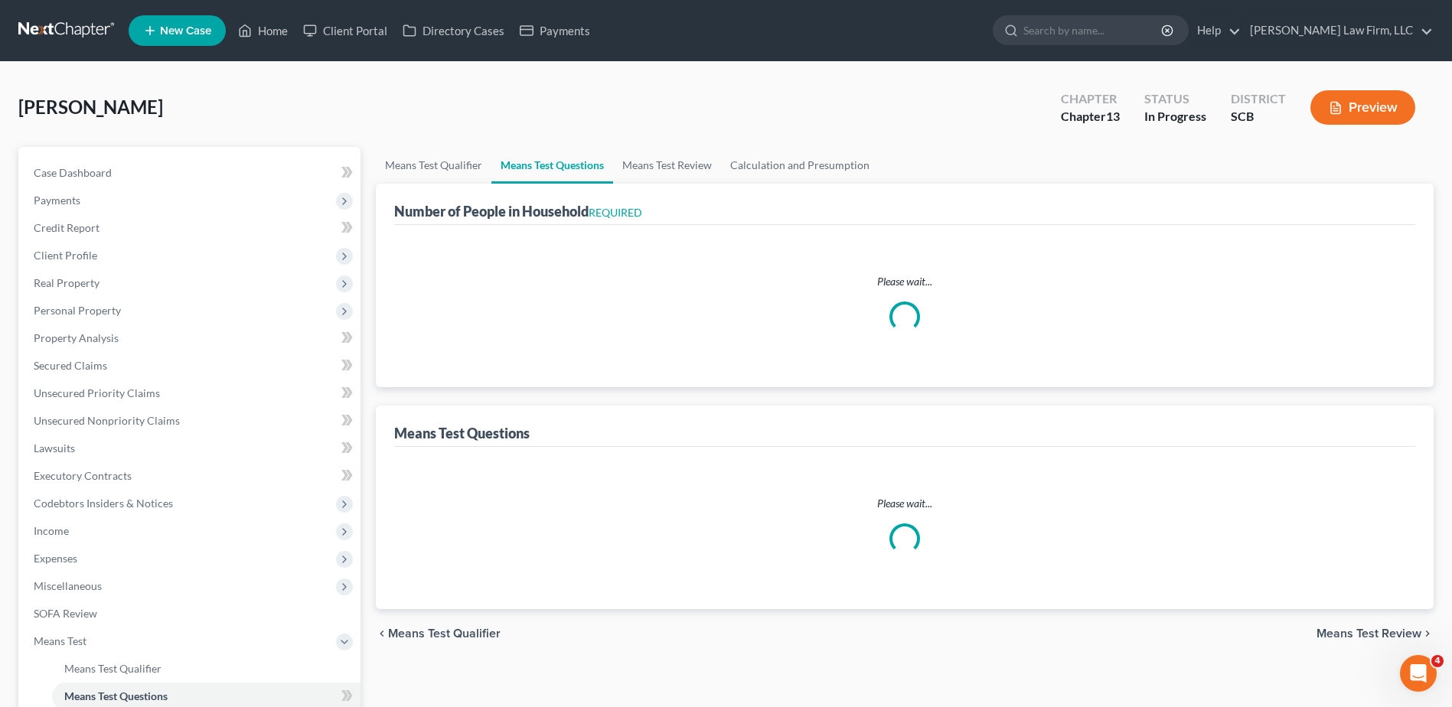
select select "60"
select select "1"
select select "2"
select select "0"
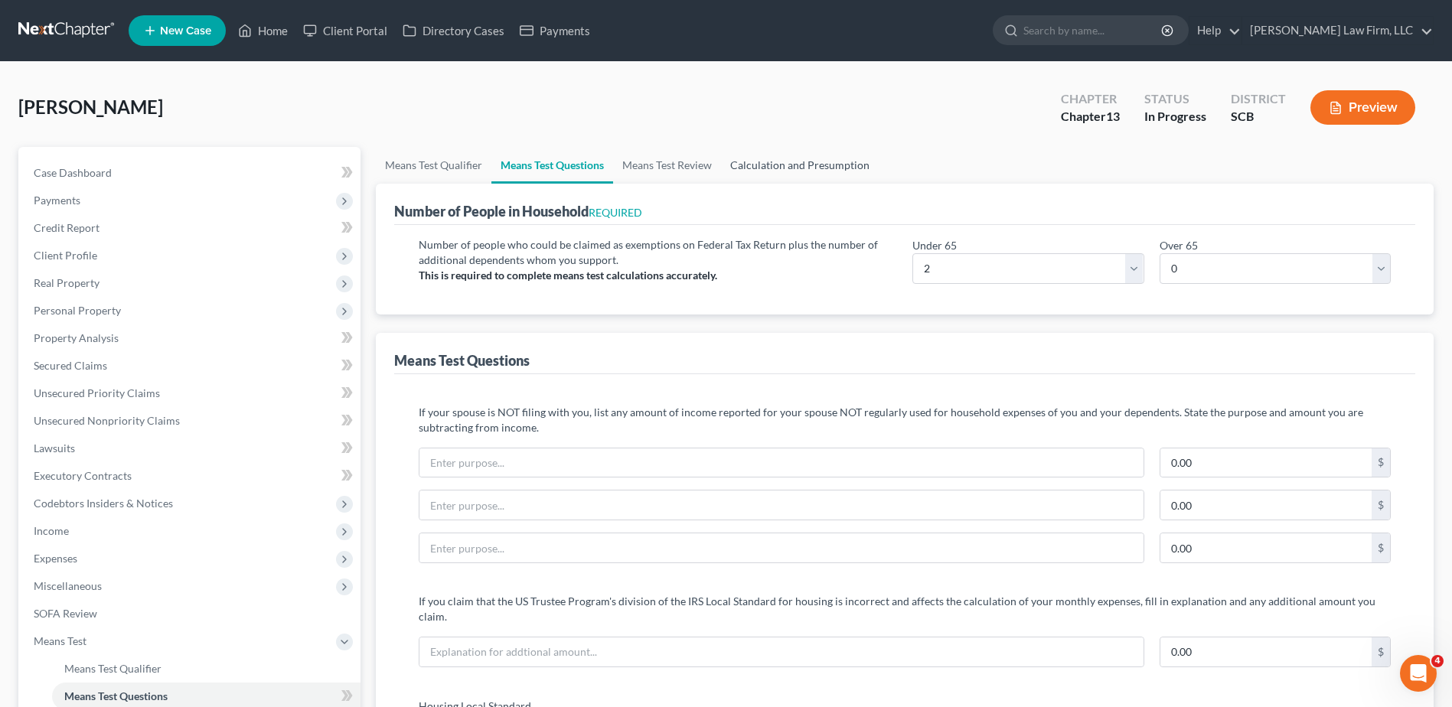
click at [814, 171] on link "Calculation and Presumption" at bounding box center [800, 165] width 158 height 37
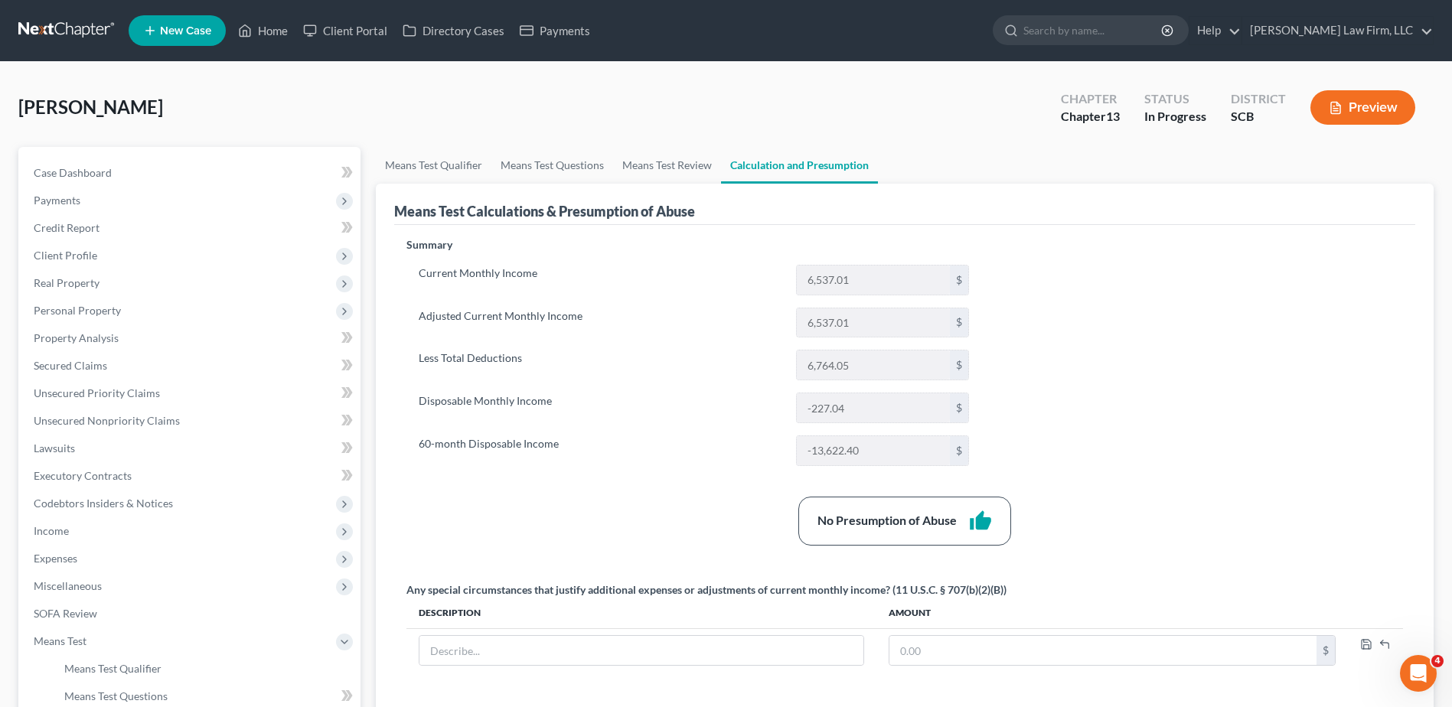
click at [136, 527] on span "Income" at bounding box center [190, 531] width 339 height 28
click at [122, 560] on span "Employment Income" at bounding box center [113, 558] width 98 height 13
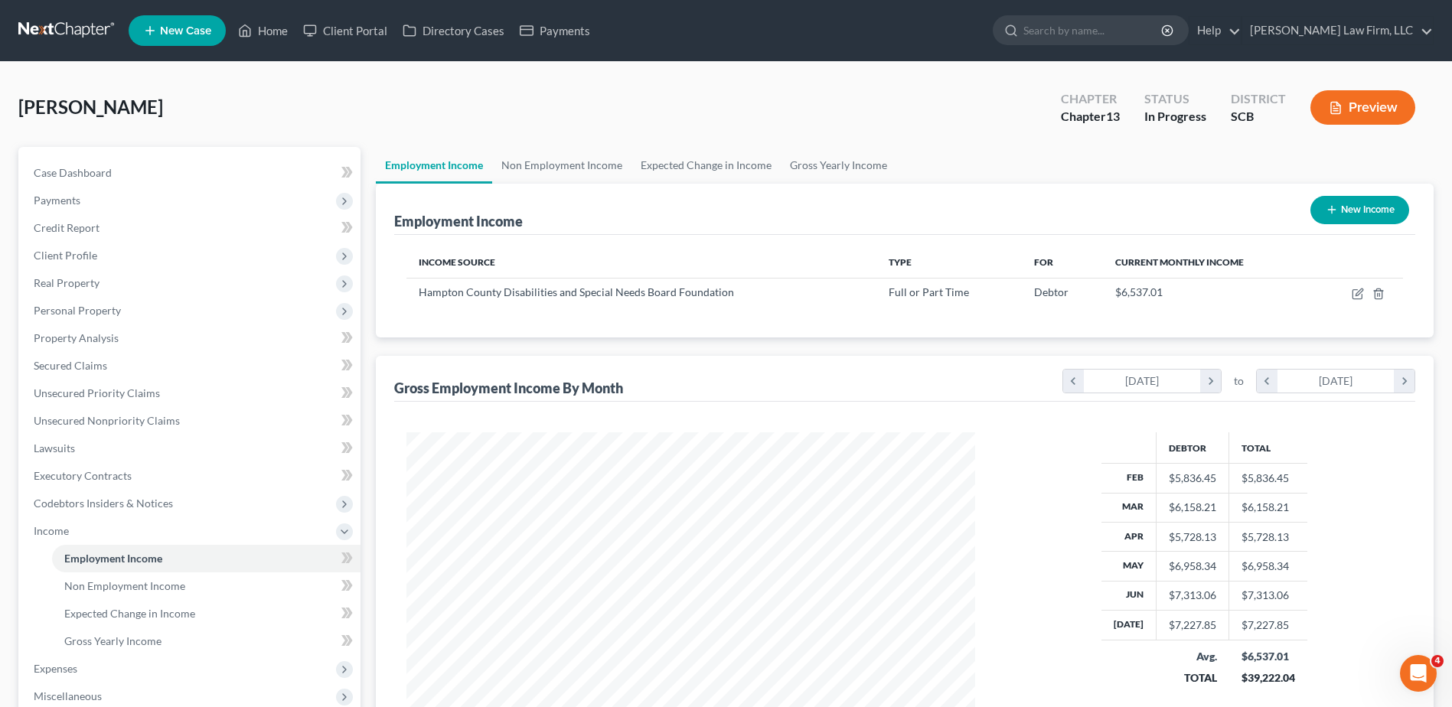
scroll to position [284, 599]
click at [81, 280] on span "Real Property" at bounding box center [67, 282] width 66 height 13
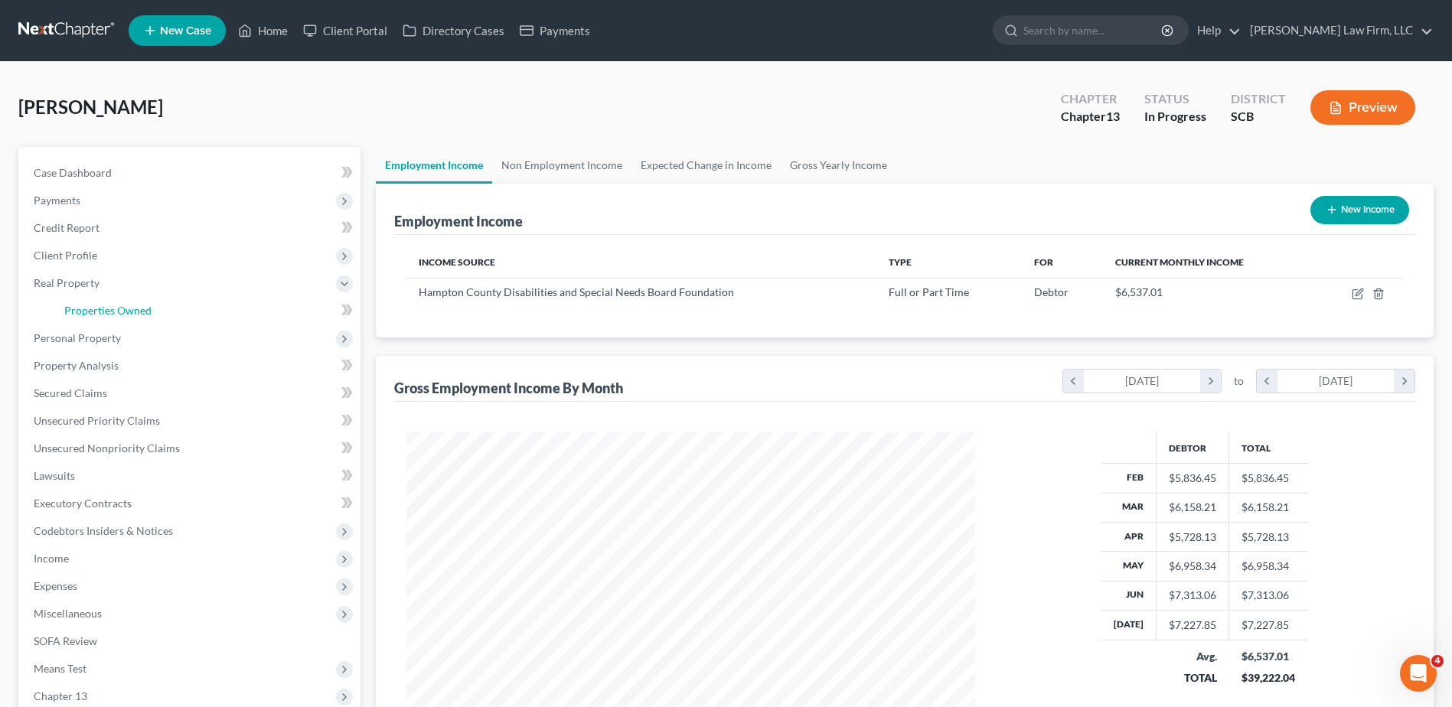
click at [82, 307] on span "Properties Owned" at bounding box center [107, 310] width 87 height 13
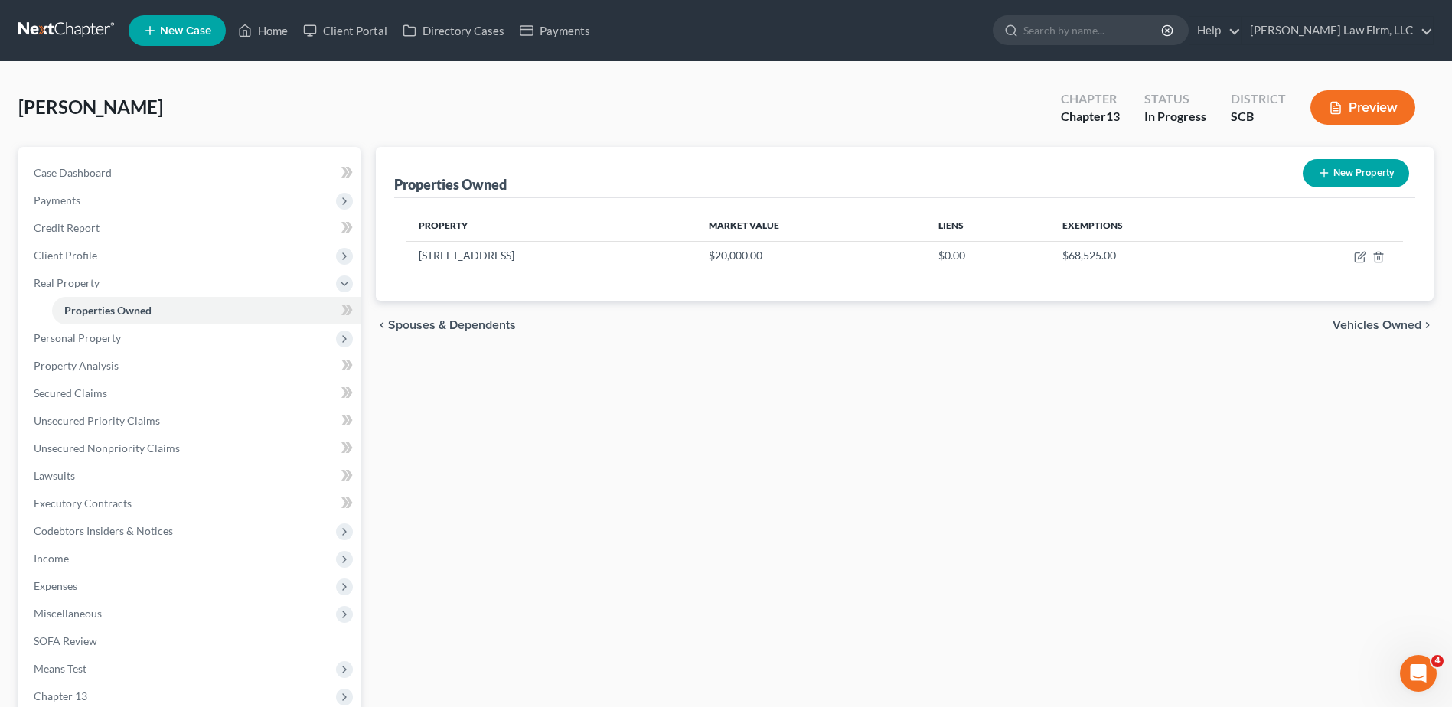
click at [83, 334] on span "Personal Property" at bounding box center [77, 337] width 87 height 13
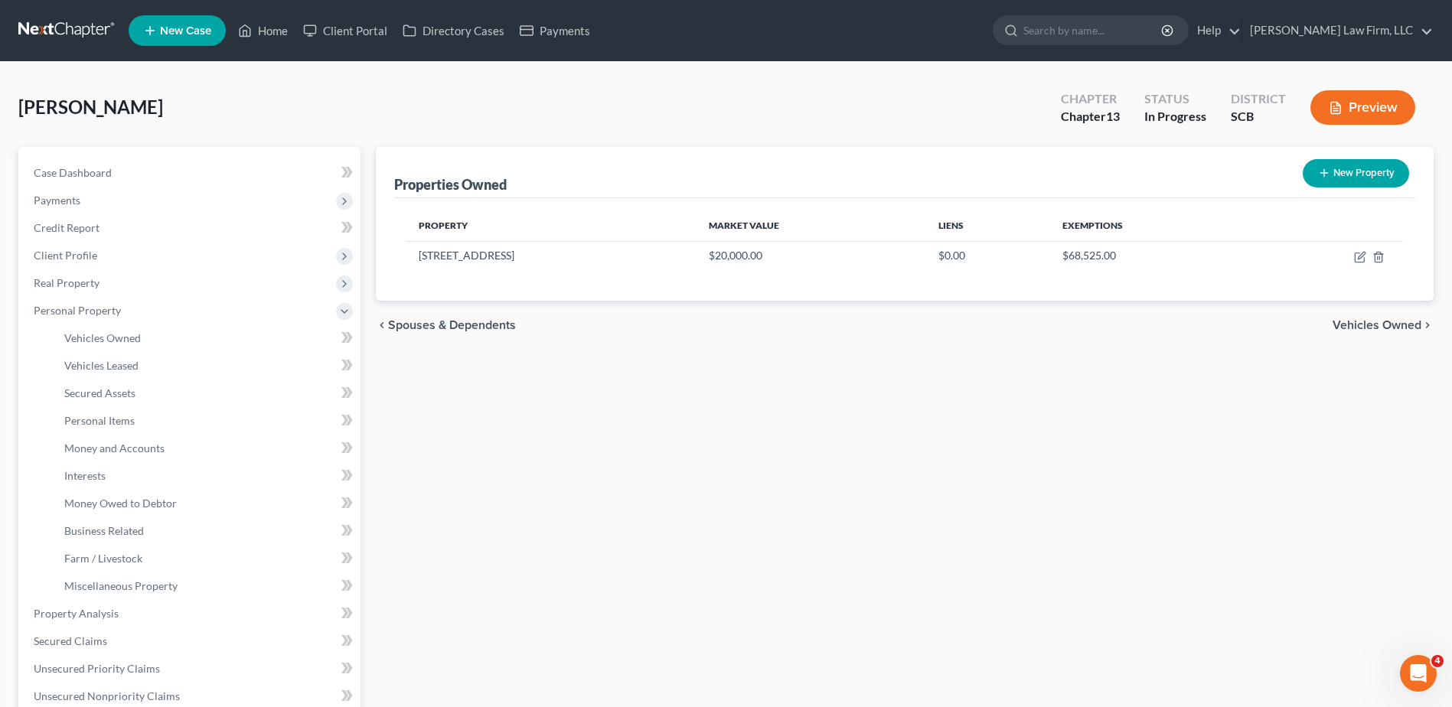
click at [81, 247] on span "Client Profile" at bounding box center [190, 256] width 339 height 28
click at [116, 428] on link "Spouses & Dependents" at bounding box center [206, 421] width 308 height 28
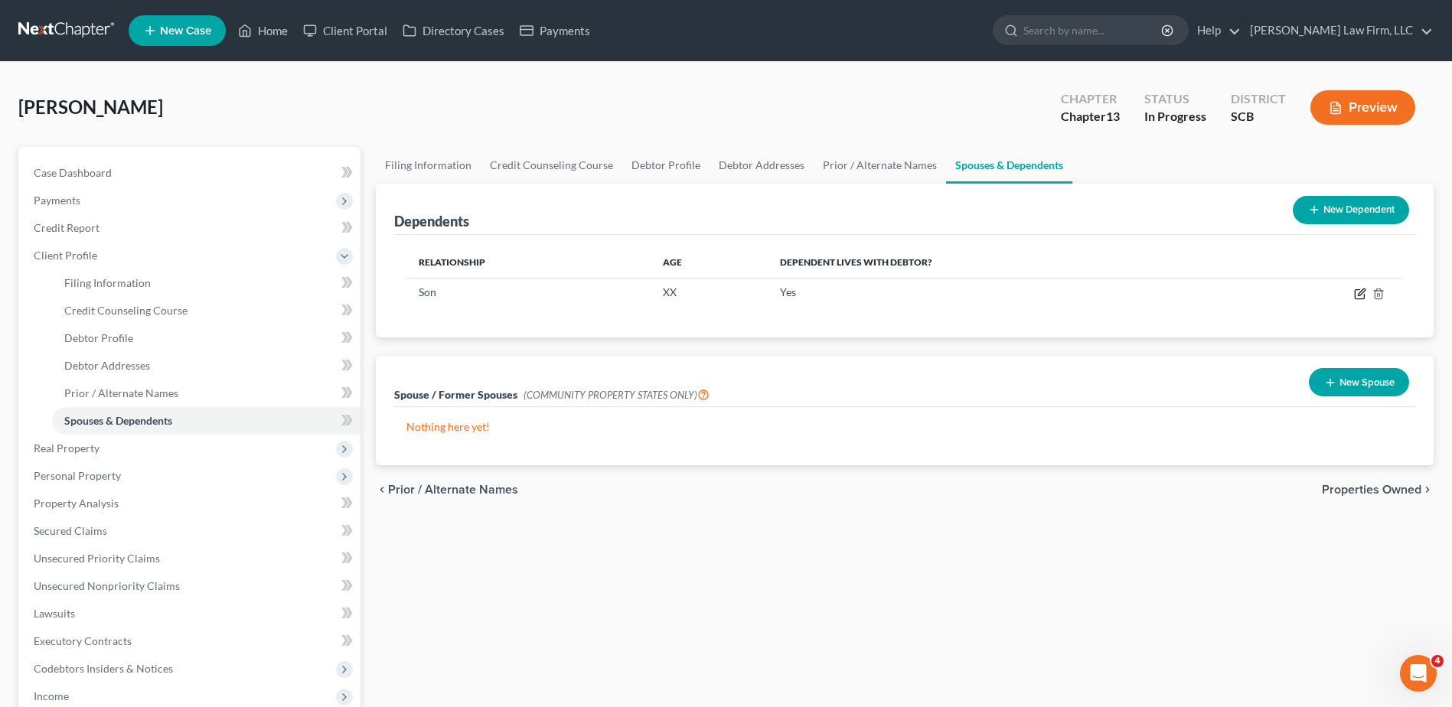
click at [1359, 294] on icon "button" at bounding box center [1361, 292] width 7 height 7
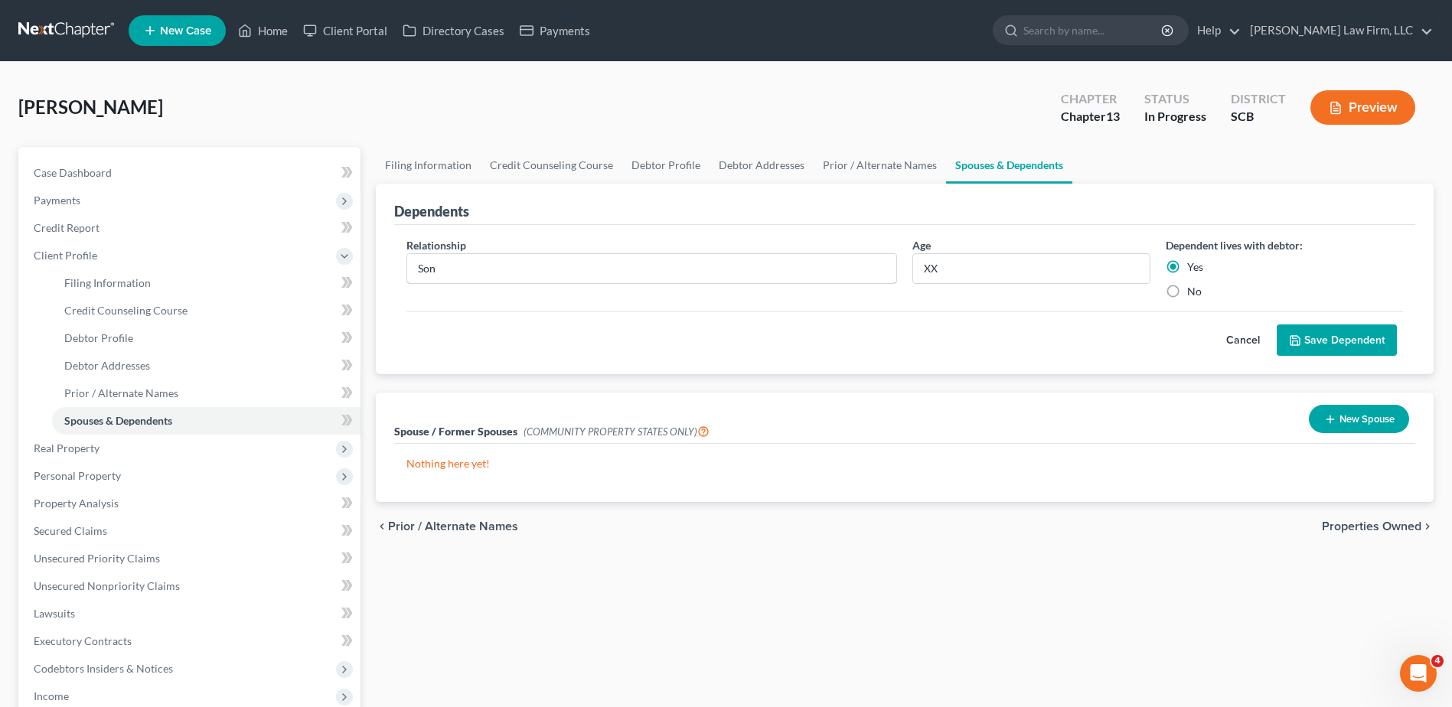
click at [542, 268] on input "Son" at bounding box center [651, 268] width 489 height 29
type input "Nephew"
type input "39"
click at [1373, 348] on button "Save Dependent" at bounding box center [1337, 341] width 120 height 32
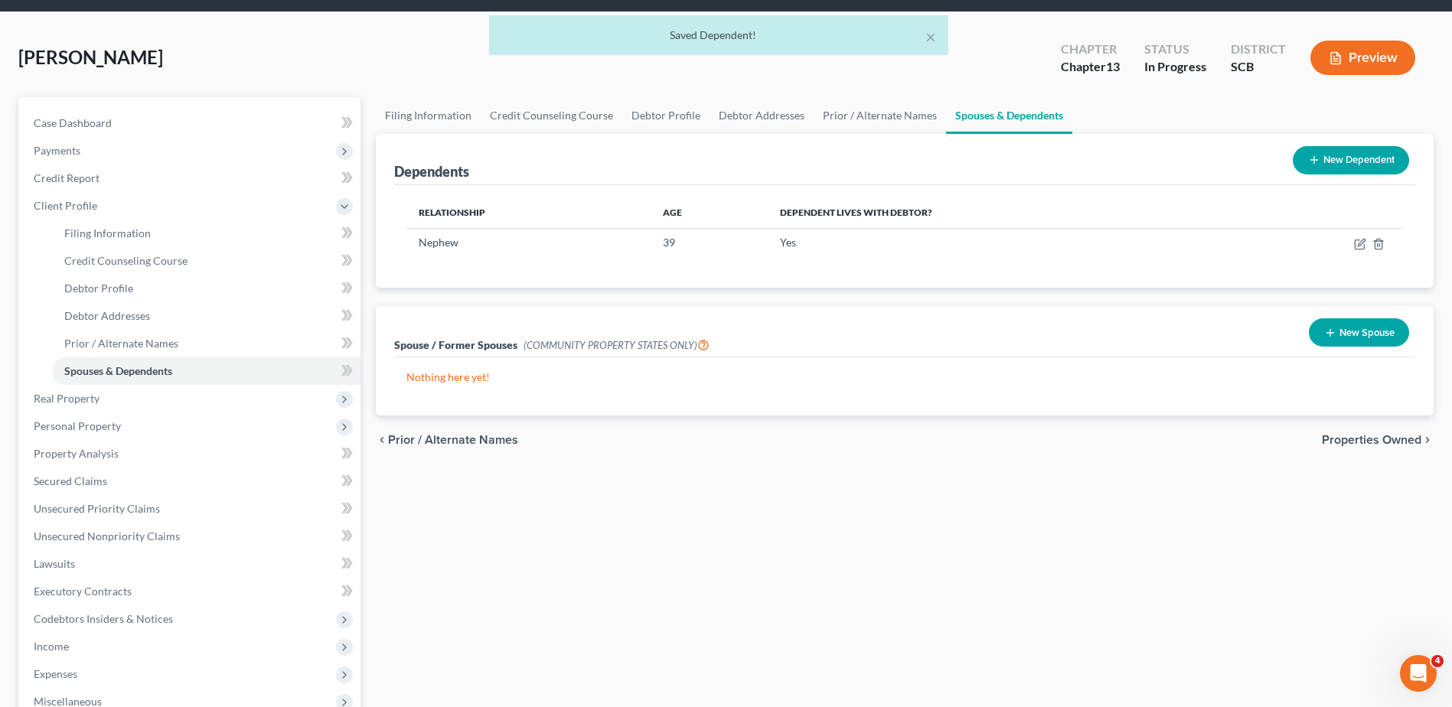
scroll to position [77, 0]
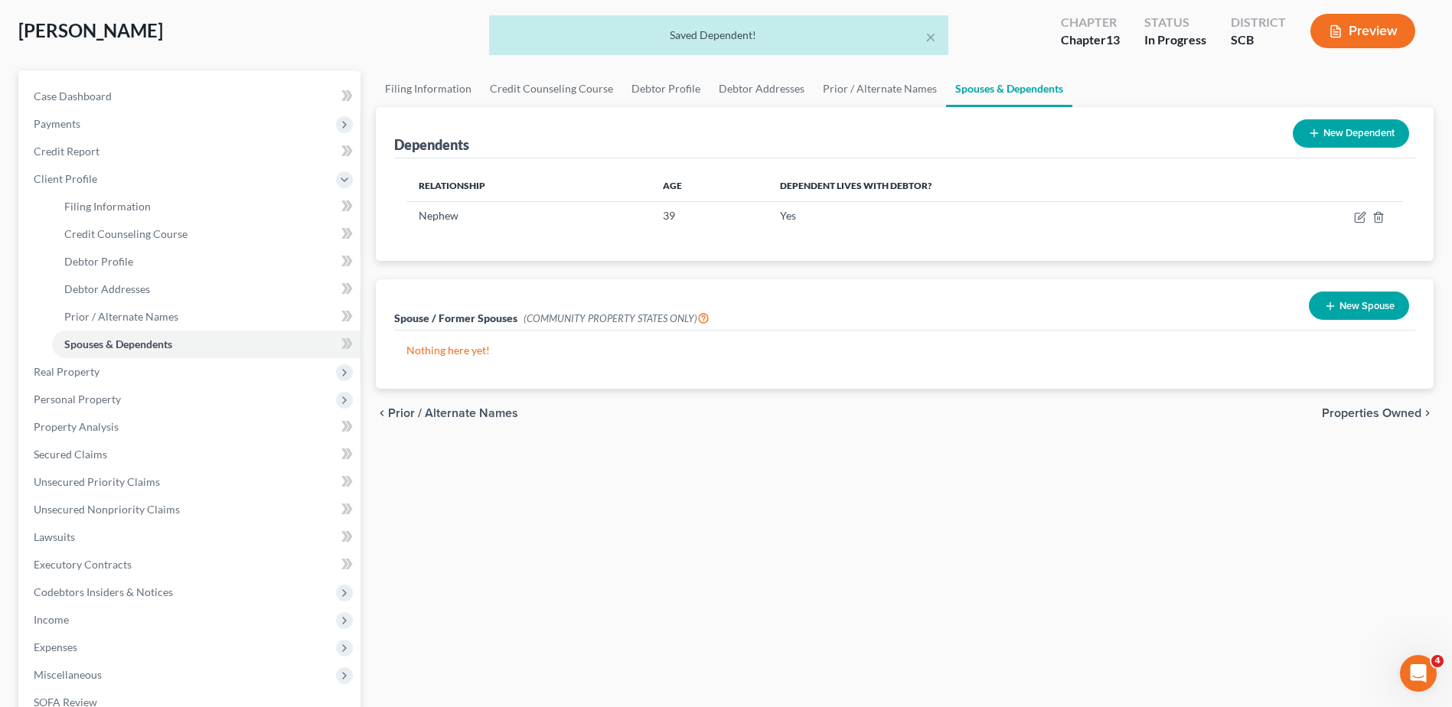
click at [101, 625] on span "Income" at bounding box center [190, 620] width 339 height 28
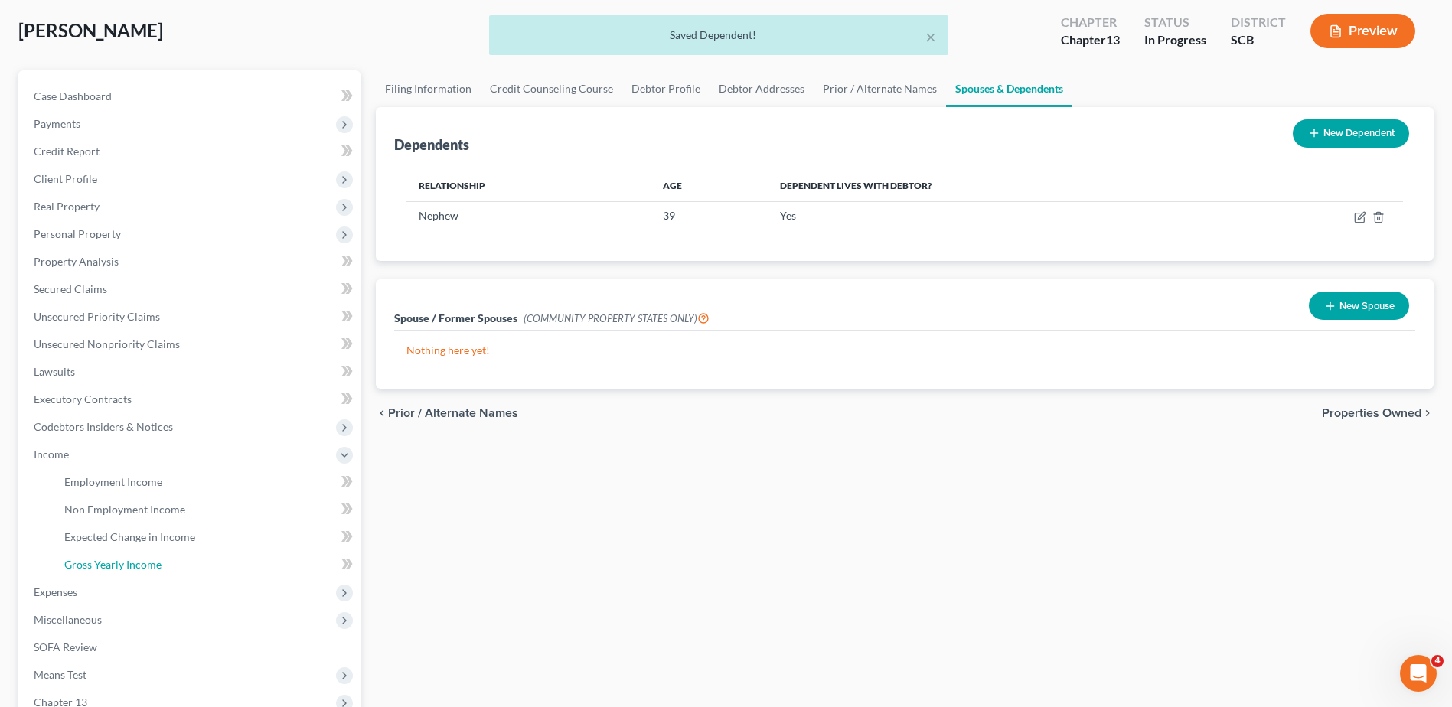
click at [120, 566] on span "Gross Yearly Income" at bounding box center [112, 564] width 97 height 13
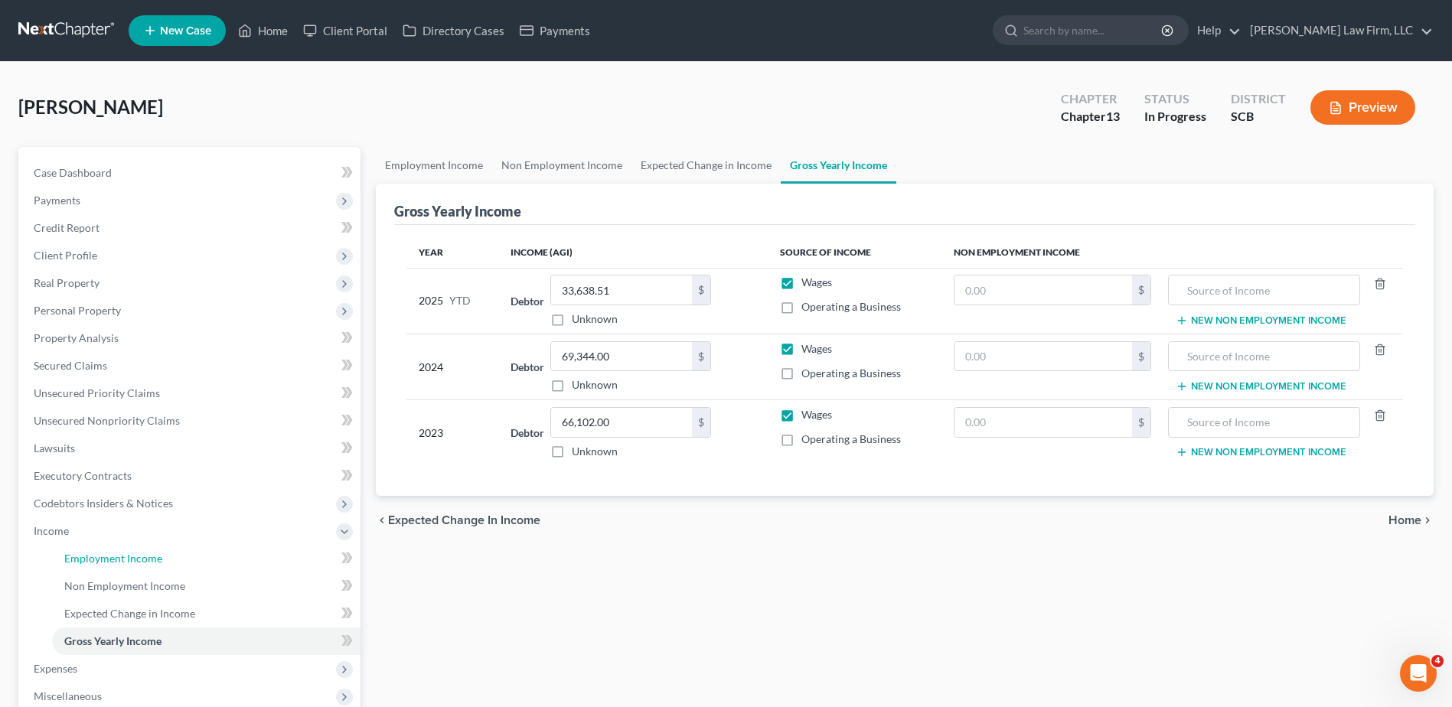
click at [130, 561] on span "Employment Income" at bounding box center [113, 558] width 98 height 13
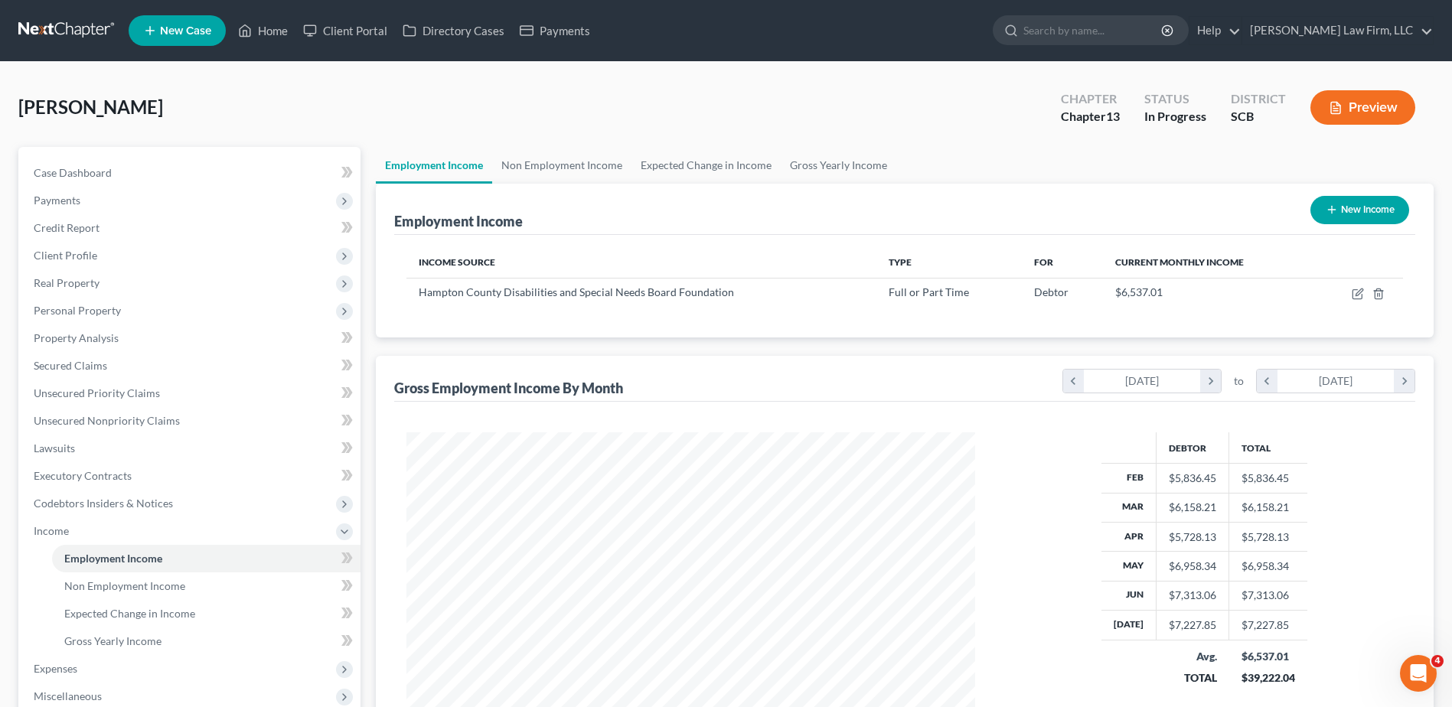
scroll to position [284, 599]
click at [723, 161] on link "Expected Change in Income" at bounding box center [705, 165] width 149 height 37
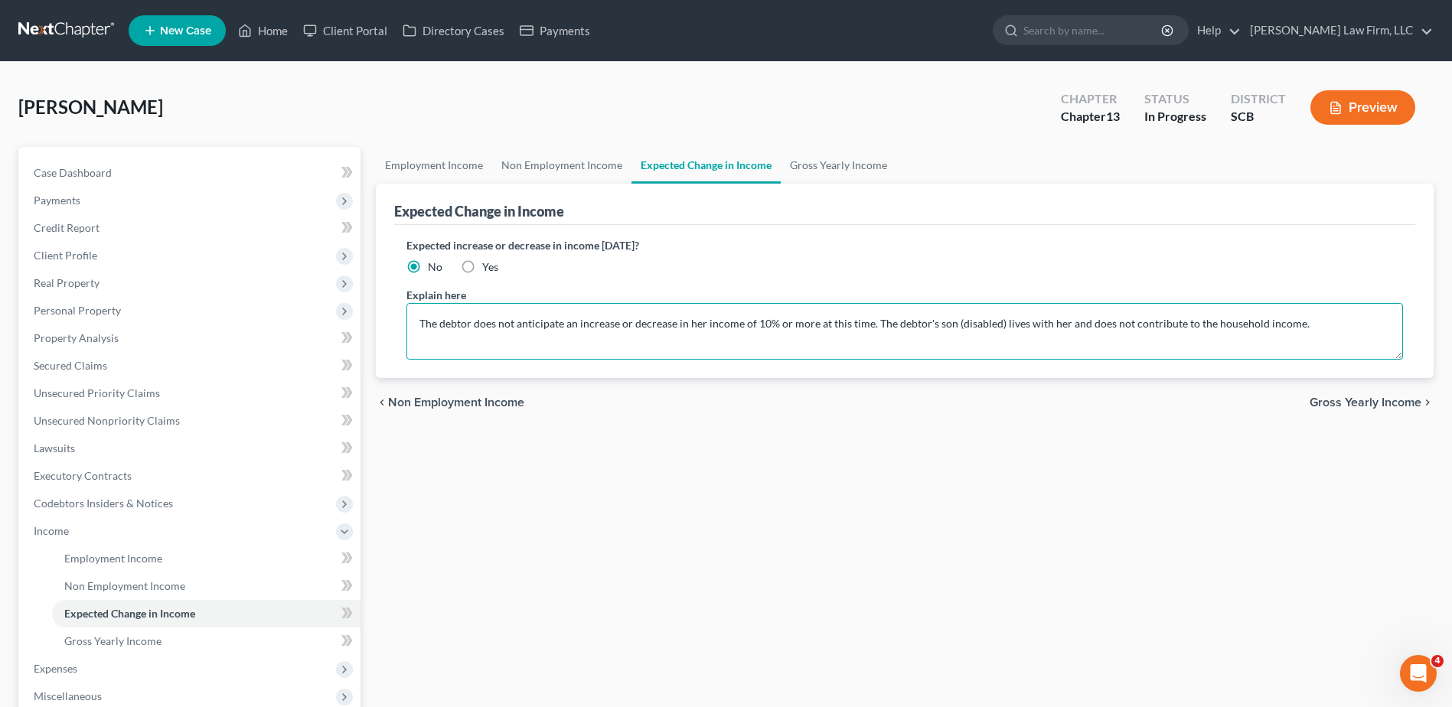
drag, startPoint x: 997, startPoint y: 324, endPoint x: 932, endPoint y: 325, distance: 64.3
click at [932, 325] on textarea "The debtor does not anticipate an increase or decrease in her income of 10% or …" at bounding box center [904, 331] width 997 height 57
drag, startPoint x: 1276, startPoint y: 322, endPoint x: 1057, endPoint y: 329, distance: 219.0
click at [1057, 329] on textarea "The debtor does not anticipate an increase or decrease in her income of 10% or …" at bounding box center [904, 331] width 997 height 57
type textarea "The debtor does not anticipate an increase or decrease in her income of 10% or …"
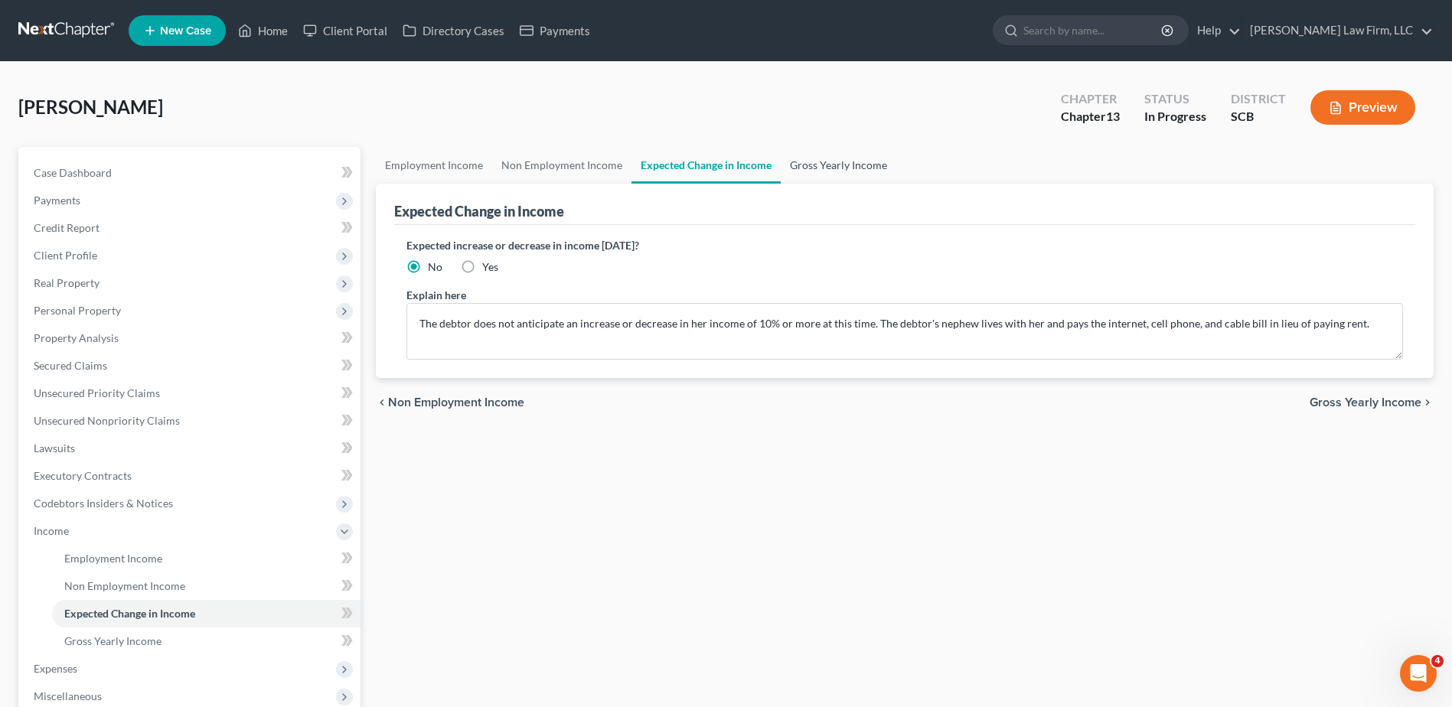
click at [827, 164] on link "Gross Yearly Income" at bounding box center [839, 165] width 116 height 37
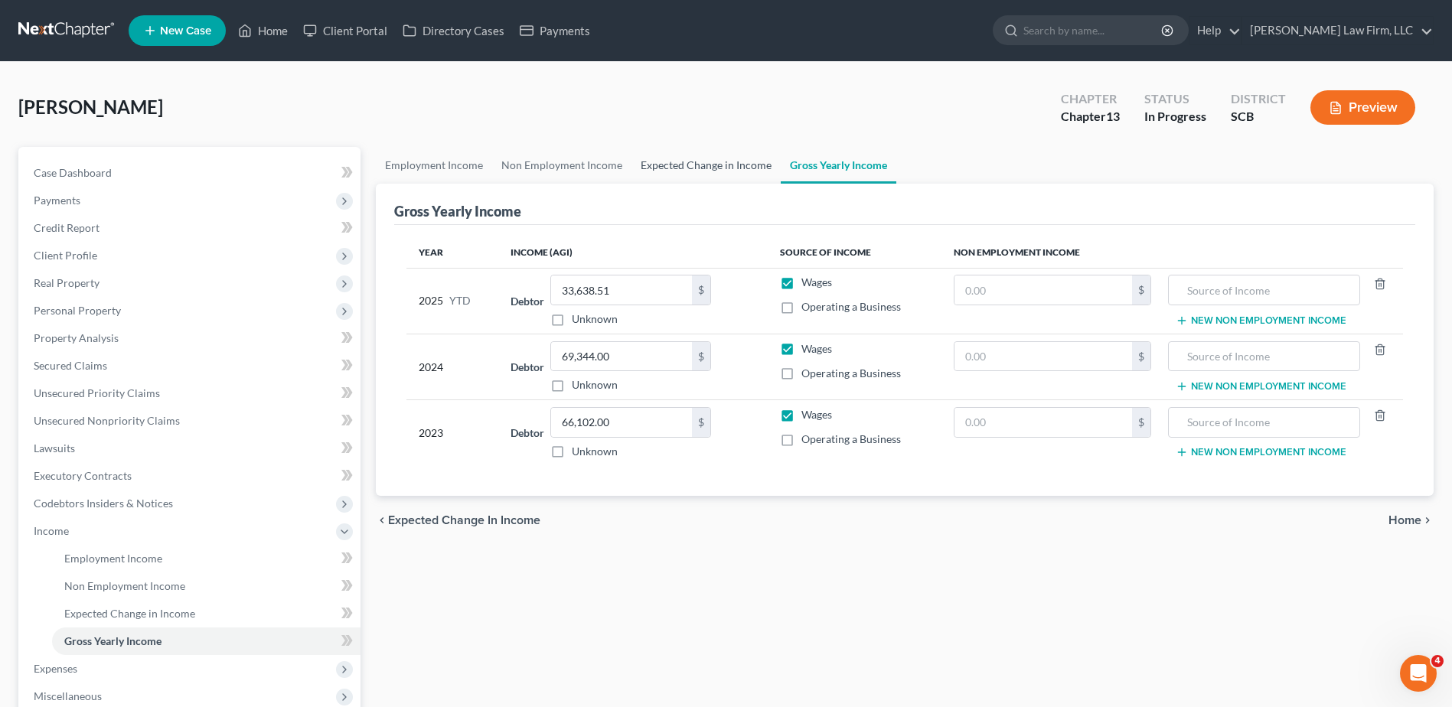
click at [757, 170] on link "Expected Change in Income" at bounding box center [705, 165] width 149 height 37
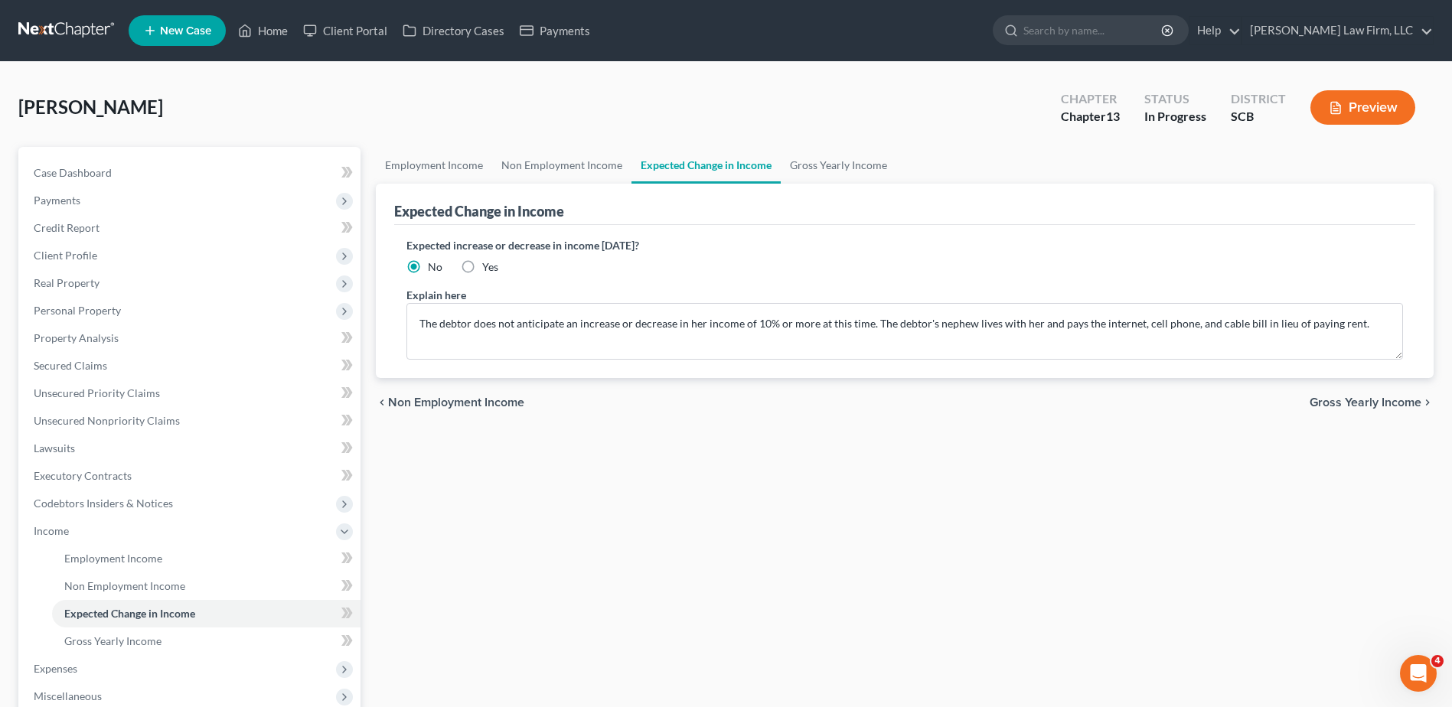
scroll to position [77, 0]
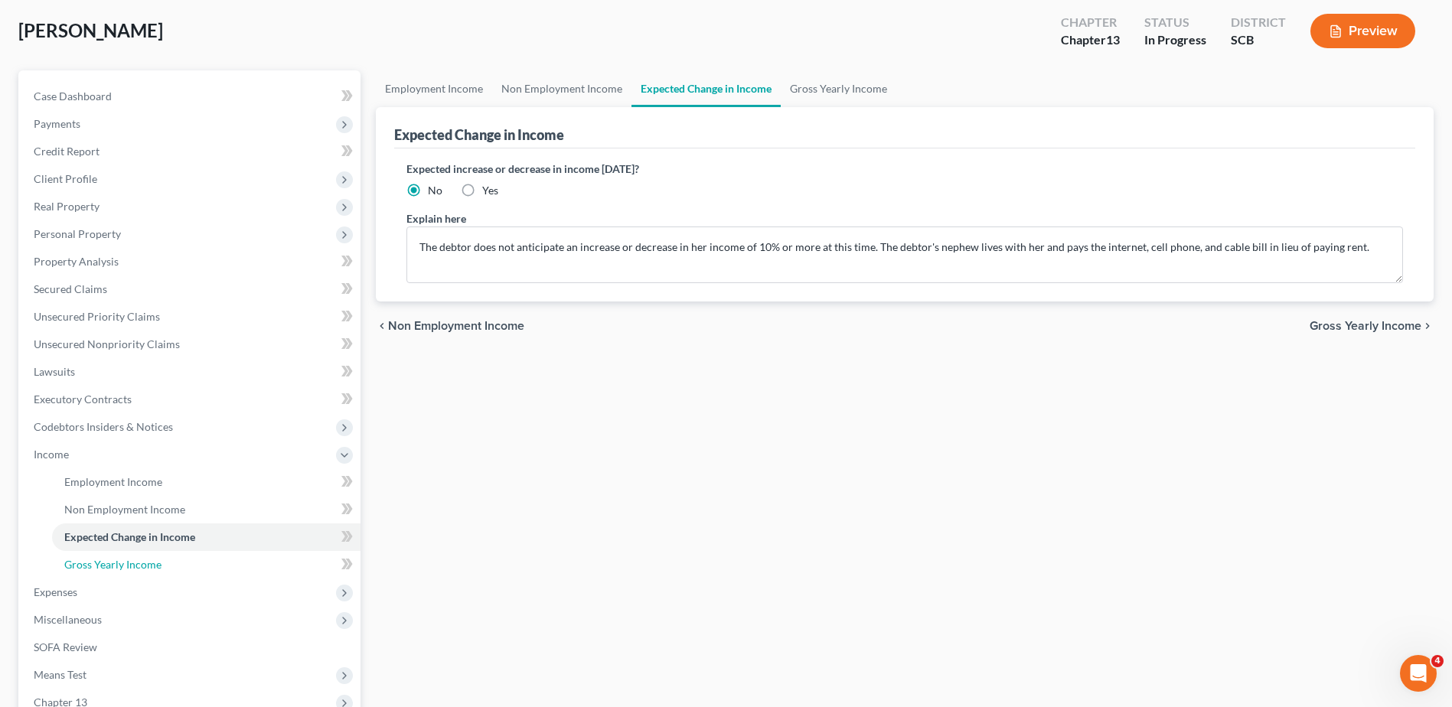
click at [191, 564] on link "Gross Yearly Income" at bounding box center [206, 565] width 308 height 28
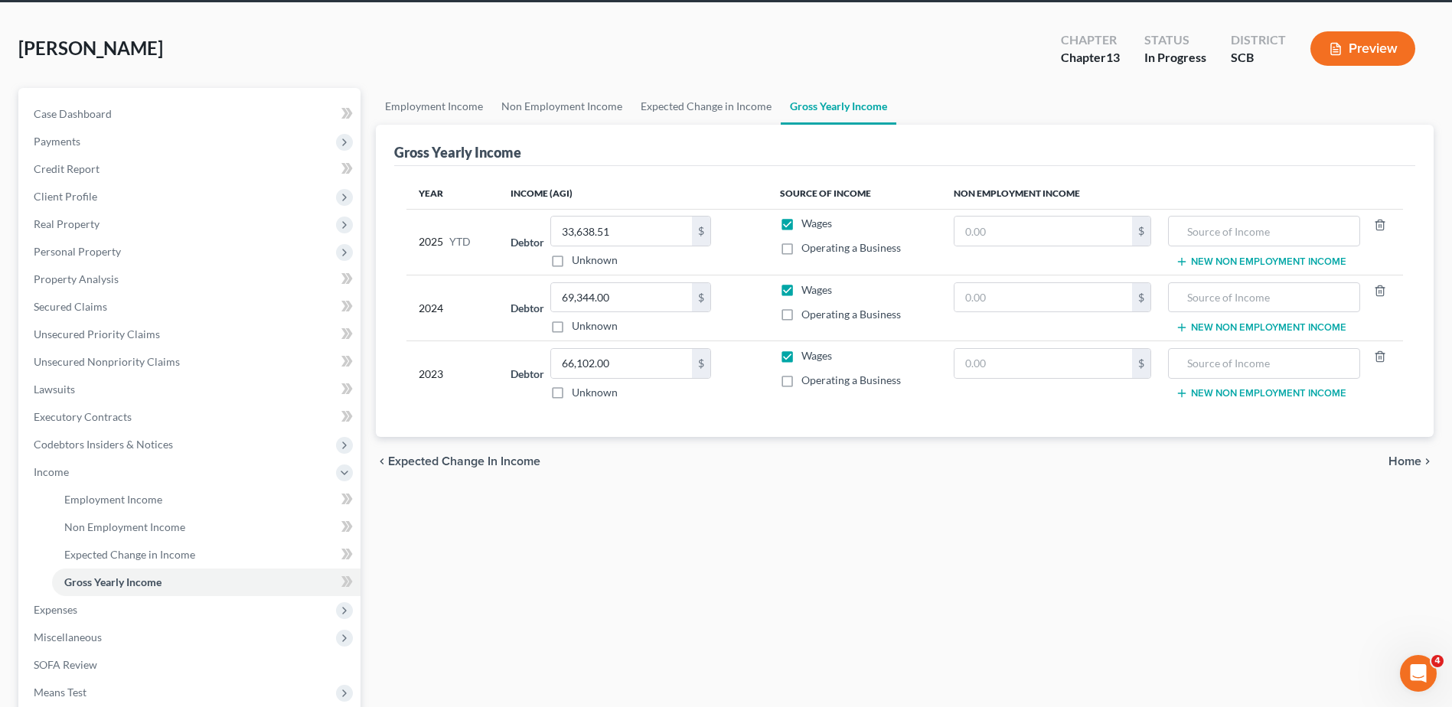
scroll to position [153, 0]
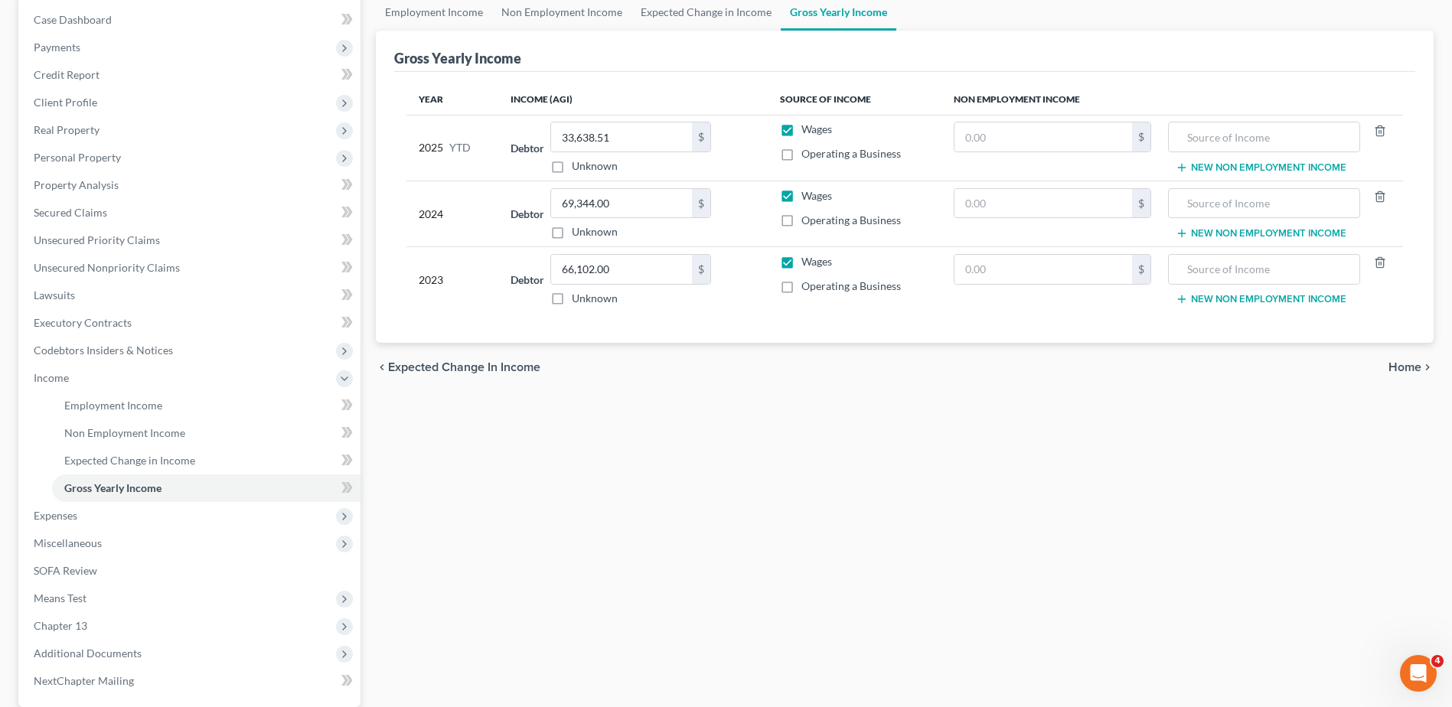
click at [91, 513] on span "Expenses" at bounding box center [190, 516] width 339 height 28
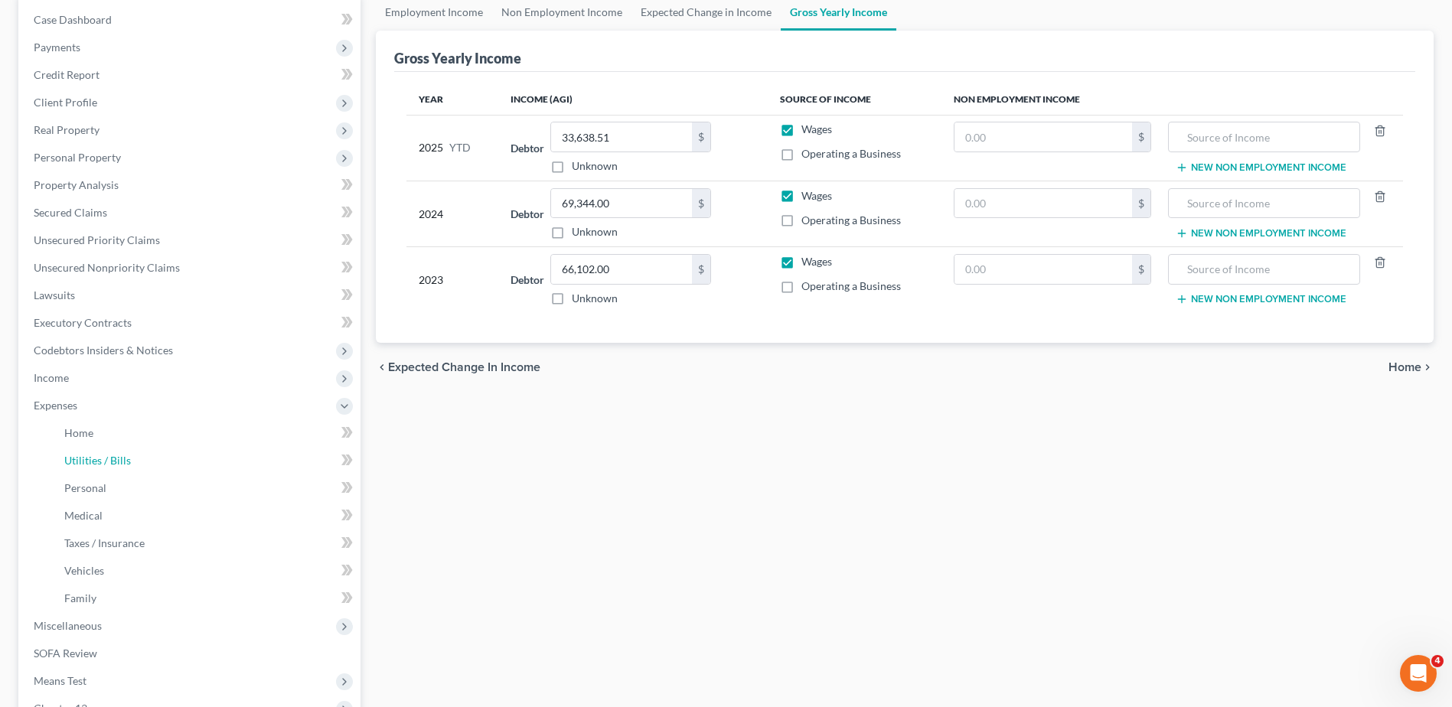
click at [117, 463] on span "Utilities / Bills" at bounding box center [97, 460] width 67 height 13
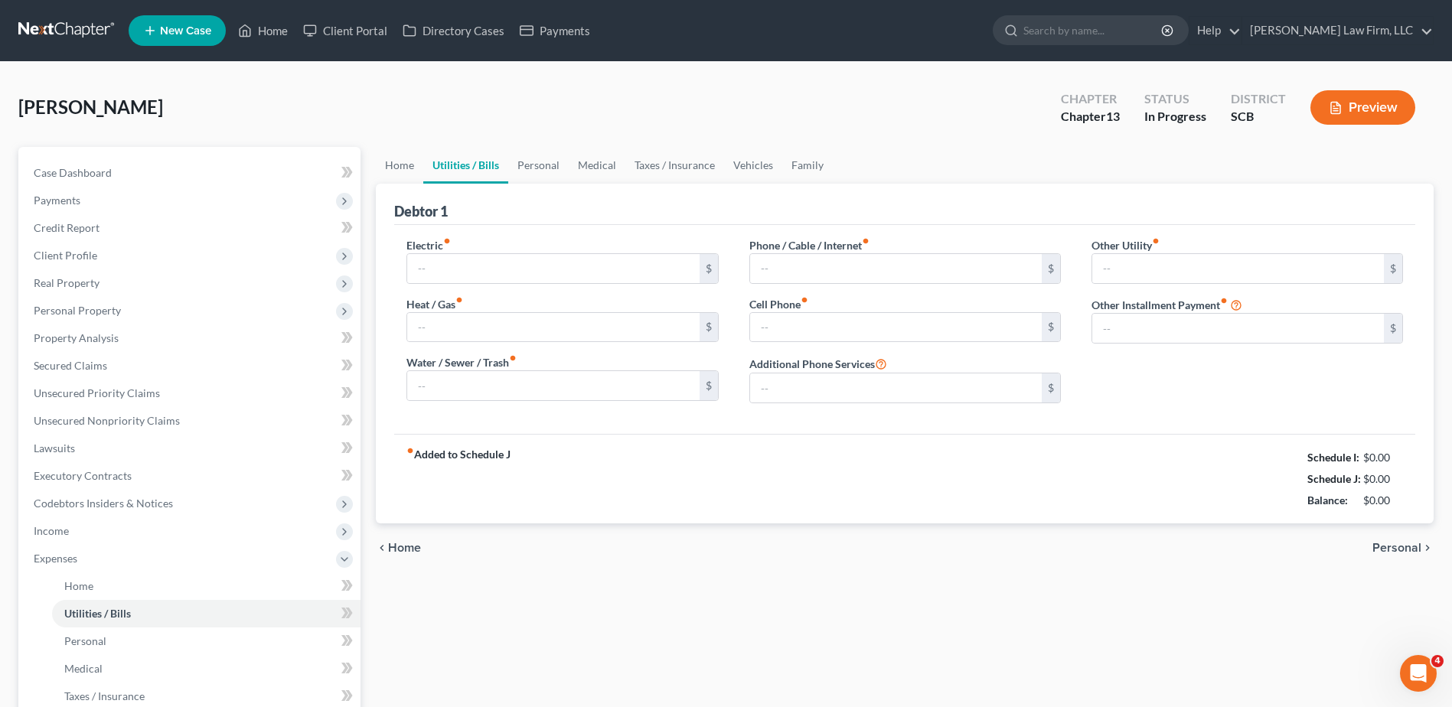
type input "330.00"
type input "0.00"
type input "100.00"
type input "0.00"
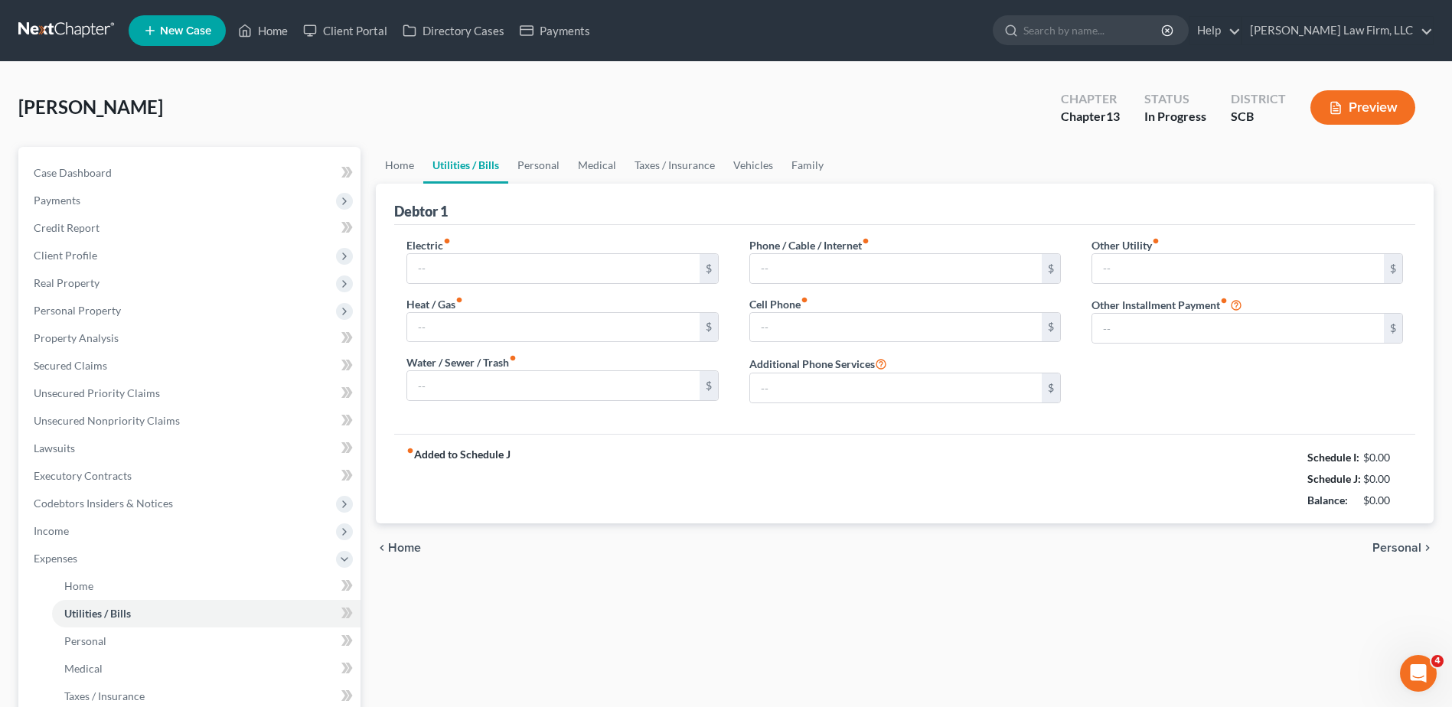
type input "0.00"
click at [893, 269] on input "100.00" at bounding box center [896, 268] width 292 height 29
click at [911, 227] on div "Electric fiber_manual_record 330.00 $ Heat / Gas fiber_manual_record 0.00 $ Wat…" at bounding box center [904, 329] width 1021 height 209
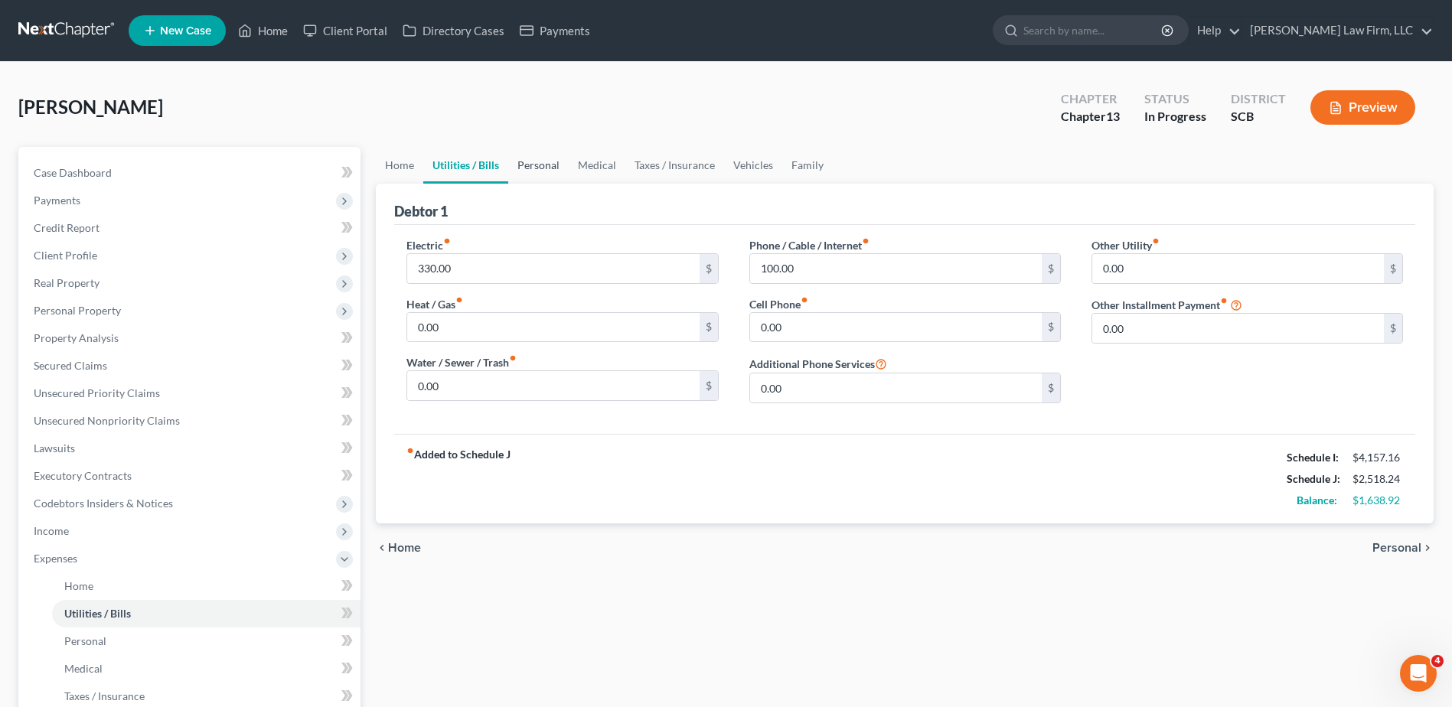
click at [534, 168] on link "Personal" at bounding box center [538, 165] width 60 height 37
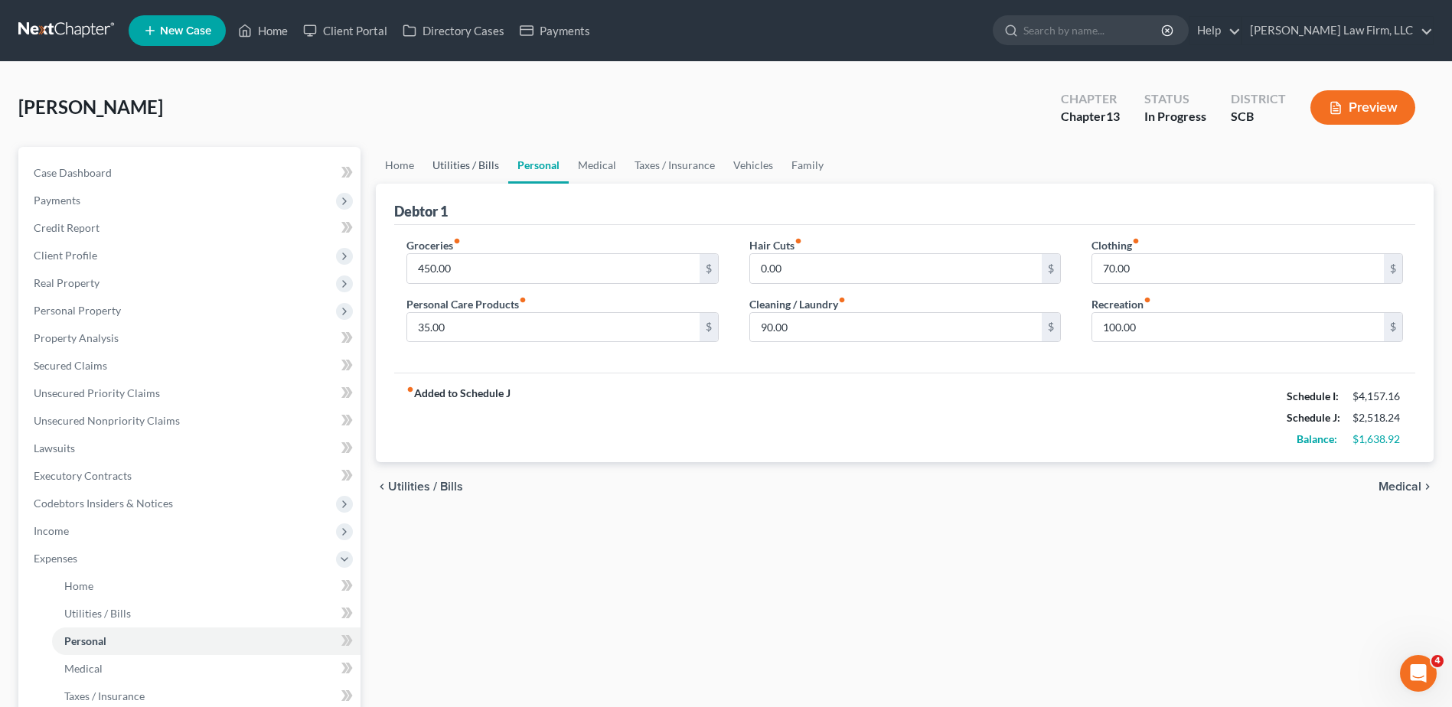
click at [476, 162] on link "Utilities / Bills" at bounding box center [465, 165] width 85 height 37
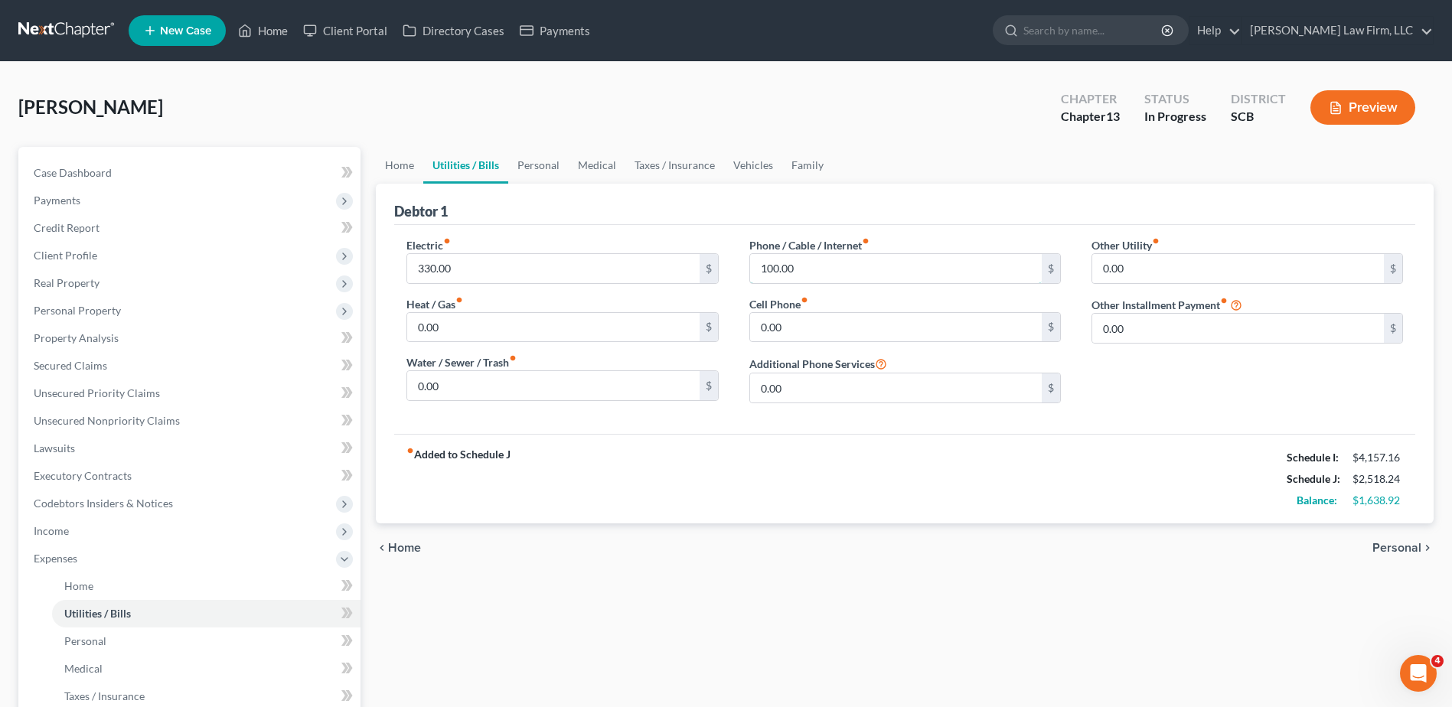
click at [925, 274] on input "100.00" at bounding box center [896, 268] width 292 height 29
type input "0.00"
click at [808, 174] on link "Family" at bounding box center [807, 165] width 51 height 37
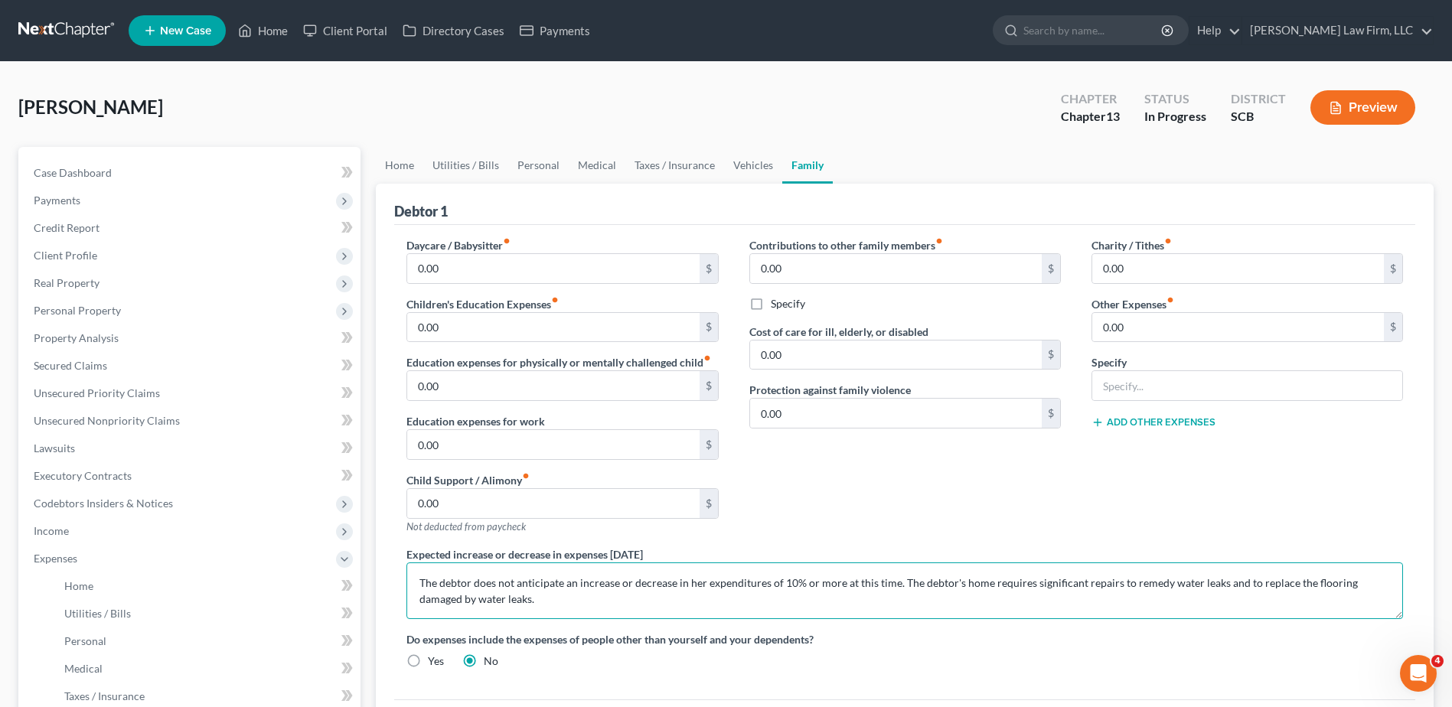
click at [543, 602] on textarea "The debtor does not anticipate an increase or decrease in her expenditures of 1…" at bounding box center [904, 591] width 997 height 57
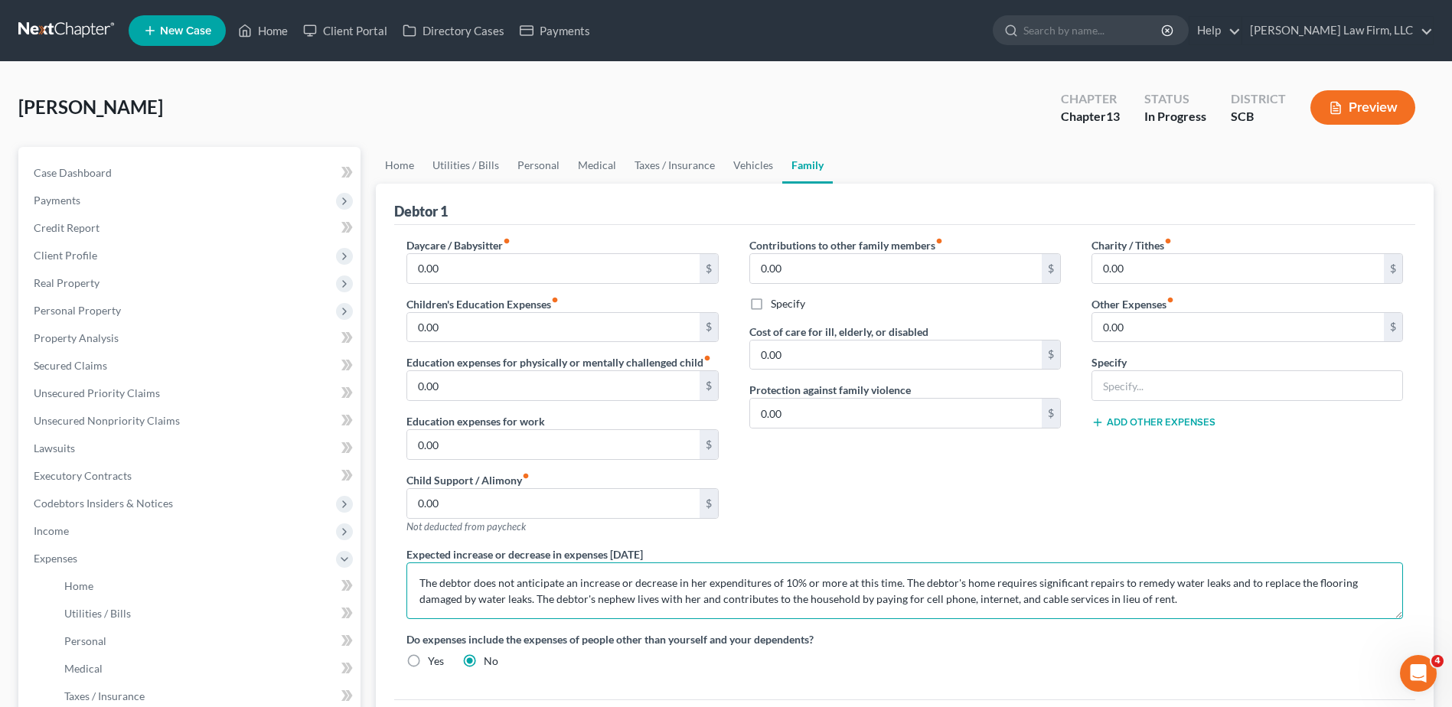
type textarea "The debtor does not anticipate an increase or decrease in her expenditures of 1…"
click at [743, 163] on link "Vehicles" at bounding box center [753, 165] width 58 height 37
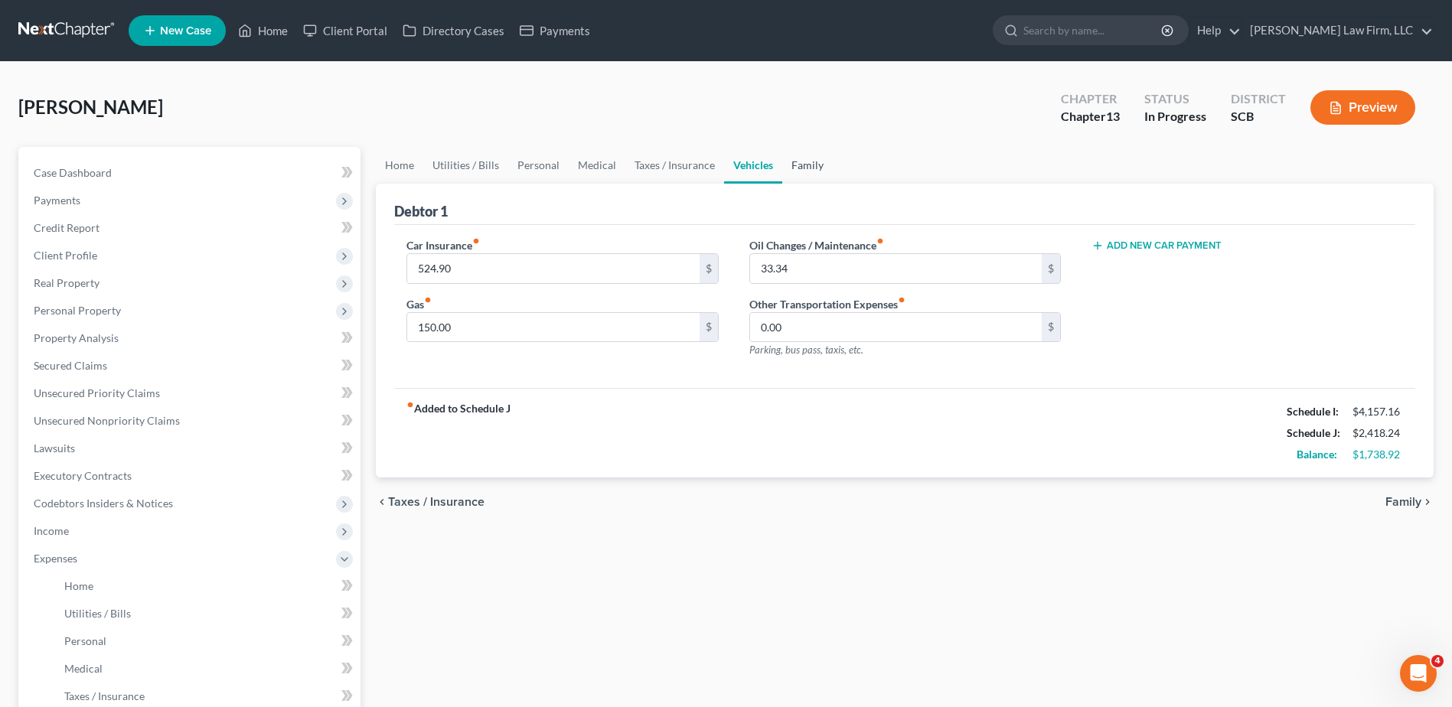
click at [791, 163] on link "Family" at bounding box center [807, 165] width 51 height 37
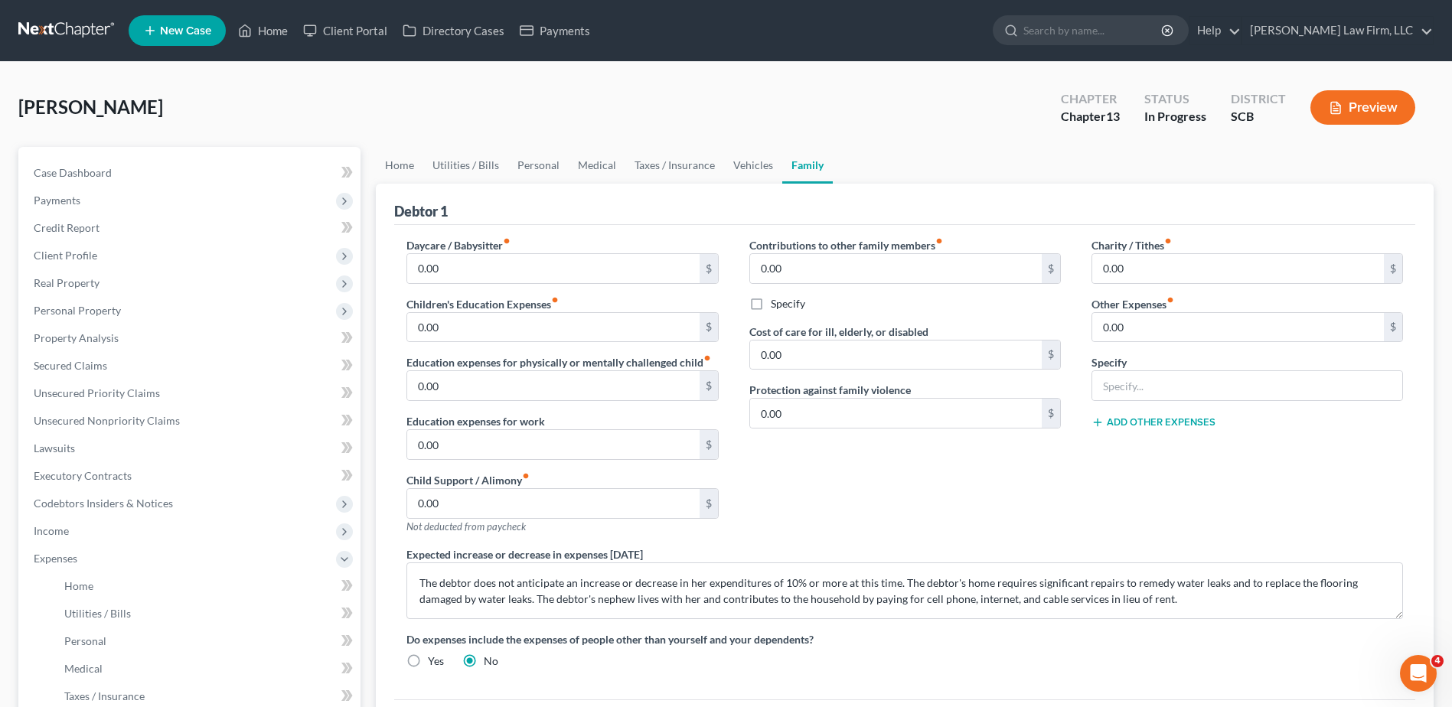
click at [1356, 115] on button "Preview" at bounding box center [1362, 107] width 105 height 34
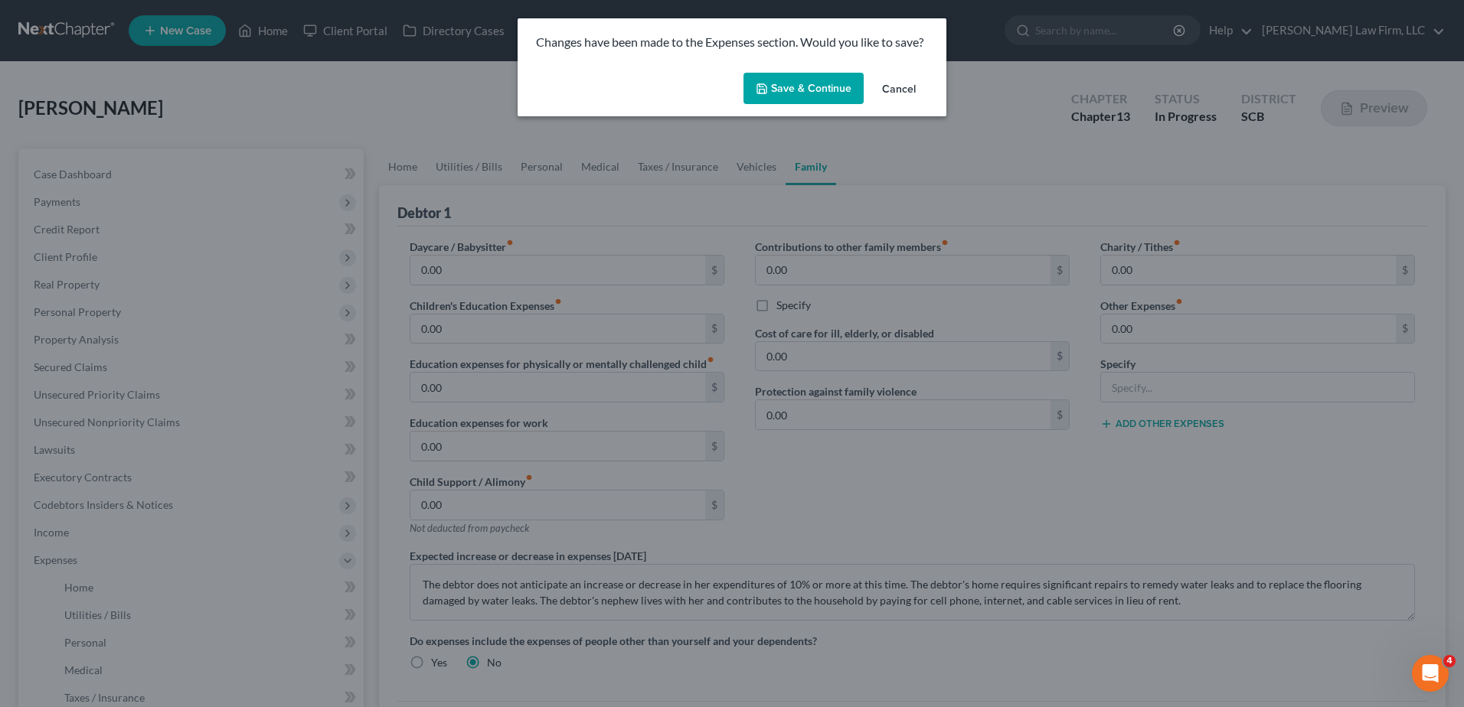
click at [831, 92] on button "Save & Continue" at bounding box center [803, 89] width 120 height 32
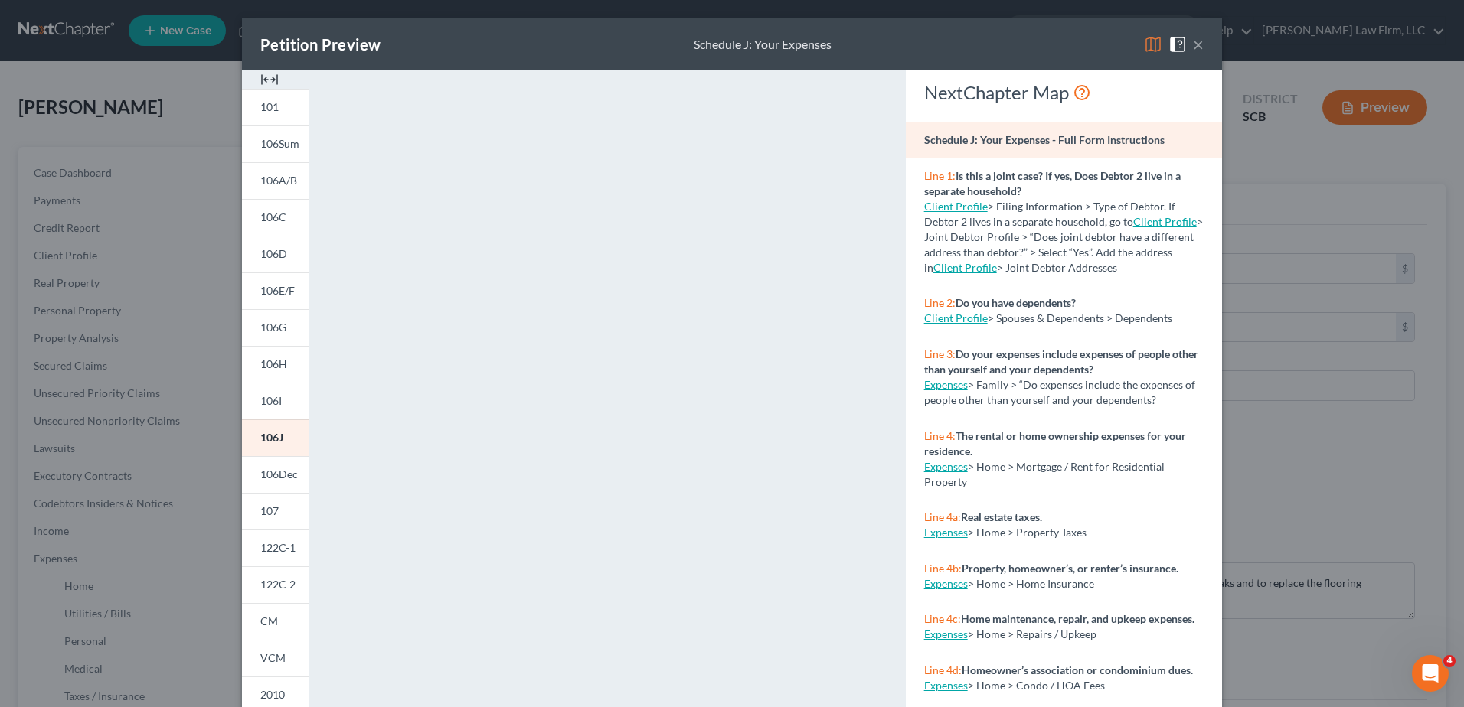
click at [1193, 49] on button "×" at bounding box center [1198, 44] width 11 height 18
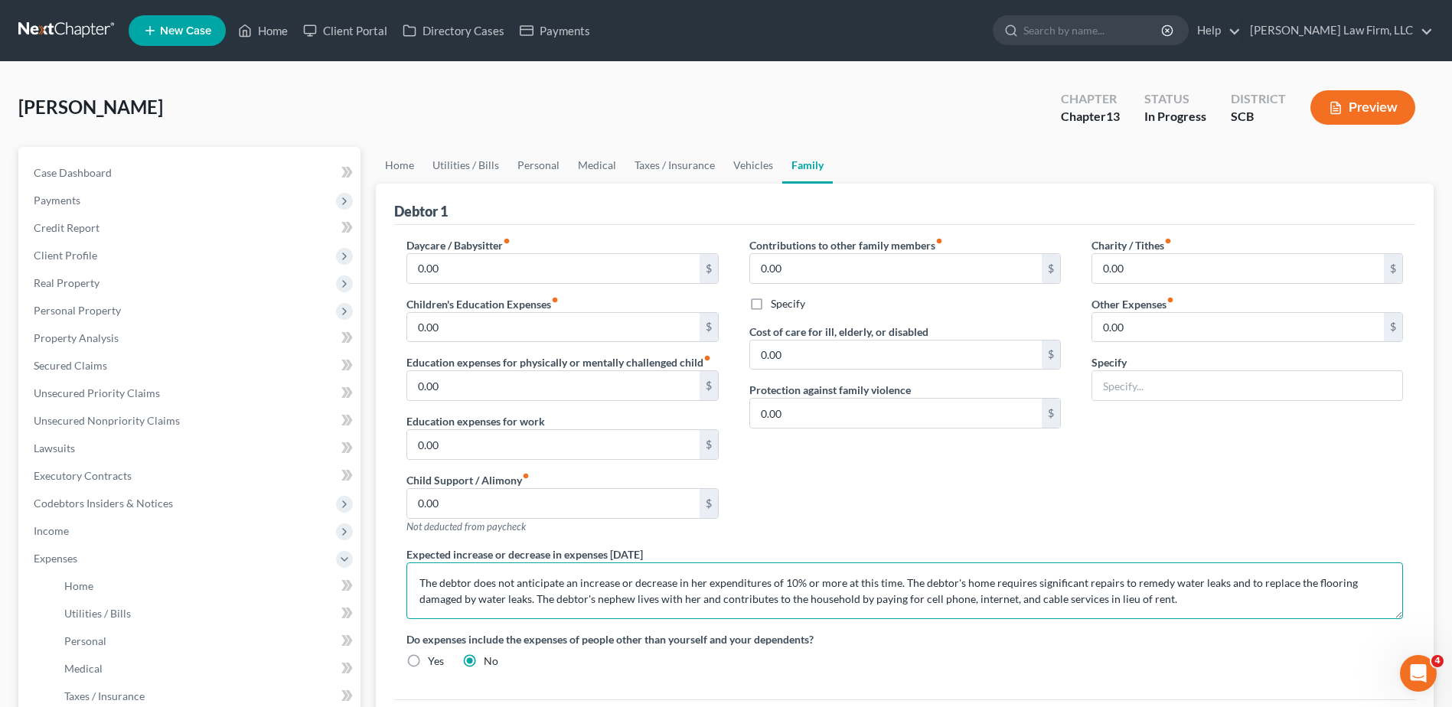
click at [1099, 599] on textarea "The debtor does not anticipate an increase or decrease in her expenditures of 1…" at bounding box center [904, 591] width 997 height 57
click at [1347, 114] on button "Preview" at bounding box center [1362, 107] width 105 height 34
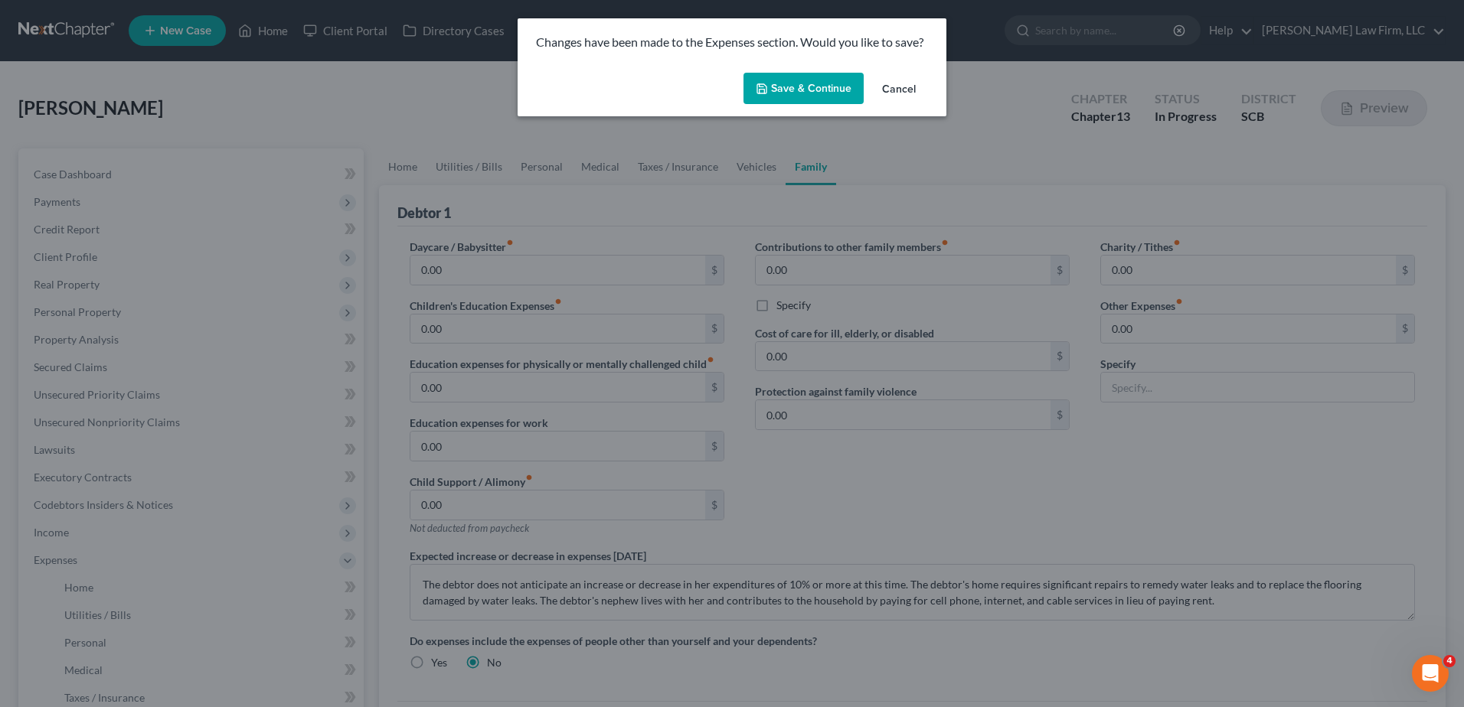
click at [828, 81] on button "Save & Continue" at bounding box center [803, 89] width 120 height 32
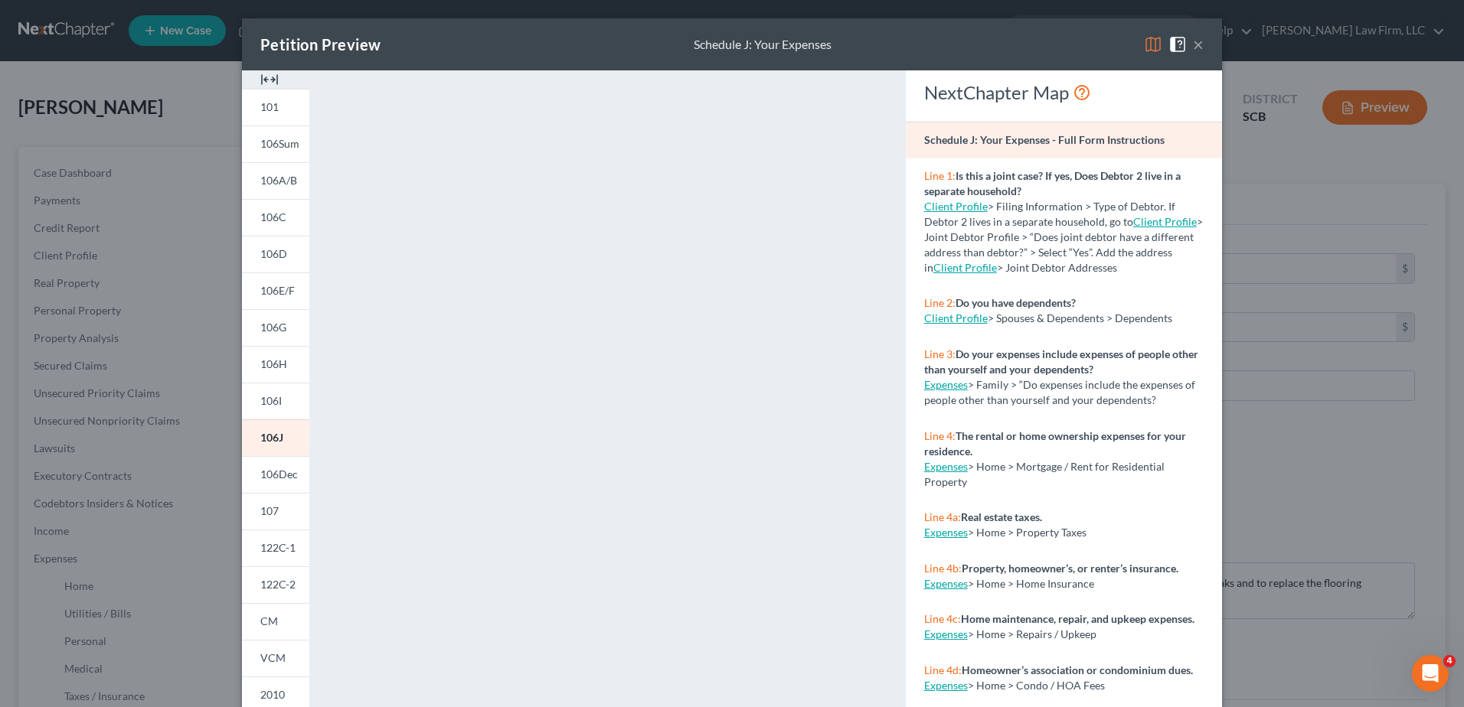
click at [1193, 47] on button "×" at bounding box center [1198, 44] width 11 height 18
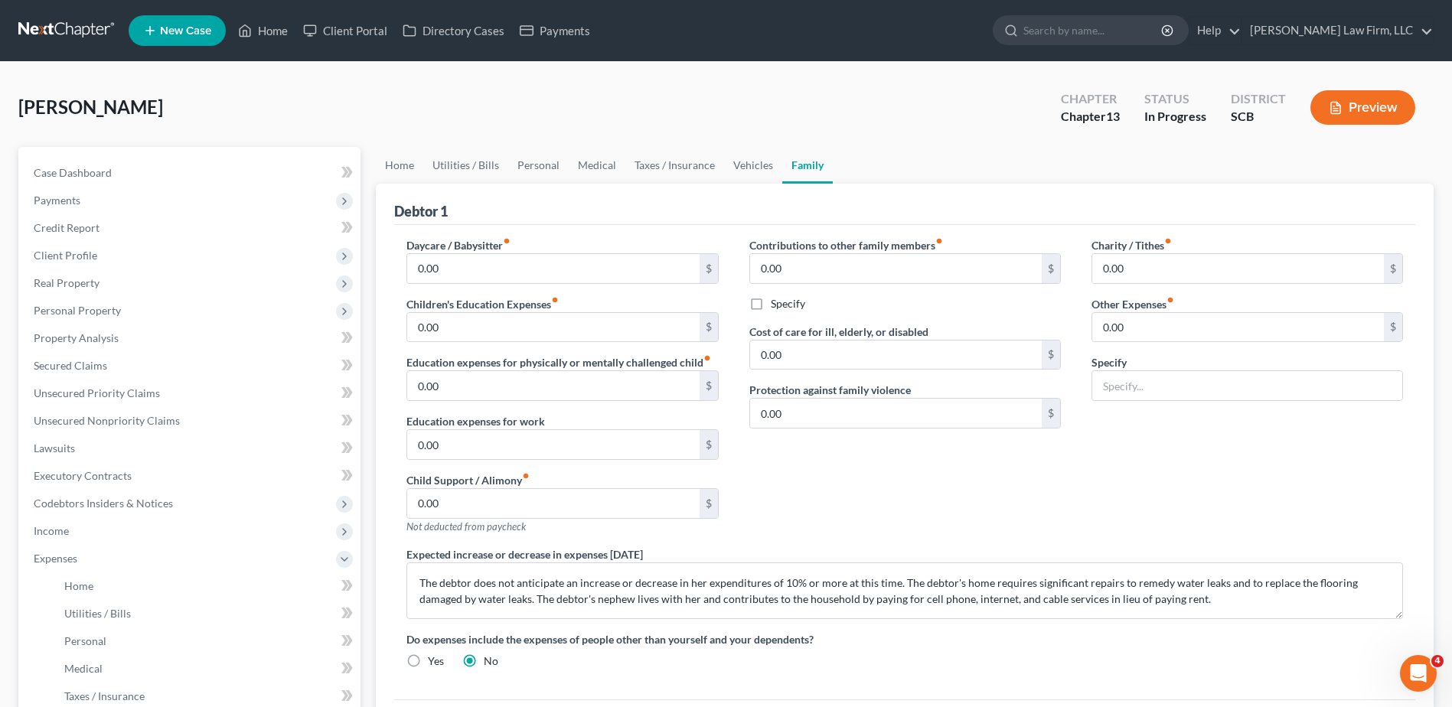
click at [345, 561] on icon at bounding box center [344, 559] width 12 height 12
click at [1052, 600] on textarea "The debtor does not anticipate an increase or decrease in her expenditures of 1…" at bounding box center [904, 591] width 997 height 57
type textarea "The debtor does not anticipate an increase or decrease in her expenditures of 1…"
click at [753, 174] on link "Vehicles" at bounding box center [753, 165] width 58 height 37
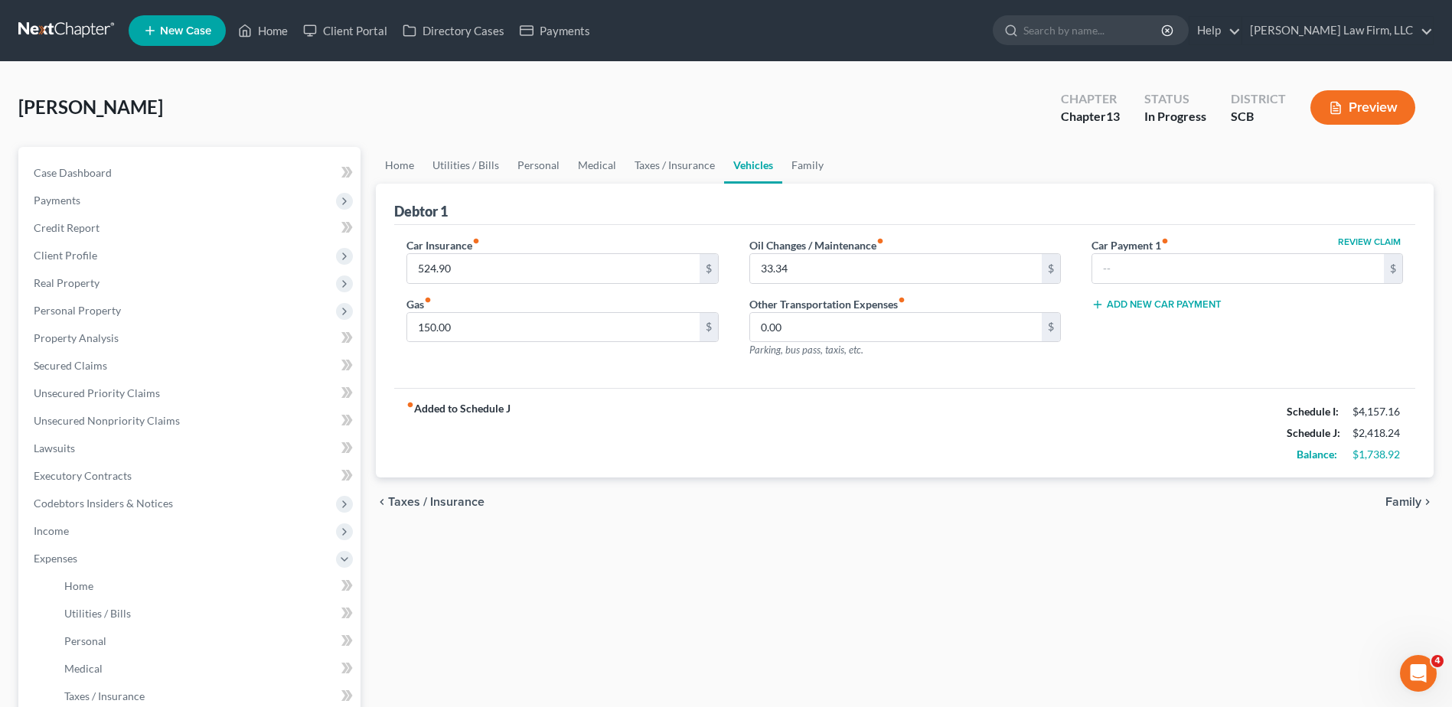
click at [785, 168] on link "Family" at bounding box center [807, 165] width 51 height 37
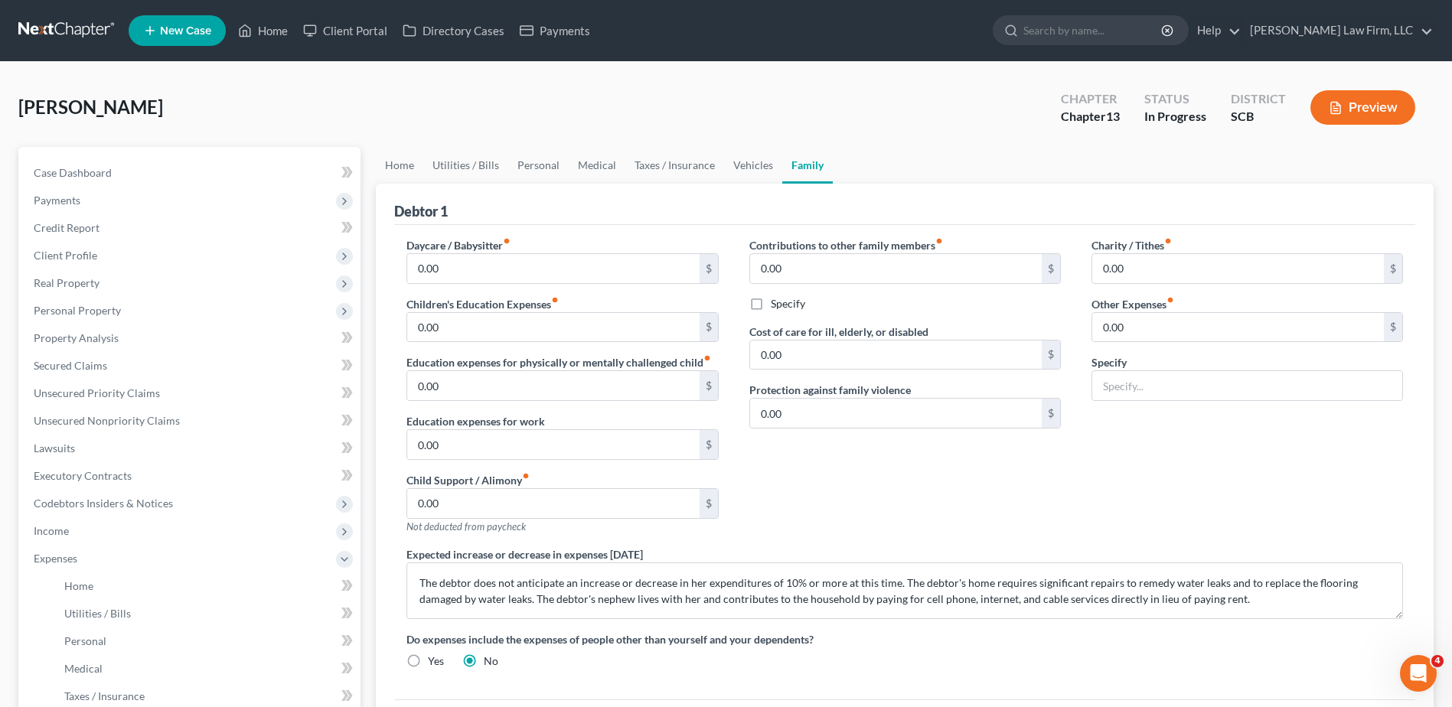
click at [1362, 106] on button "Preview" at bounding box center [1362, 107] width 105 height 34
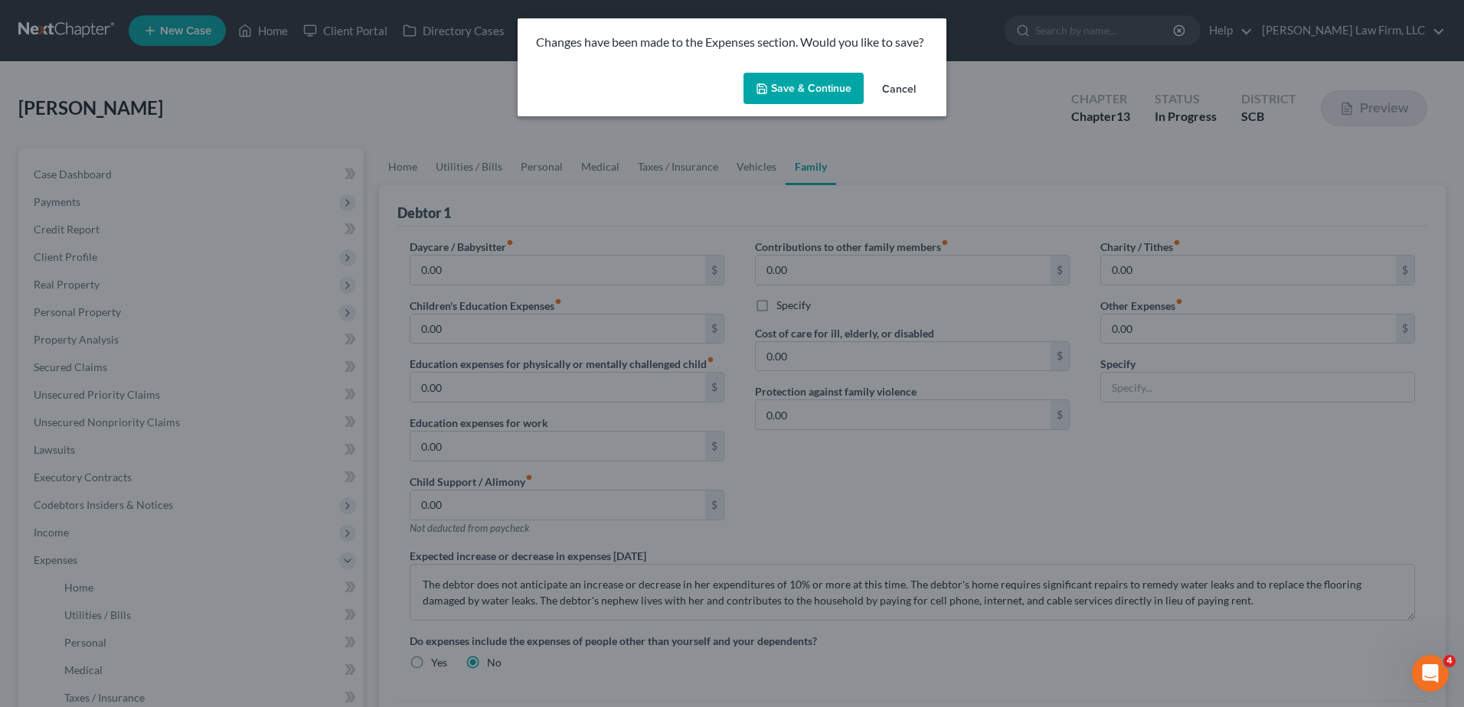
click at [798, 93] on button "Save & Continue" at bounding box center [803, 89] width 120 height 32
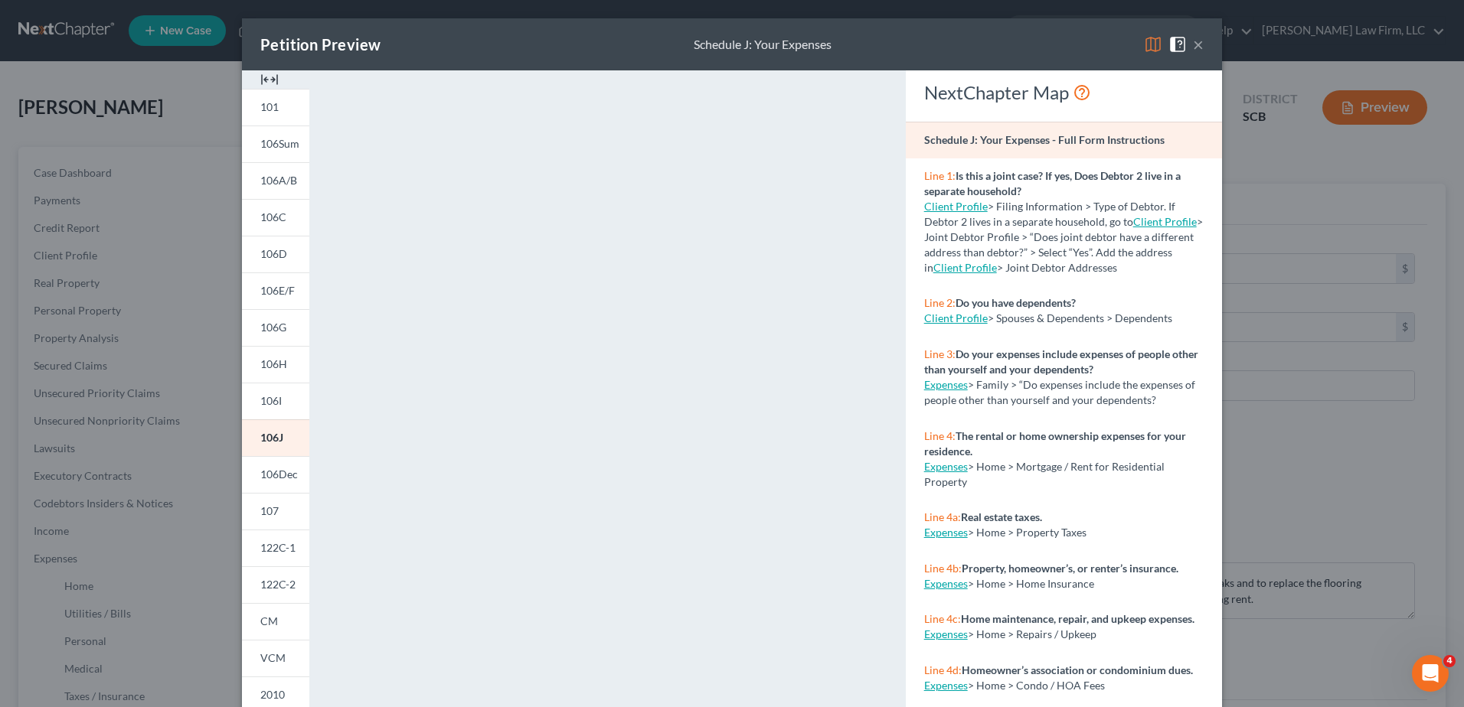
click at [1193, 47] on button "×" at bounding box center [1198, 44] width 11 height 18
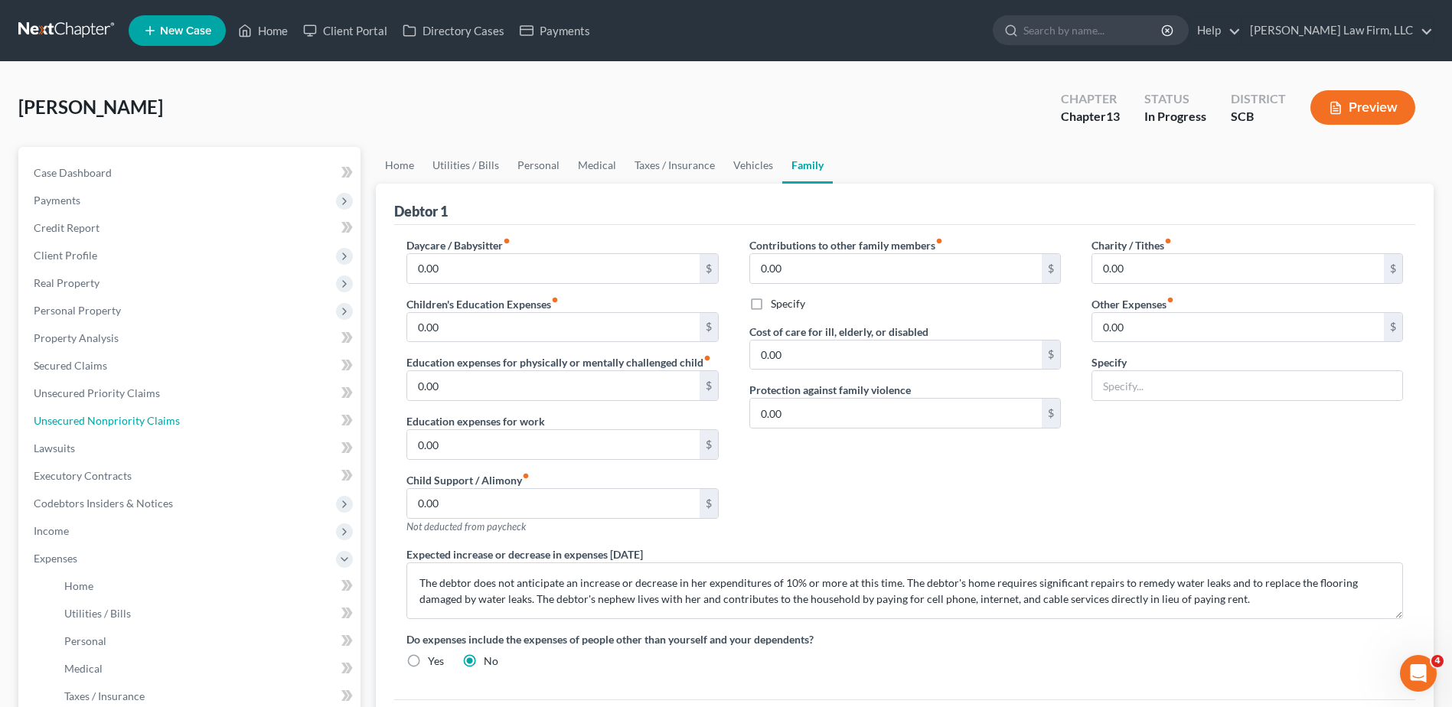
click at [152, 422] on span "Unsecured Nonpriority Claims" at bounding box center [107, 420] width 146 height 13
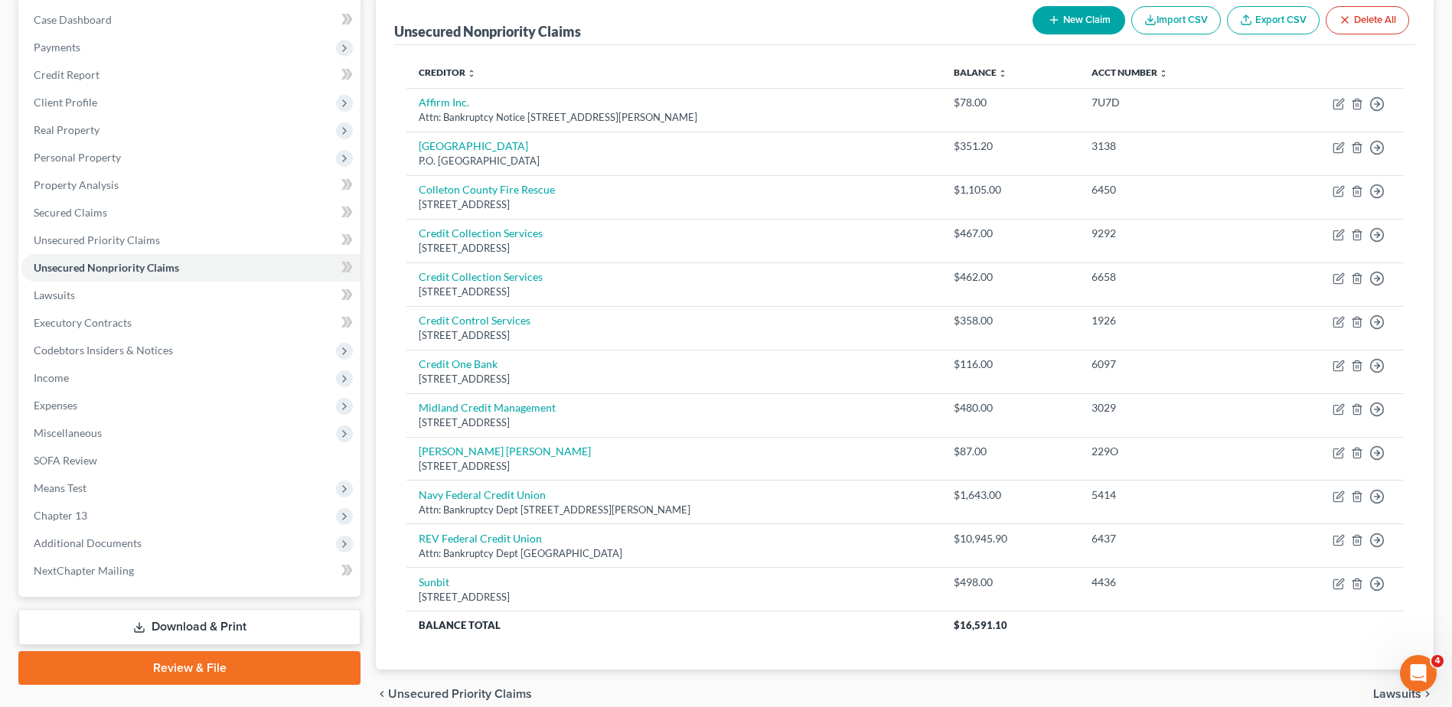
scroll to position [223, 0]
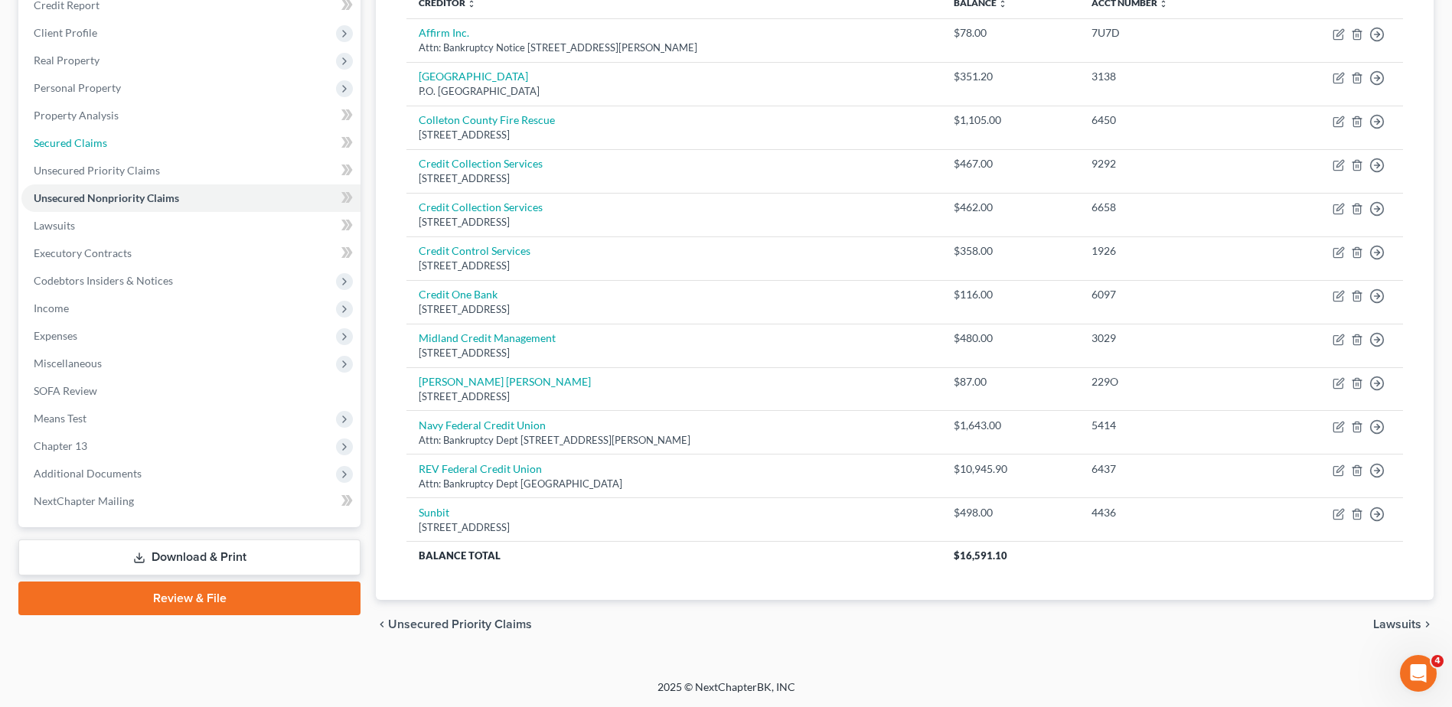
click at [118, 140] on link "Secured Claims" at bounding box center [190, 143] width 339 height 28
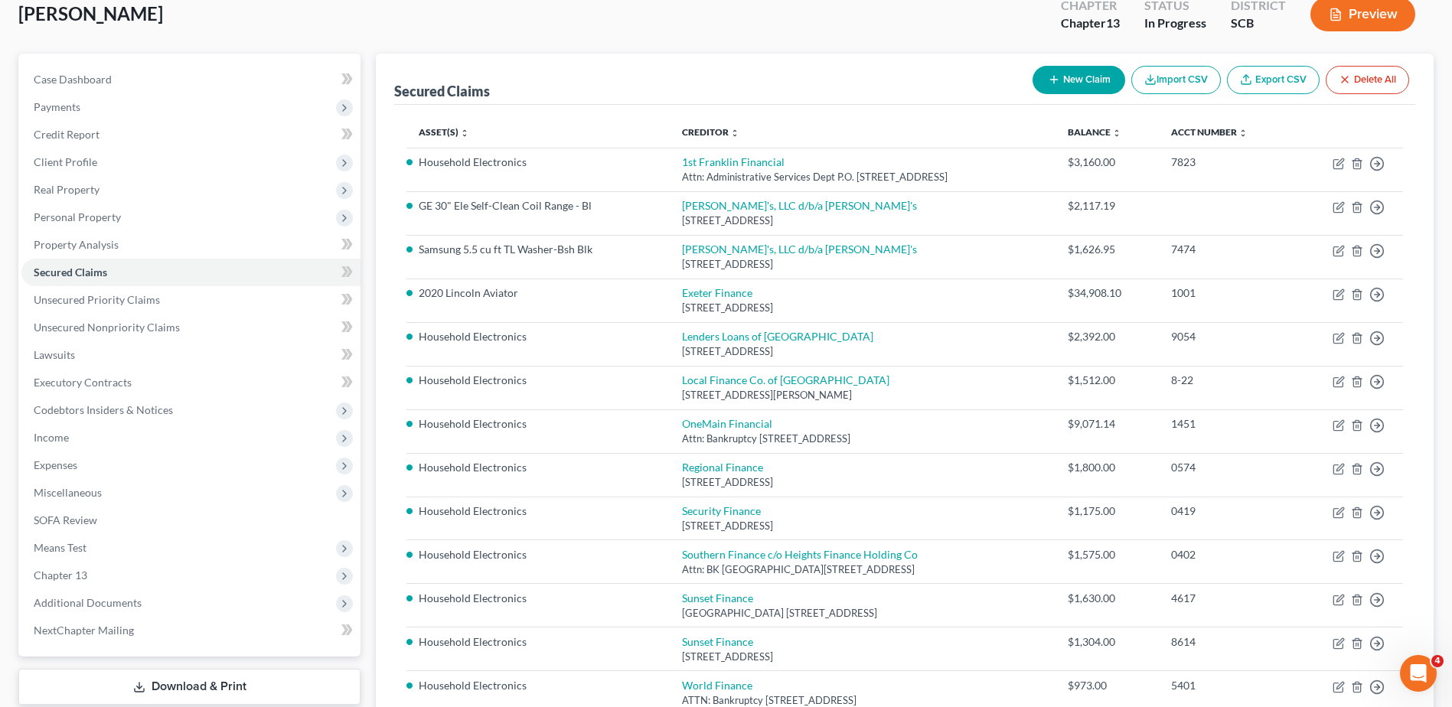
scroll to position [306, 0]
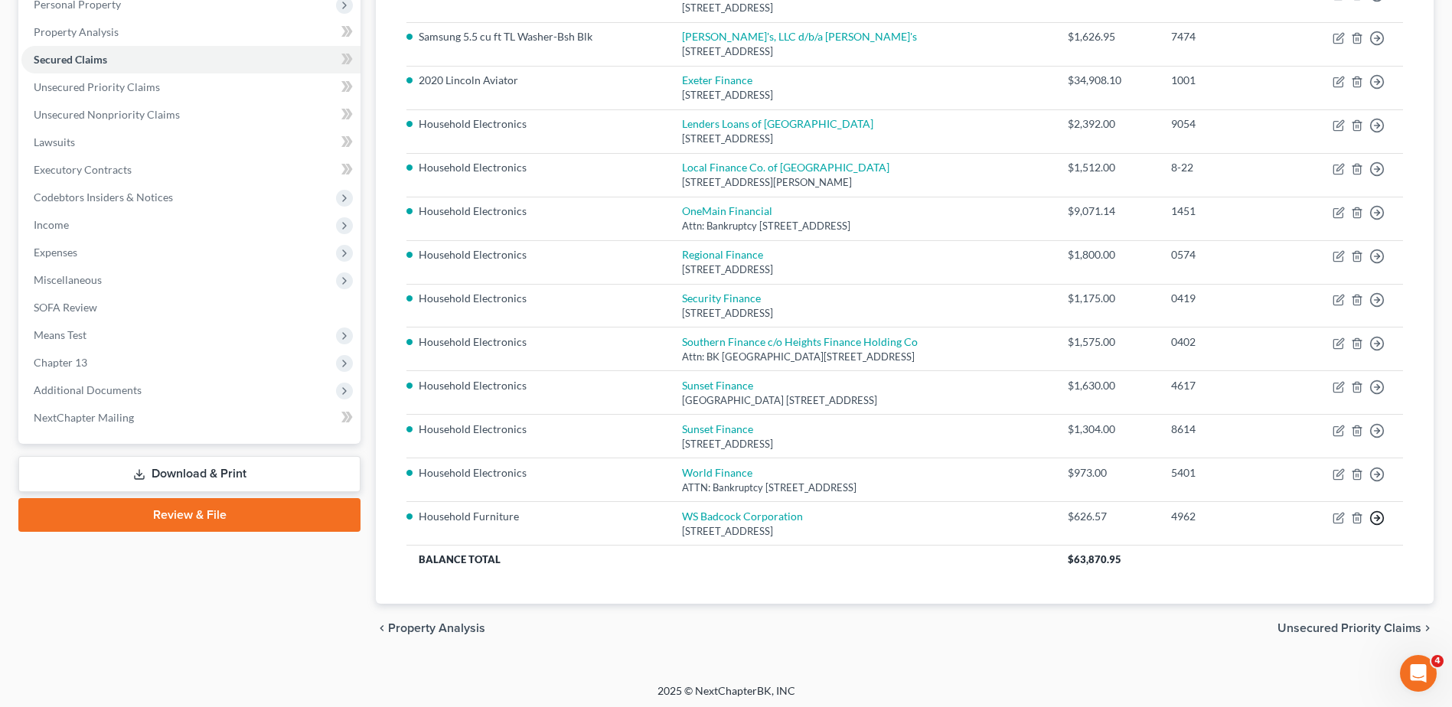
click at [1311, 554] on link "Move to F" at bounding box center [1307, 555] width 128 height 26
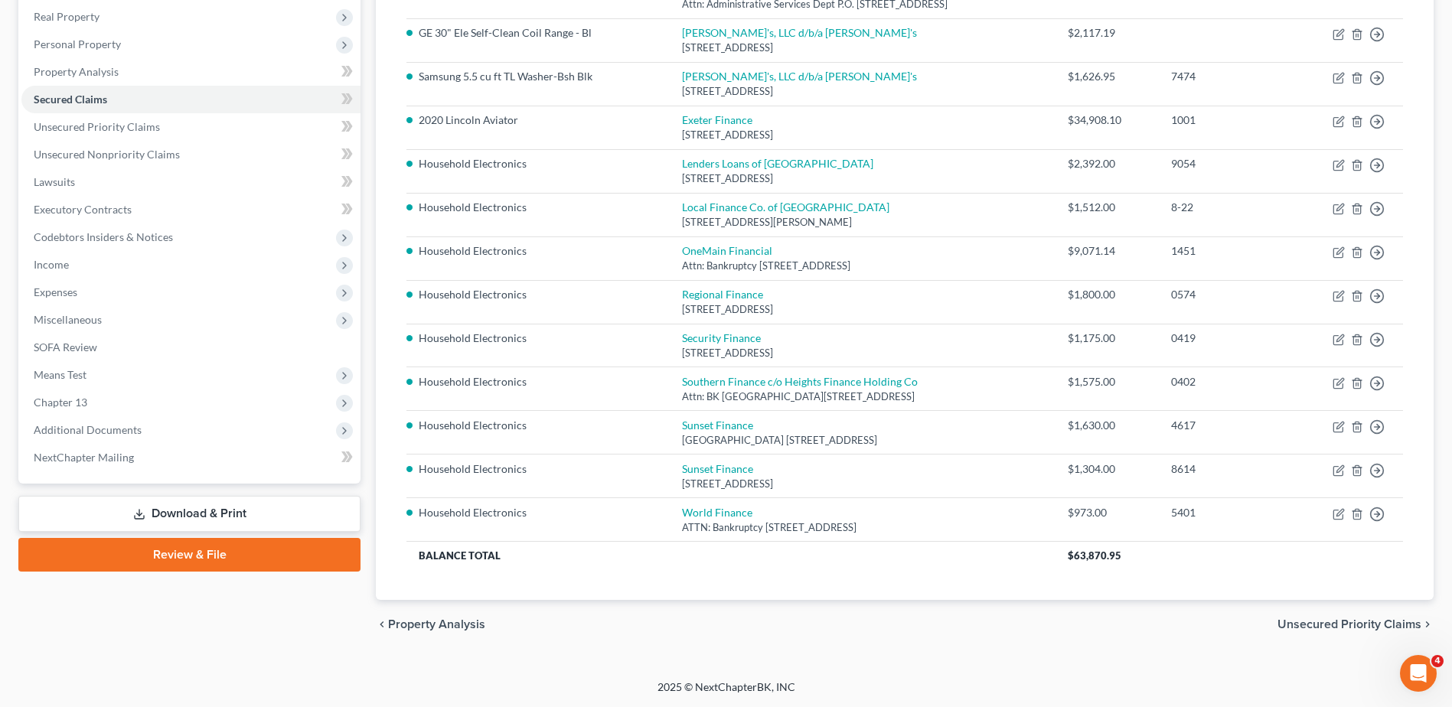
scroll to position [266, 0]
click at [145, 126] on span "Unsecured Priority Claims" at bounding box center [97, 126] width 126 height 13
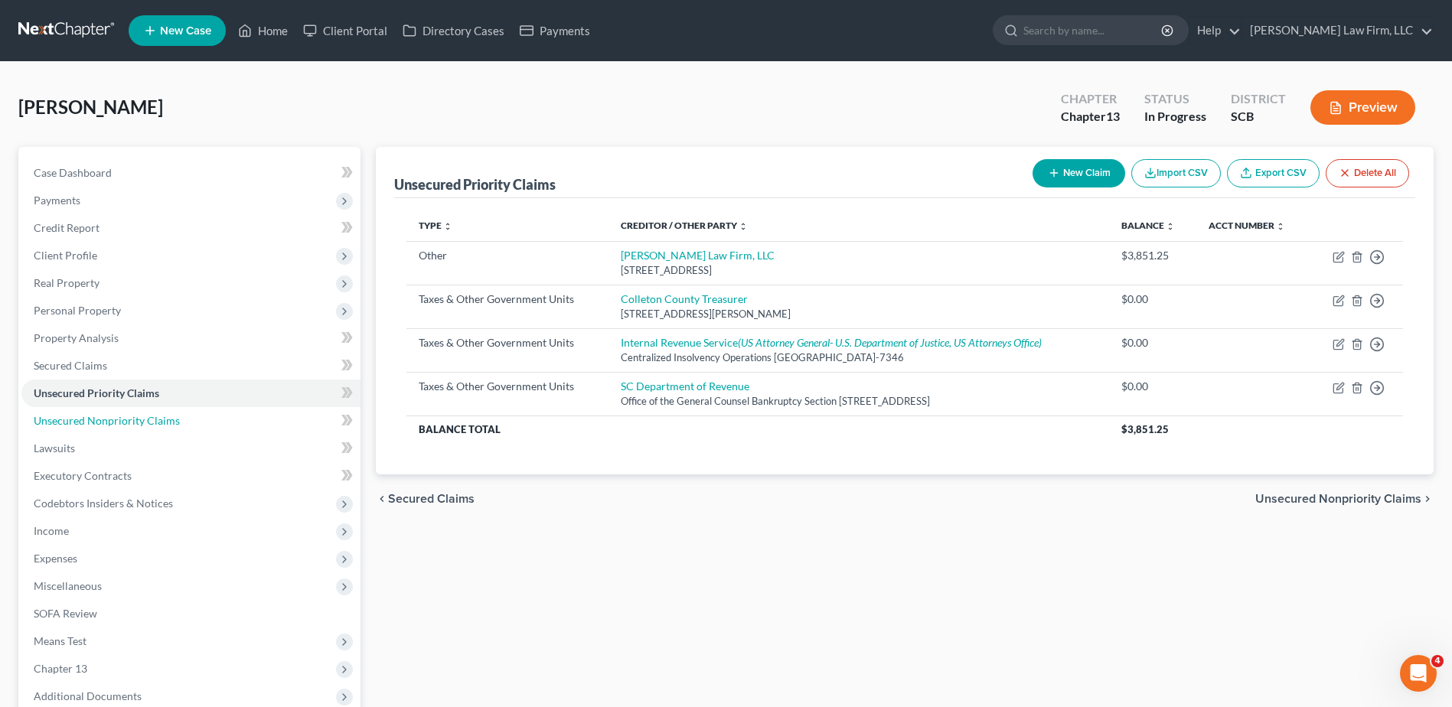
click at [125, 419] on span "Unsecured Nonpriority Claims" at bounding box center [107, 420] width 146 height 13
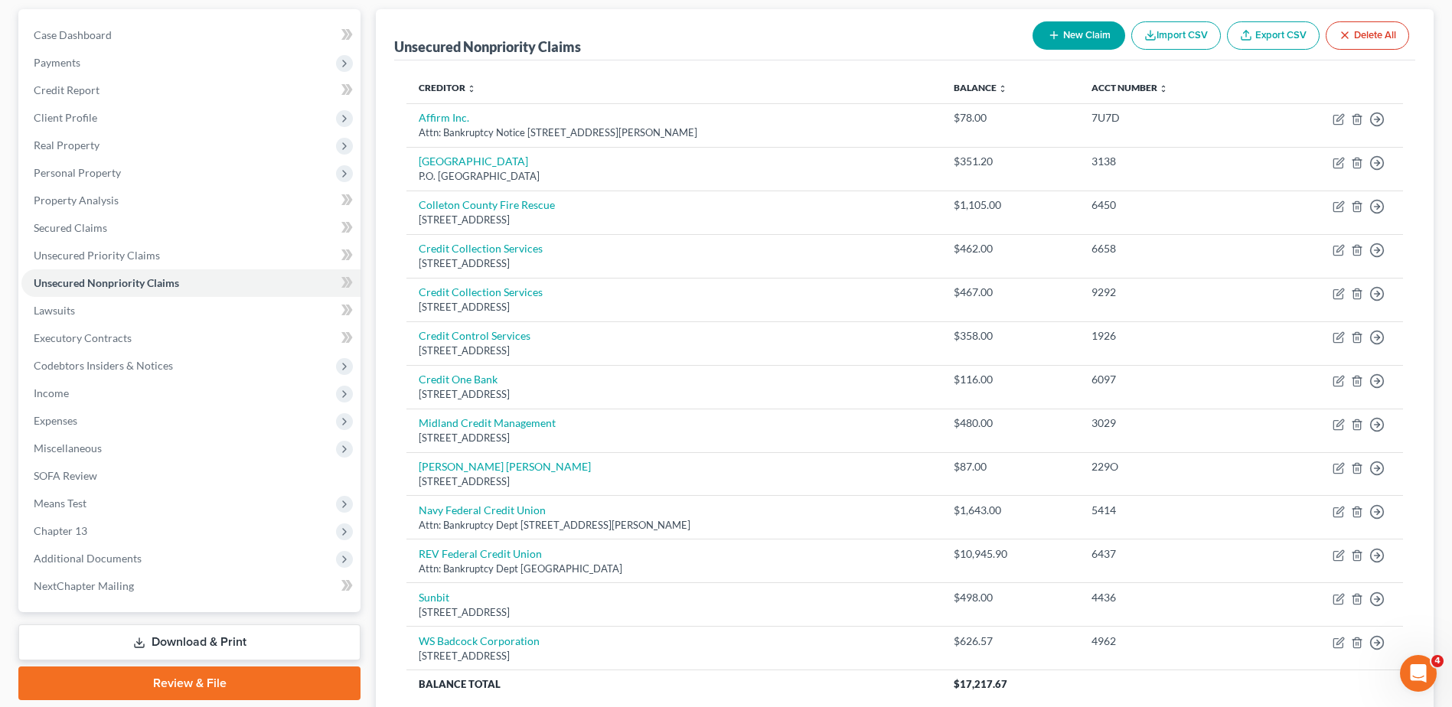
scroll to position [153, 0]
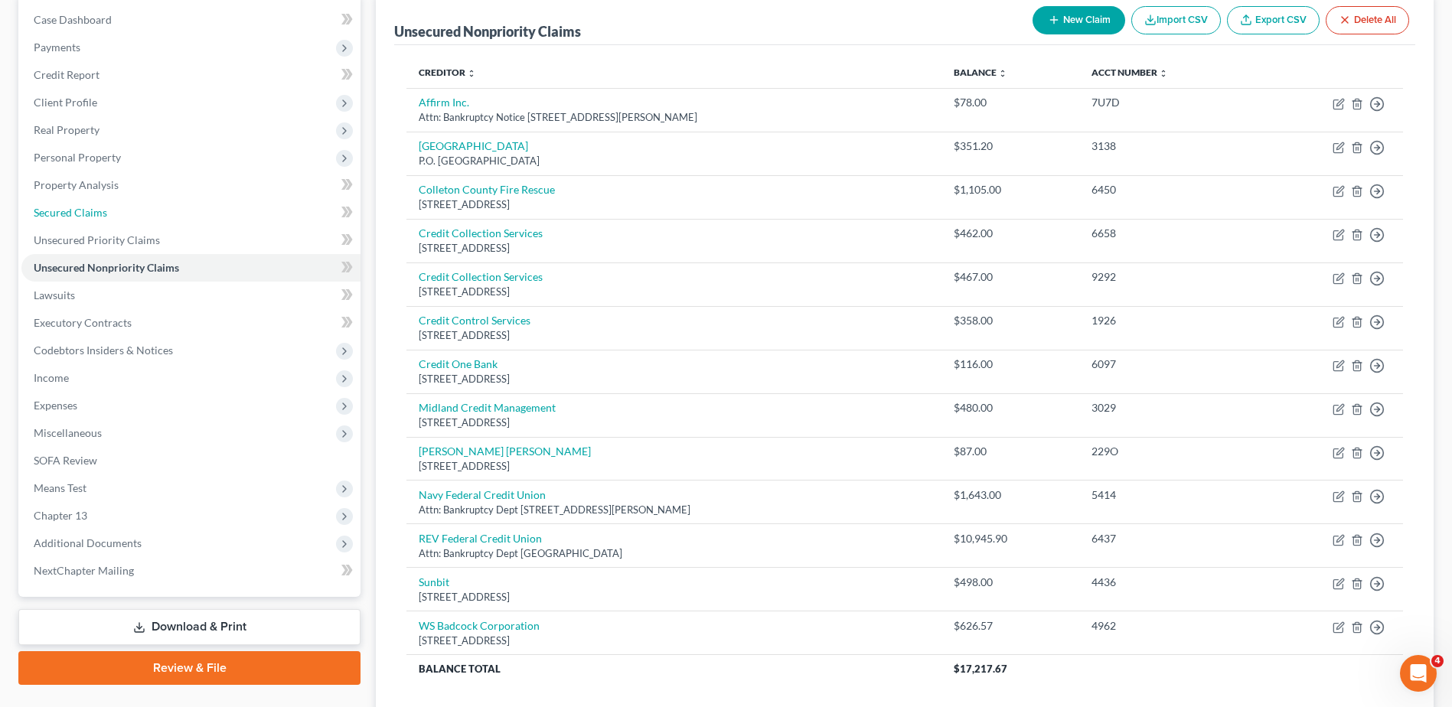
click at [151, 203] on link "Secured Claims" at bounding box center [190, 213] width 339 height 28
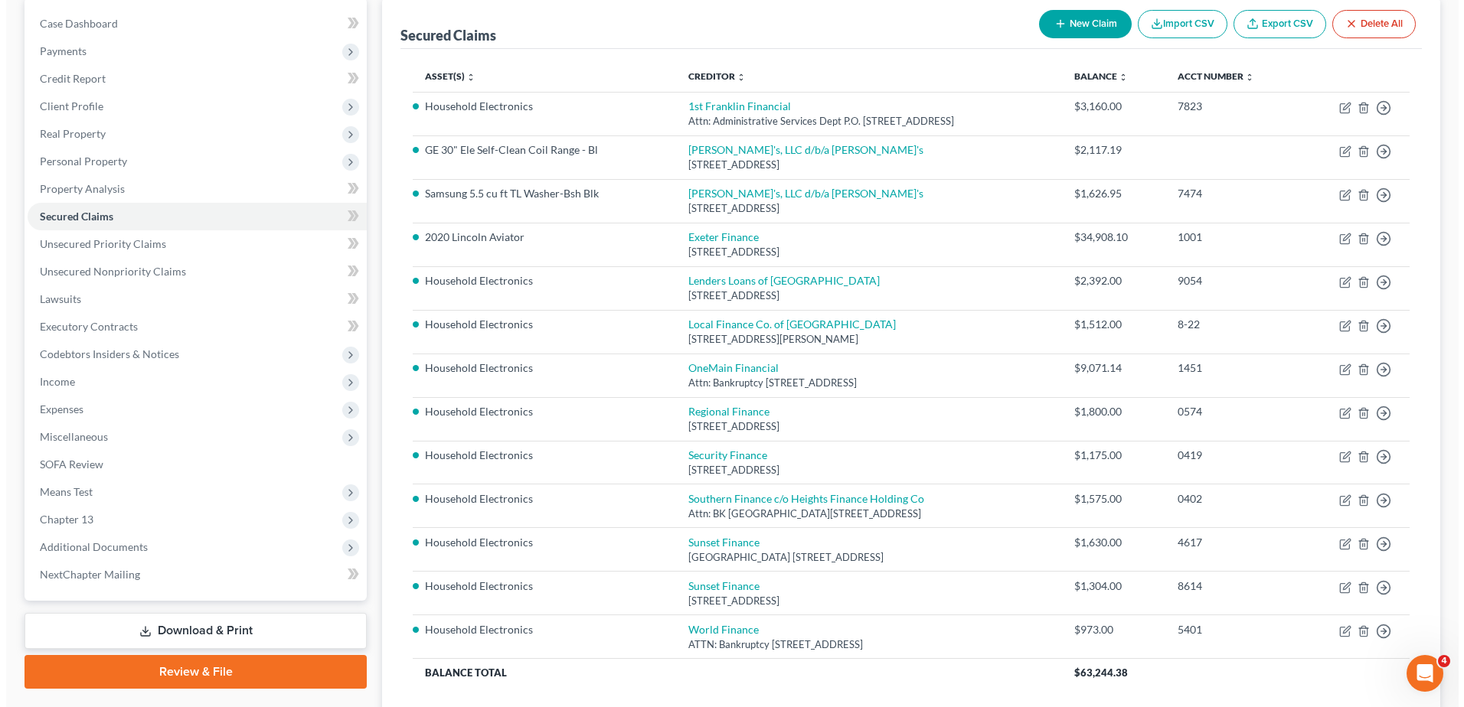
scroll to position [113, 0]
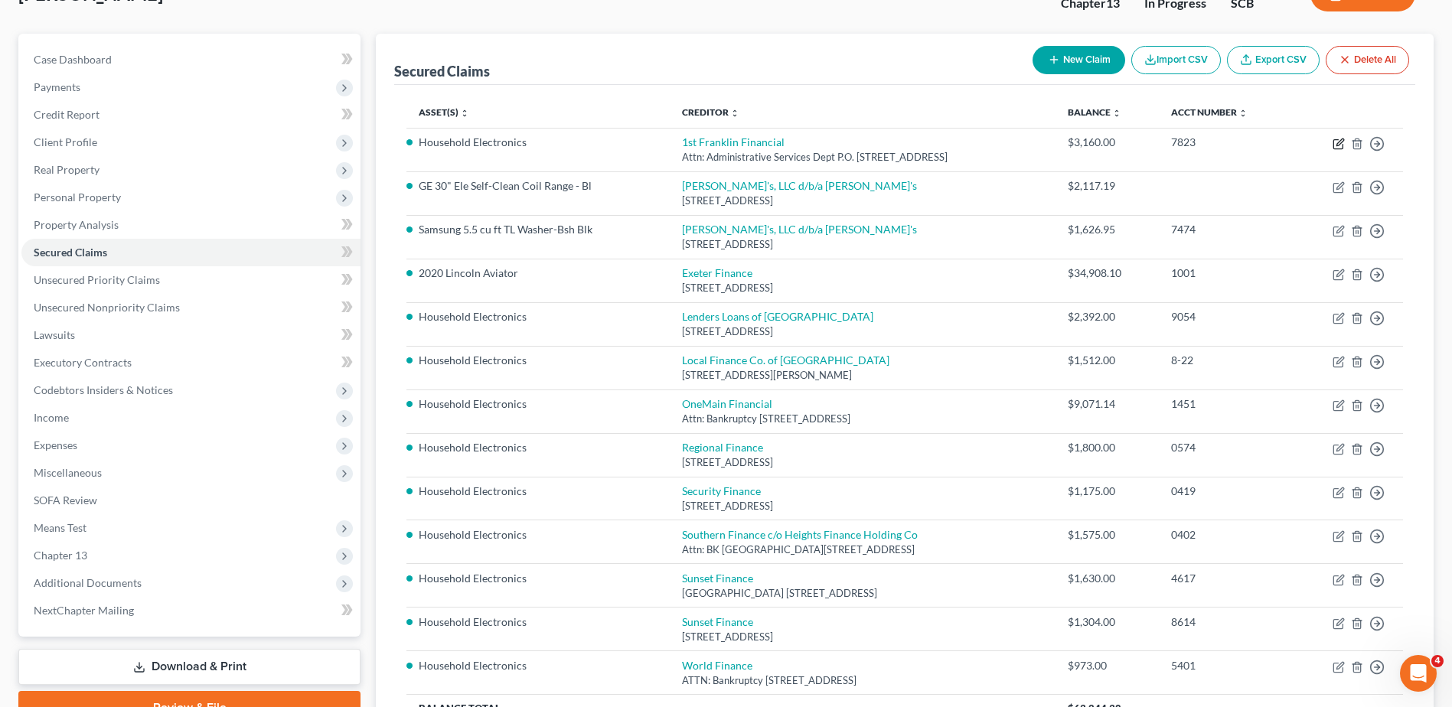
click at [1333, 139] on icon "button" at bounding box center [1339, 144] width 12 height 12
select select "10"
select select "0"
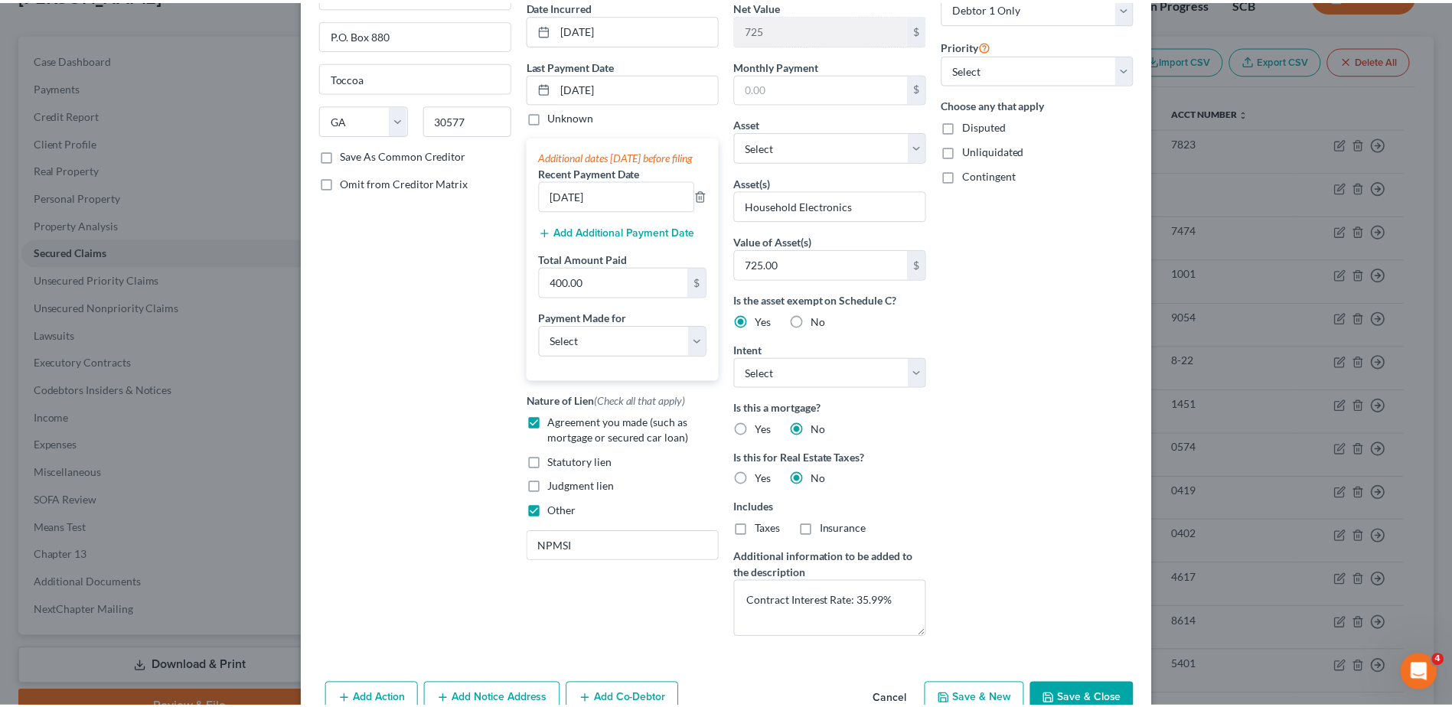
scroll to position [0, 0]
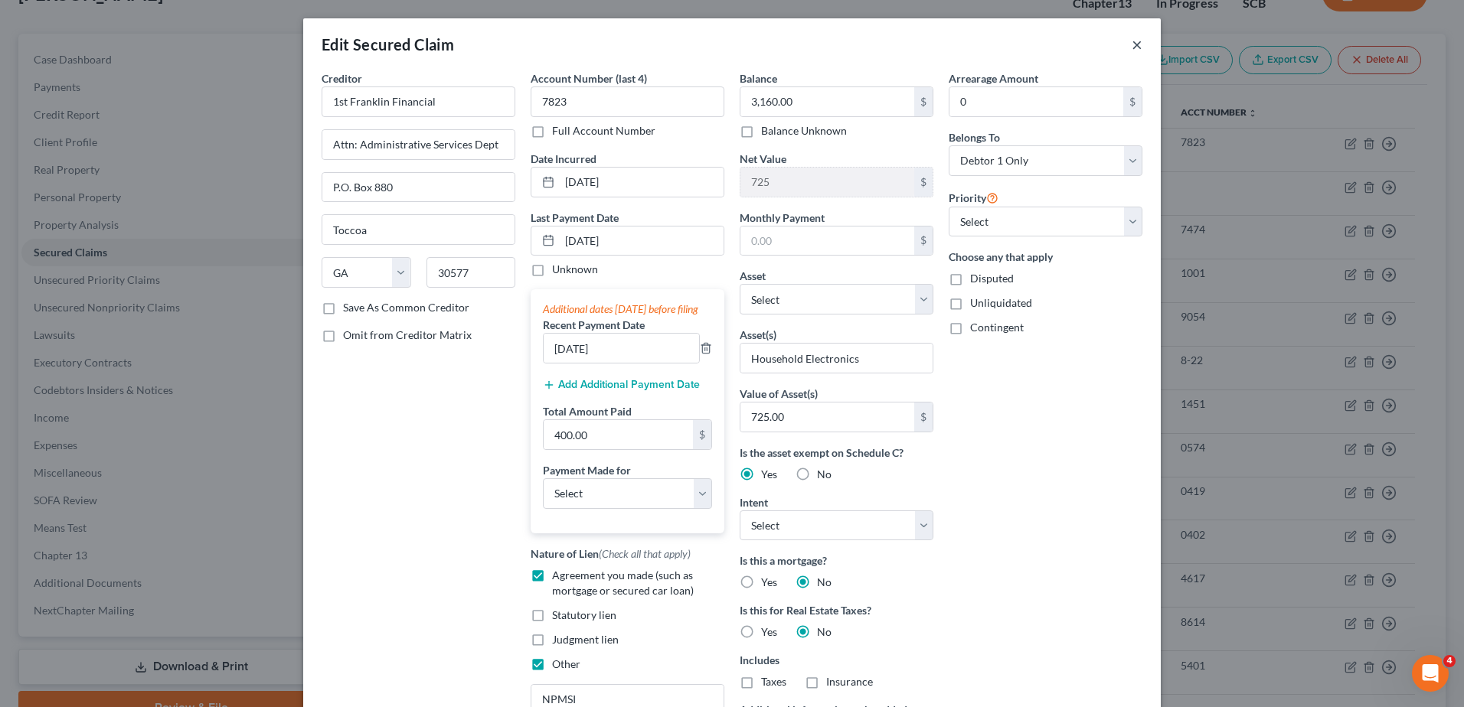
click at [1134, 46] on button "×" at bounding box center [1136, 44] width 11 height 18
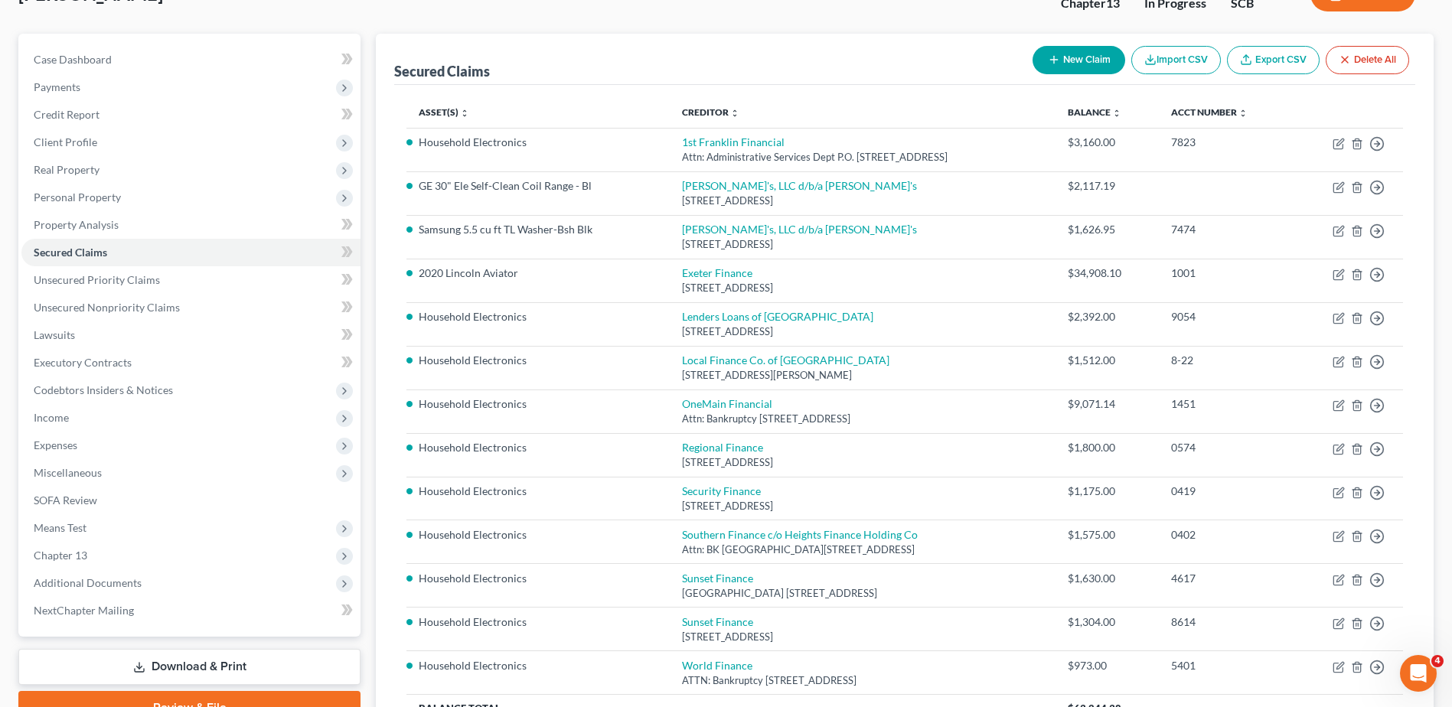
click at [176, 201] on span "Personal Property" at bounding box center [190, 198] width 339 height 28
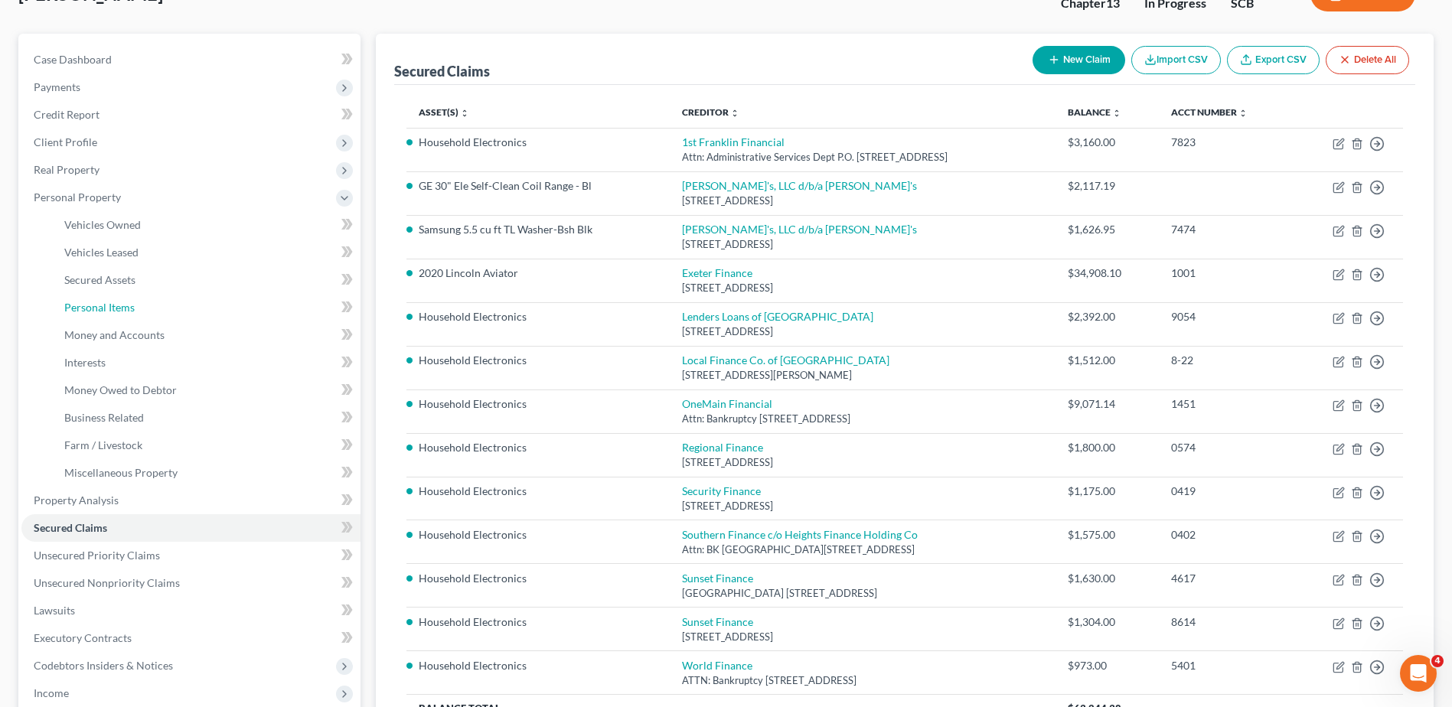
click at [147, 311] on link "Personal Items" at bounding box center [206, 308] width 308 height 28
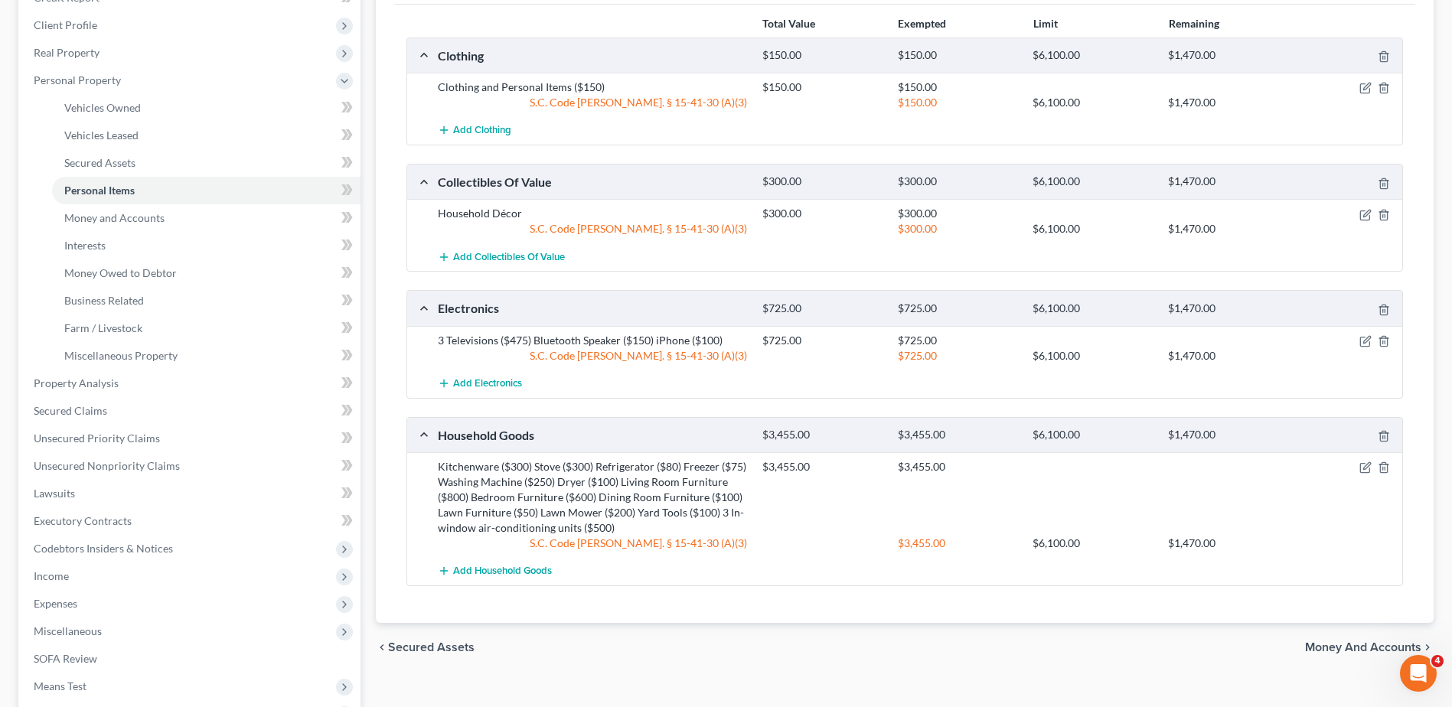
scroll to position [383, 0]
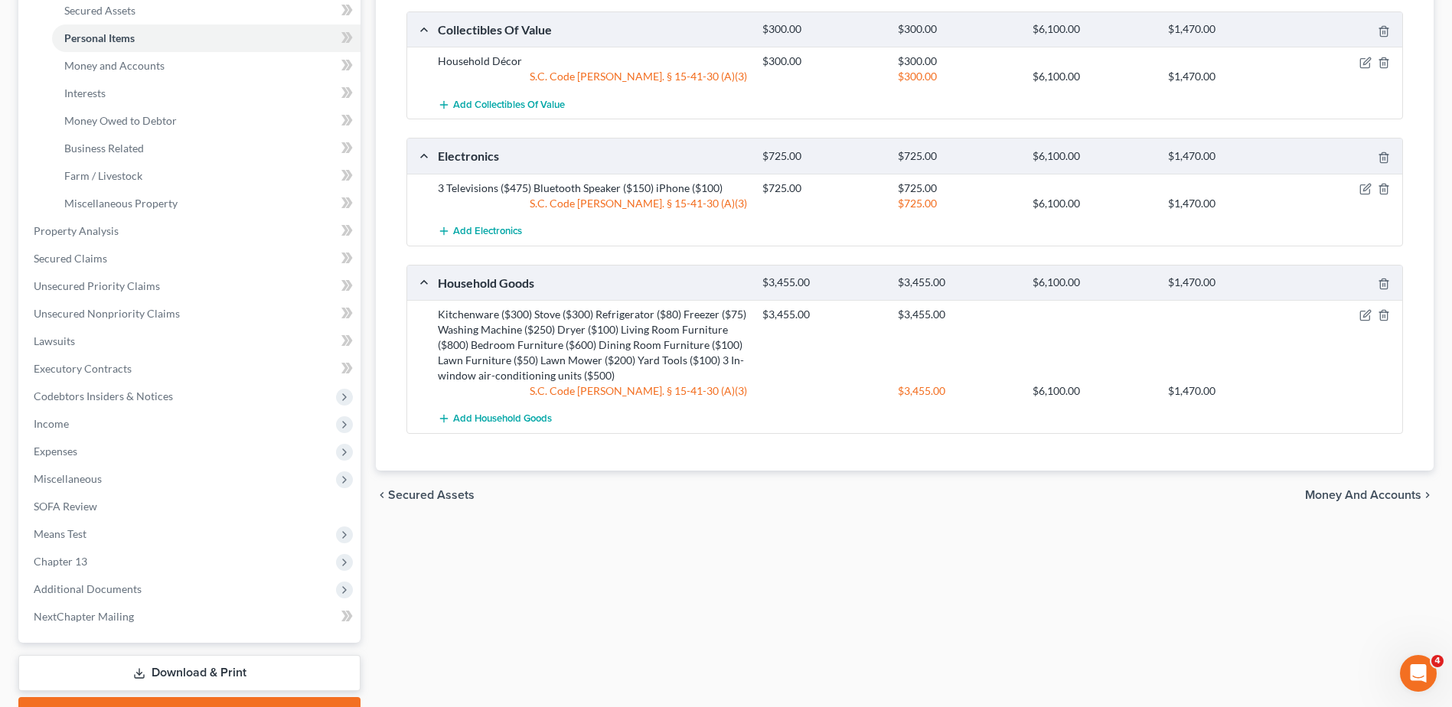
click at [114, 528] on span "Means Test" at bounding box center [190, 535] width 339 height 28
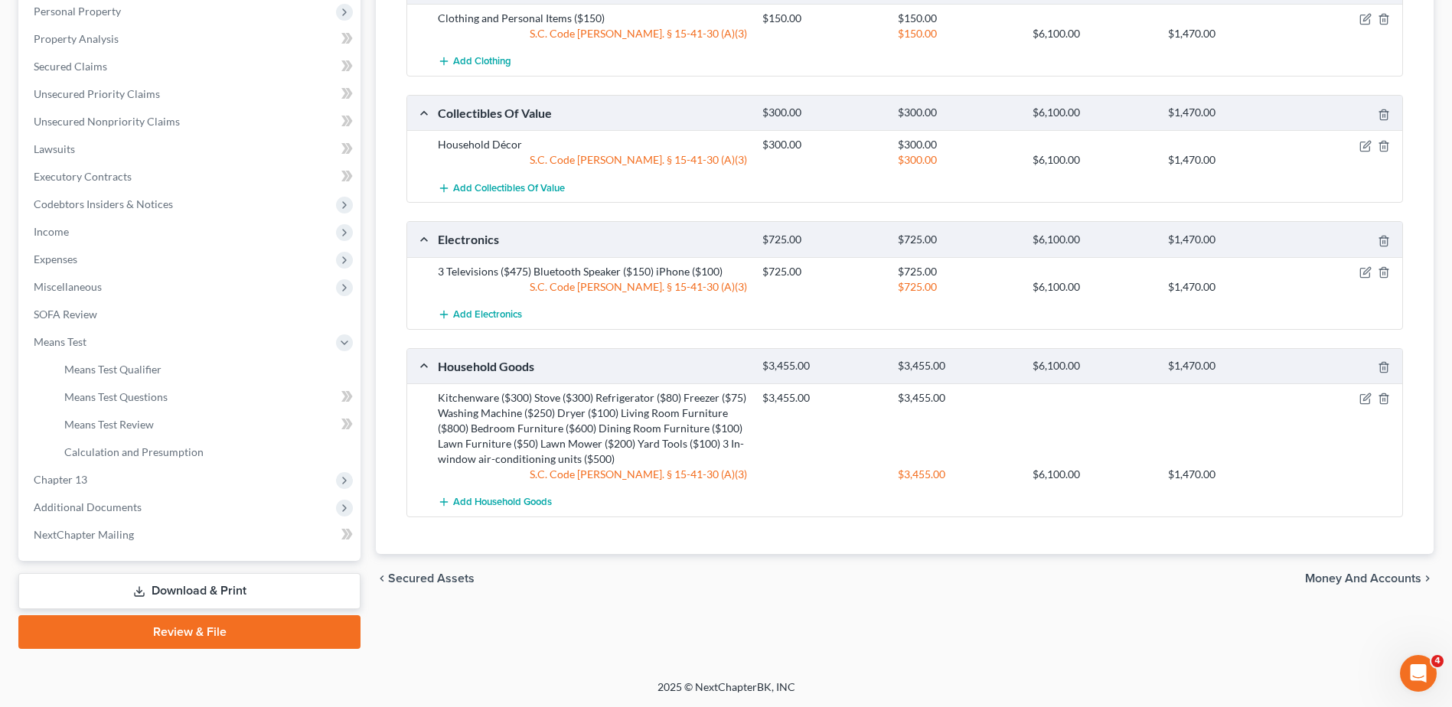
scroll to position [299, 0]
click at [129, 372] on span "Means Test Qualifier" at bounding box center [112, 369] width 97 height 13
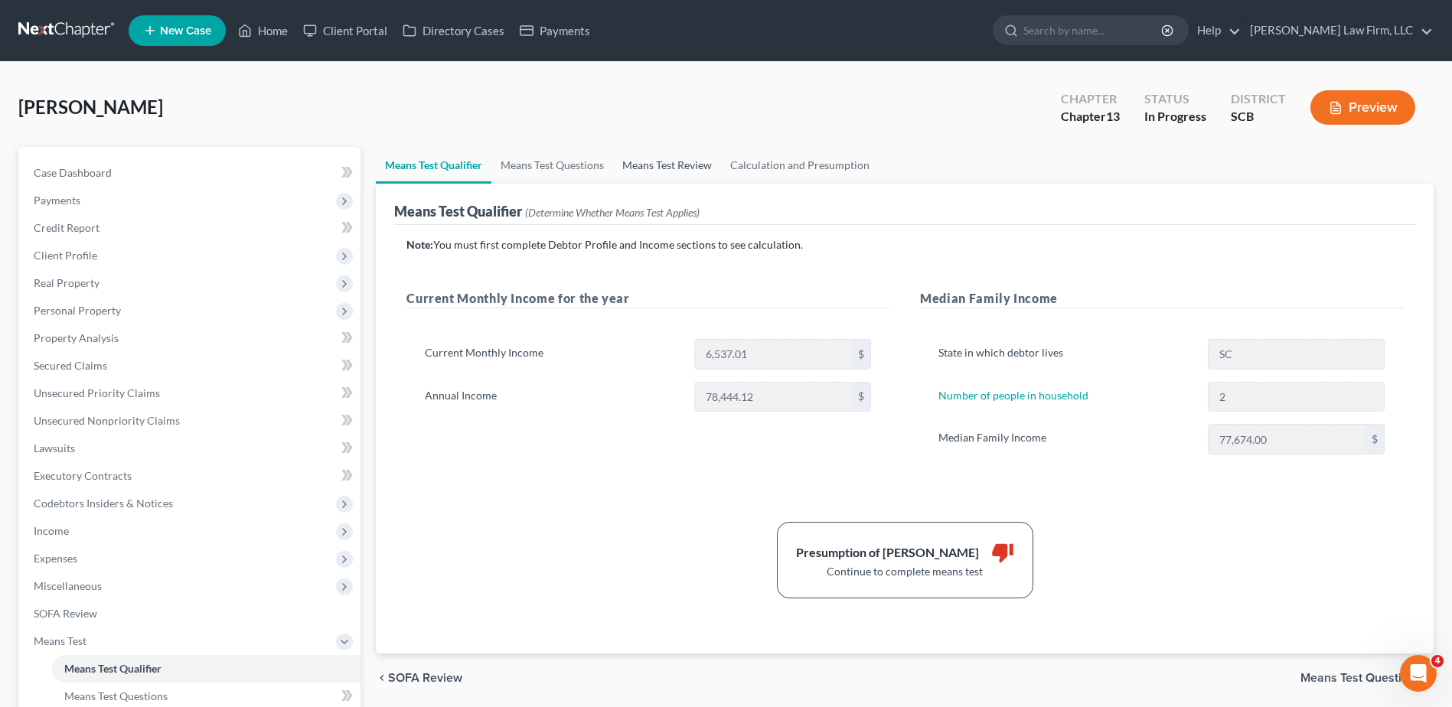
click at [650, 170] on link "Means Test Review" at bounding box center [667, 165] width 108 height 37
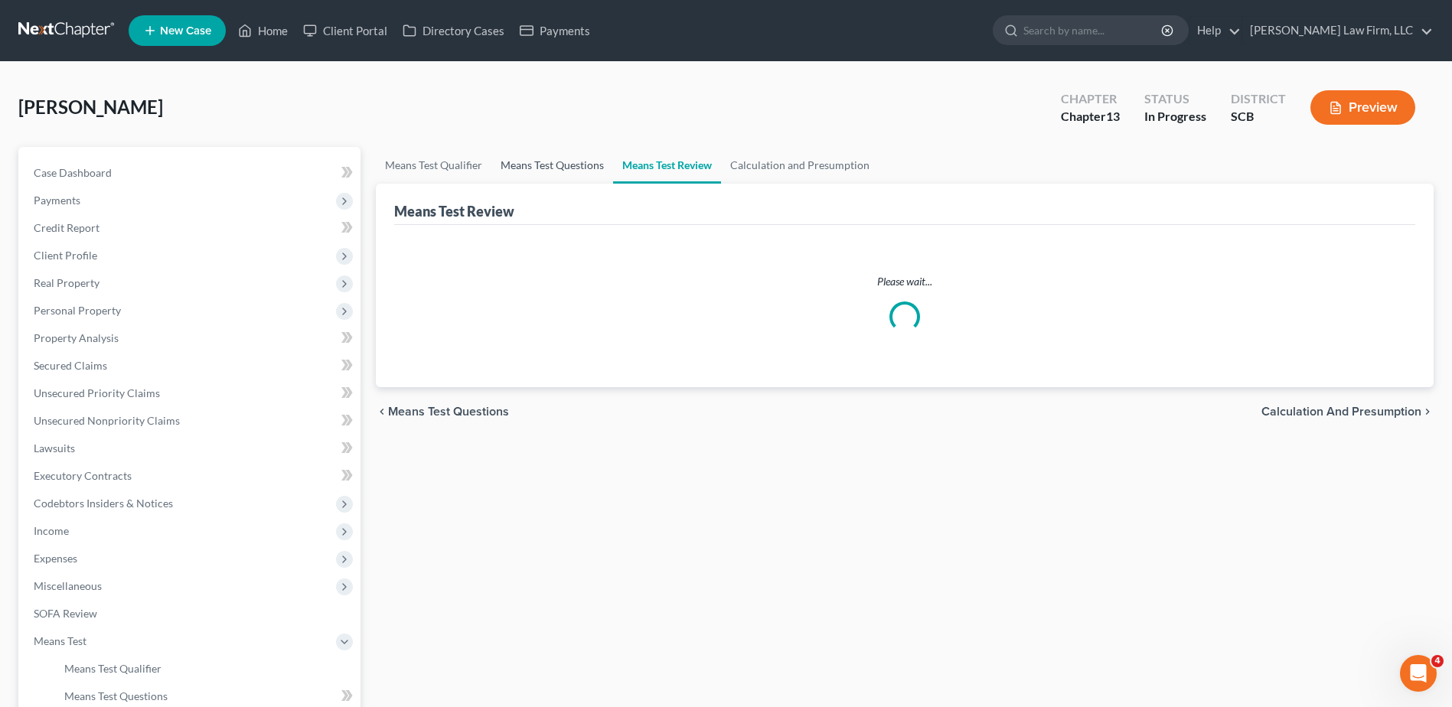
click at [590, 173] on link "Means Test Questions" at bounding box center [552, 165] width 122 height 37
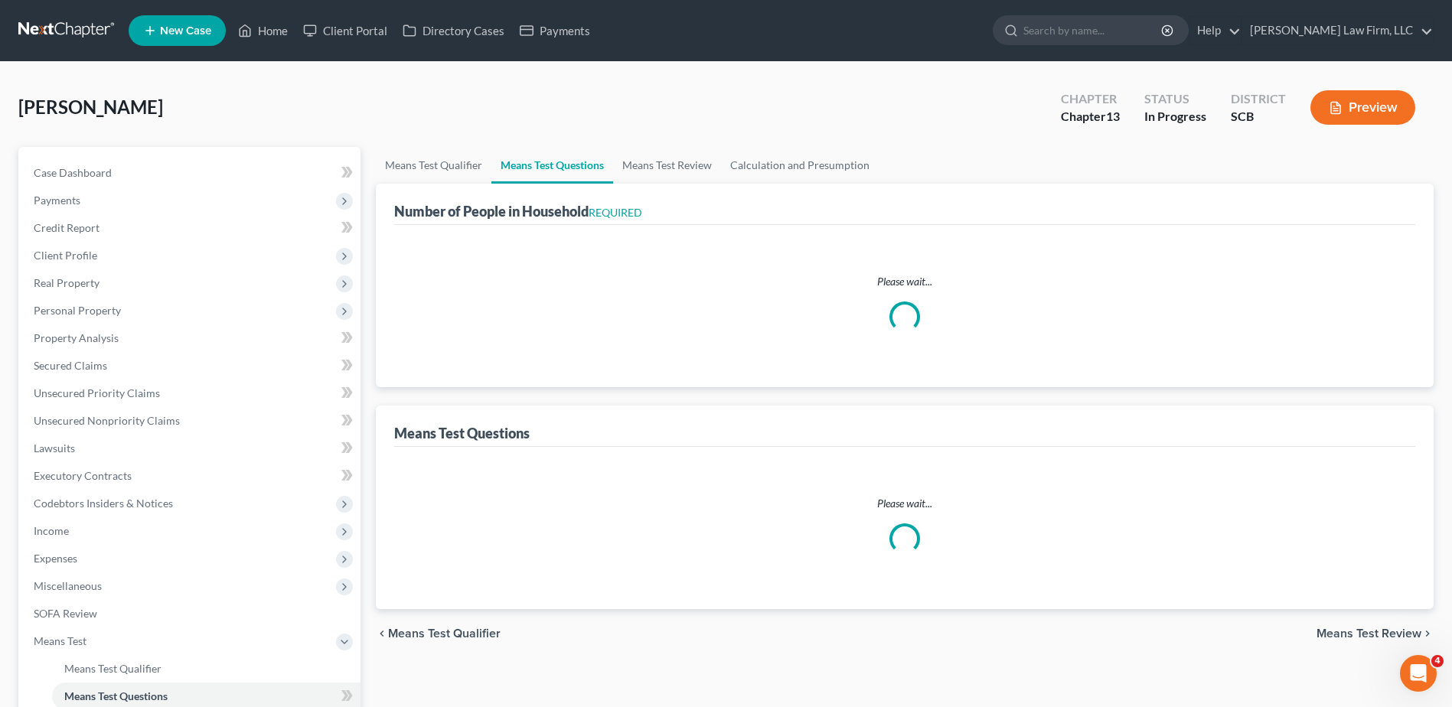
select select "1"
select select "60"
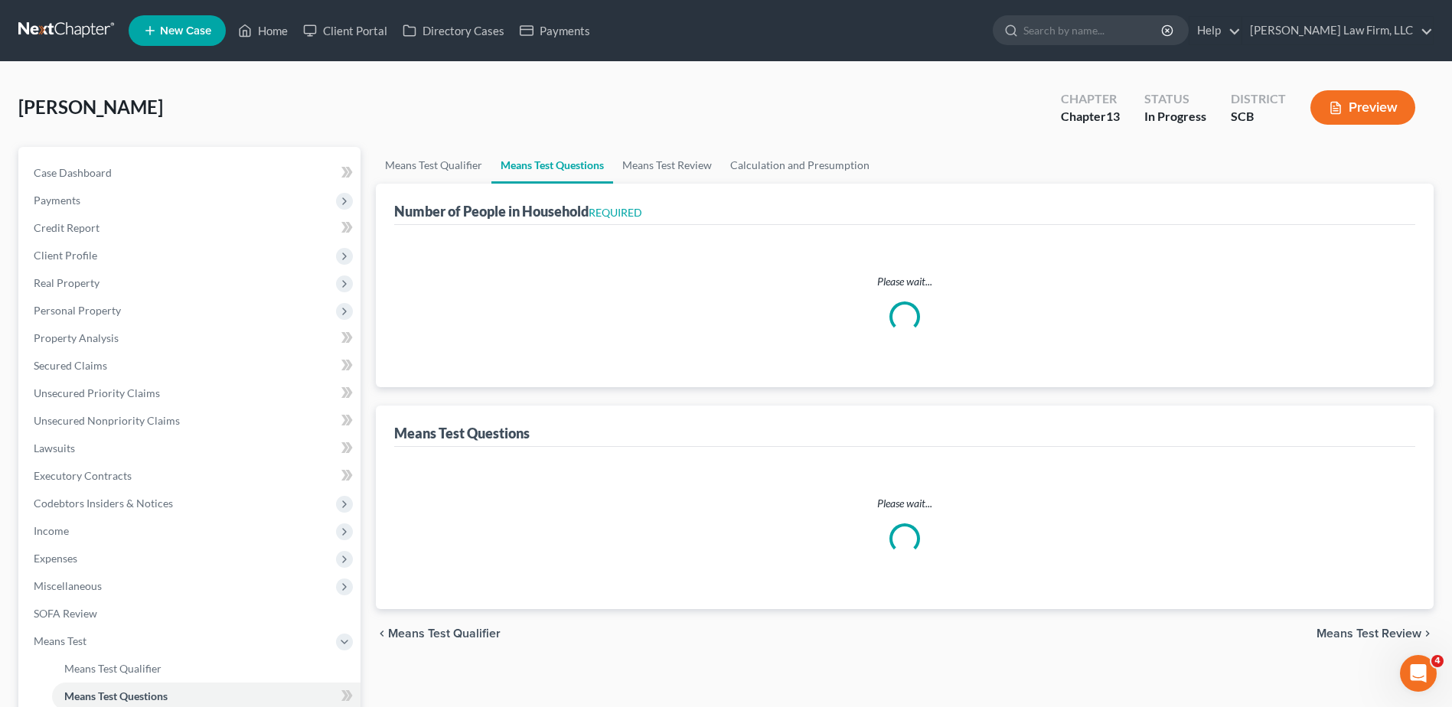
select select "60"
select select "2"
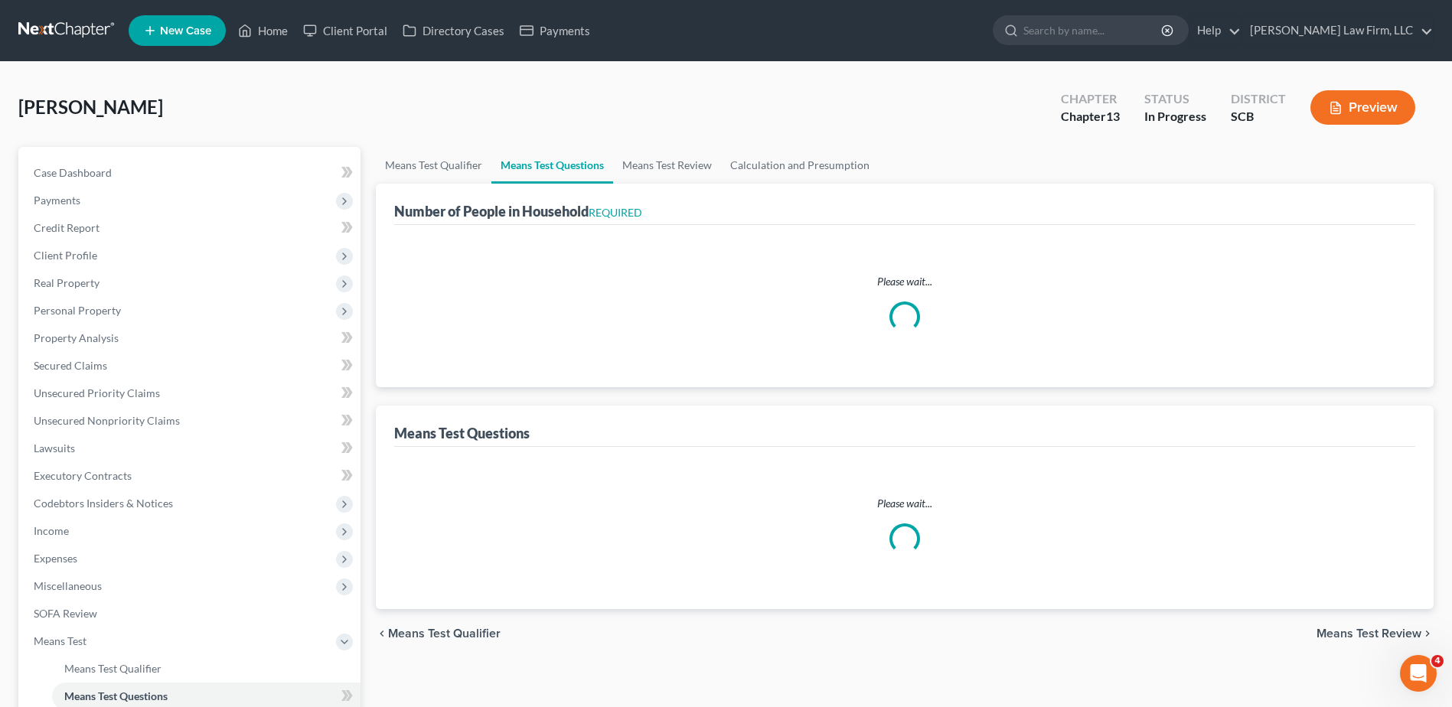
select select "60"
select select "2"
select select "60"
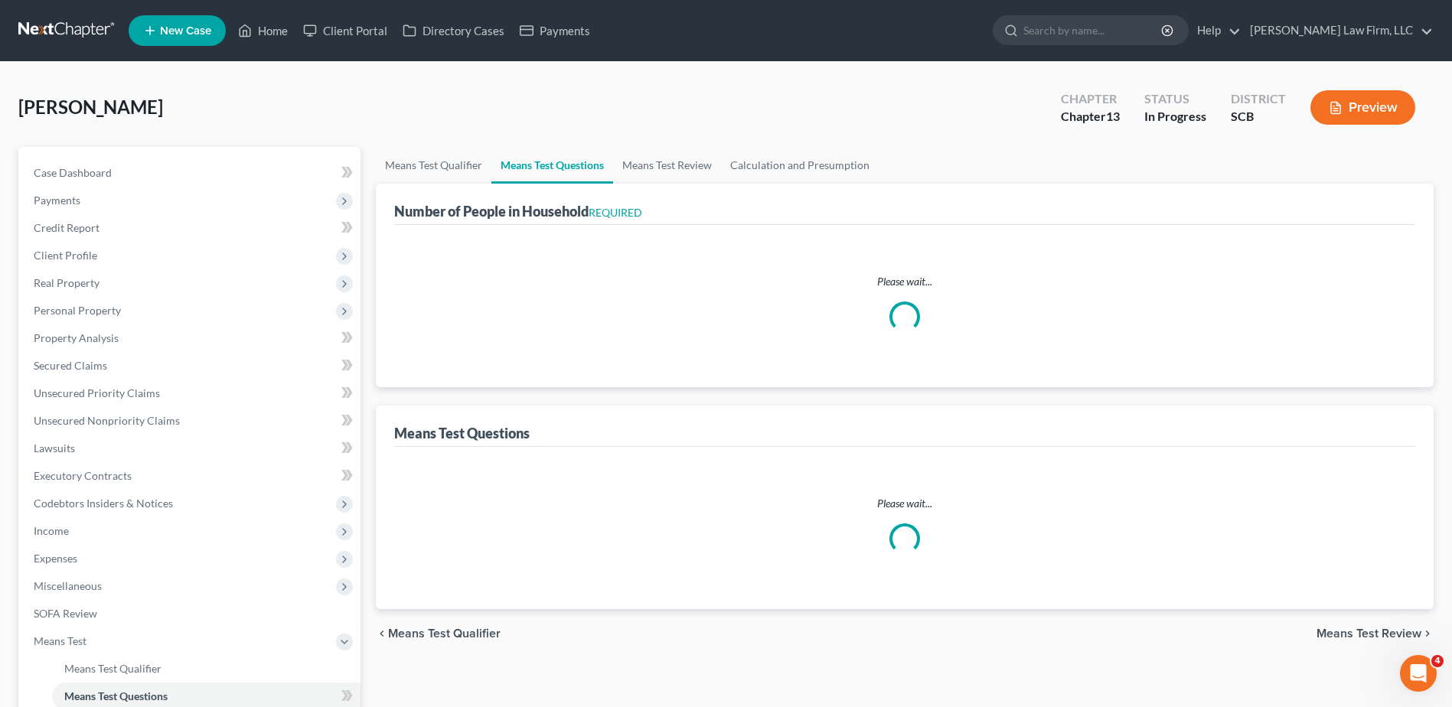
select select "60"
select select "2"
select select "0"
select select "1"
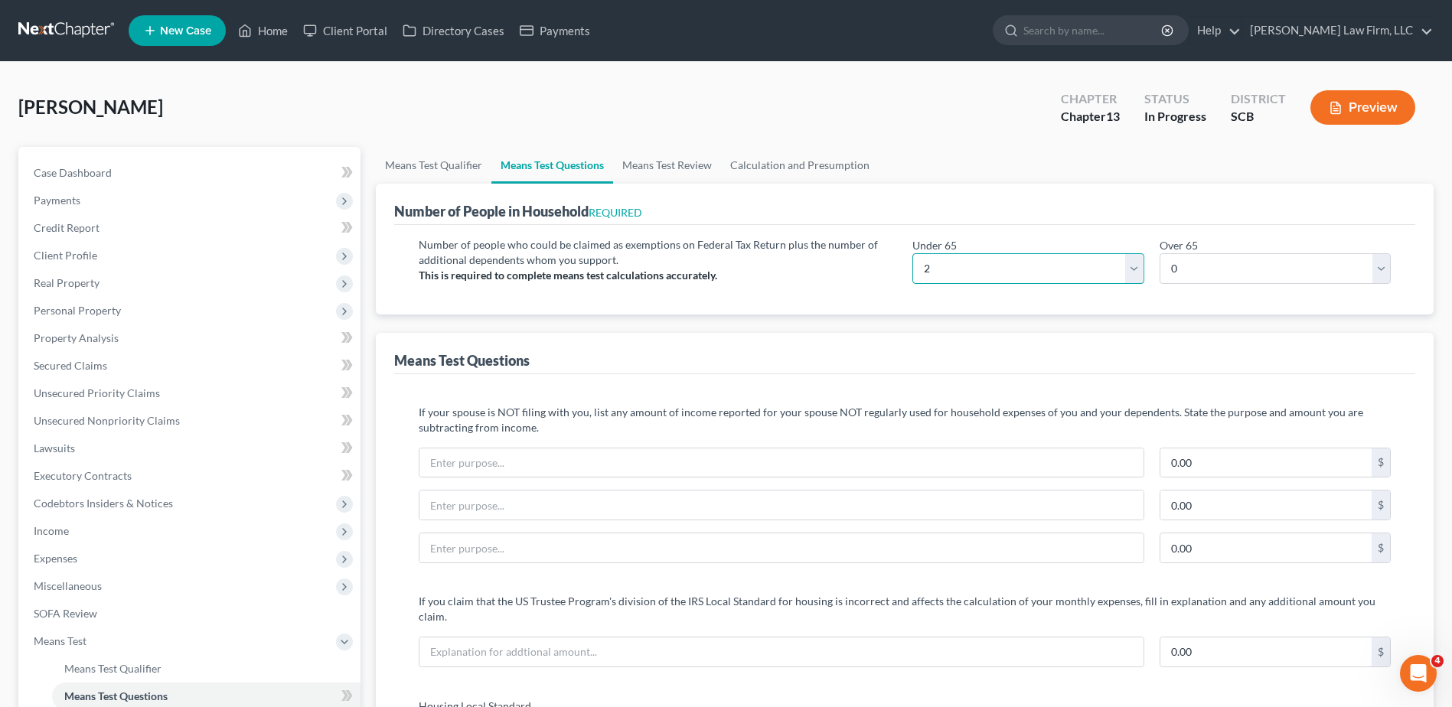
drag, startPoint x: 1131, startPoint y: 270, endPoint x: 1113, endPoint y: 278, distance: 19.9
click at [1131, 270] on select "# 0 1 2 3 4 5 6 7 8 9 10" at bounding box center [1027, 268] width 231 height 31
select select "1"
click at [912, 253] on select "# 0 1 2 3 4 5 6 7 8 9 10" at bounding box center [1027, 268] width 231 height 31
click at [804, 156] on link "Calculation and Presumption" at bounding box center [800, 165] width 158 height 37
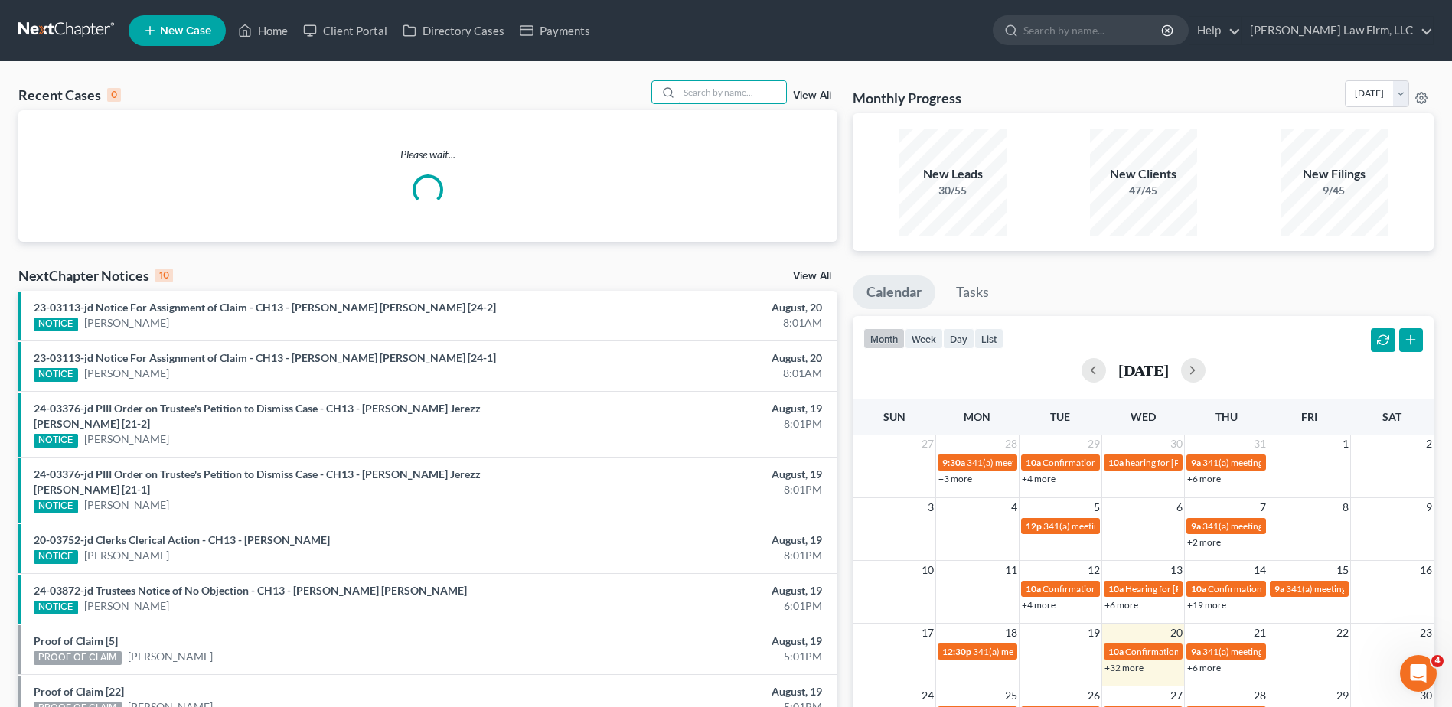
click at [706, 92] on input "search" at bounding box center [732, 92] width 107 height 22
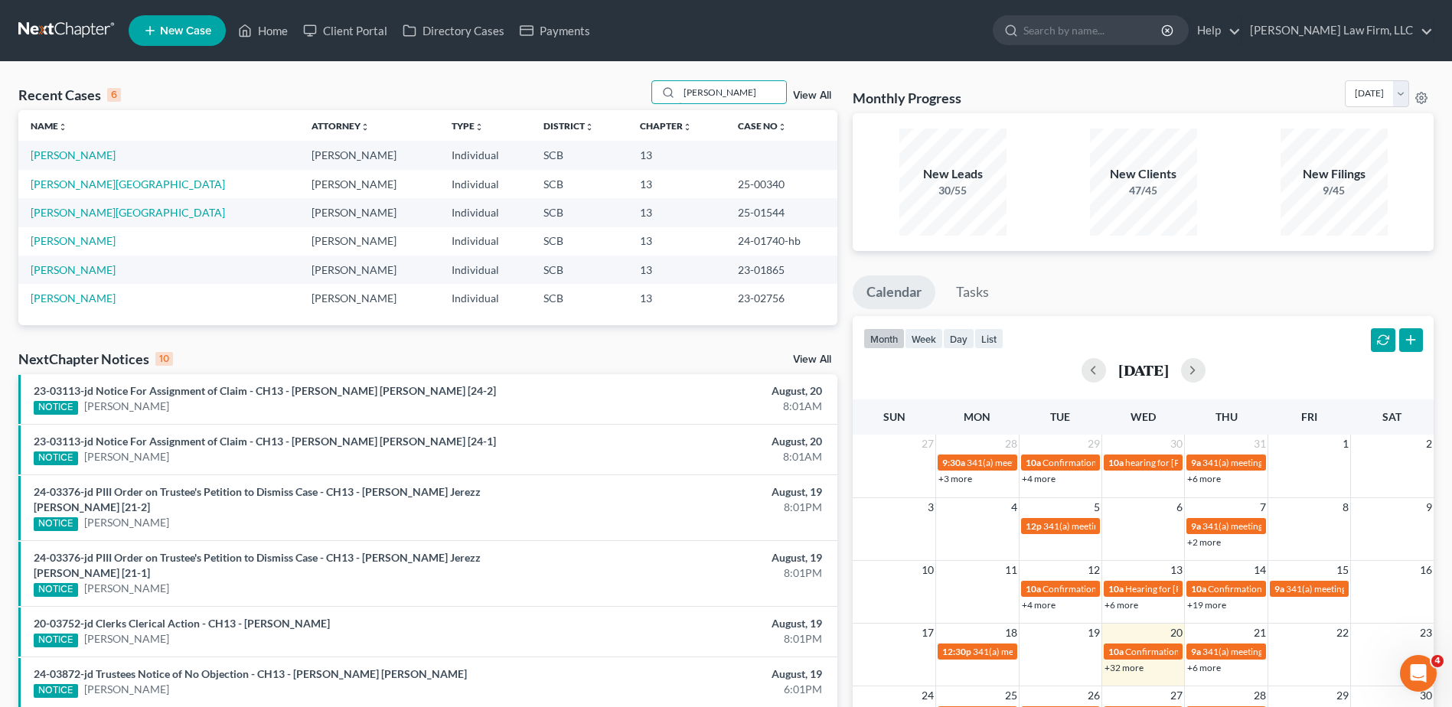
type input "HAYNES"
click at [88, 157] on link "[PERSON_NAME]" at bounding box center [73, 154] width 85 height 13
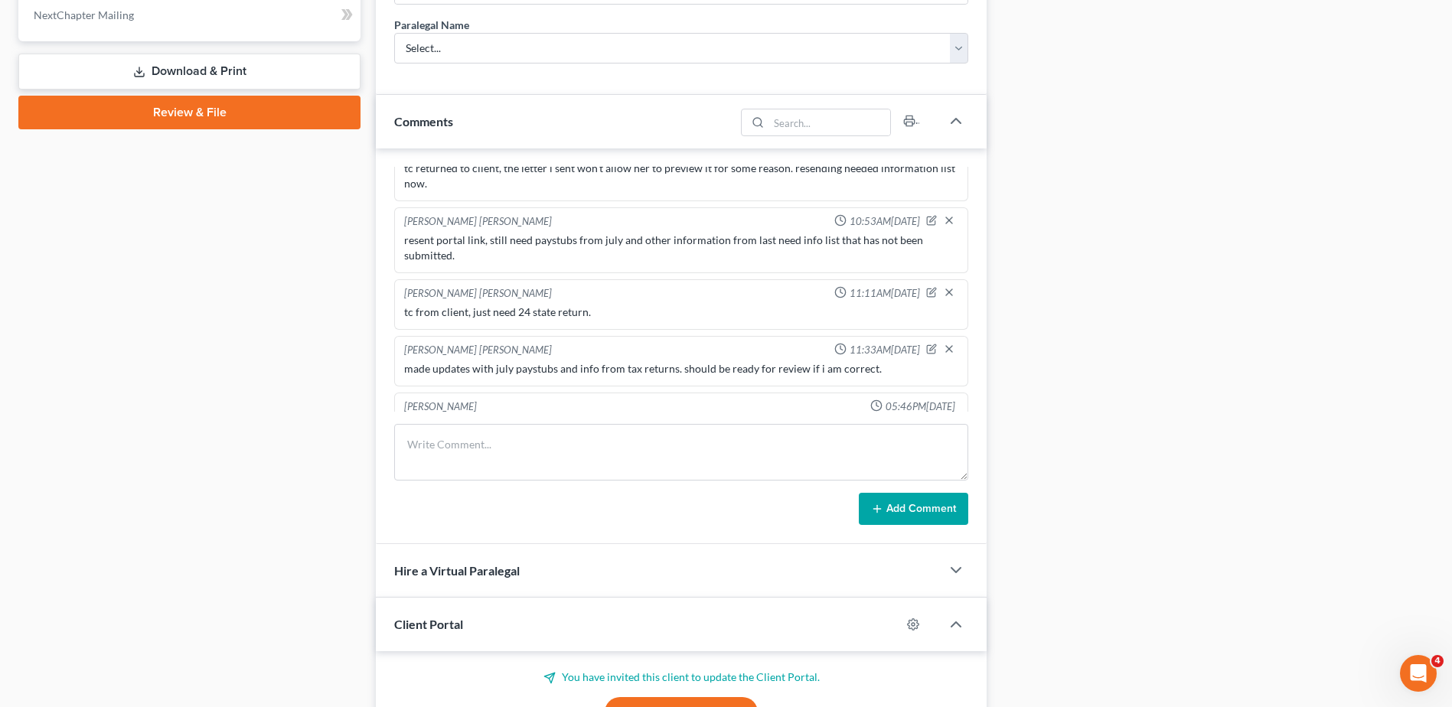
scroll to position [860, 0]
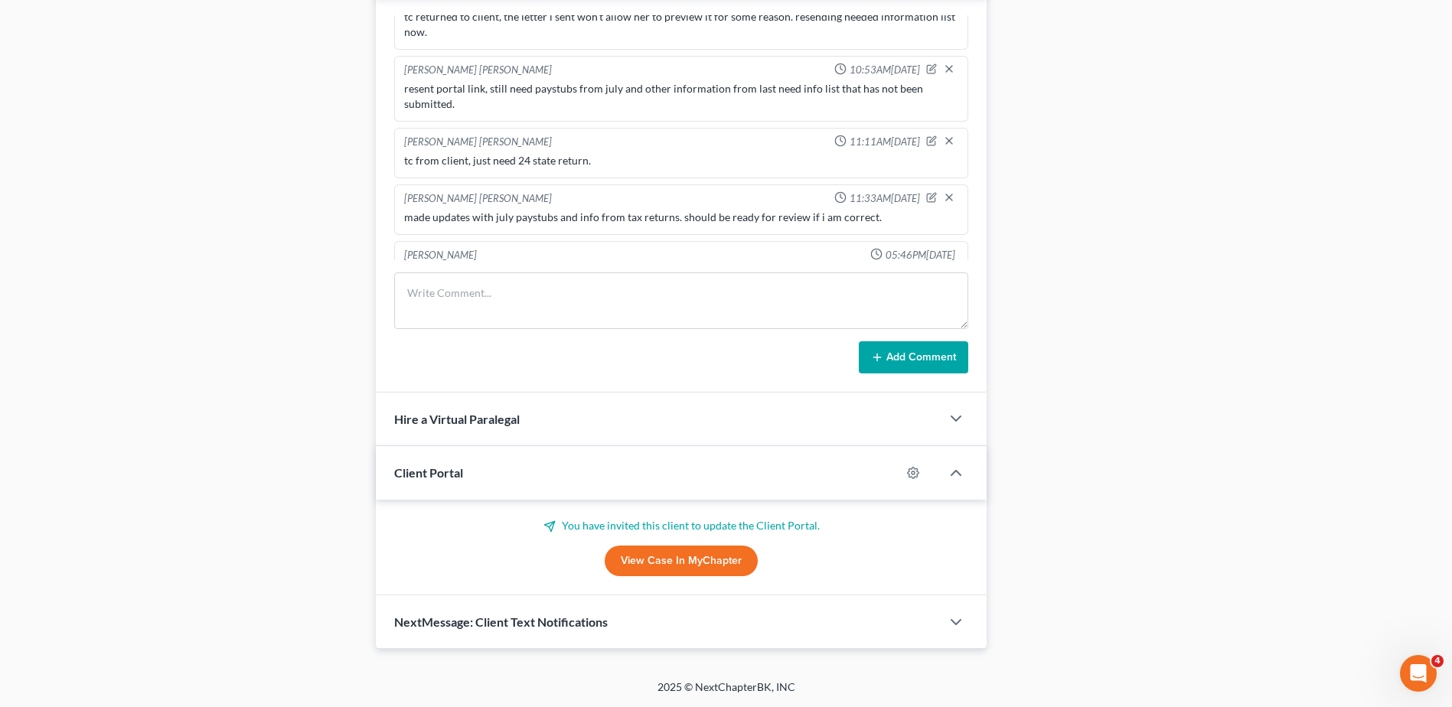
click at [651, 563] on link "View Case in MyChapter" at bounding box center [681, 561] width 153 height 31
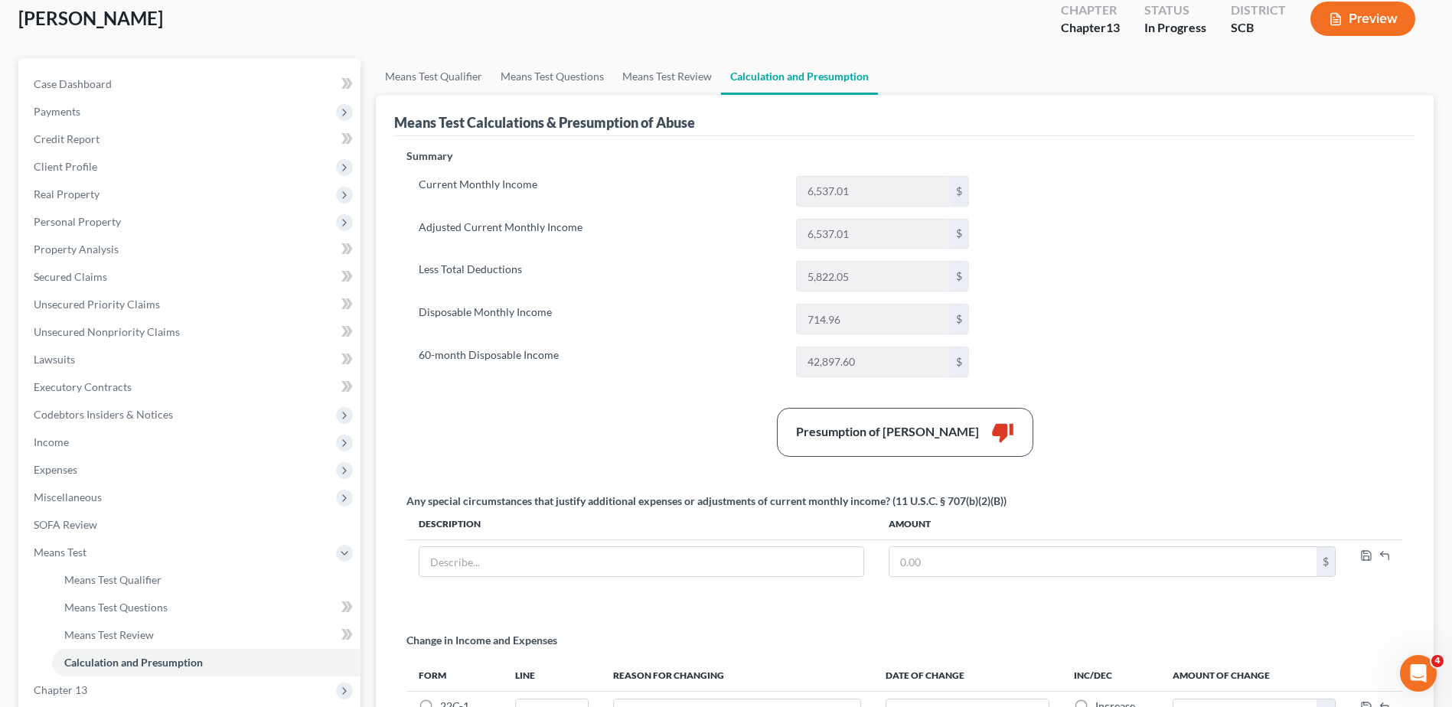
scroll to position [230, 0]
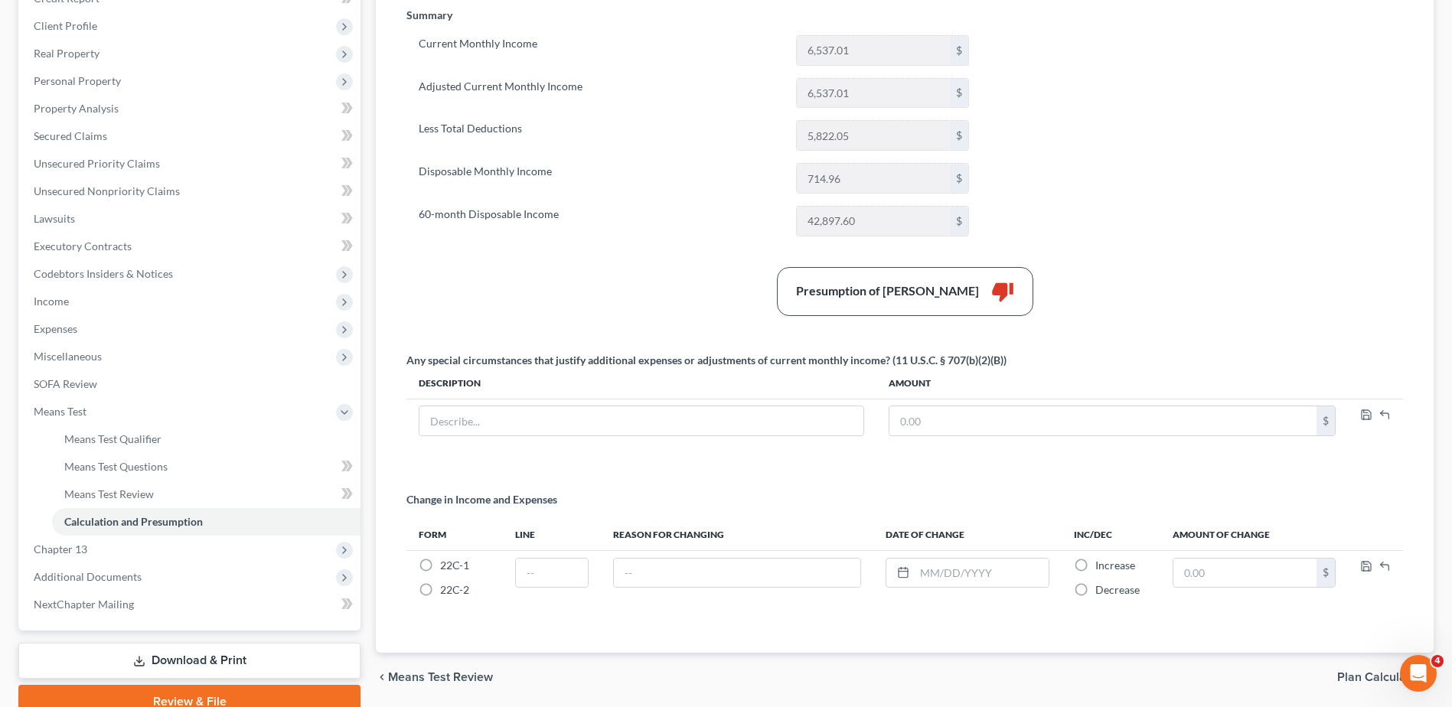
click at [109, 305] on span "Income" at bounding box center [190, 302] width 339 height 28
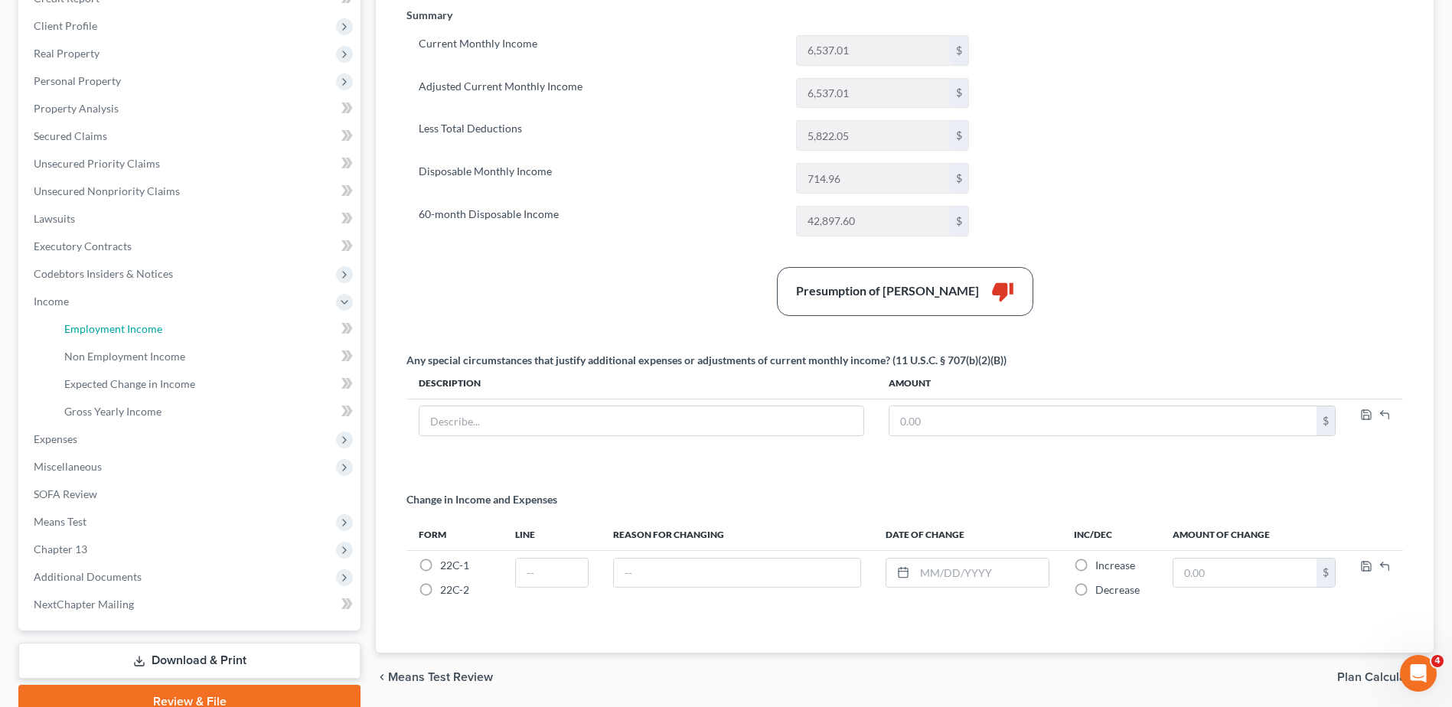
click at [106, 336] on link "Employment Income" at bounding box center [206, 329] width 308 height 28
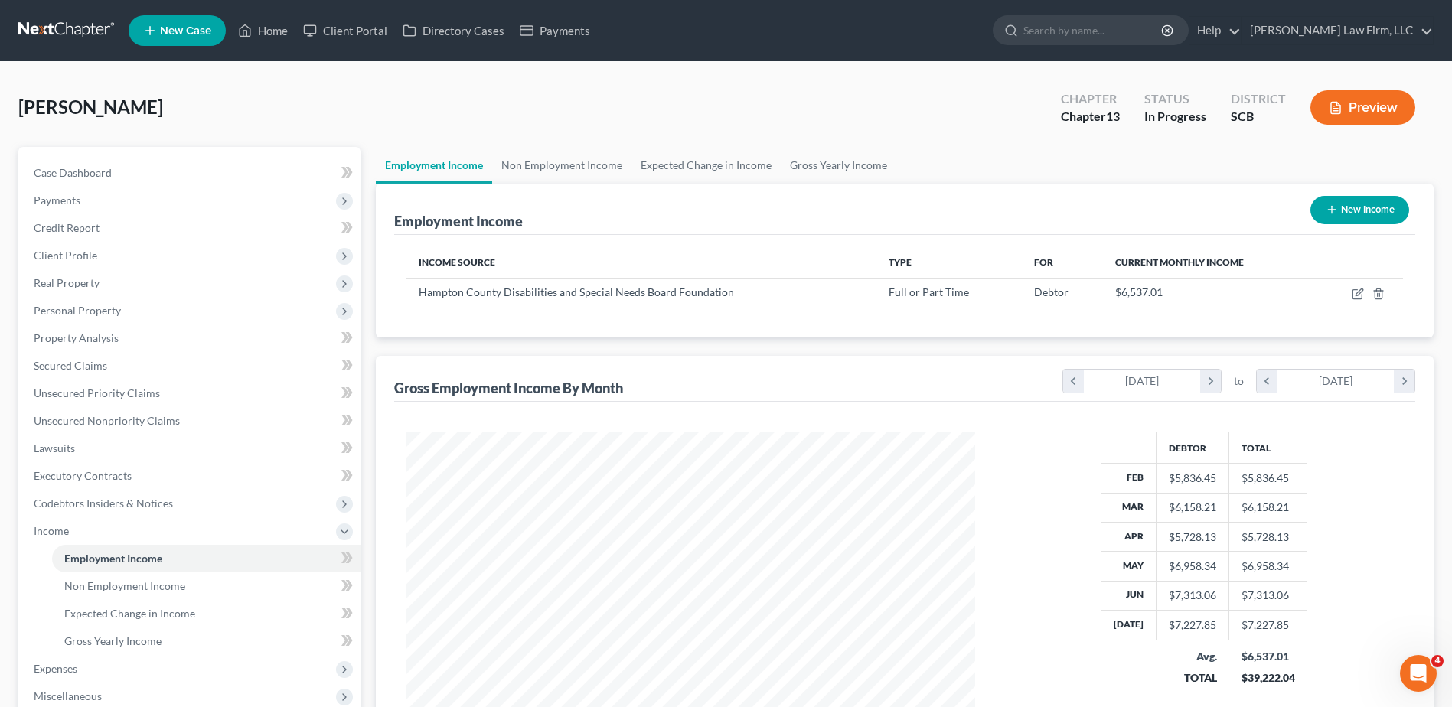
scroll to position [284, 599]
click at [556, 161] on link "Non Employment Income" at bounding box center [561, 165] width 139 height 37
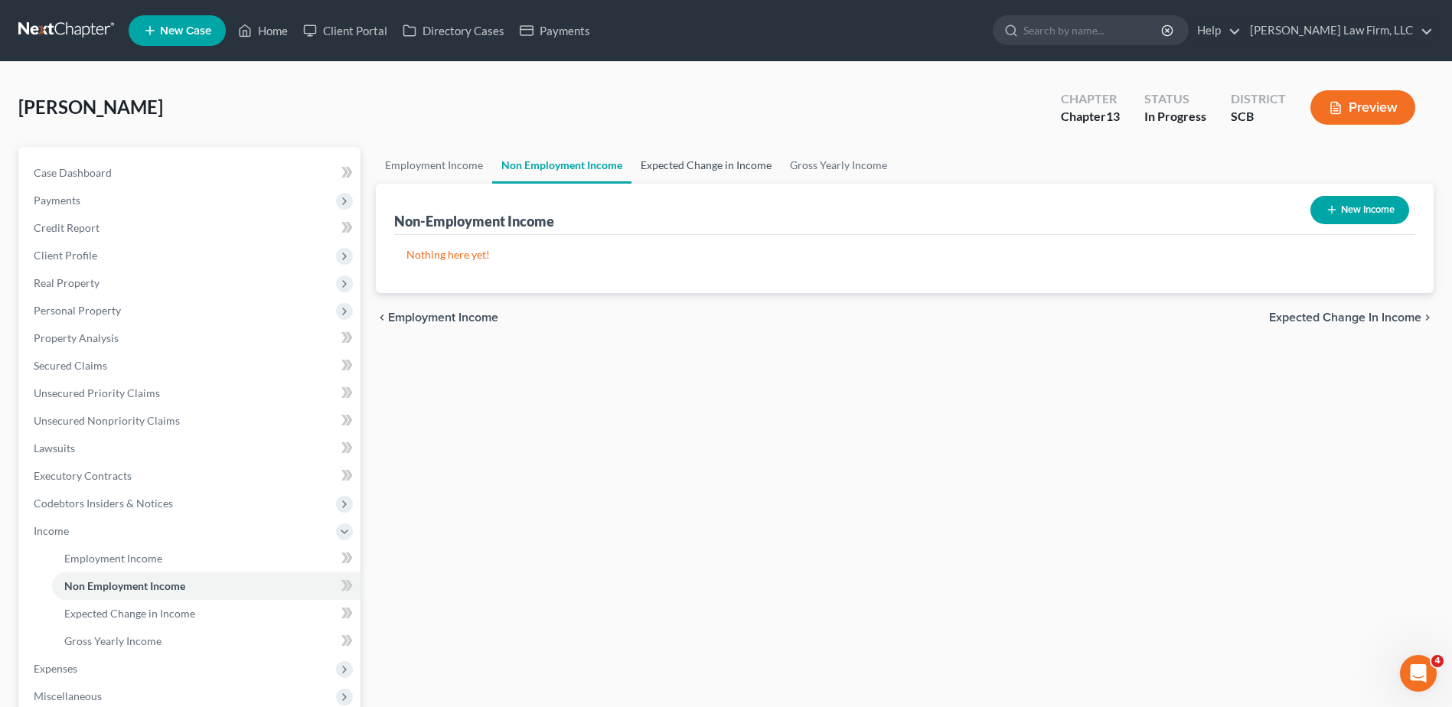
click at [697, 161] on link "Expected Change in Income" at bounding box center [705, 165] width 149 height 37
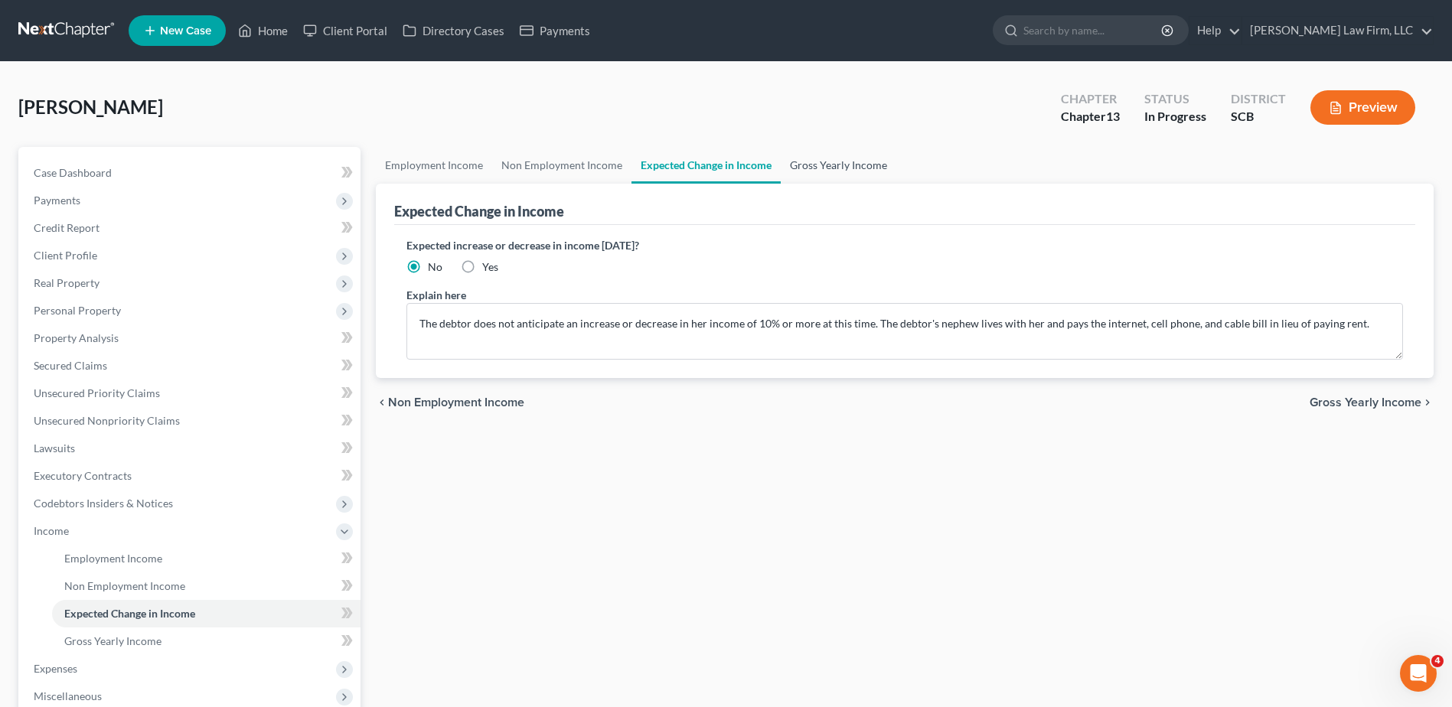
click at [847, 164] on link "Gross Yearly Income" at bounding box center [839, 165] width 116 height 37
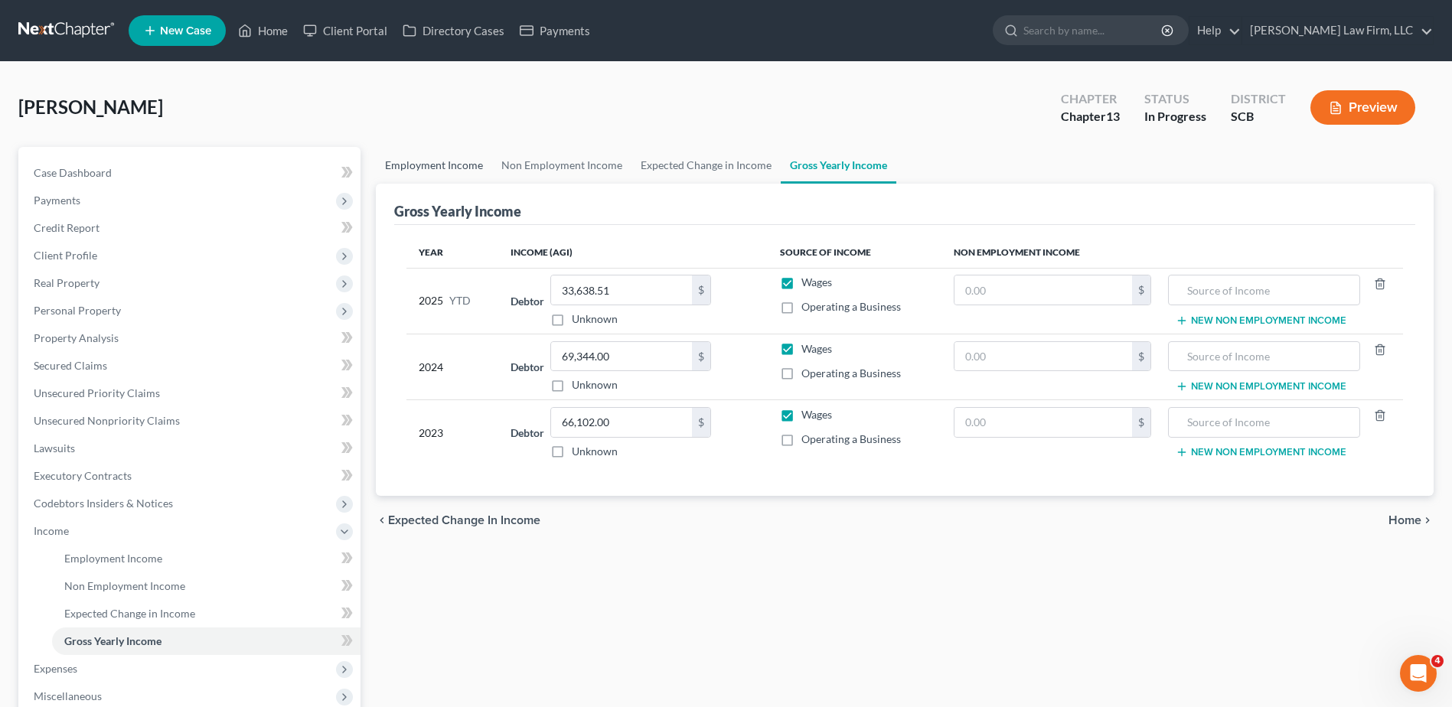
click at [479, 168] on link "Employment Income" at bounding box center [434, 165] width 116 height 37
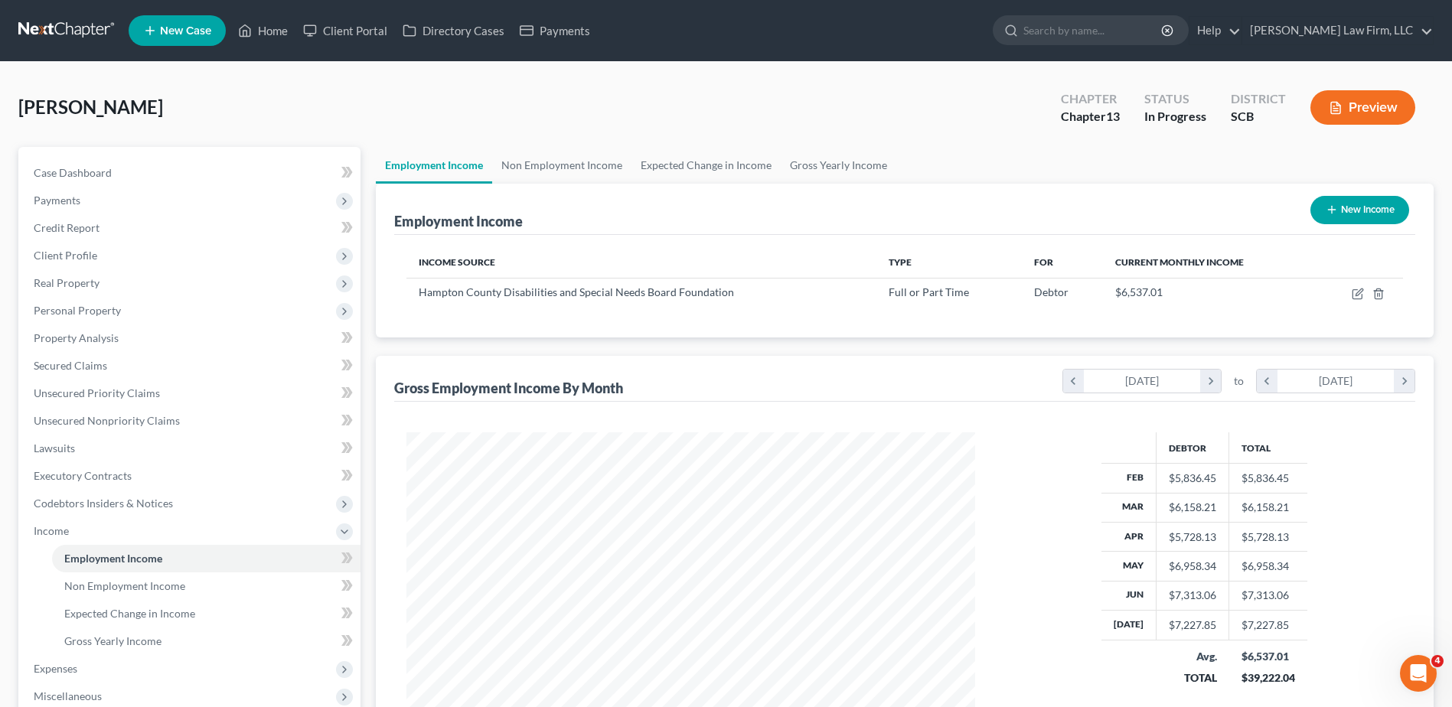
scroll to position [284, 599]
click at [697, 163] on link "Expected Change in Income" at bounding box center [705, 165] width 149 height 37
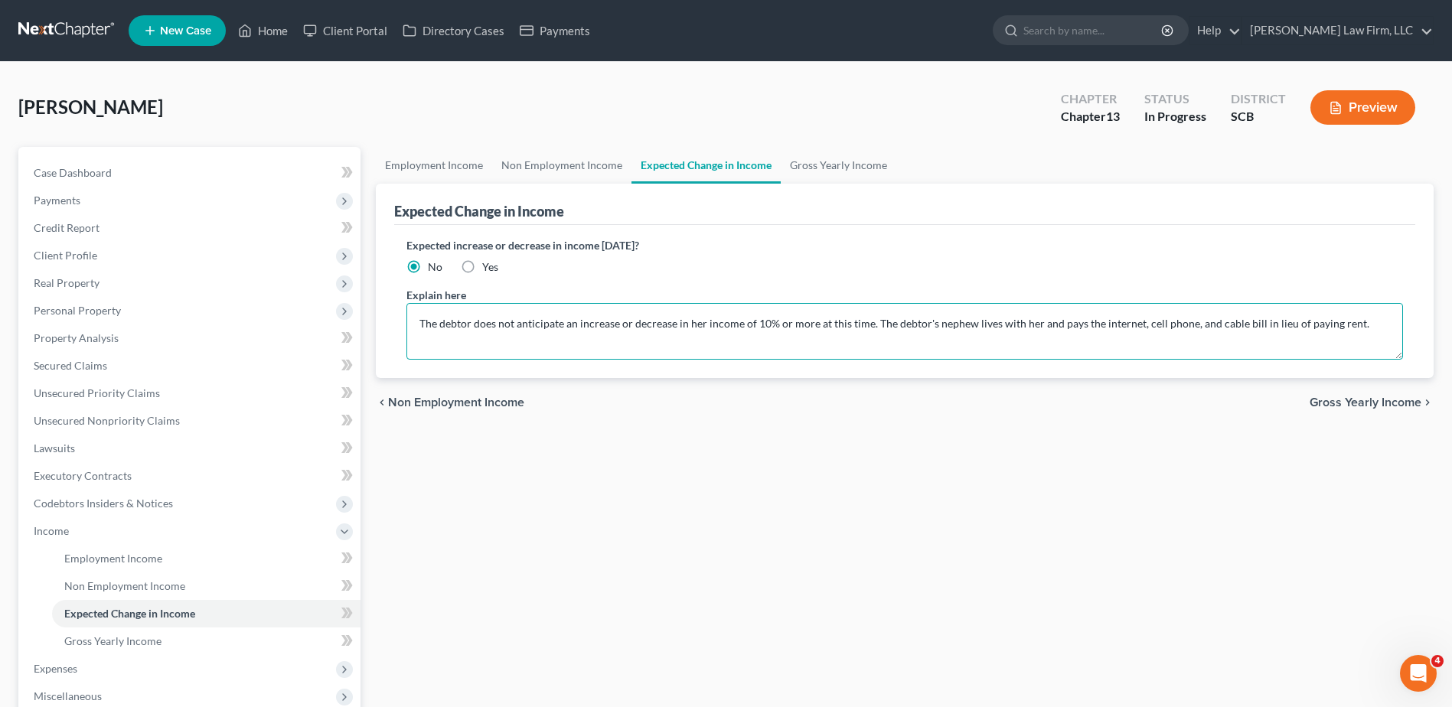
click at [1356, 325] on textarea "The debtor does not anticipate an increase or decrease in her income of 10% or …" at bounding box center [904, 331] width 997 height 57
type textarea "The debtor does not anticipate an increase or decrease in her income of 10% or …"
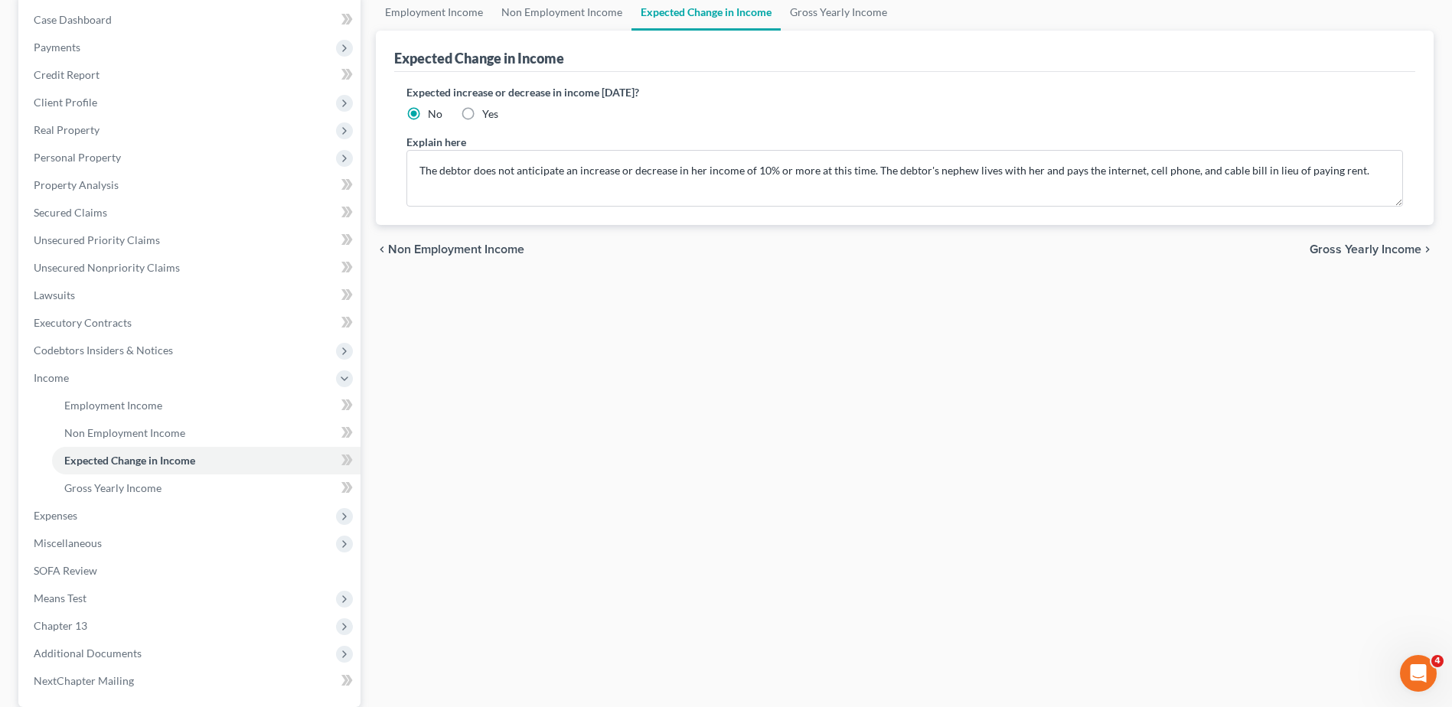
click at [83, 102] on span "Client Profile" at bounding box center [66, 102] width 64 height 13
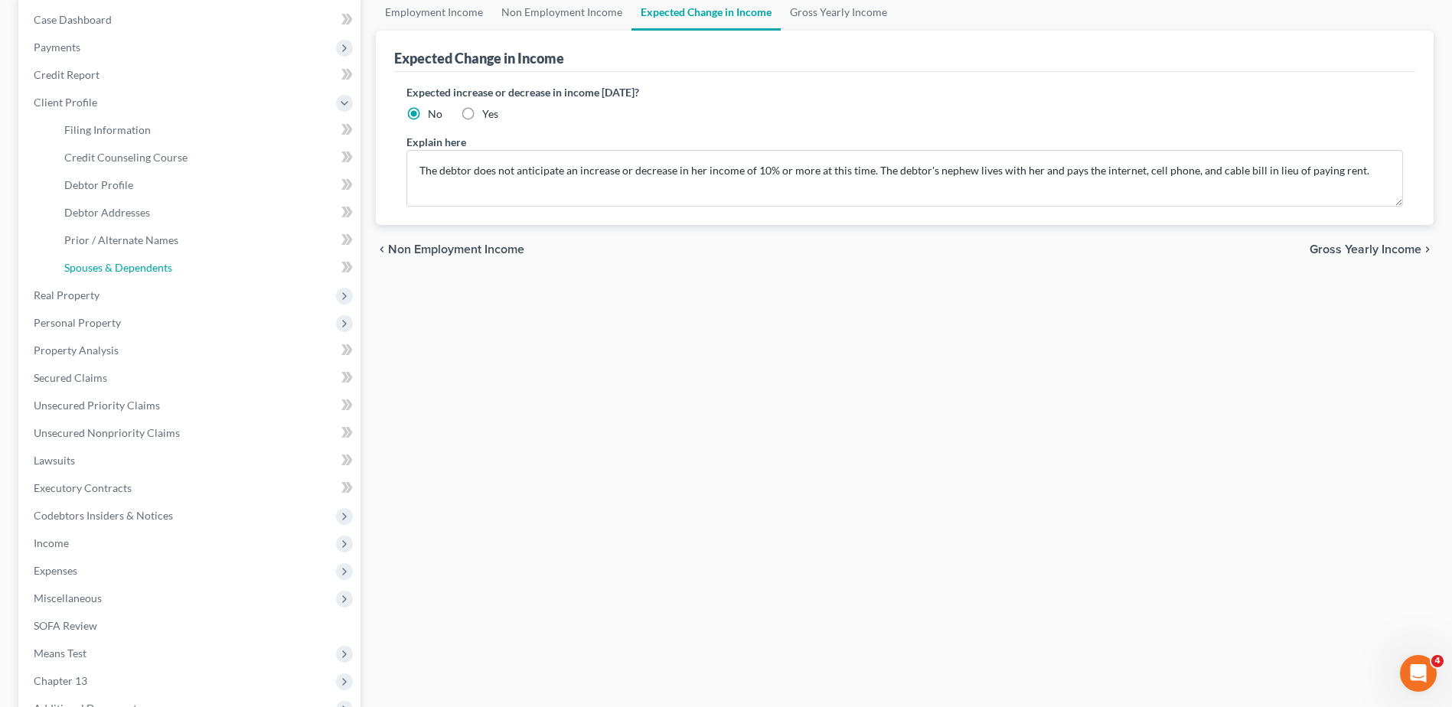
click at [100, 269] on span "Spouses & Dependents" at bounding box center [118, 267] width 108 height 13
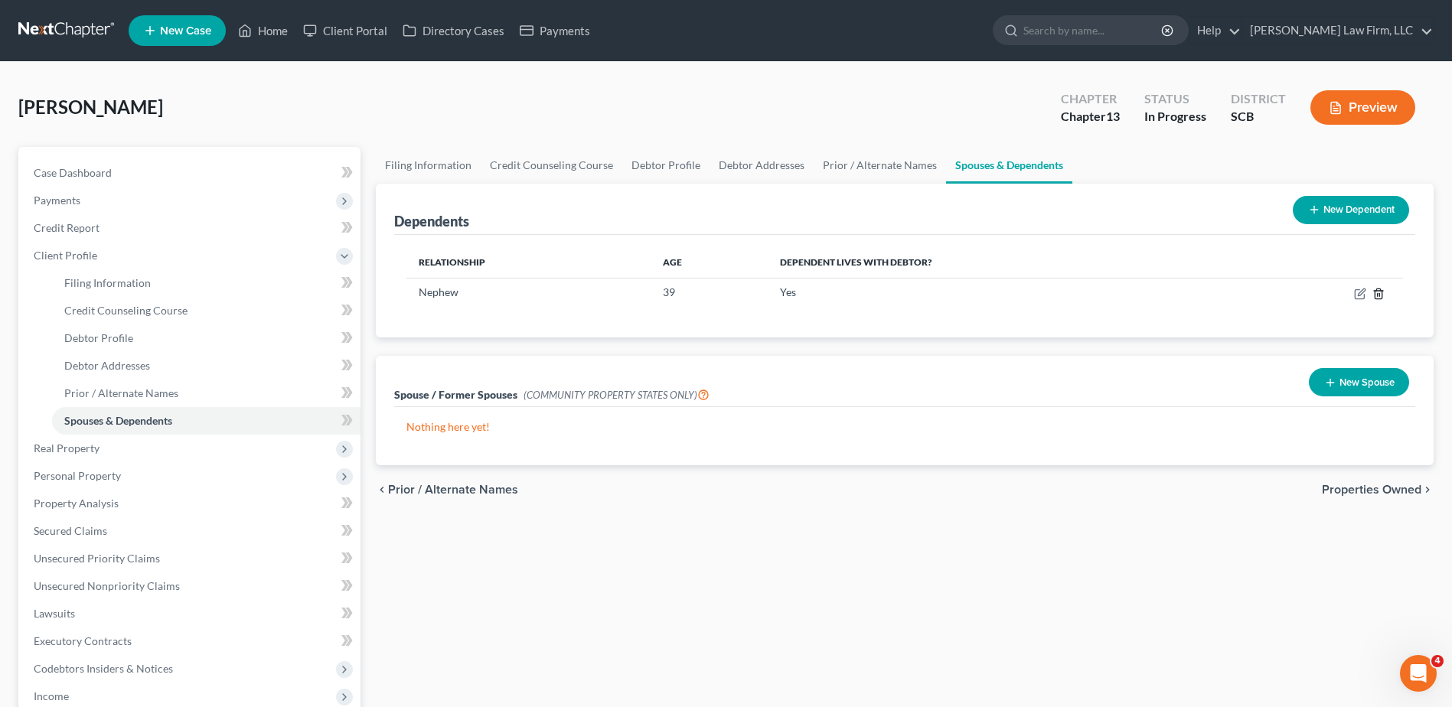
click at [1380, 297] on icon "button" at bounding box center [1378, 294] width 12 height 12
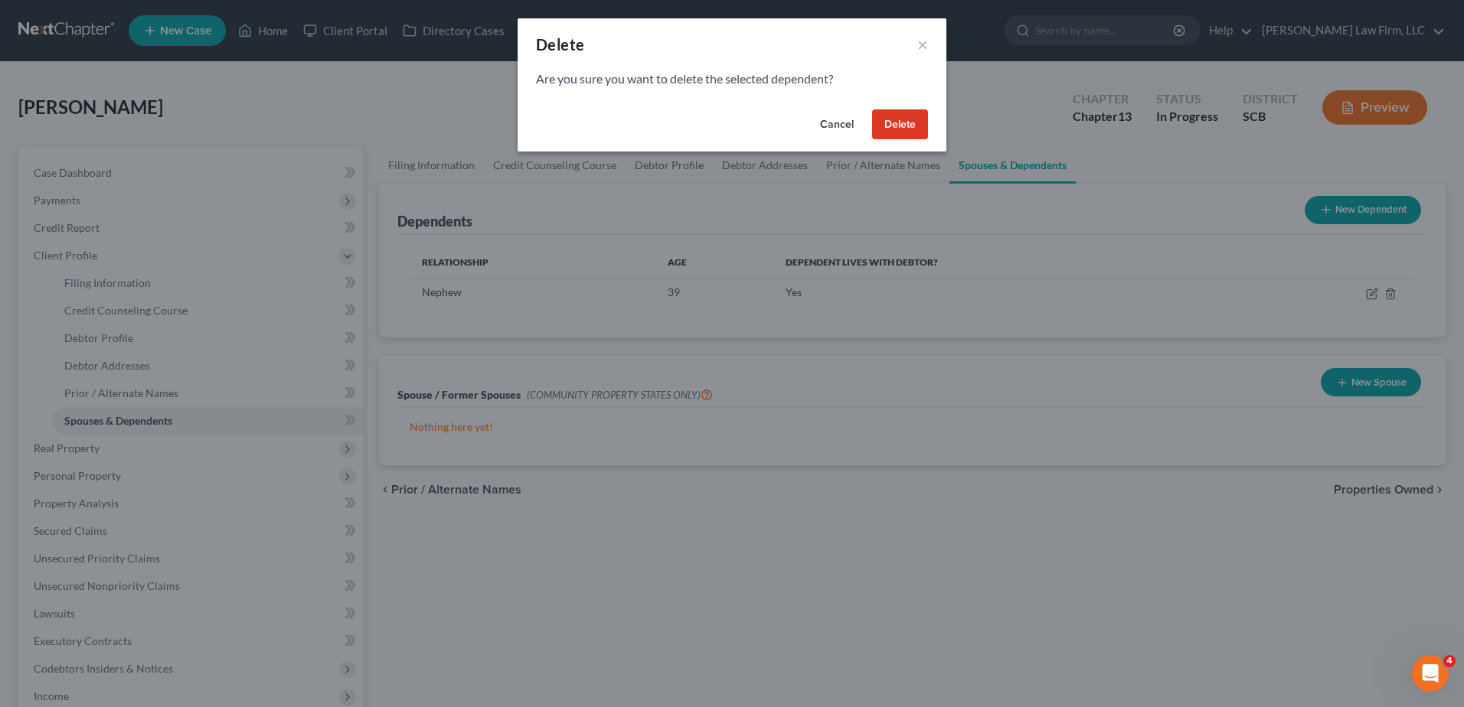
click at [912, 127] on button "Delete" at bounding box center [900, 124] width 56 height 31
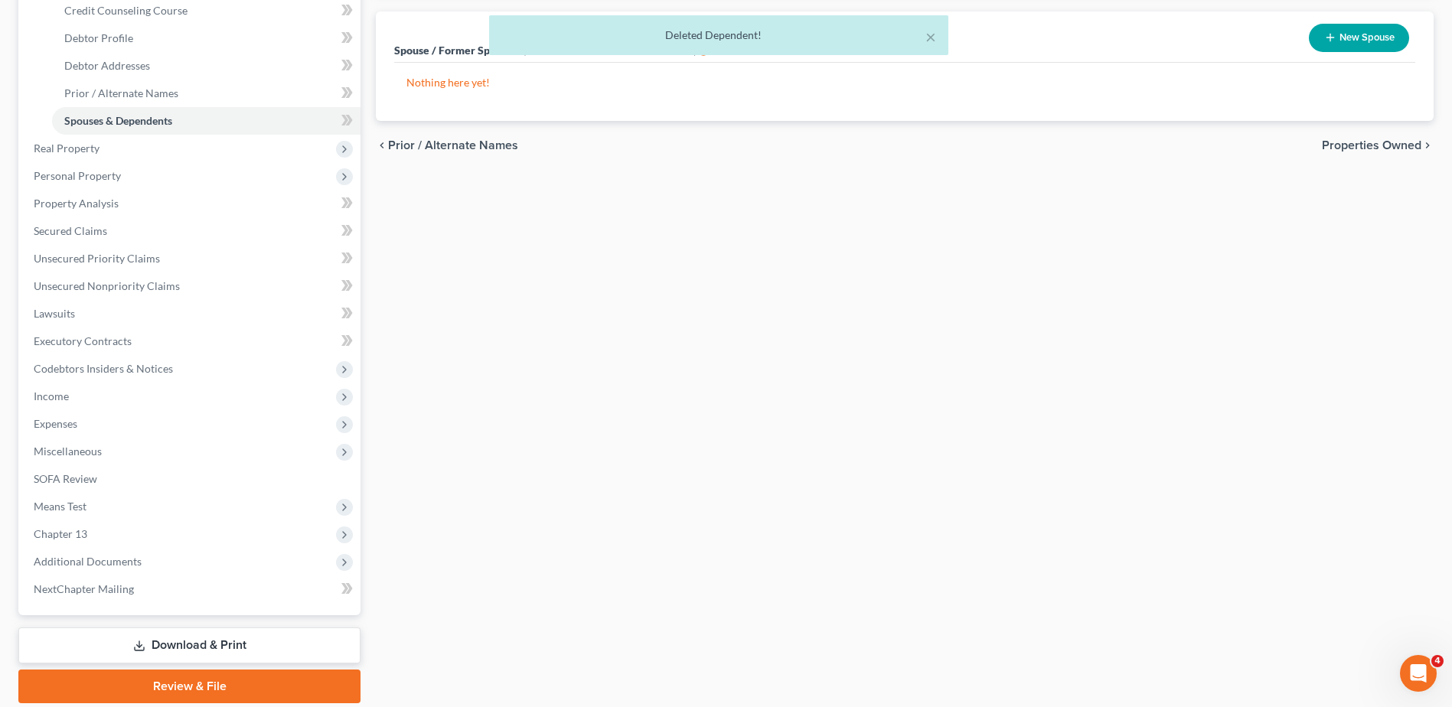
scroll to position [306, 0]
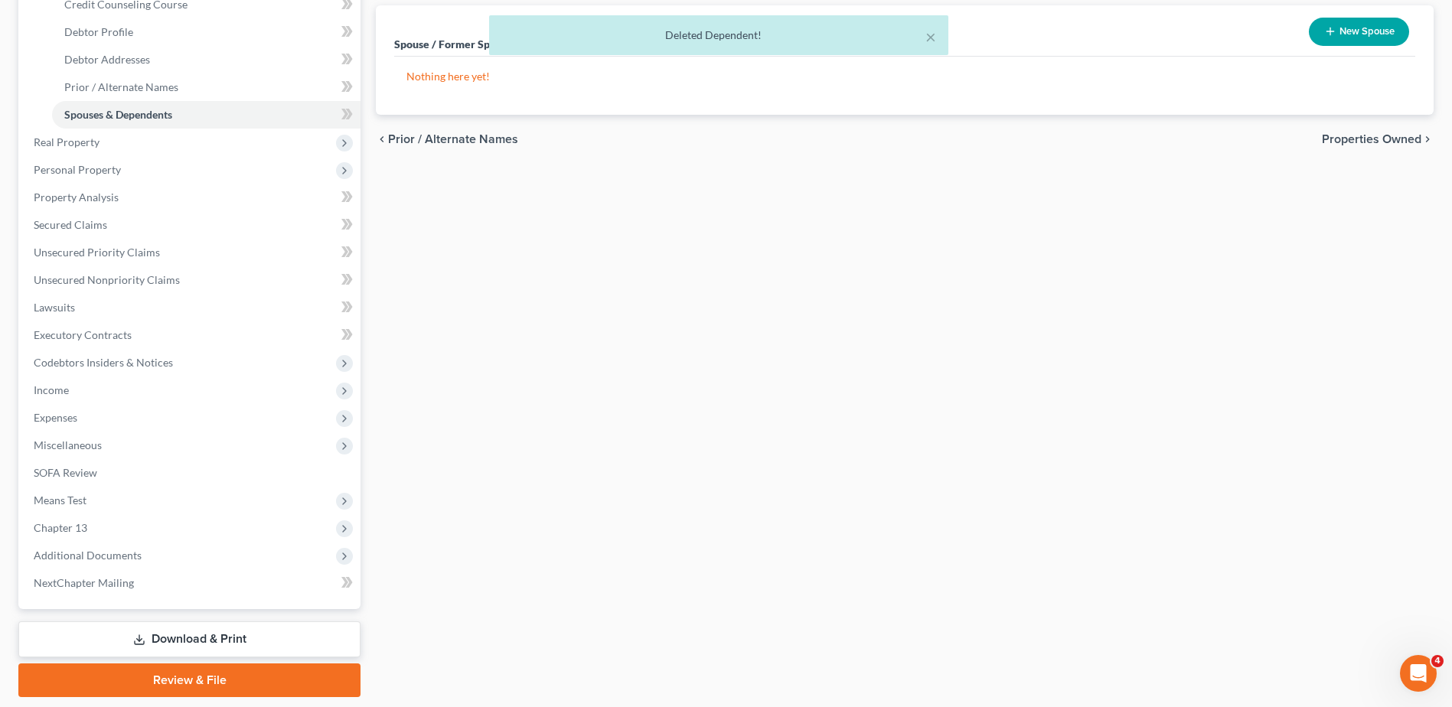
click at [124, 497] on span "Means Test" at bounding box center [190, 501] width 339 height 28
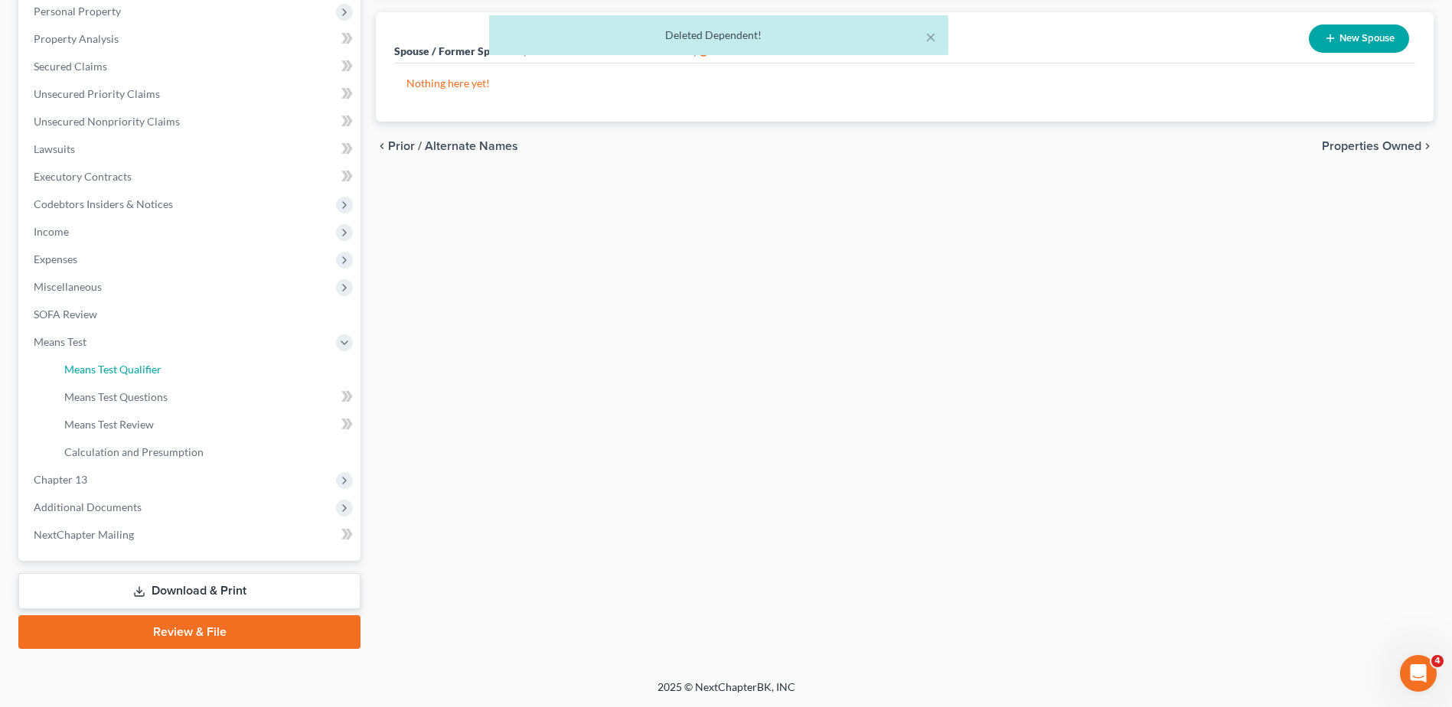
click at [147, 375] on span "Means Test Qualifier" at bounding box center [112, 369] width 97 height 13
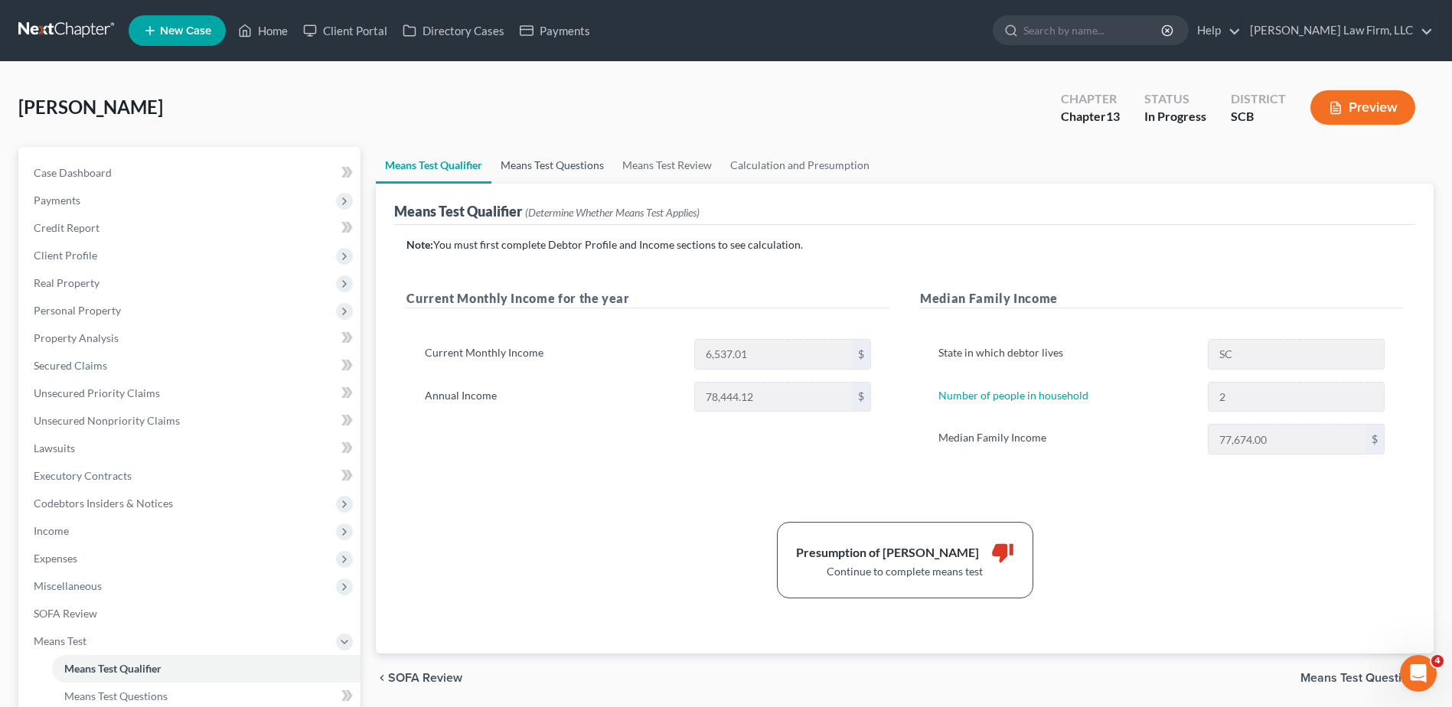
click at [563, 163] on link "Means Test Questions" at bounding box center [552, 165] width 122 height 37
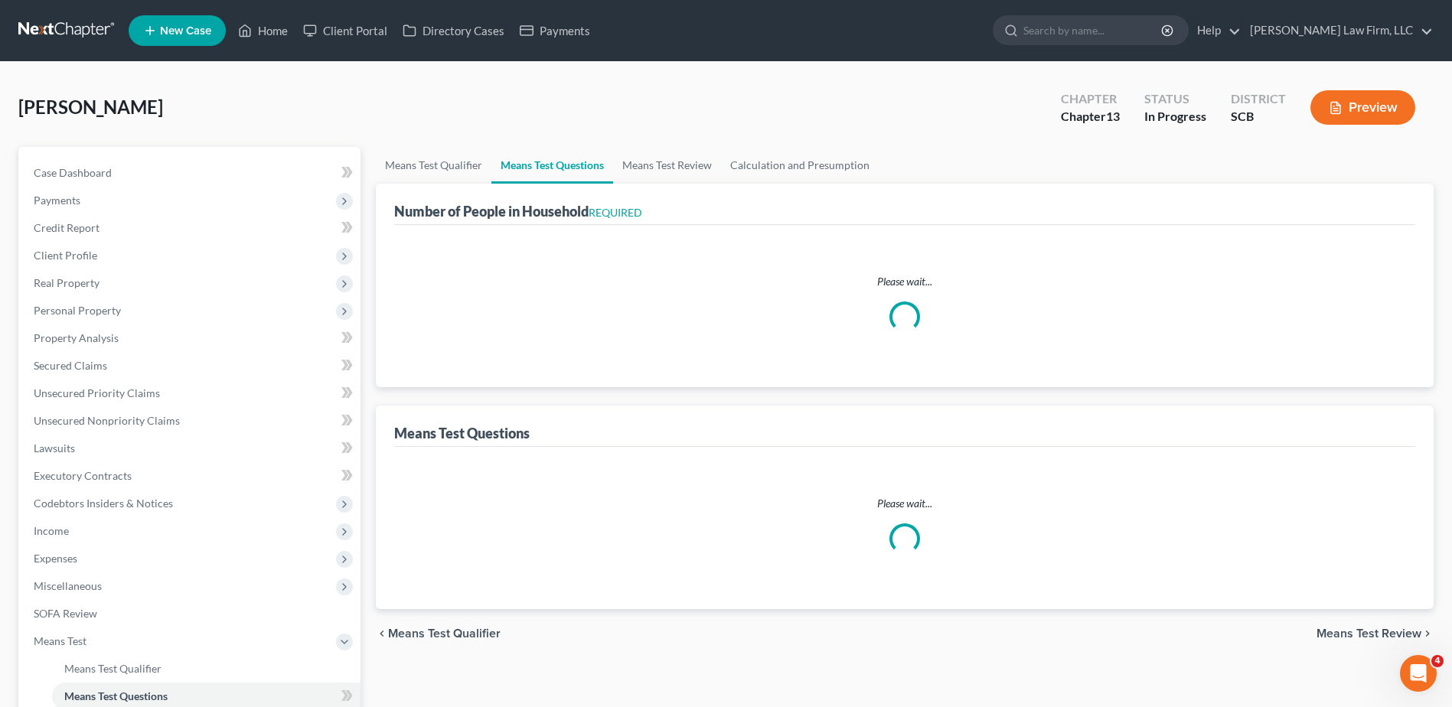
select select "1"
select select "60"
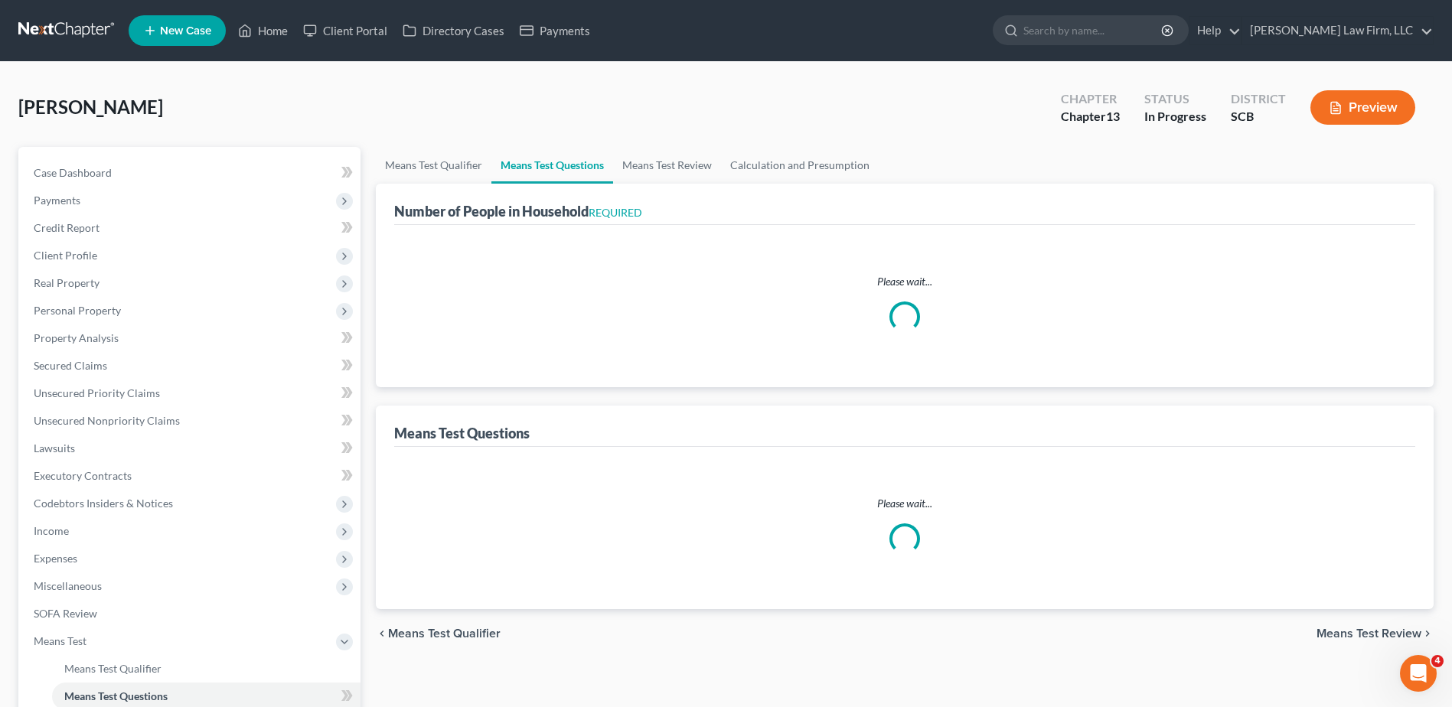
select select "60"
select select "2"
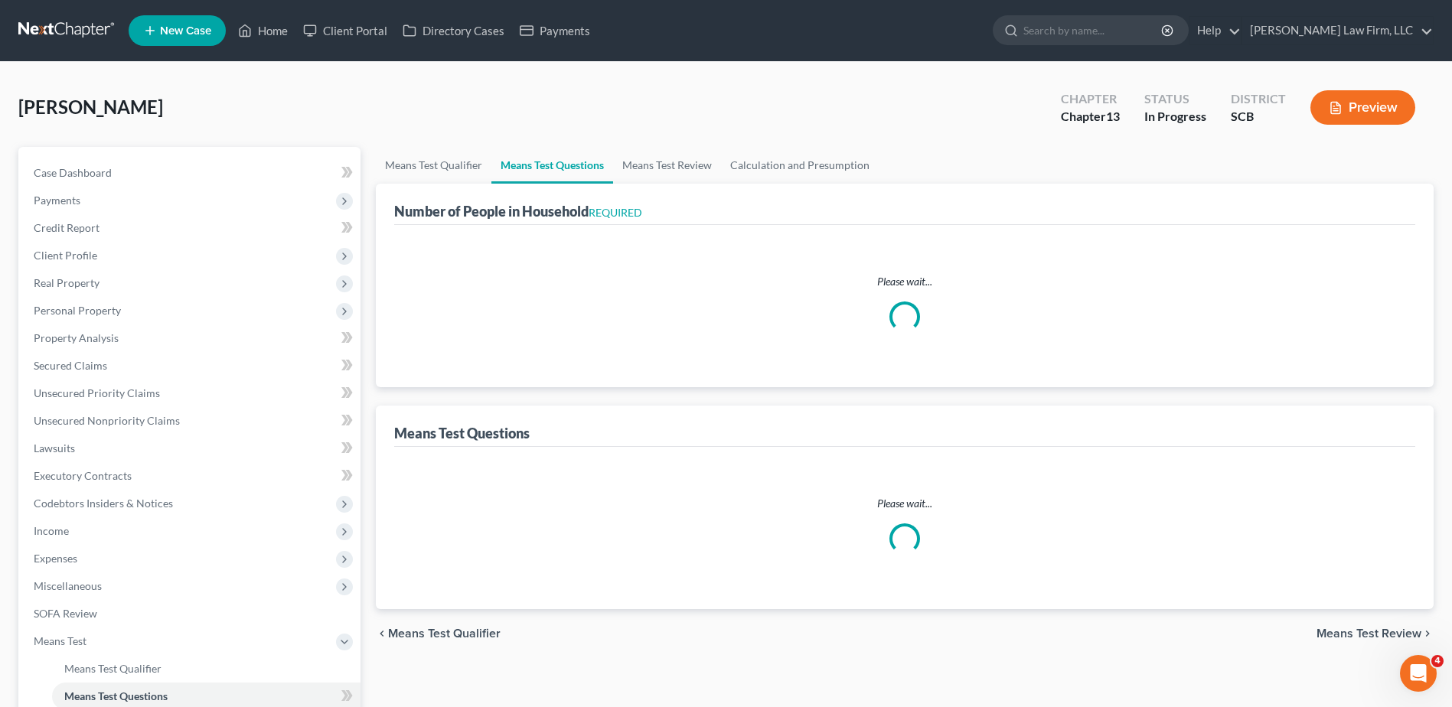
select select "60"
select select "2"
select select "60"
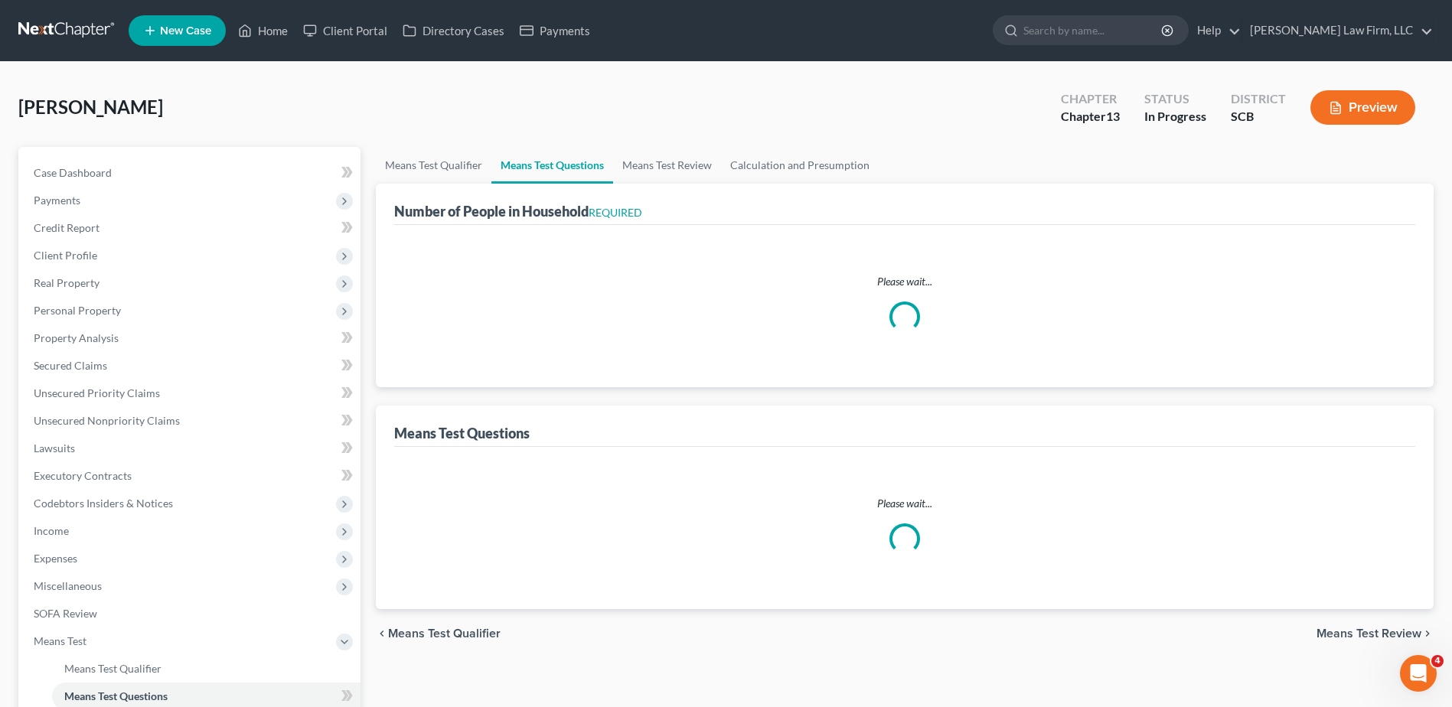
select select "60"
select select "1"
select select "0"
select select "1"
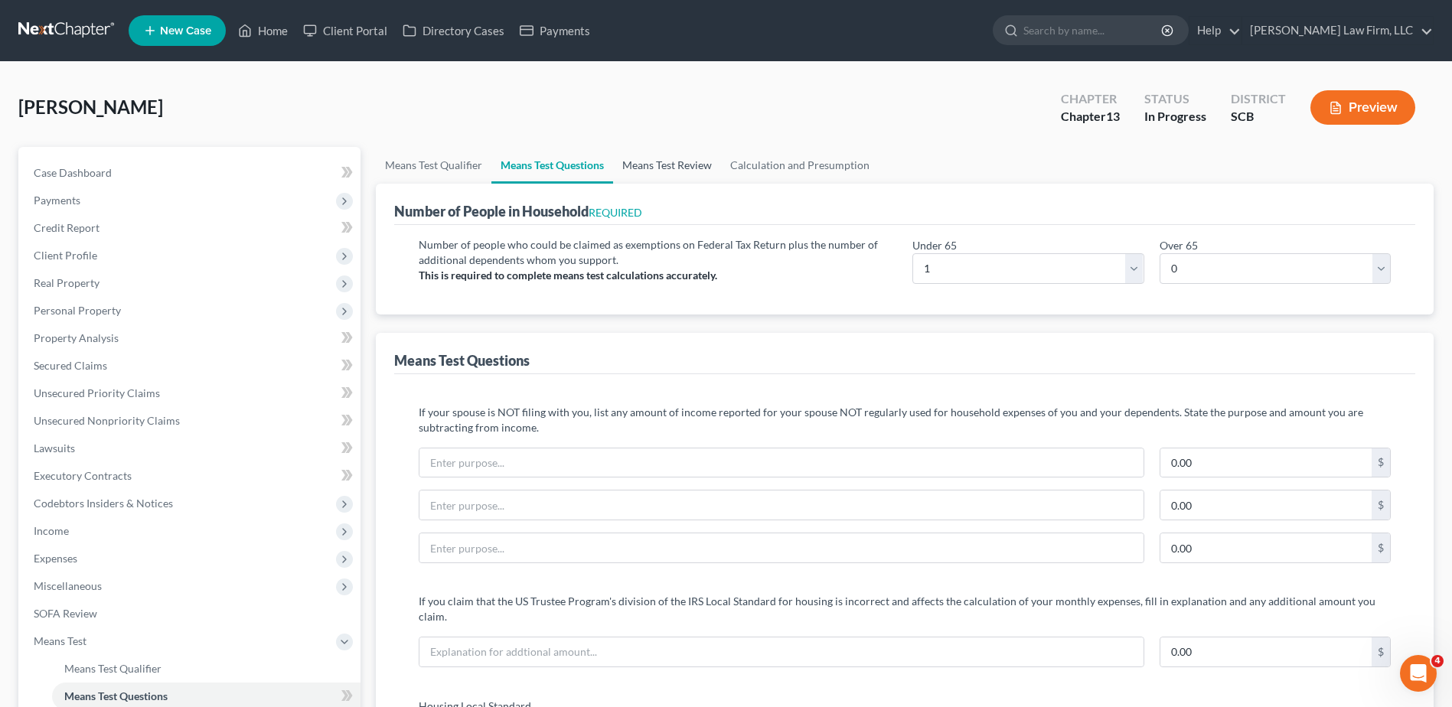
click at [677, 161] on link "Means Test Review" at bounding box center [667, 165] width 108 height 37
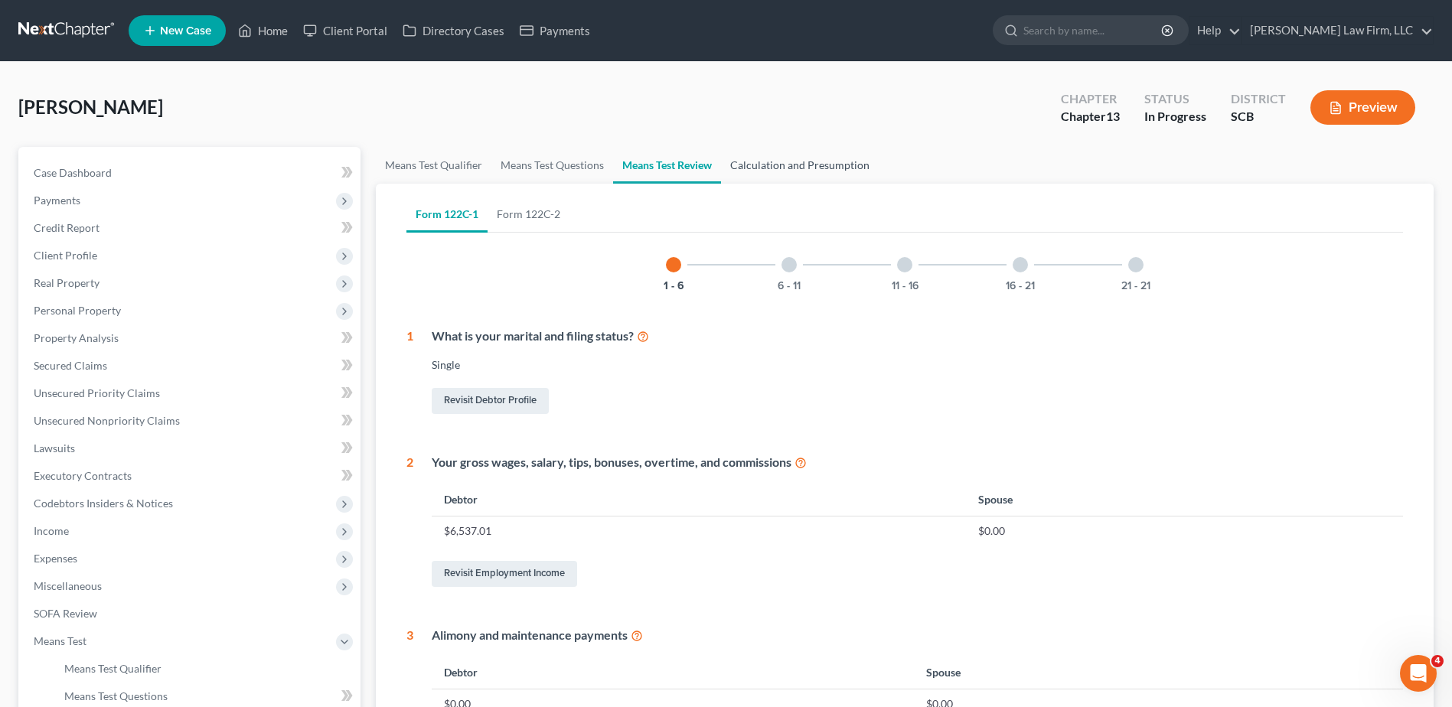
click at [760, 164] on link "Calculation and Presumption" at bounding box center [800, 165] width 158 height 37
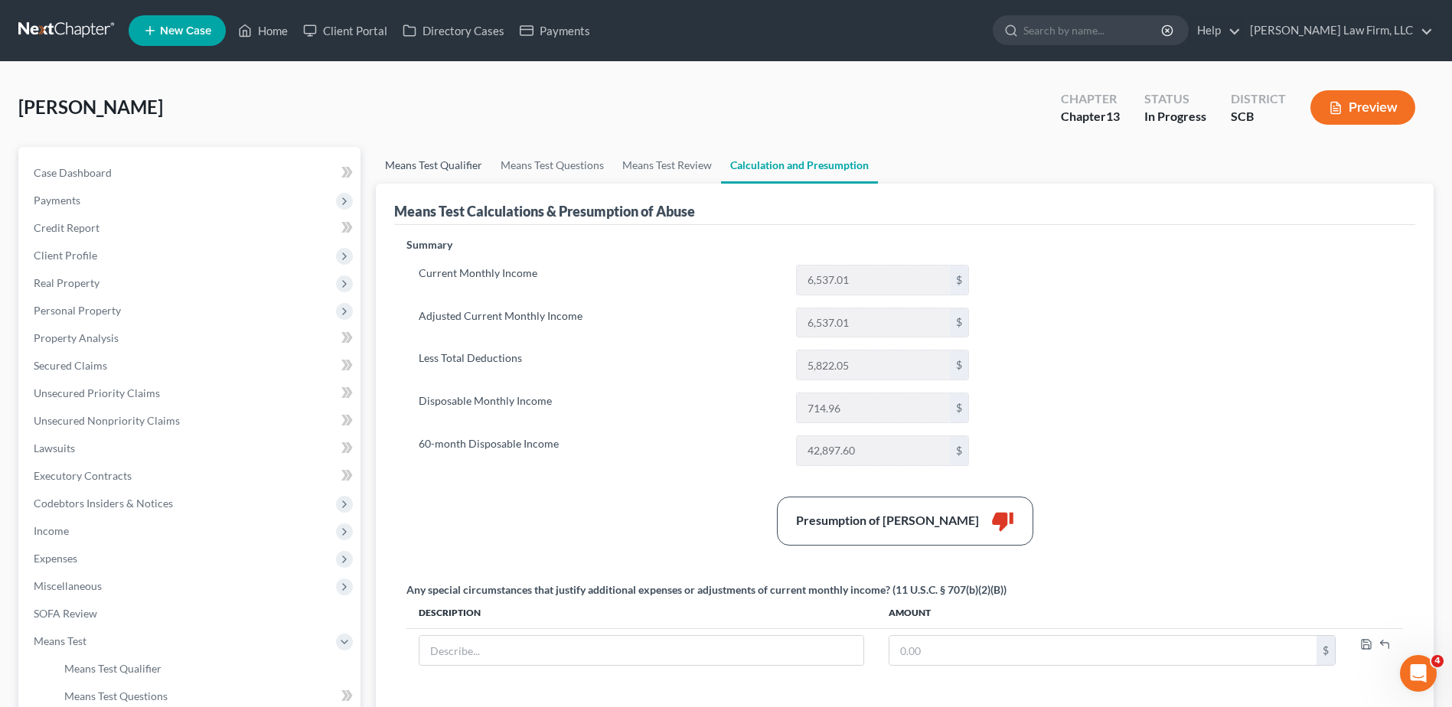
click at [445, 169] on link "Means Test Qualifier" at bounding box center [434, 165] width 116 height 37
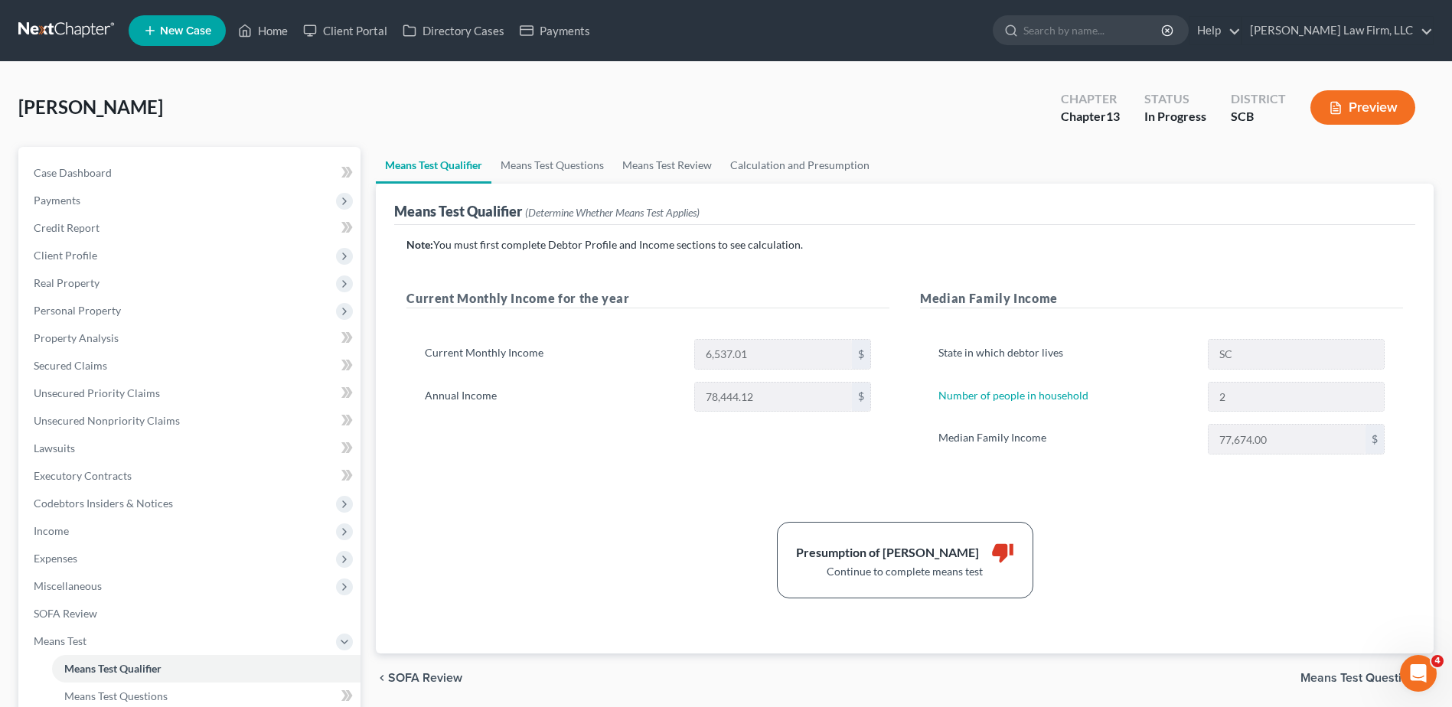
scroll to position [299, 0]
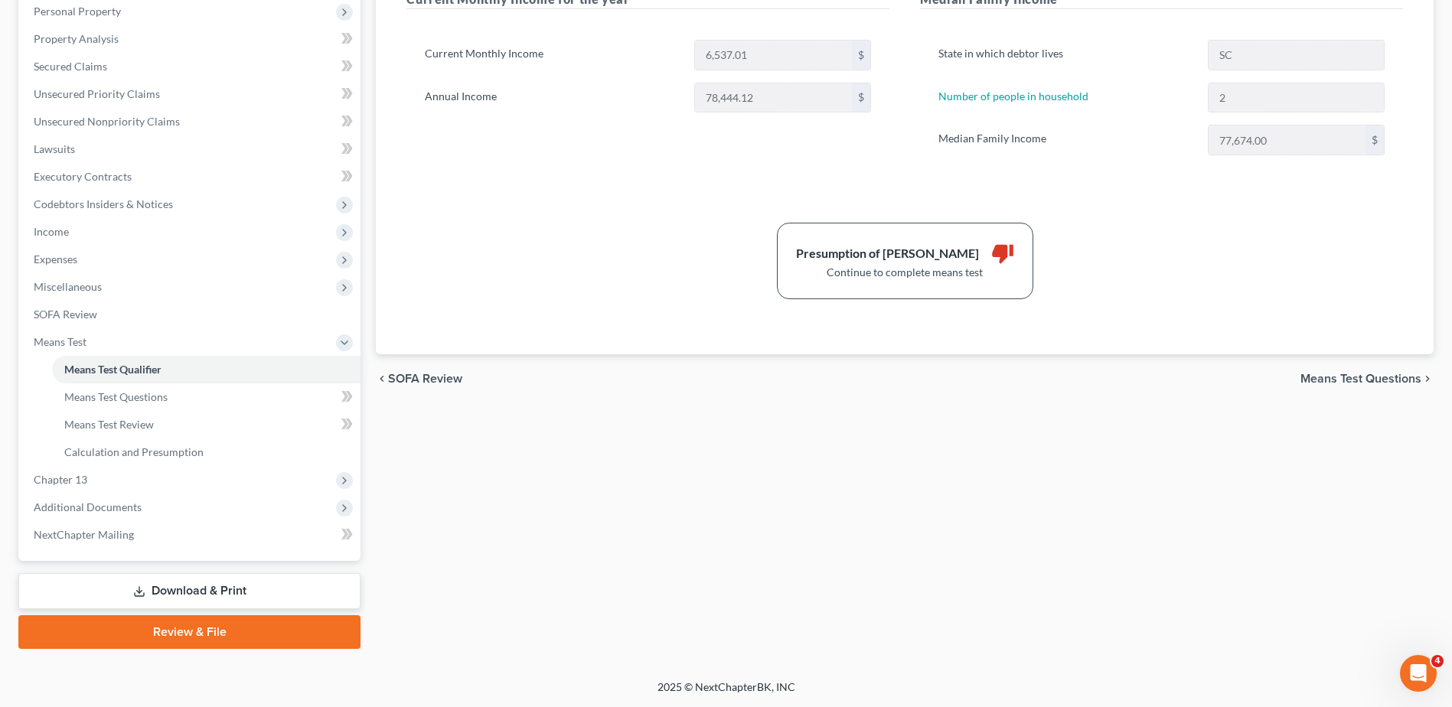
click at [100, 256] on span "Expenses" at bounding box center [190, 260] width 339 height 28
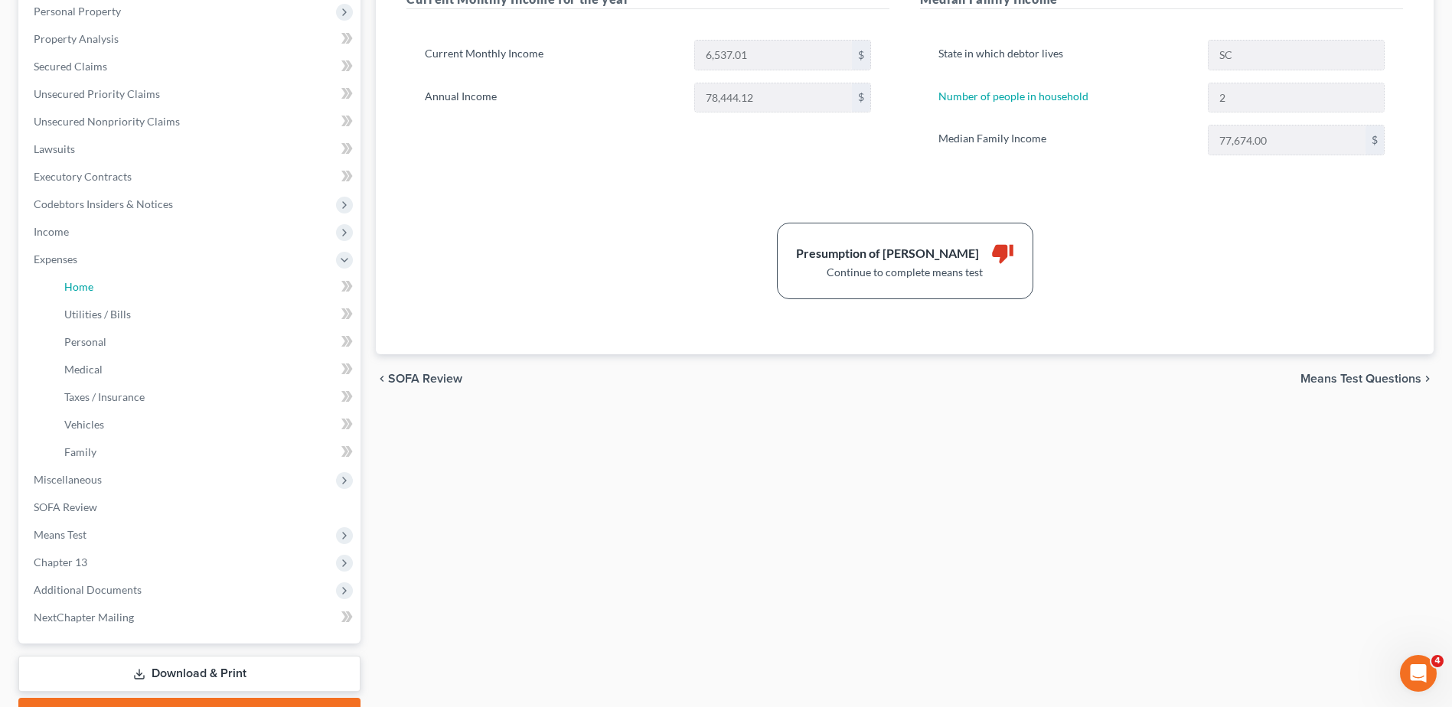
click at [99, 283] on link "Home" at bounding box center [206, 287] width 308 height 28
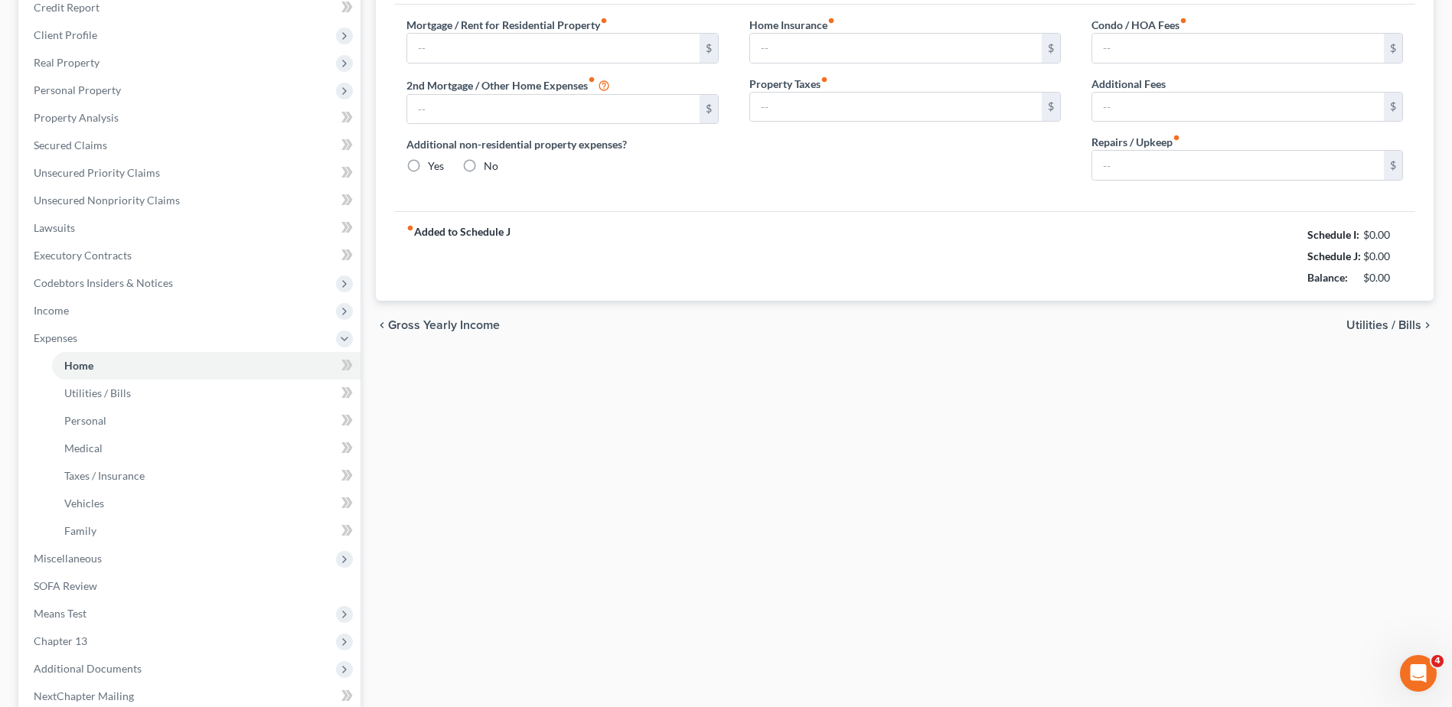
type input "0.00"
radio input "true"
type input "0.00"
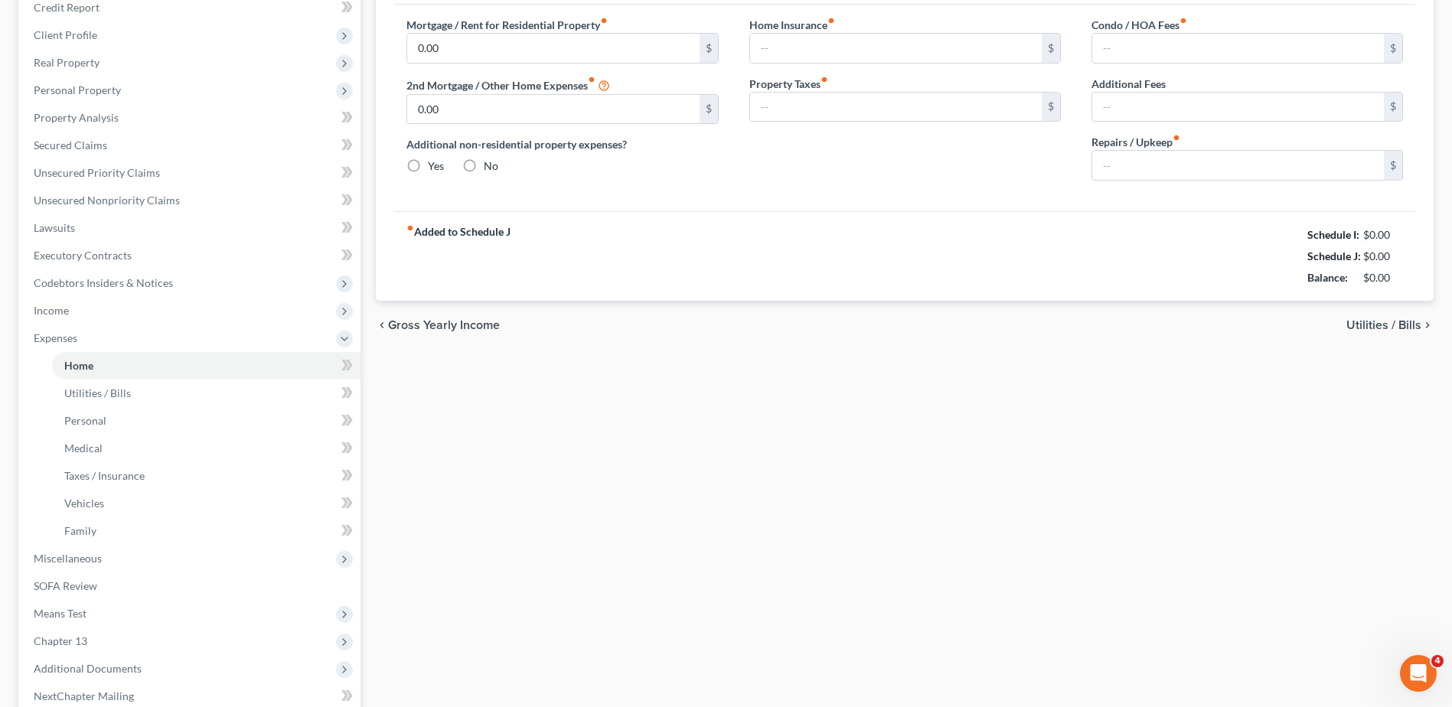
type input "0.00"
type input "500.00"
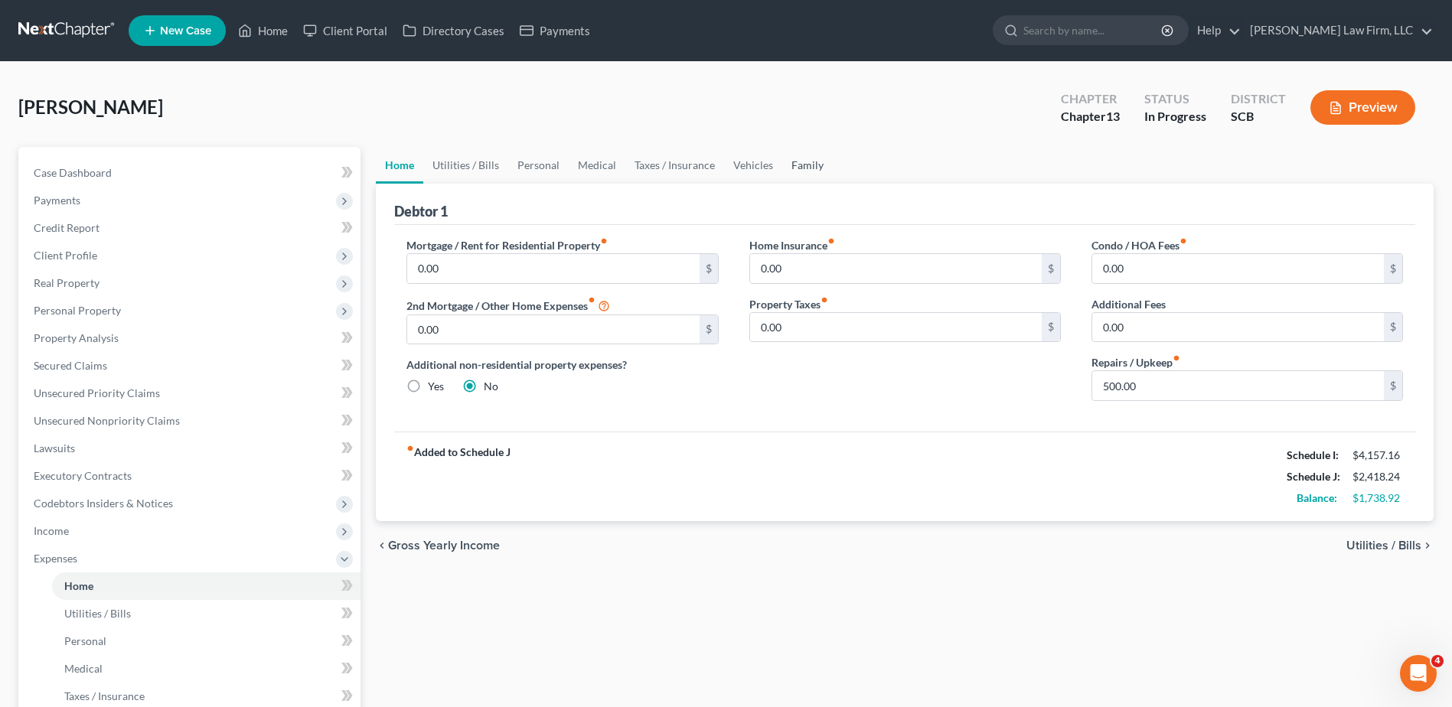
click at [783, 166] on link "Family" at bounding box center [807, 165] width 51 height 37
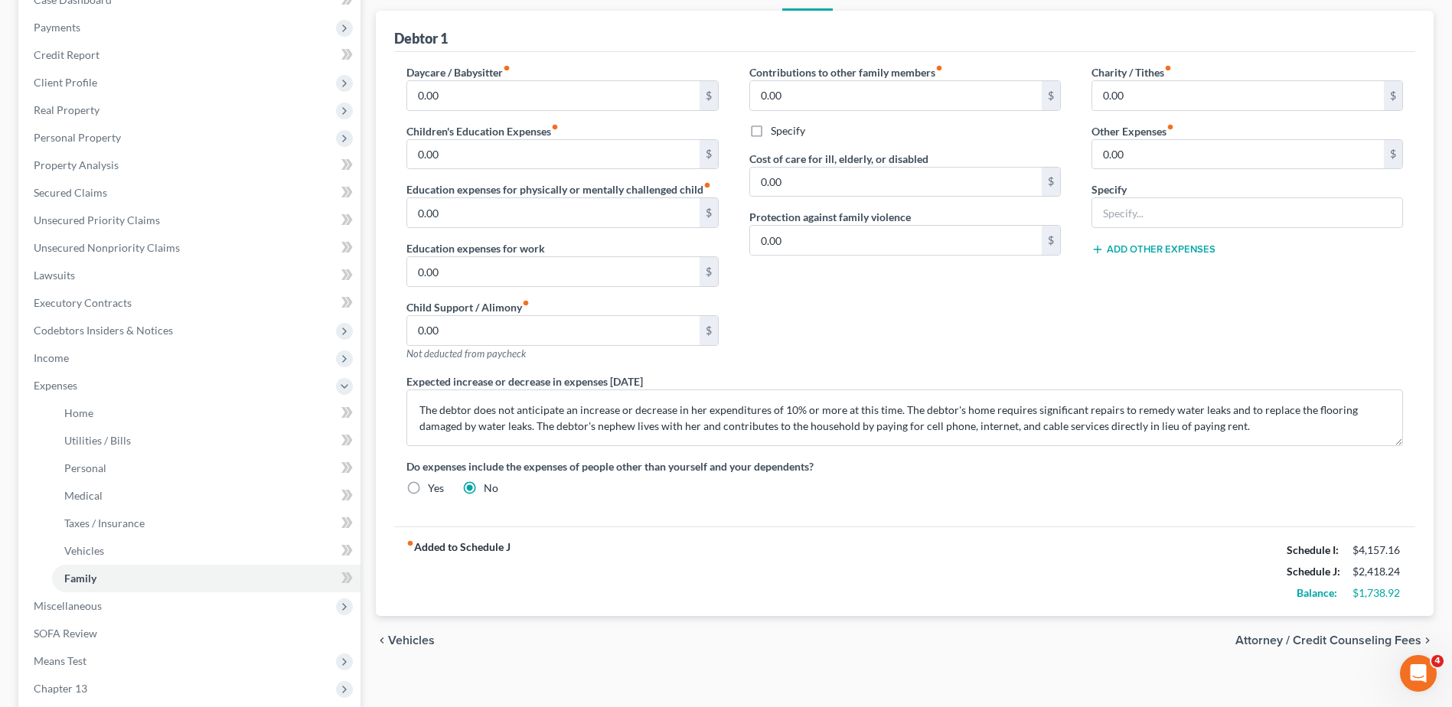
scroll to position [382, 0]
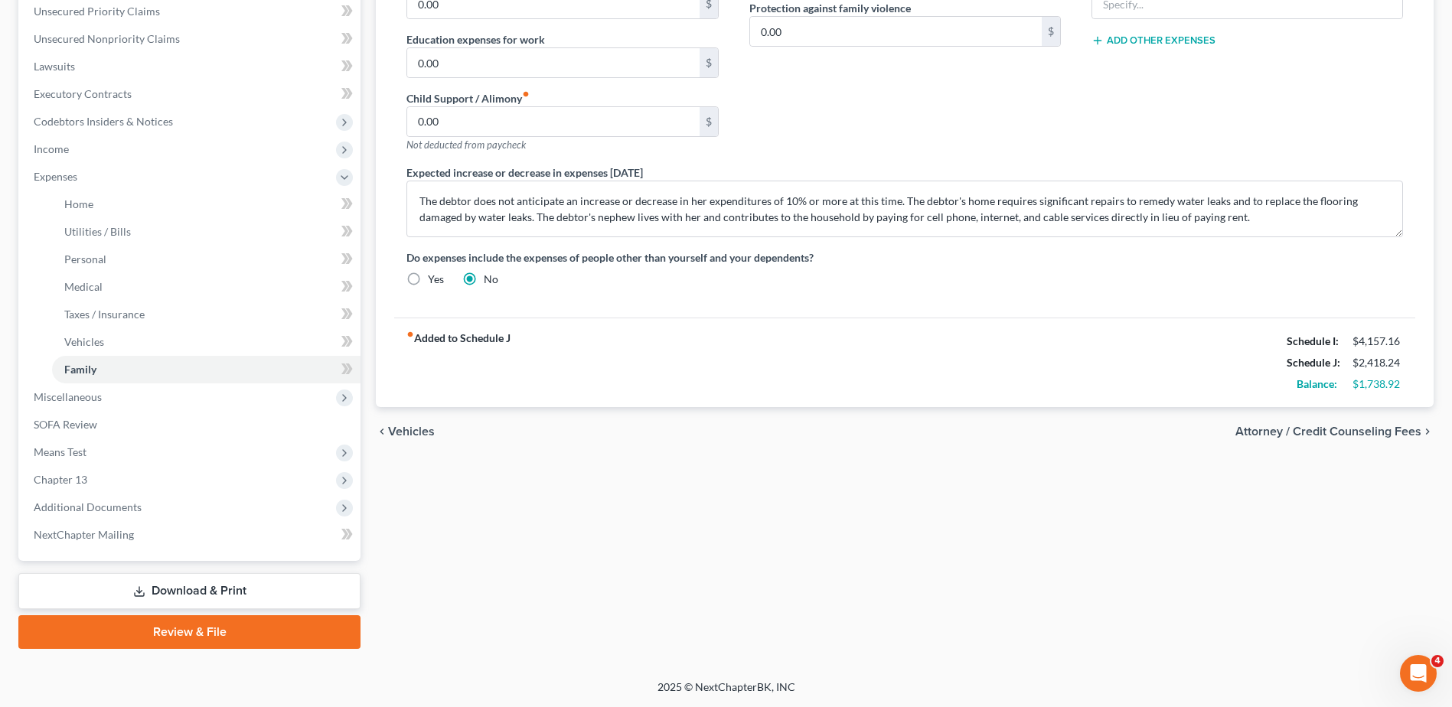
click at [179, 592] on link "Download & Print" at bounding box center [189, 591] width 342 height 36
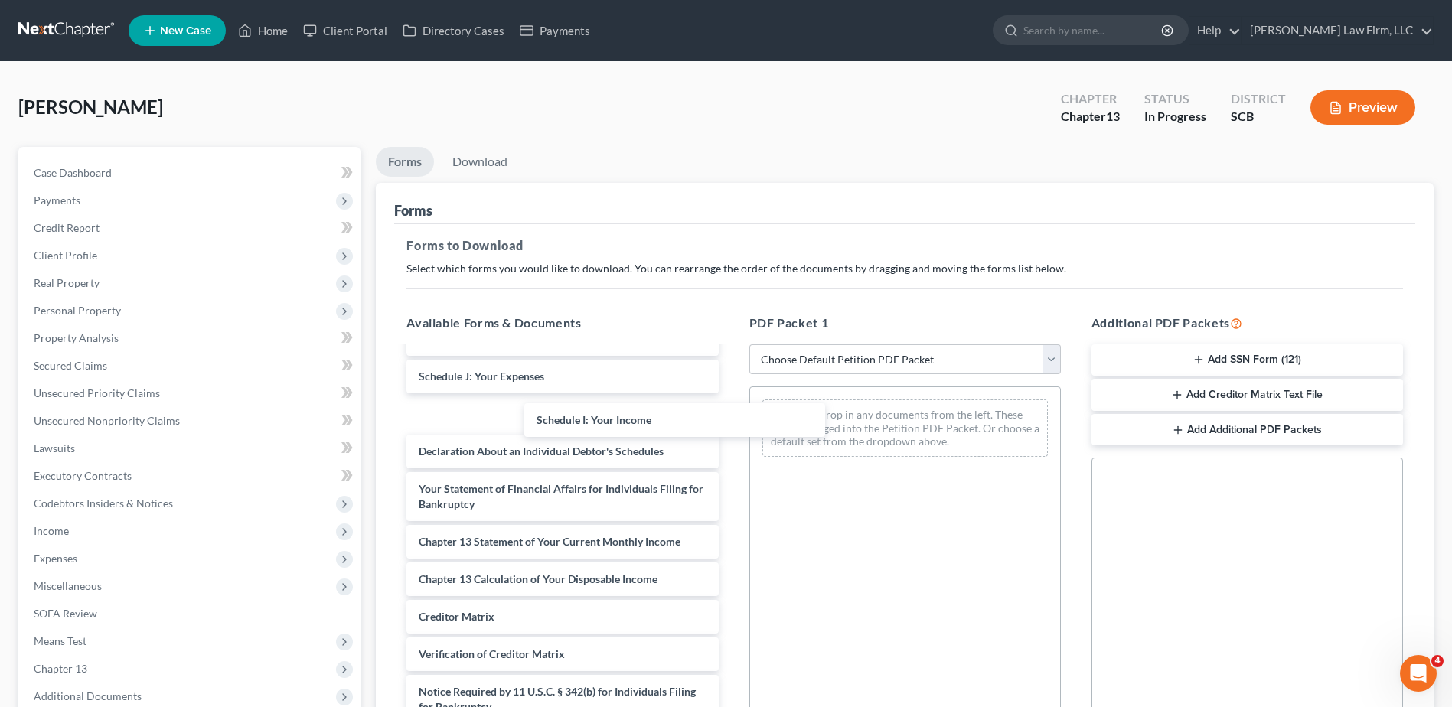
scroll to position [357, 0]
drag, startPoint x: 521, startPoint y: 380, endPoint x: 909, endPoint y: 448, distance: 394.0
click at [730, 448] on div "Schedule I: Your Income Debtor's Electronic Noticing Request (DeBN) (08/20/2025…" at bounding box center [562, 384] width 336 height 755
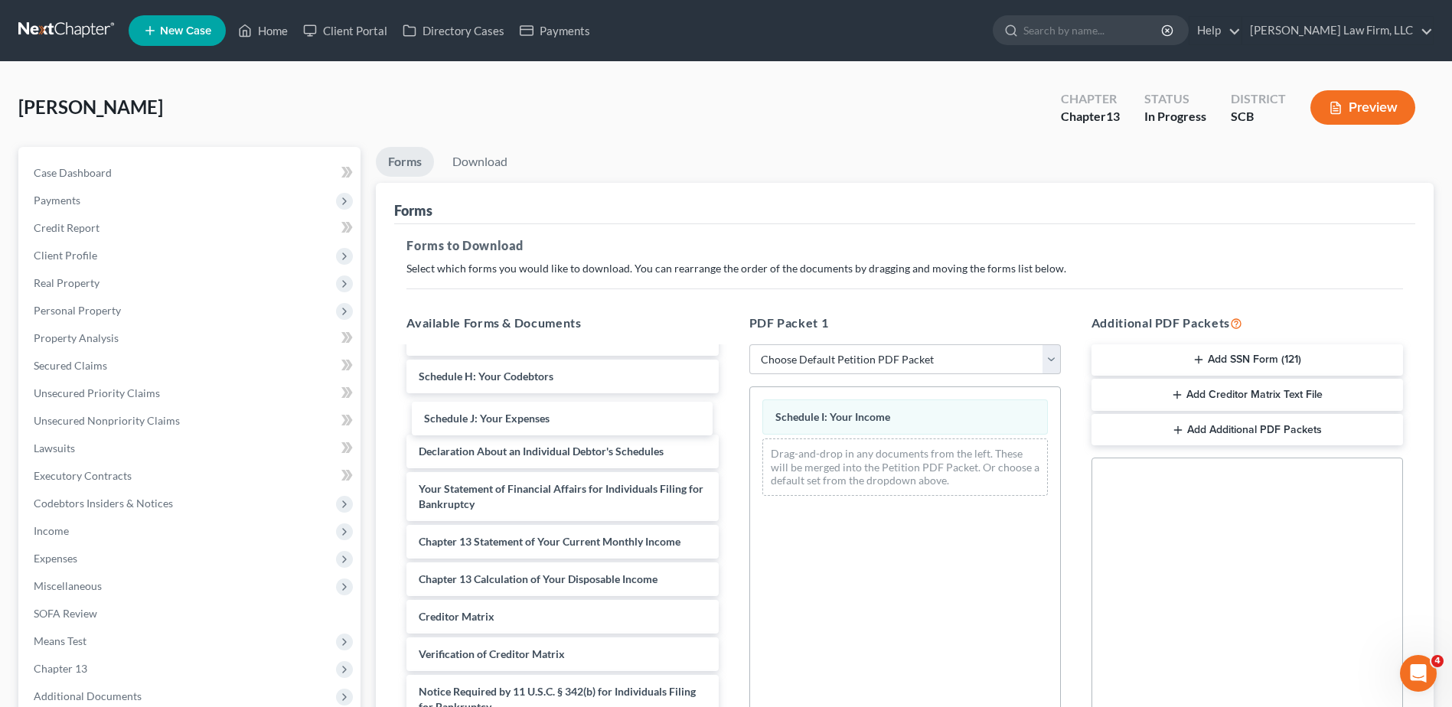
scroll to position [319, 0]
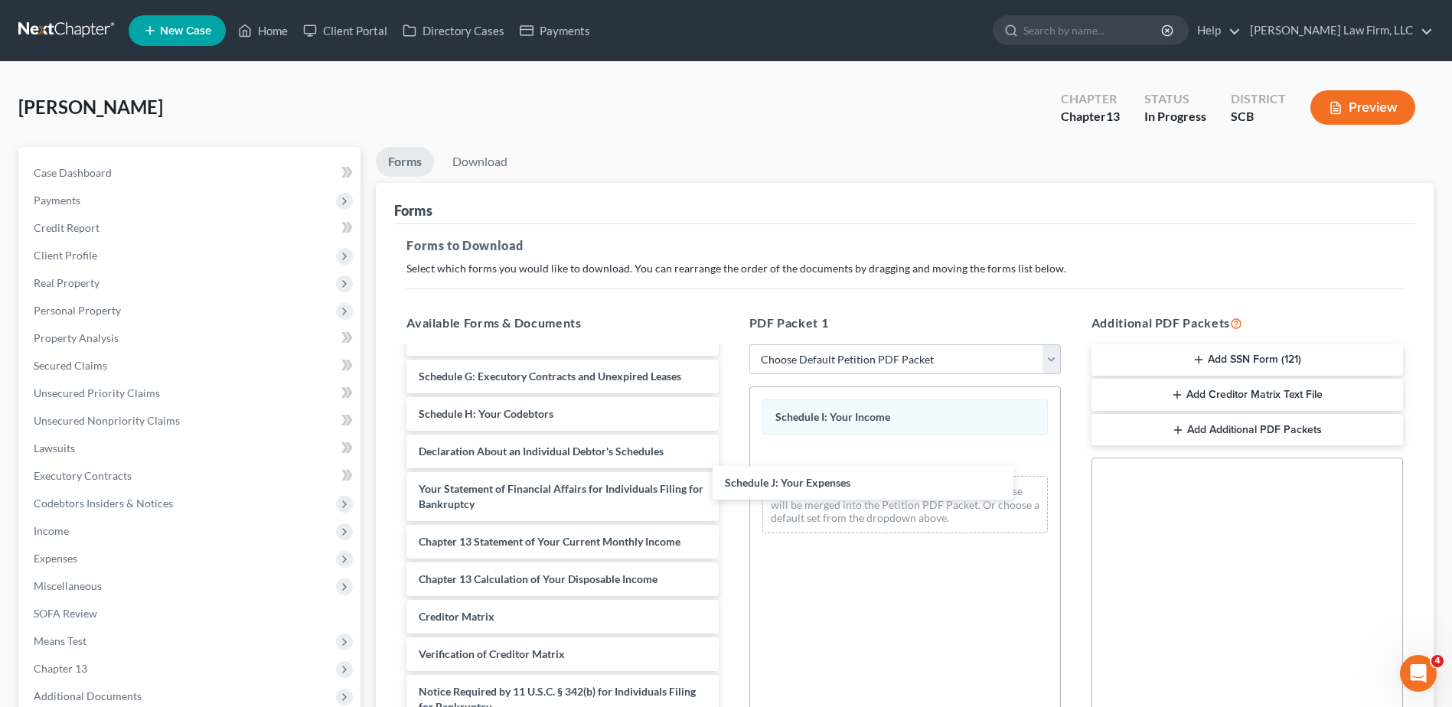
drag, startPoint x: 560, startPoint y: 412, endPoint x: 887, endPoint y: 472, distance: 332.4
click at [730, 472] on div "Schedule J: Your Expenses Debtor's Electronic Noticing Request (DeBN) (08/20/20…" at bounding box center [562, 402] width 336 height 717
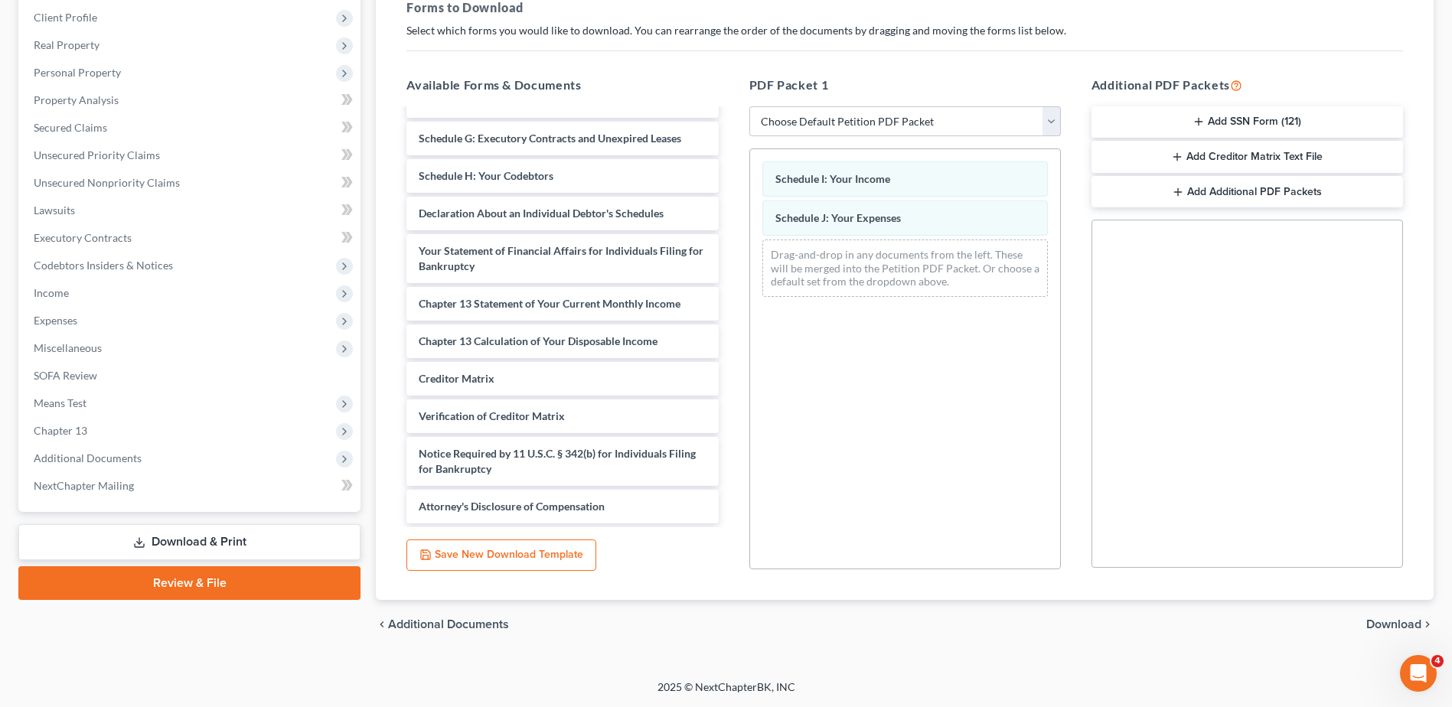
click at [1405, 625] on span "Download" at bounding box center [1393, 624] width 55 height 12
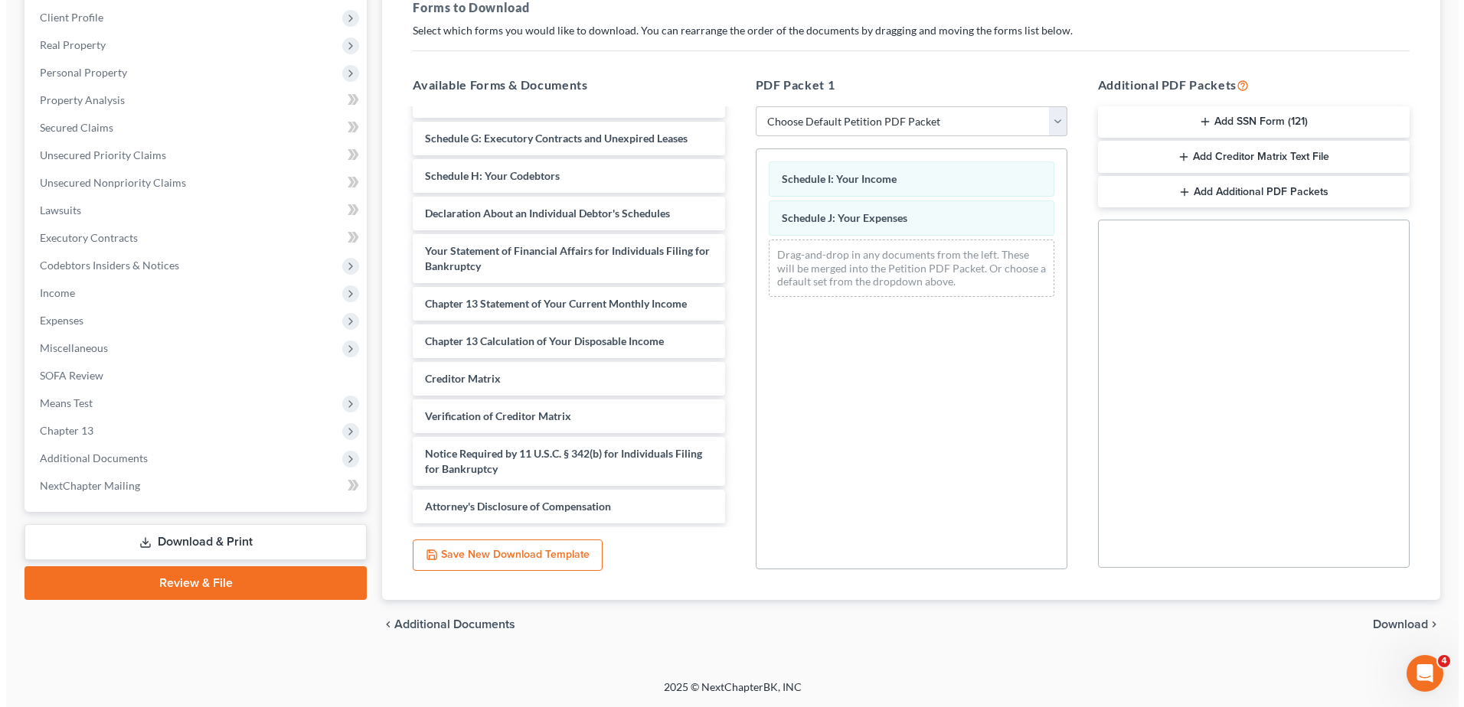
scroll to position [189, 0]
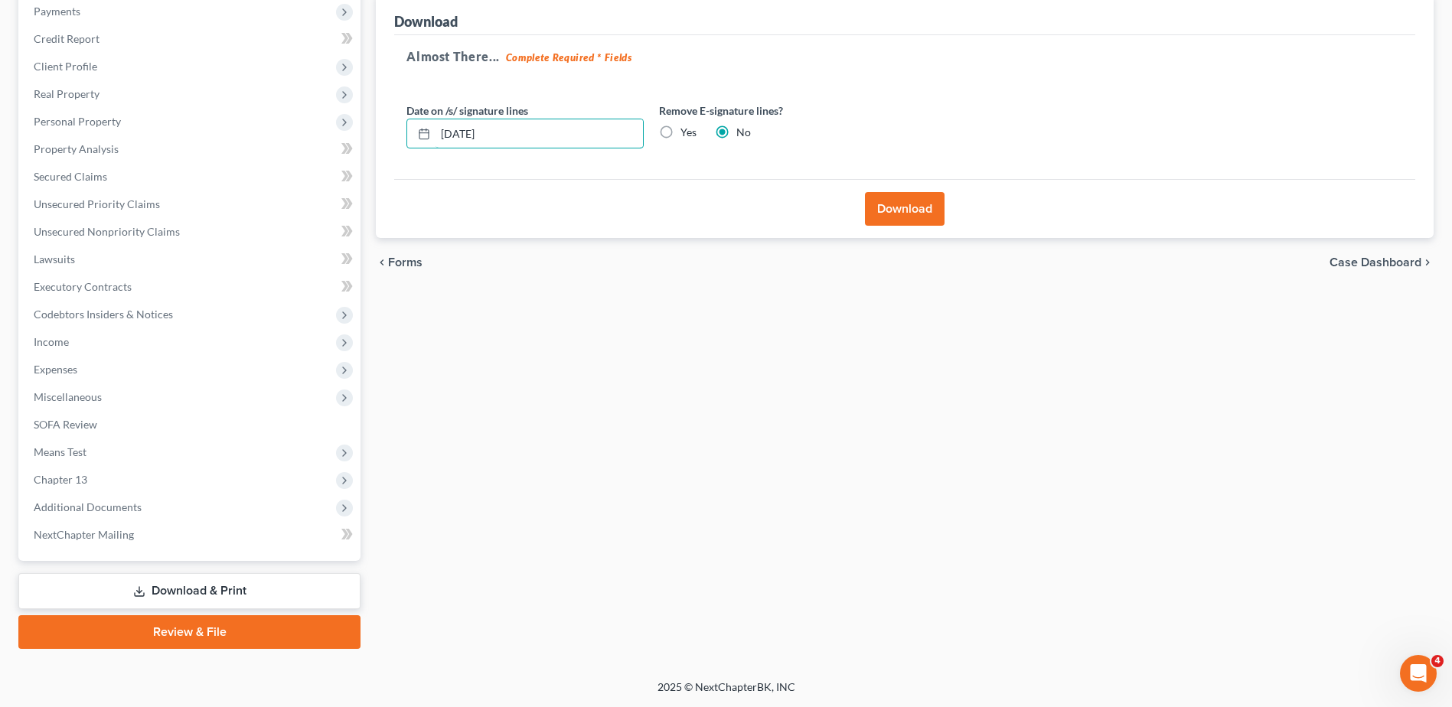
click at [506, 139] on input "[DATE]" at bounding box center [539, 133] width 207 height 29
click at [680, 133] on label "Yes" at bounding box center [688, 132] width 16 height 15
click at [687, 133] on input "Yes" at bounding box center [692, 130] width 10 height 10
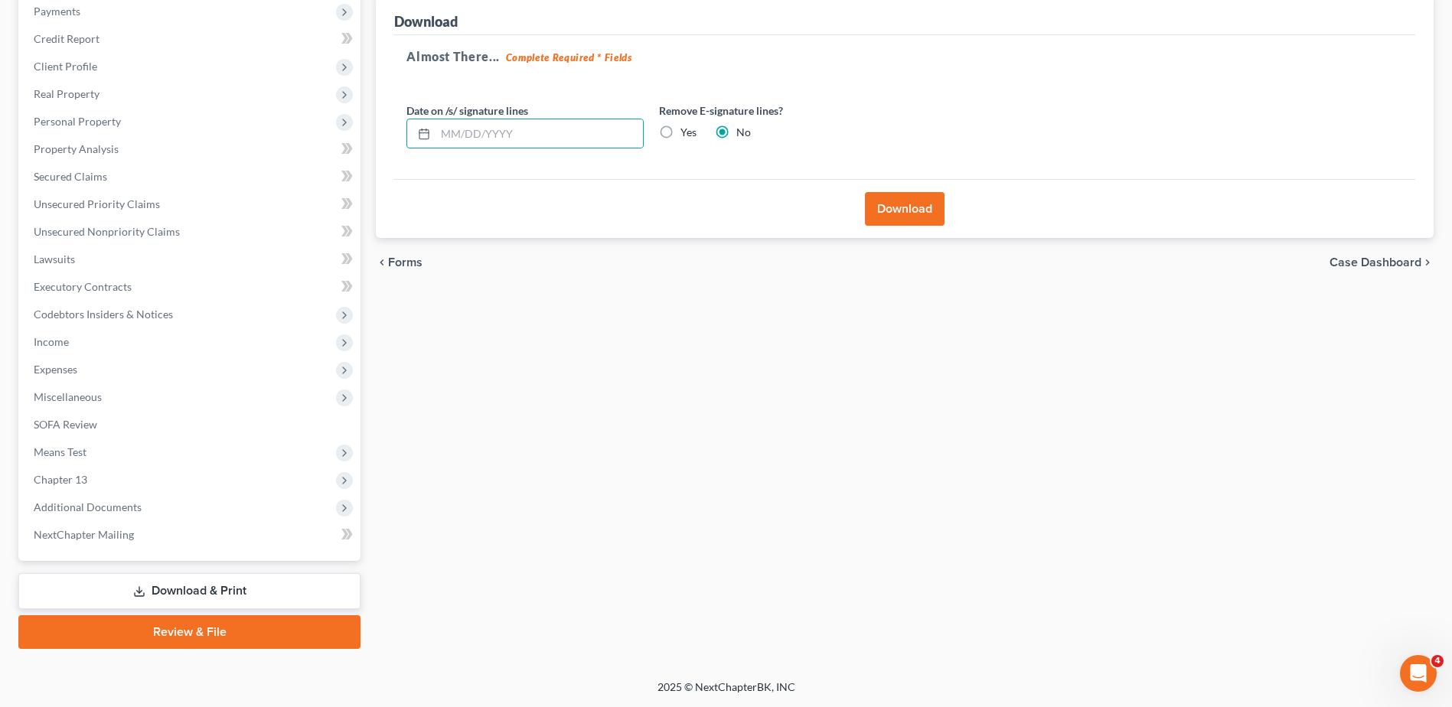
radio input "true"
radio input "false"
click at [910, 217] on button "Download" at bounding box center [905, 209] width 80 height 34
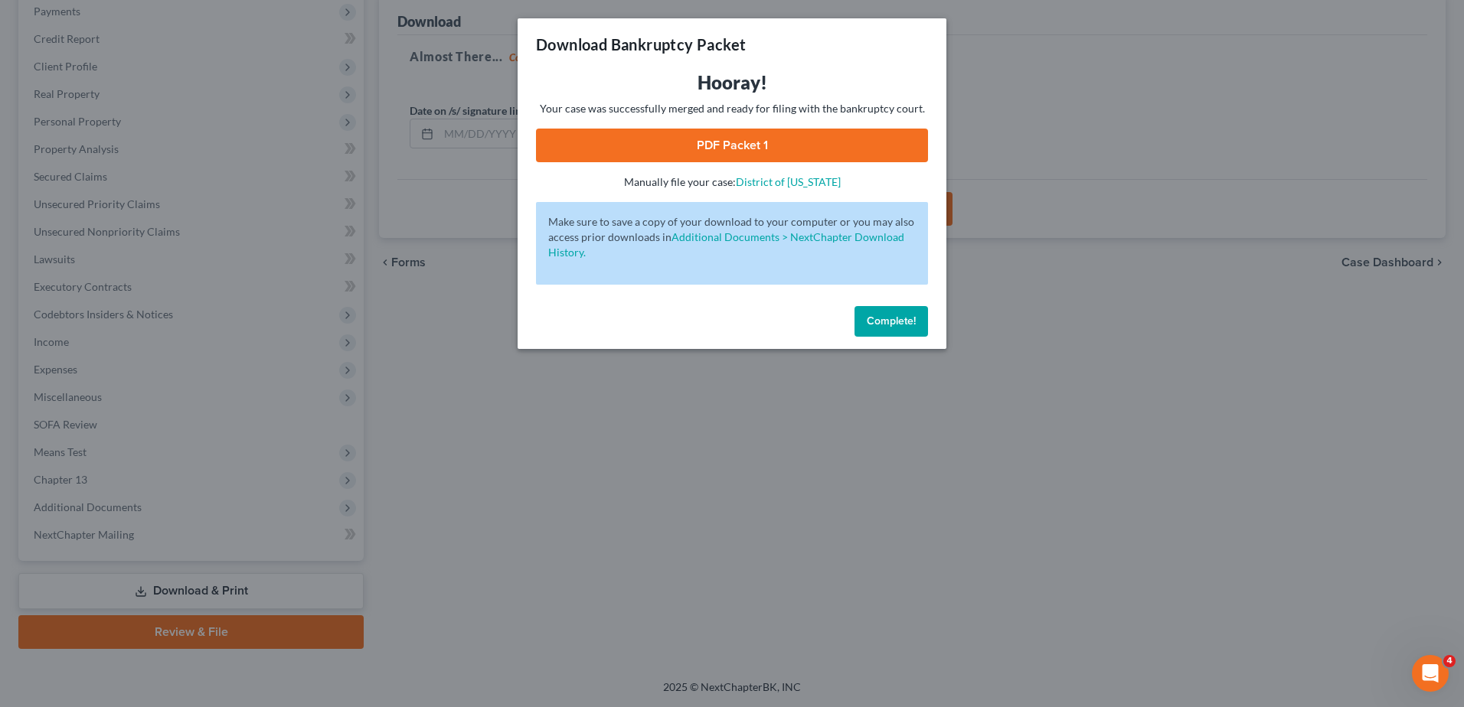
click at [749, 139] on link "PDF Packet 1" at bounding box center [732, 146] width 392 height 34
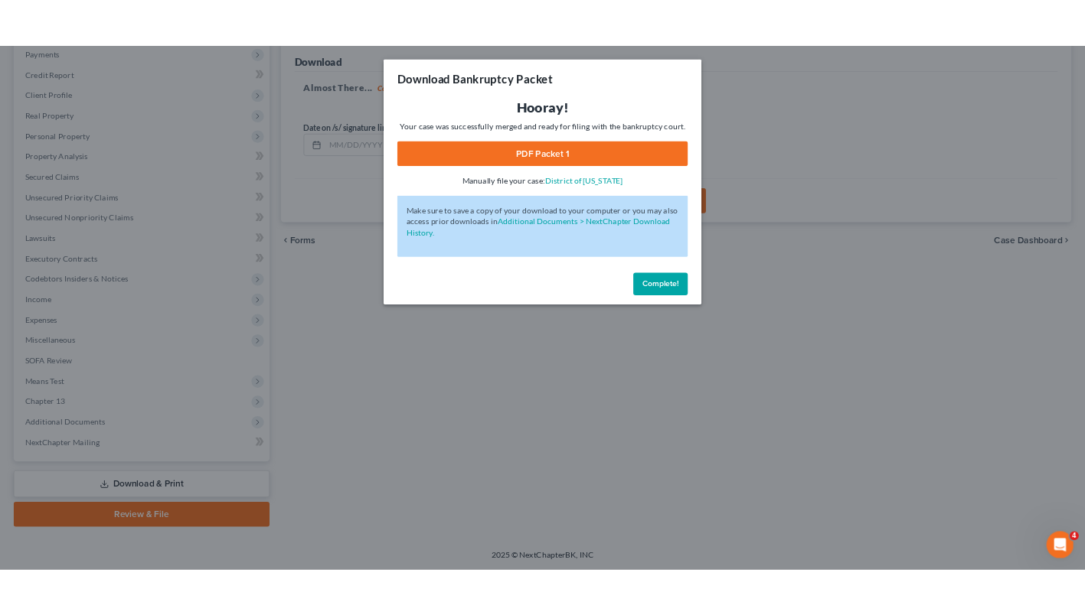
scroll to position [188, 0]
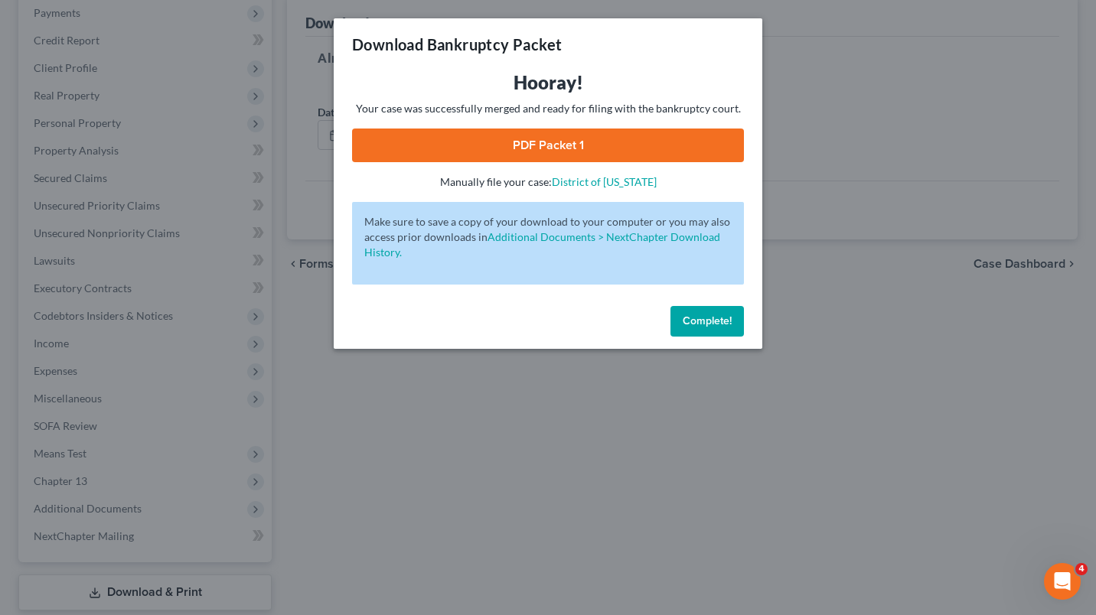
click at [727, 327] on span "Complete!" at bounding box center [707, 321] width 49 height 13
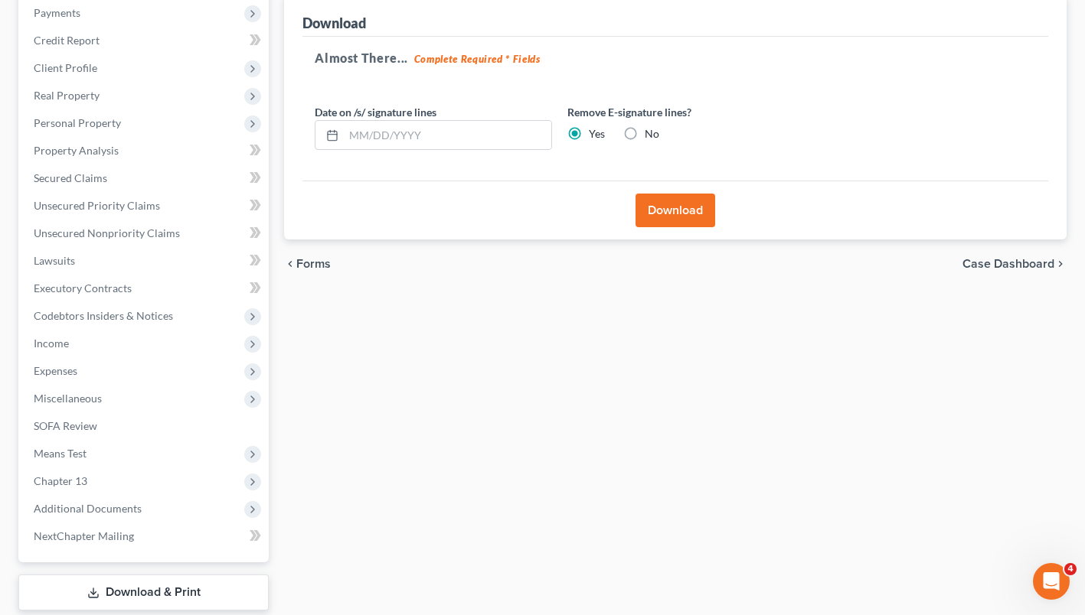
click at [60, 457] on span "Means Test" at bounding box center [60, 453] width 53 height 13
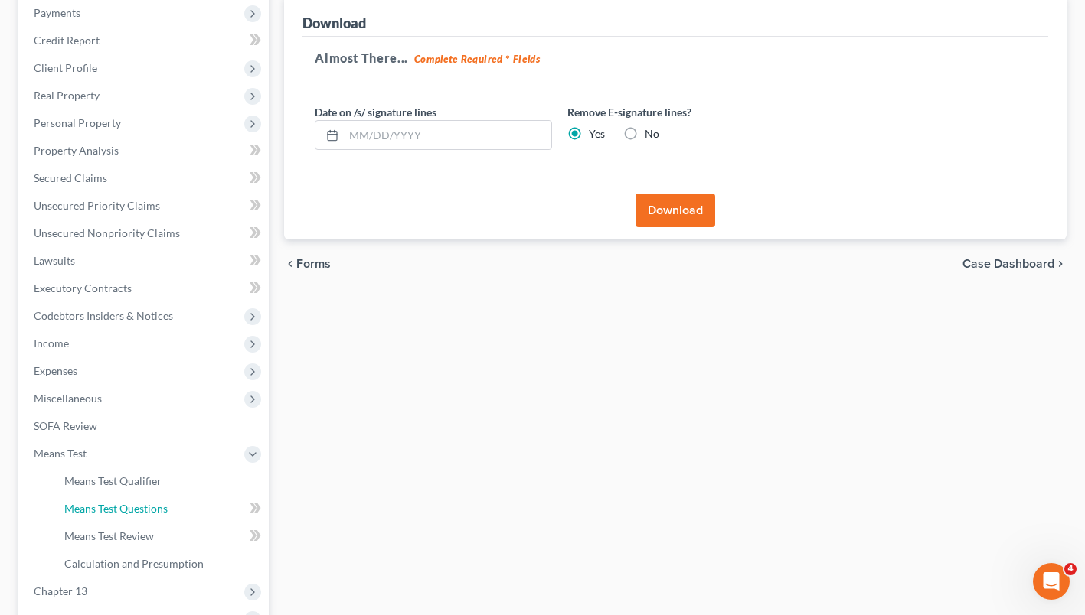
click at [94, 506] on span "Means Test Questions" at bounding box center [115, 508] width 103 height 13
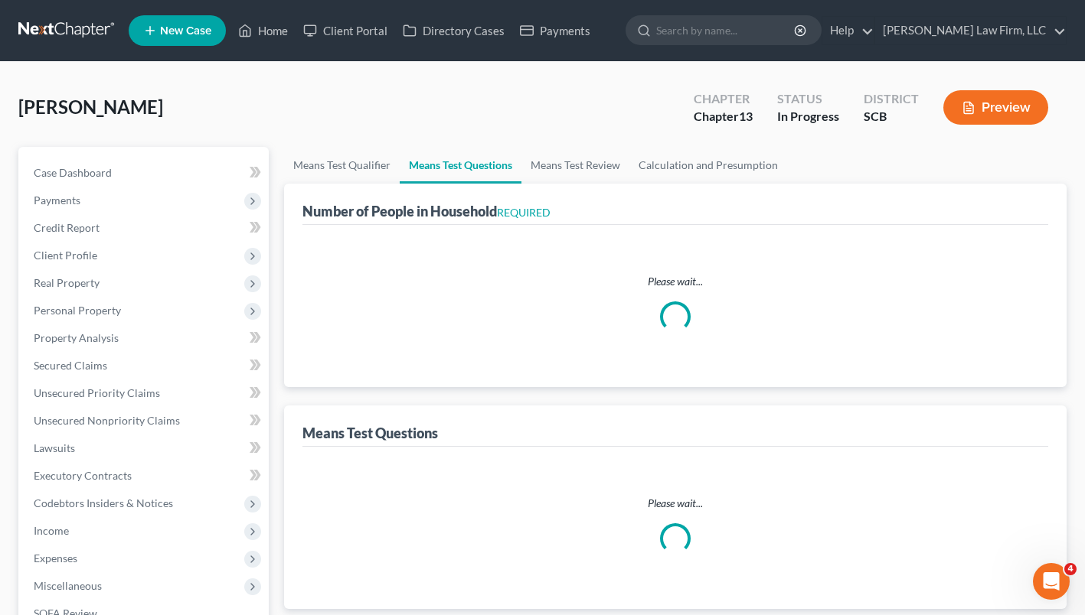
select select "1"
select select "60"
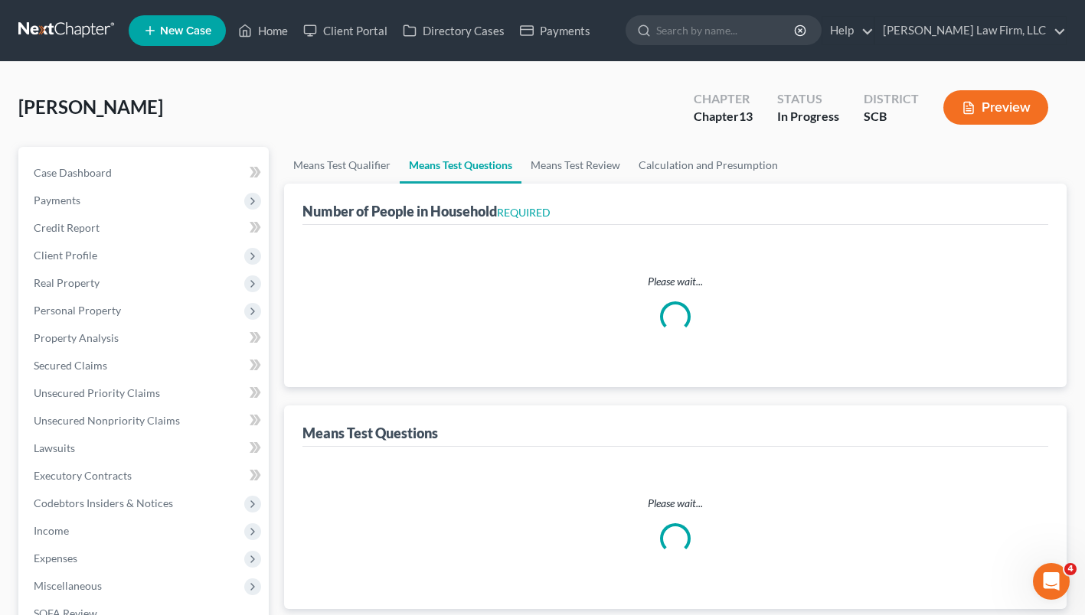
select select "60"
select select "2"
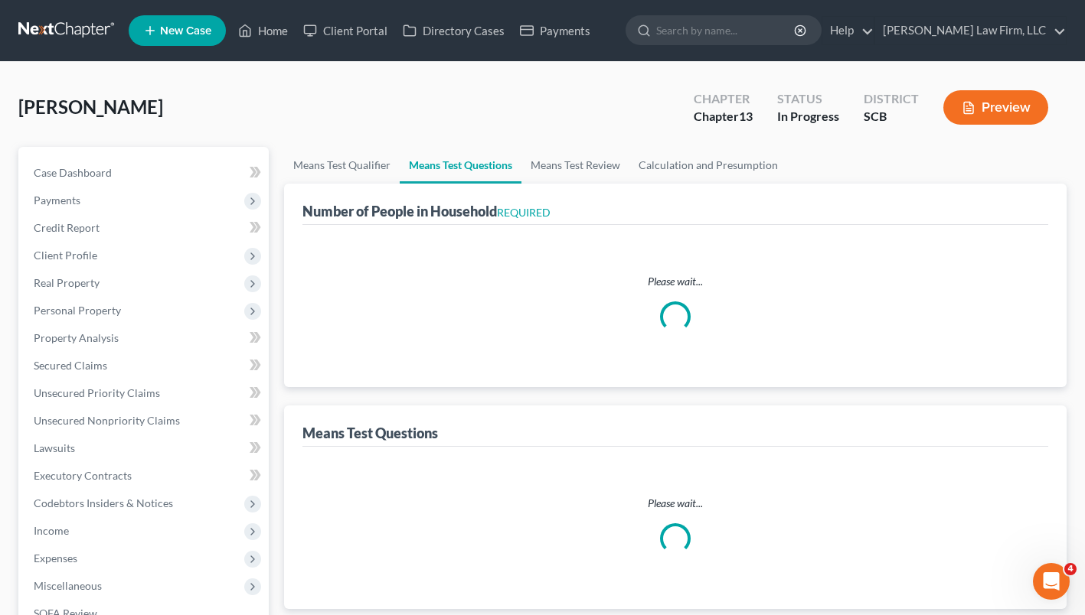
select select "60"
select select "2"
select select "60"
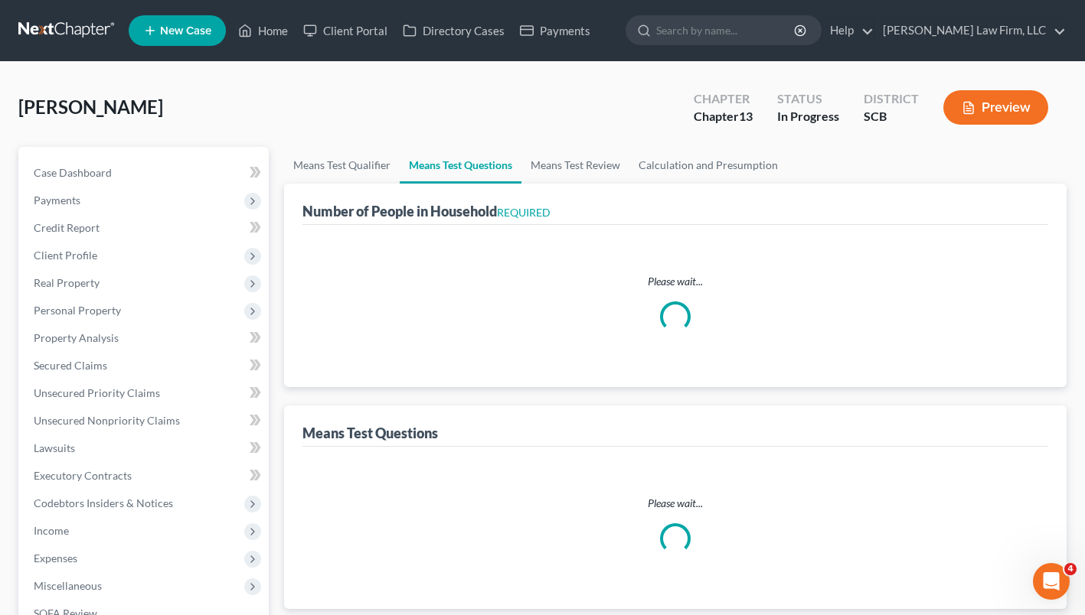
select select "60"
select select "1"
select select "0"
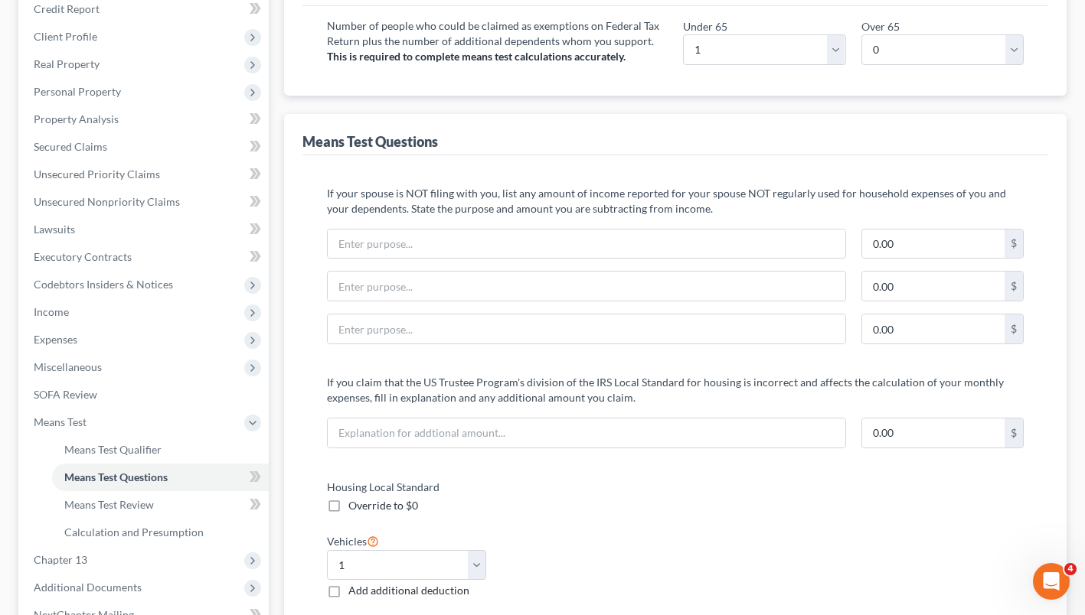
scroll to position [217, 0]
click at [70, 153] on span "Secured Claims" at bounding box center [70, 148] width 73 height 13
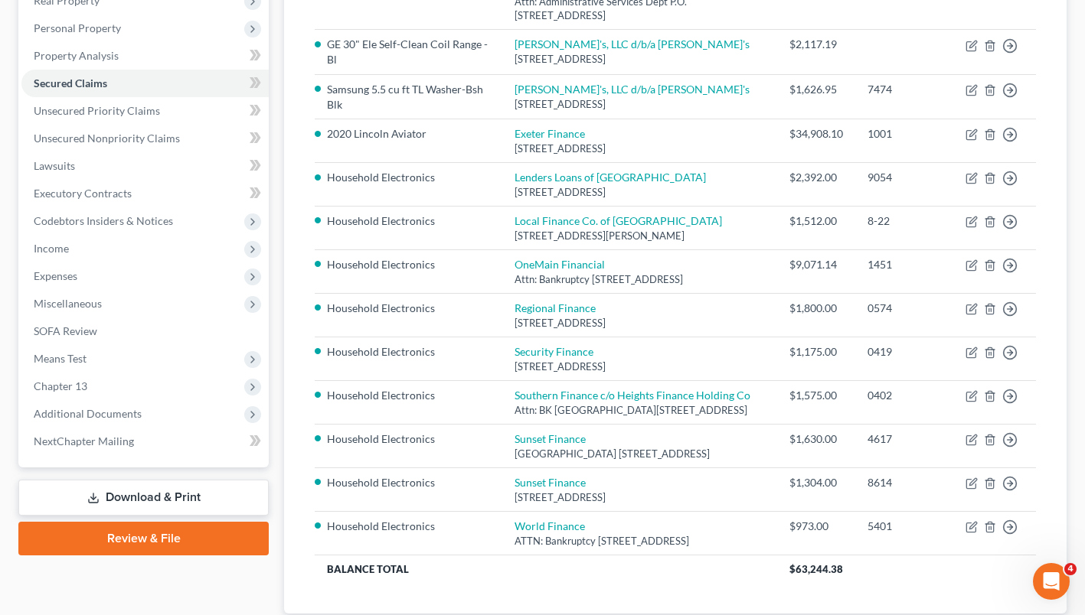
scroll to position [285, 0]
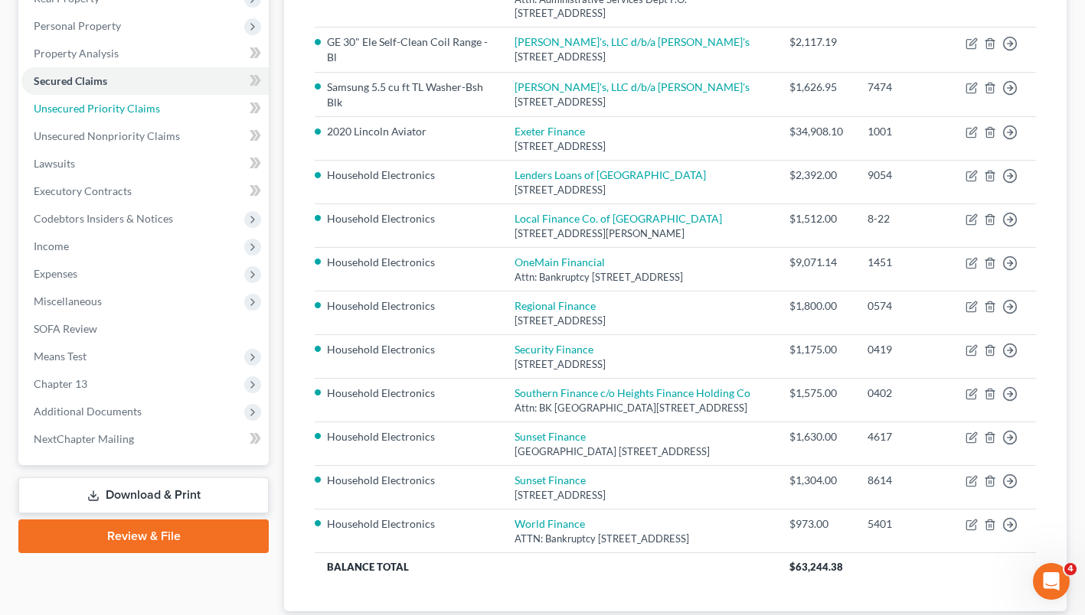
click at [86, 112] on span "Unsecured Priority Claims" at bounding box center [97, 108] width 126 height 13
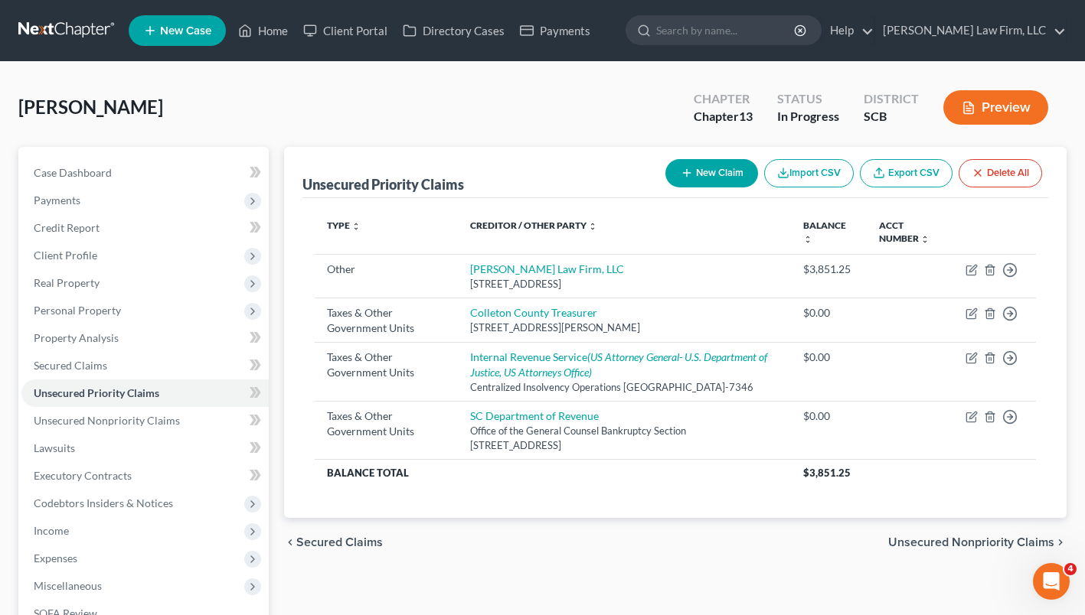
click at [99, 420] on span "Unsecured Nonpriority Claims" at bounding box center [107, 420] width 146 height 13
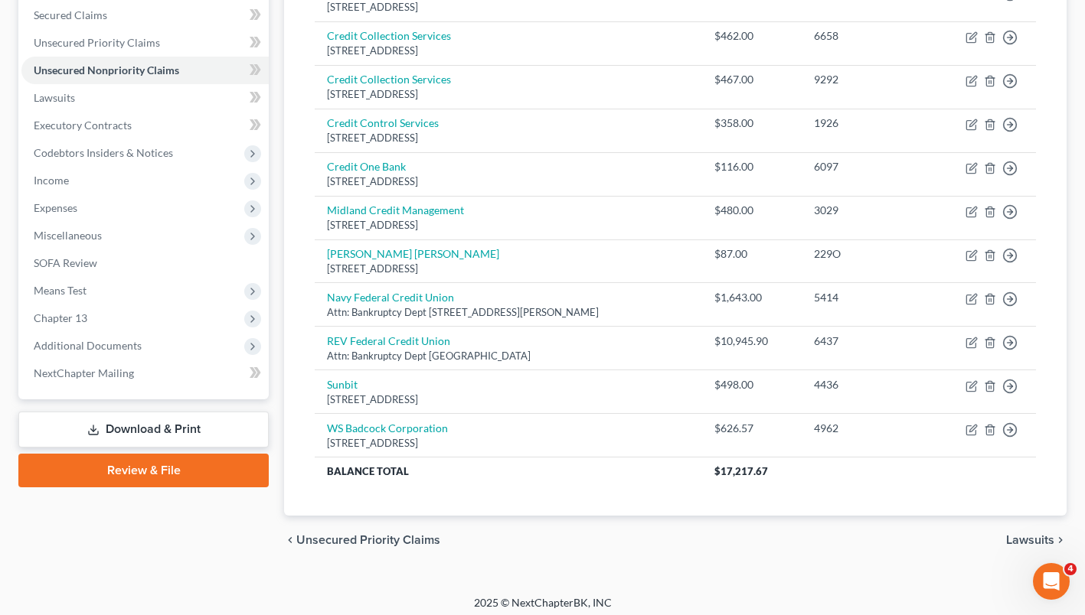
scroll to position [357, 0]
